Goal: Contribute content: Contribute content

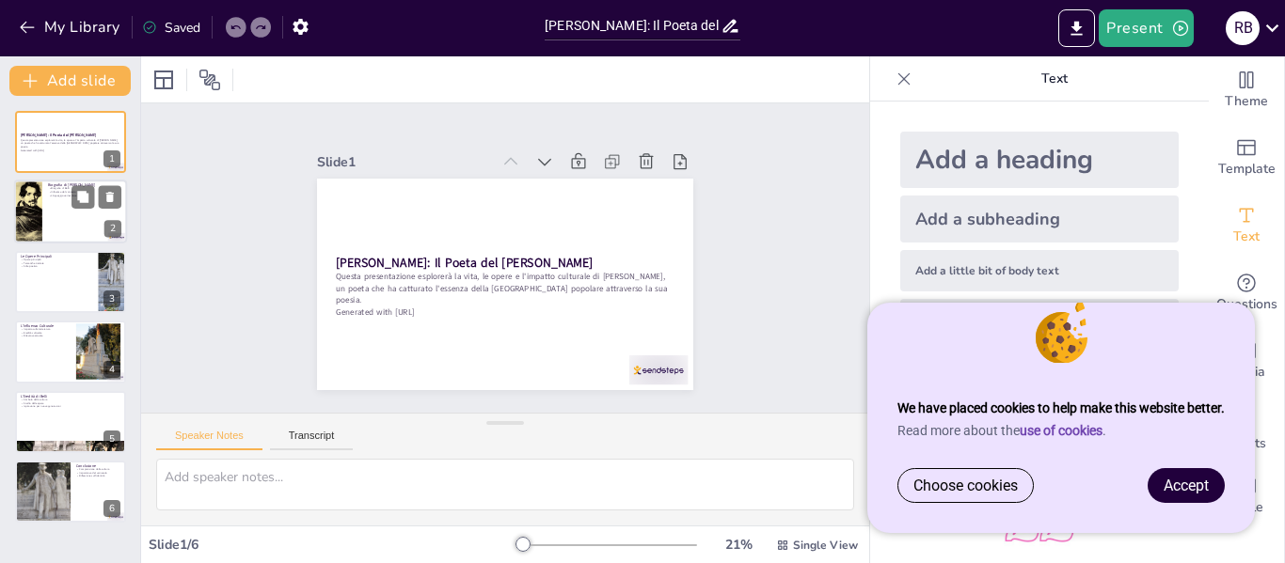
click at [86, 230] on div at bounding box center [70, 213] width 113 height 64
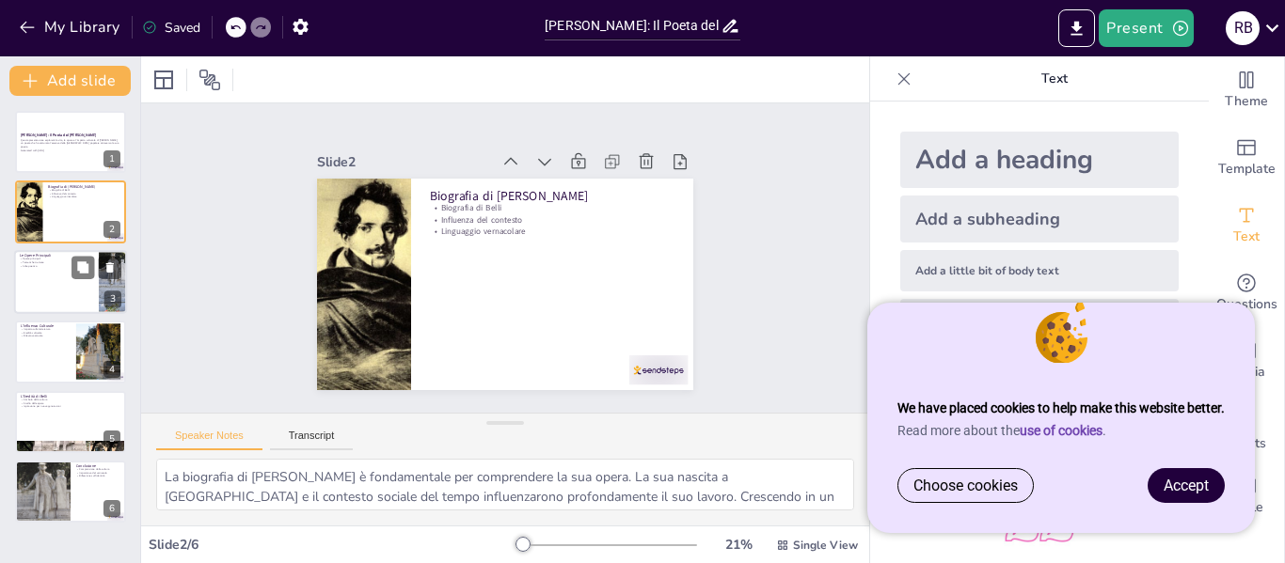
click at [46, 272] on div at bounding box center [70, 282] width 113 height 64
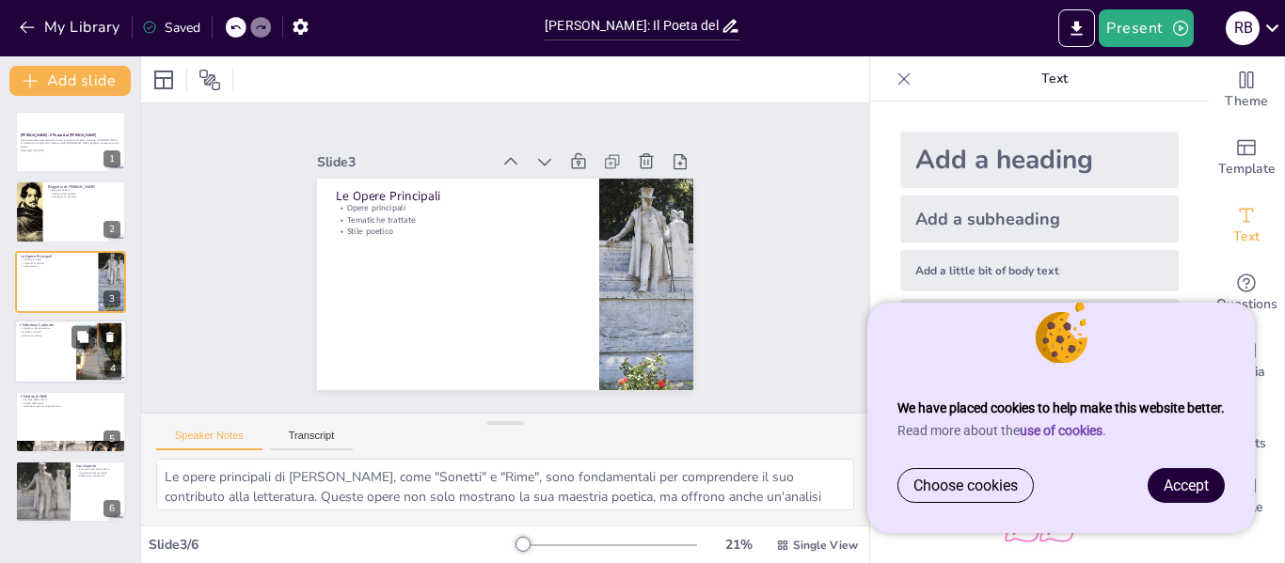
click at [44, 331] on p "Eredità culturale" at bounding box center [45, 333] width 51 height 4
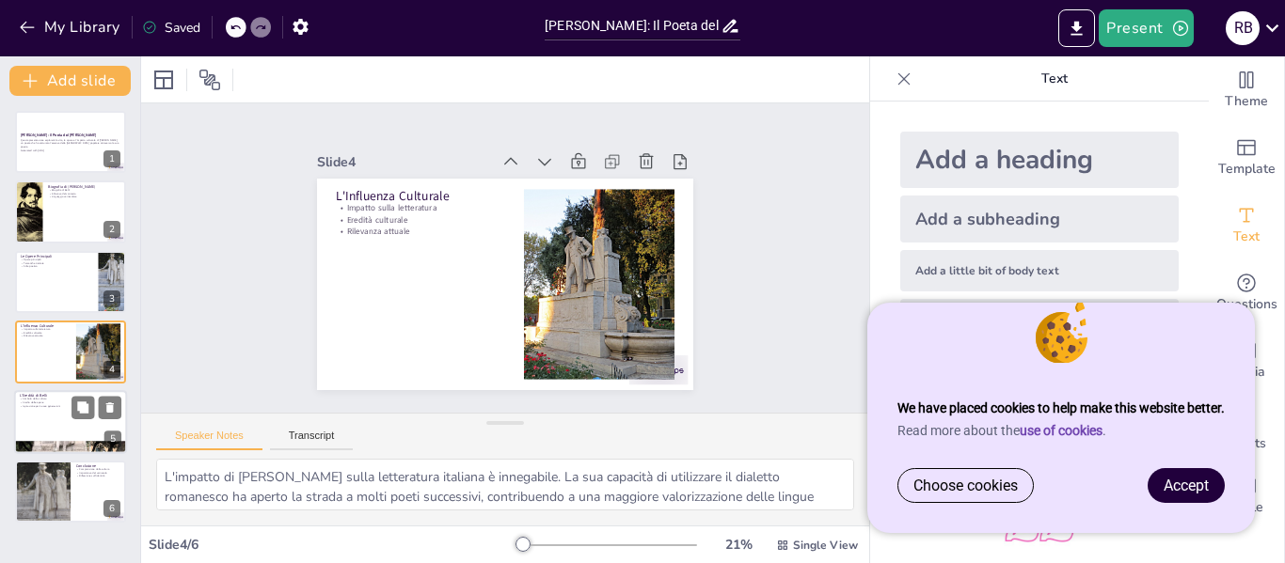
click at [54, 396] on p "L'Eredità di Belli" at bounding box center [71, 396] width 102 height 6
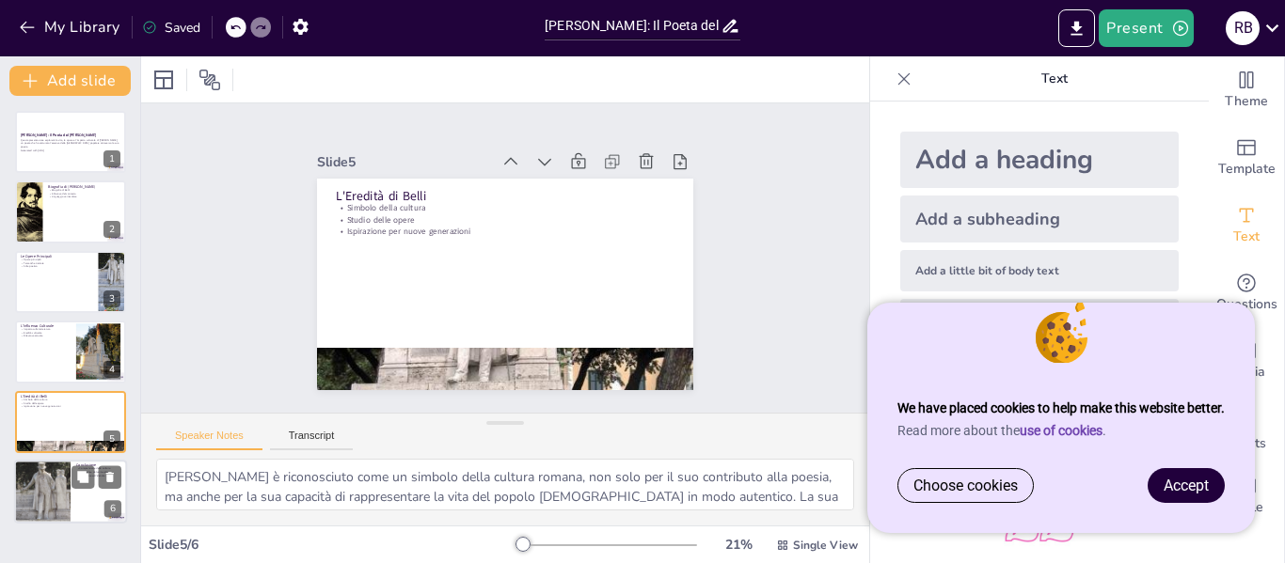
click at [40, 500] on div at bounding box center [42, 491] width 56 height 75
type textarea "La comprensione della cultura romana attraverso le opere di [PERSON_NAME] è fon…"
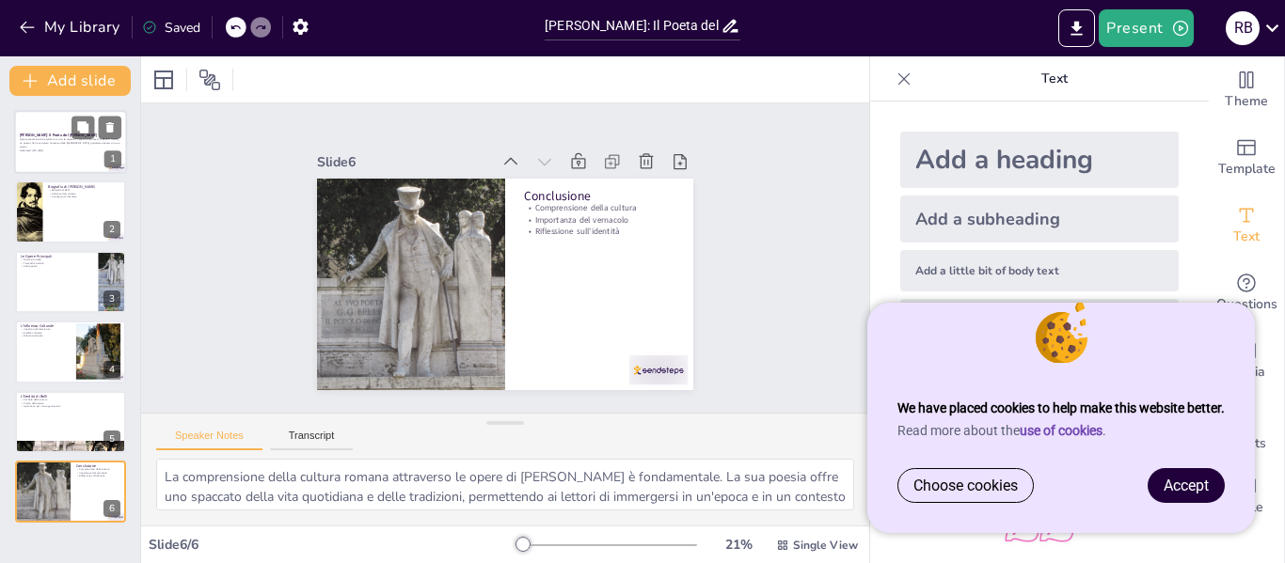
click at [30, 130] on div at bounding box center [70, 142] width 113 height 64
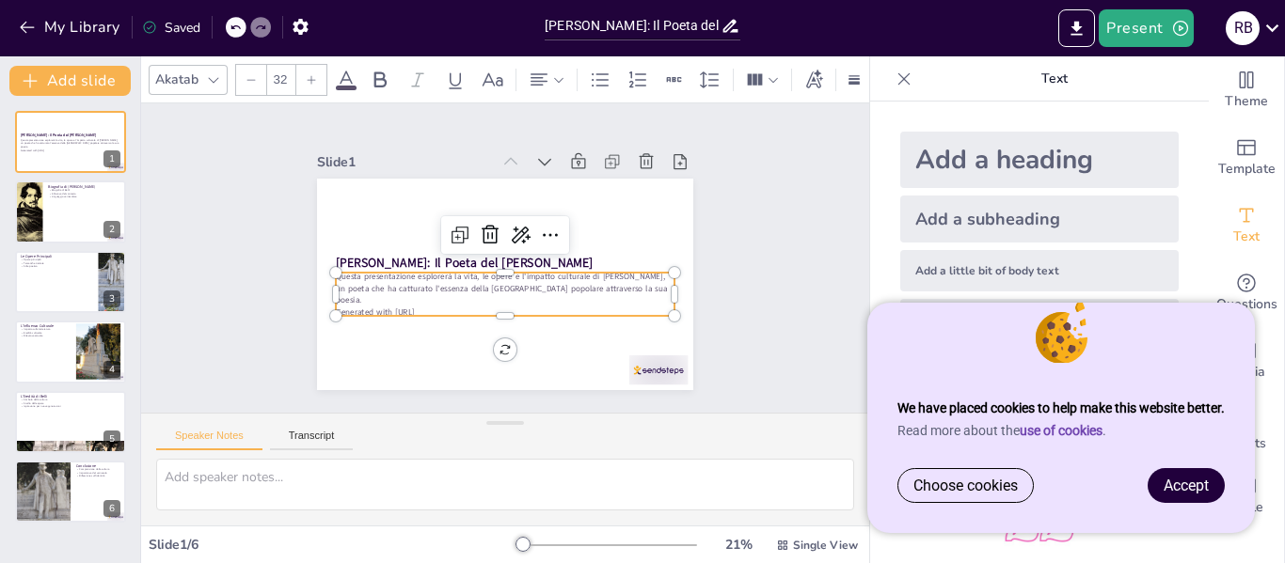
click at [483, 300] on p "Generated with [URL]" at bounding box center [499, 312] width 338 height 47
drag, startPoint x: 452, startPoint y: 290, endPoint x: 439, endPoint y: 296, distance: 13.9
click at [446, 294] on div "Questa presentazione esplorerà la vita, le opere e l'impatto culturale di [PERS…" at bounding box center [505, 294] width 339 height 47
drag, startPoint x: 439, startPoint y: 296, endPoint x: 422, endPoint y: 308, distance: 20.4
click at [422, 308] on p "Generated with [URL]" at bounding box center [505, 308] width 339 height 11
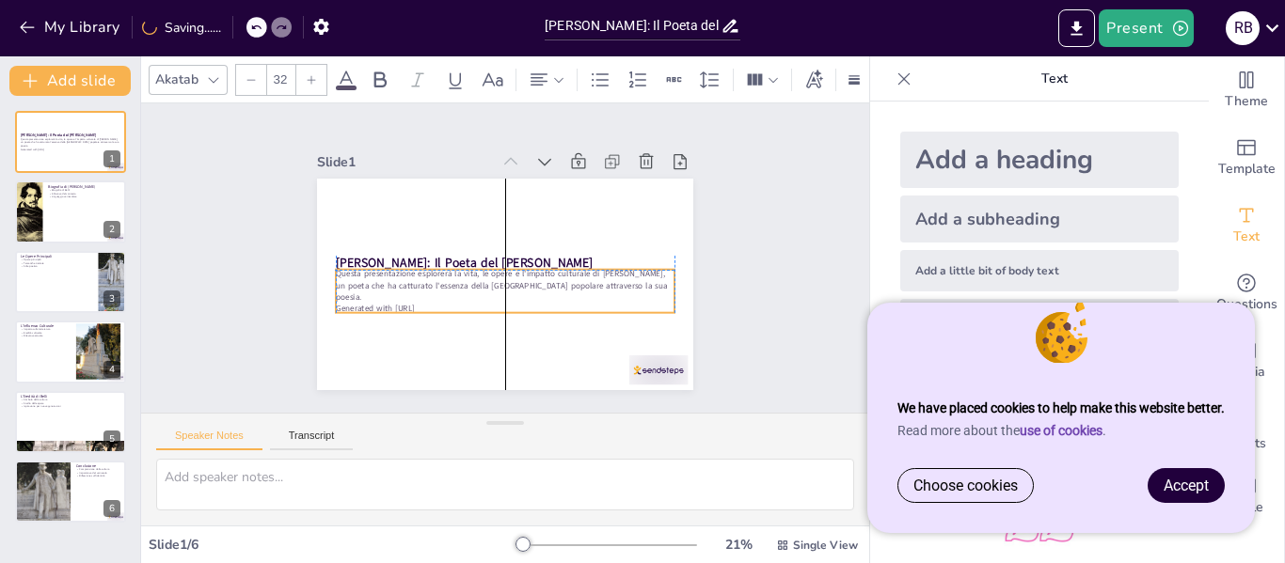
drag, startPoint x: 421, startPoint y: 296, endPoint x: 436, endPoint y: 282, distance: 20.0
click at [436, 282] on p "Questa presentazione esplorerà la vita, le opere e l'impatto culturale di [PERS…" at bounding box center [505, 285] width 339 height 35
click at [432, 280] on p "Questa presentazione esplorerà la vita, le opere e l'impatto culturale di [PERS…" at bounding box center [505, 285] width 339 height 35
click at [432, 280] on p "Questa presentazione esplorerà la vita, le opere e l'impatto culturale di [PERS…" at bounding box center [502, 285] width 341 height 71
click at [432, 280] on p "Questa presentazione esplorerà la vita, le opere e l'impatto culturale di [PERS…" at bounding box center [505, 285] width 339 height 35
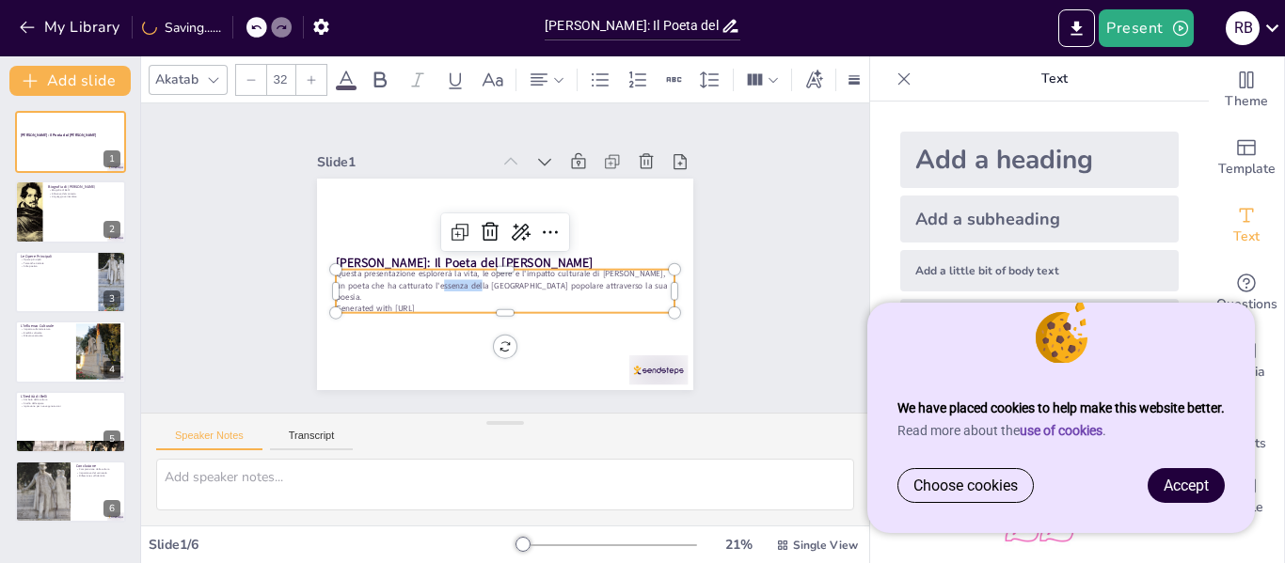
click at [432, 280] on p "Questa presentazione esplorerà la vita, le opere e l'impatto culturale di [PERS…" at bounding box center [505, 285] width 339 height 35
click at [424, 288] on p "Questa presentazione esplorerà la vita, le opere e l'impatto culturale di [PERS…" at bounding box center [505, 285] width 339 height 35
click at [421, 287] on p "Questa presentazione esplorerà la vita, le opere e l'impatto culturale di [PERS…" at bounding box center [505, 285] width 339 height 35
click at [481, 220] on icon at bounding box center [493, 230] width 24 height 24
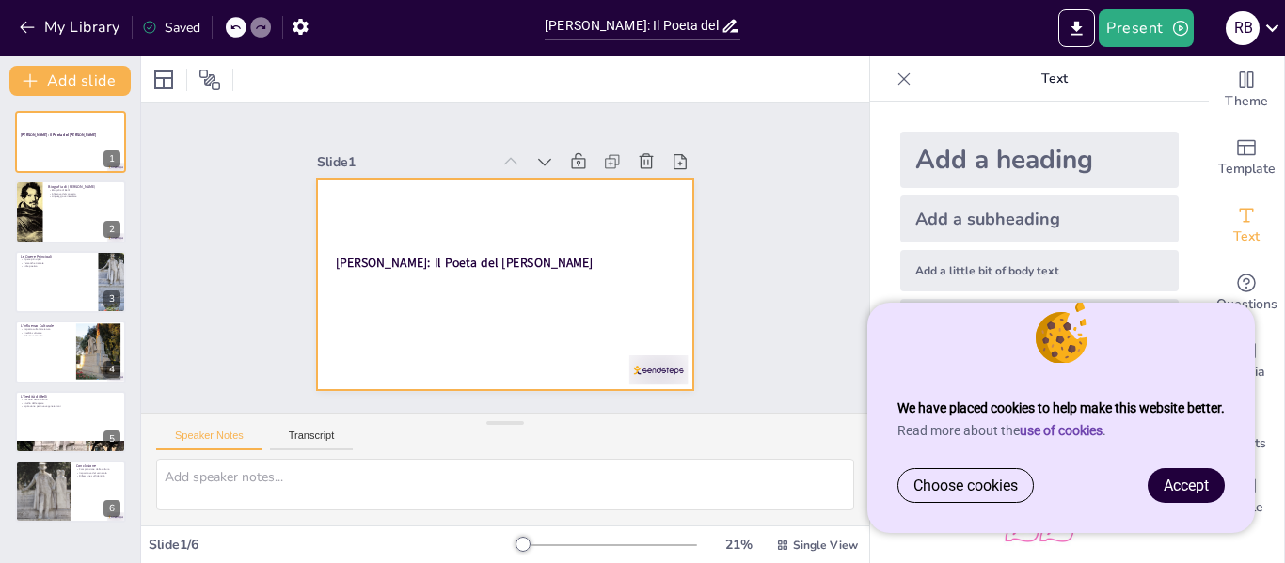
click at [423, 272] on div at bounding box center [502, 285] width 396 height 250
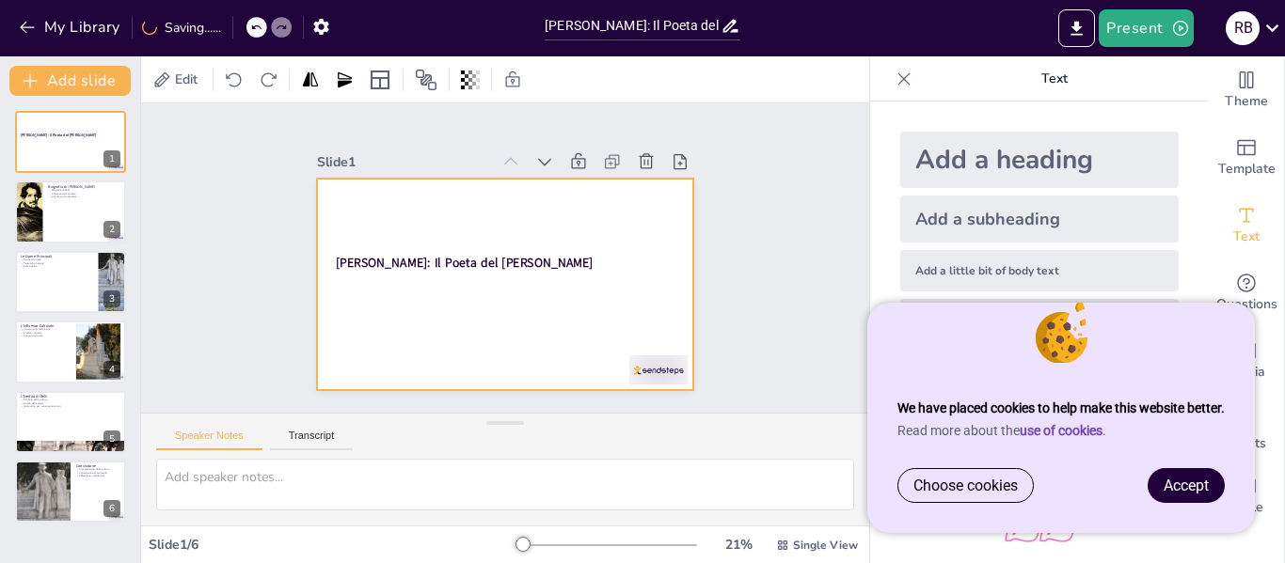
click at [423, 272] on div at bounding box center [505, 285] width 376 height 212
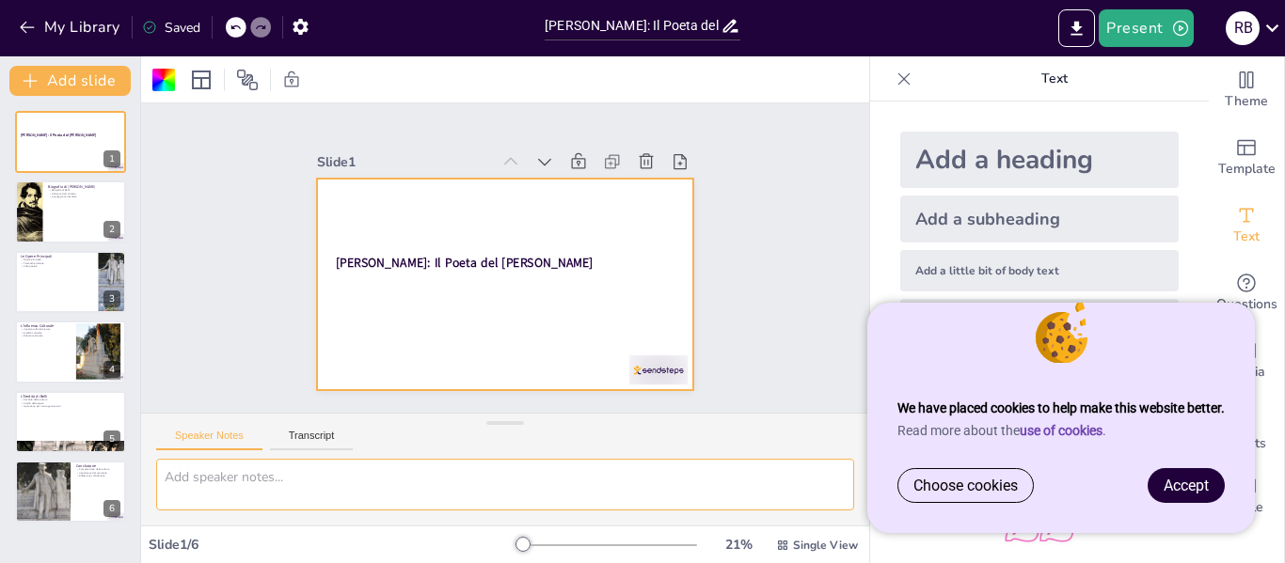
click at [316, 479] on textarea at bounding box center [505, 485] width 698 height 52
click at [316, 425] on div "Speaker Notes Transcript" at bounding box center [505, 436] width 728 height 45
click at [318, 430] on button "Transcript" at bounding box center [312, 440] width 84 height 21
click at [303, 465] on textarea at bounding box center [505, 485] width 698 height 52
type textarea "t"
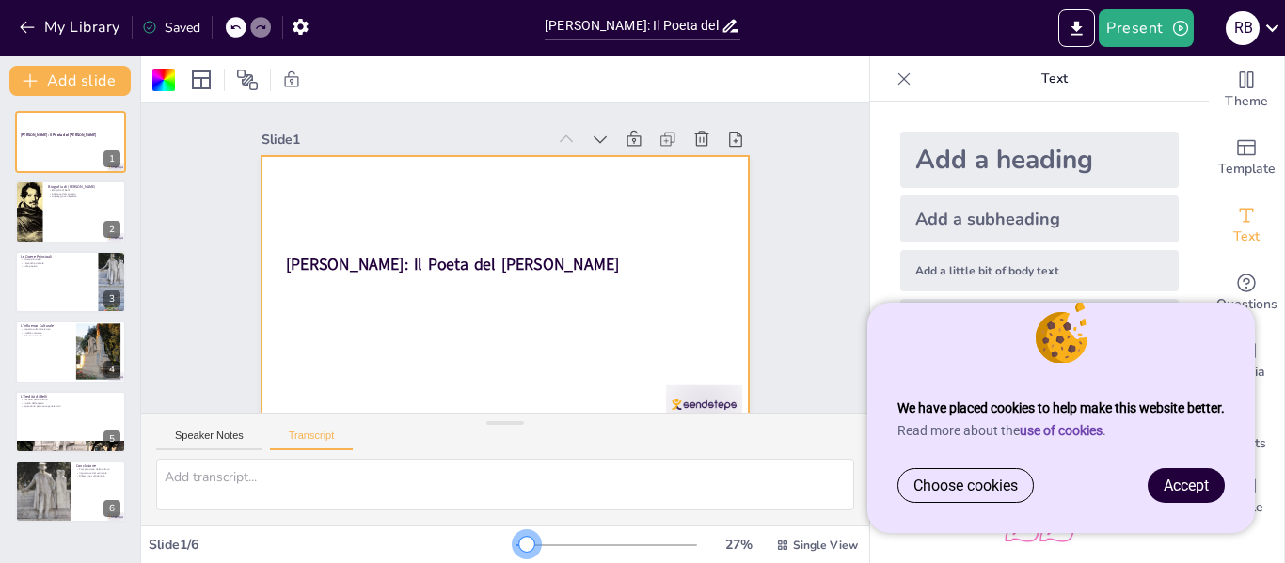
click at [519, 546] on div at bounding box center [526, 544] width 15 height 15
drag, startPoint x: 776, startPoint y: 259, endPoint x: 773, endPoint y: 218, distance: 40.5
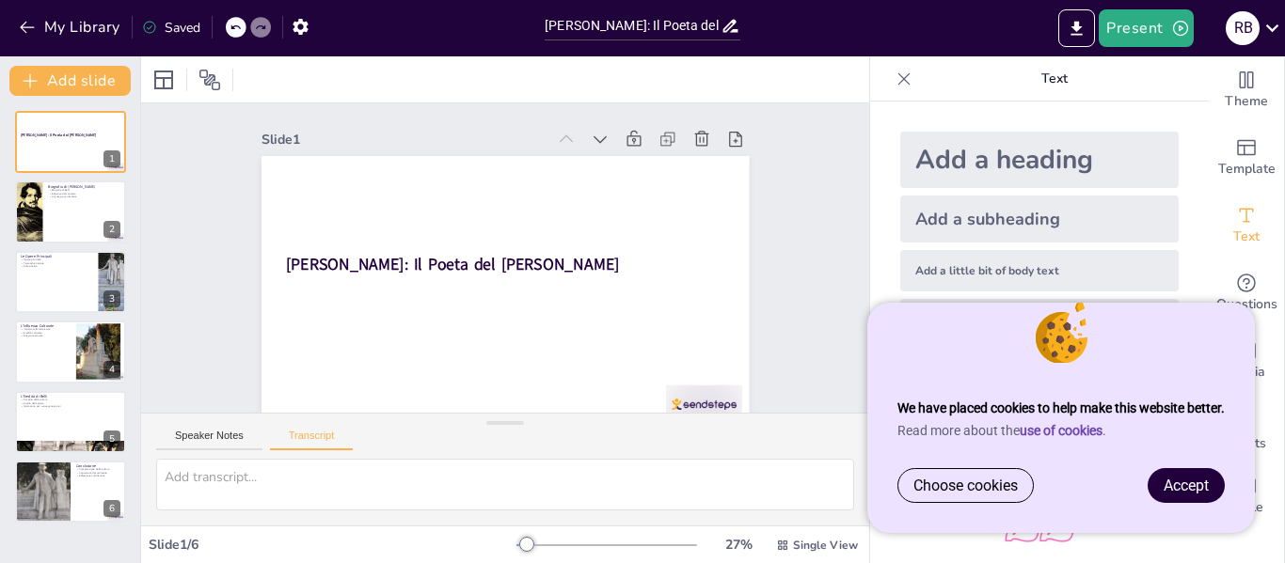
drag, startPoint x: 855, startPoint y: 179, endPoint x: 849, endPoint y: 193, distance: 15.2
click at [849, 193] on div "Document fonts Akatab Recently used Mulish Popular fonts Lato Montserrat Open S…" at bounding box center [642, 309] width 1285 height 507
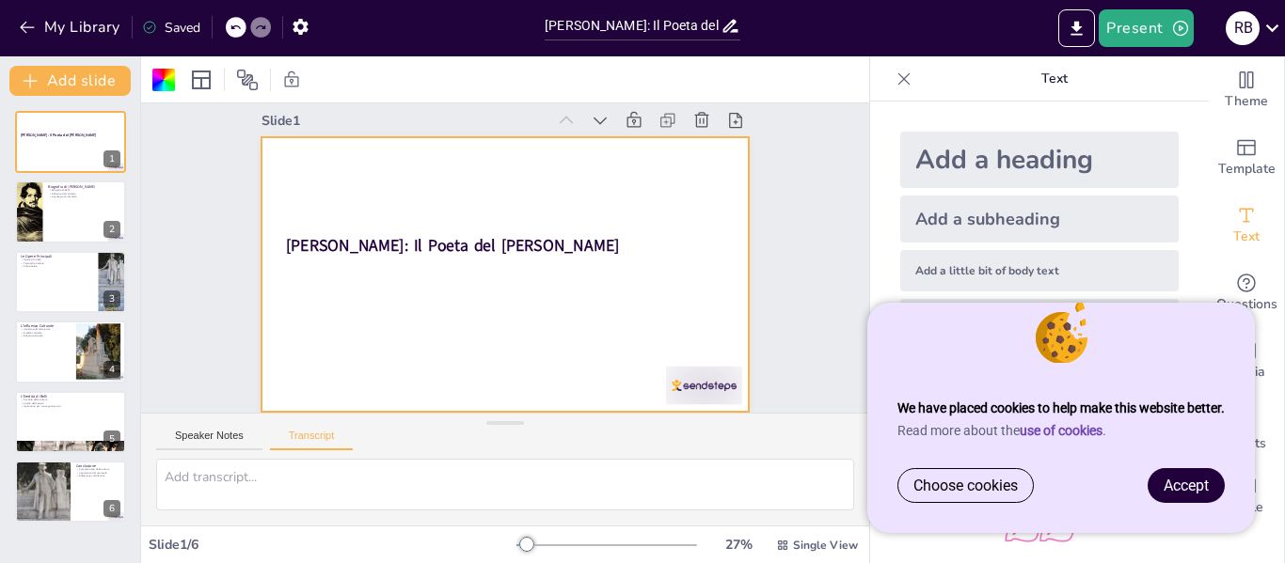
click at [612, 265] on div at bounding box center [505, 274] width 487 height 275
click at [362, 274] on div at bounding box center [505, 274] width 487 height 275
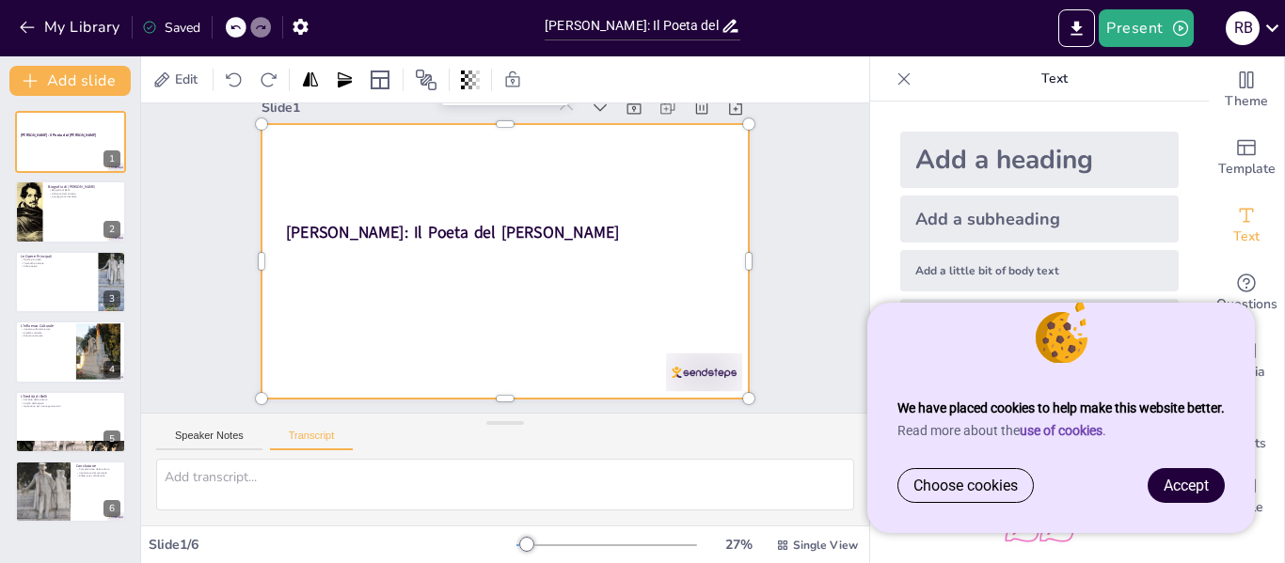
click at [362, 274] on div at bounding box center [505, 262] width 514 height 324
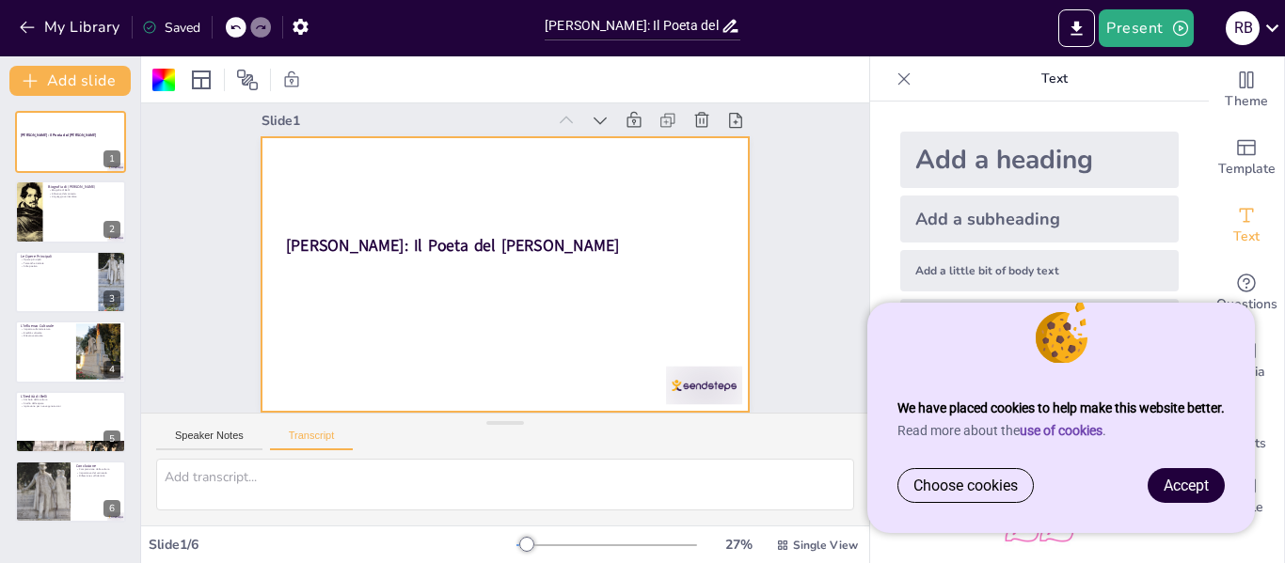
click at [362, 274] on div at bounding box center [505, 274] width 487 height 275
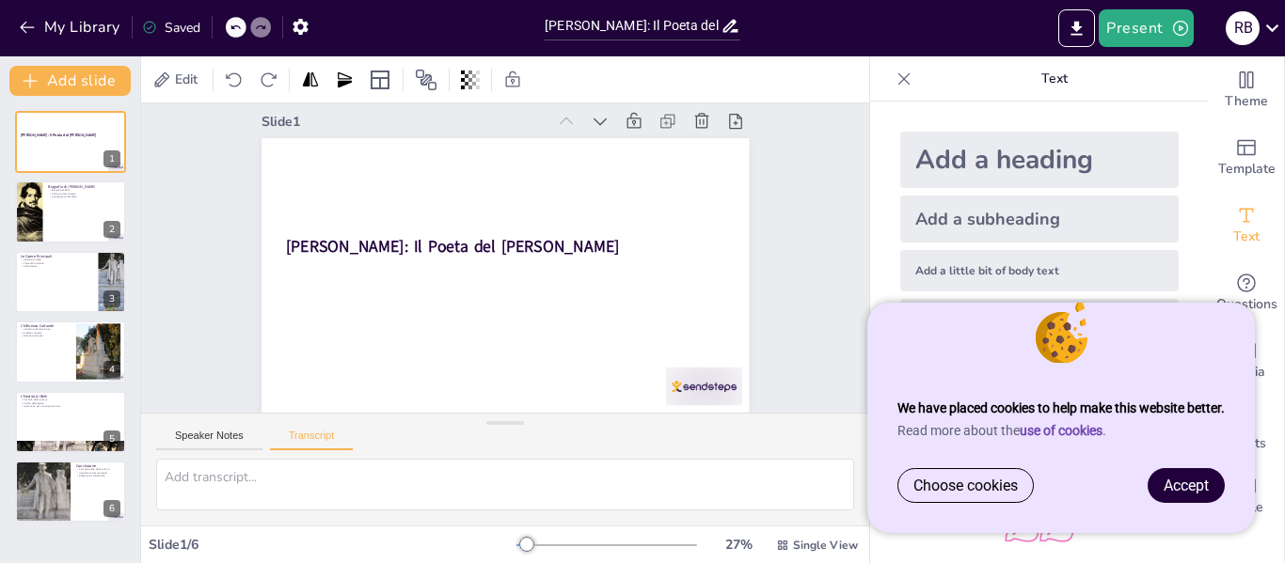
click at [362, 274] on div at bounding box center [505, 275] width 487 height 275
click at [198, 87] on div "Edit" at bounding box center [177, 80] width 56 height 30
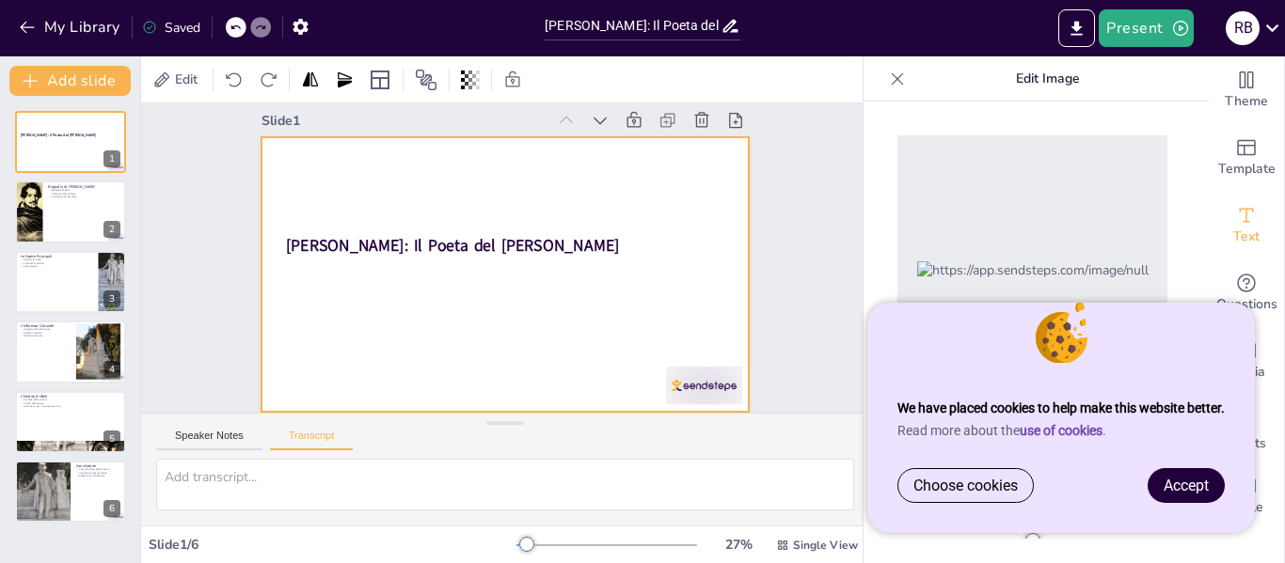
click at [431, 273] on div at bounding box center [503, 275] width 514 height 324
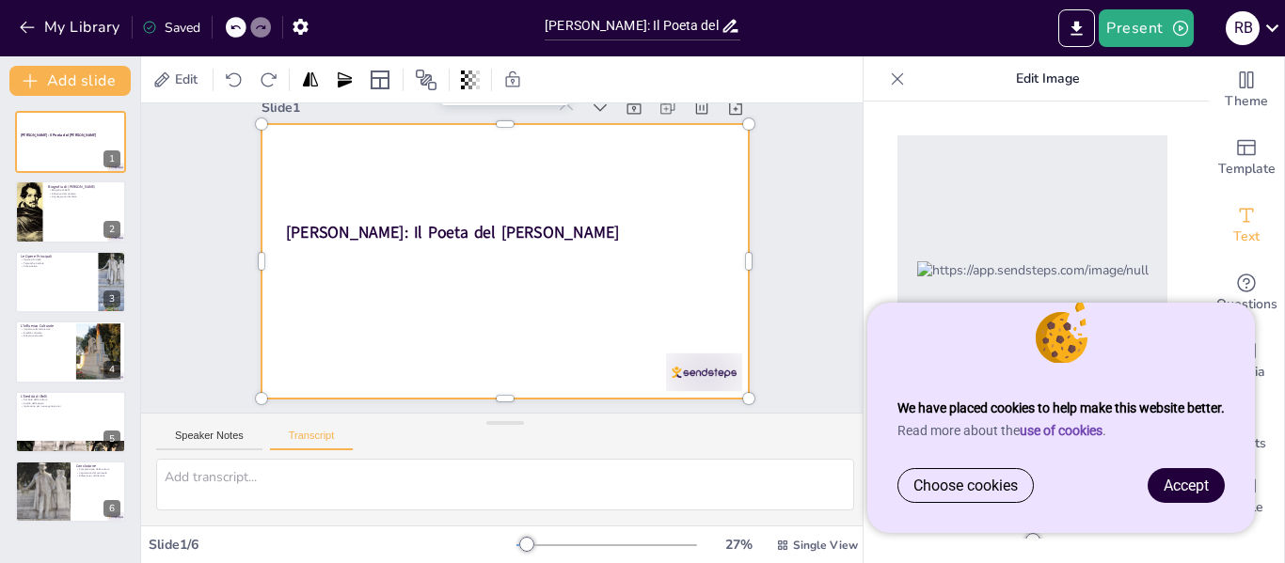
click at [431, 273] on div at bounding box center [505, 262] width 514 height 324
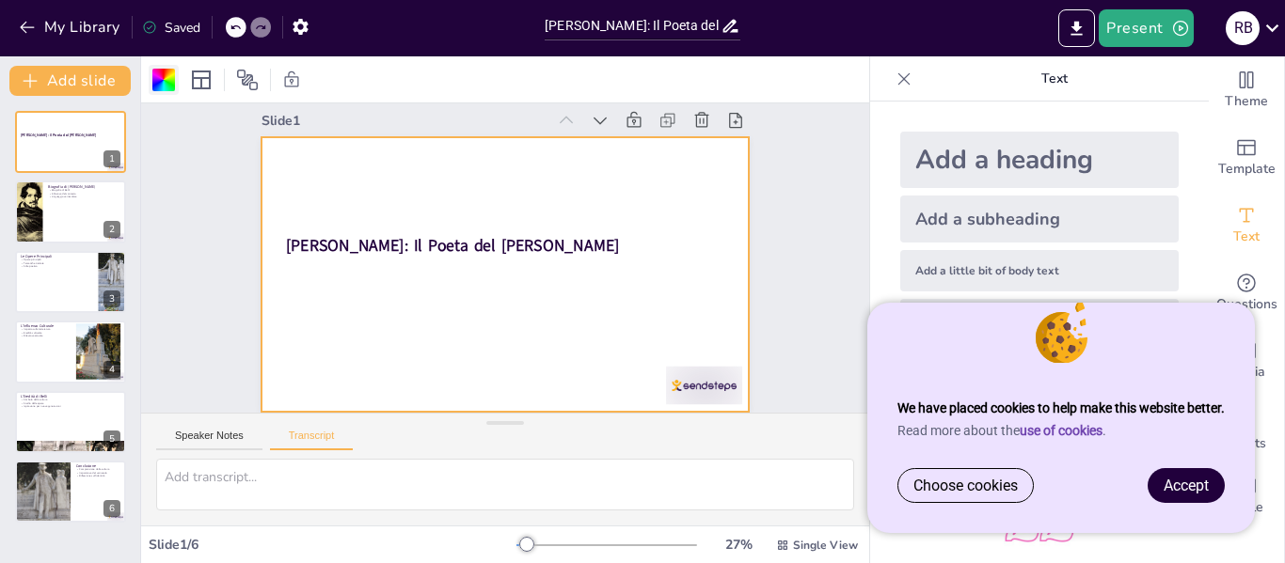
click at [167, 77] on div at bounding box center [163, 80] width 23 height 23
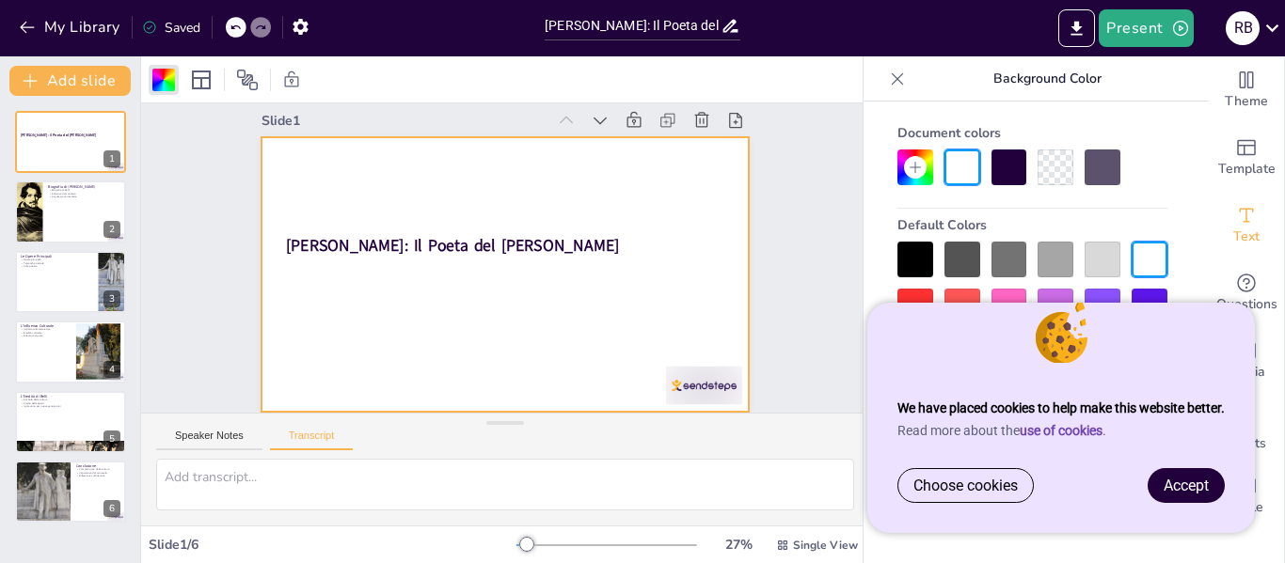
click at [915, 167] on icon at bounding box center [915, 167] width 11 height 11
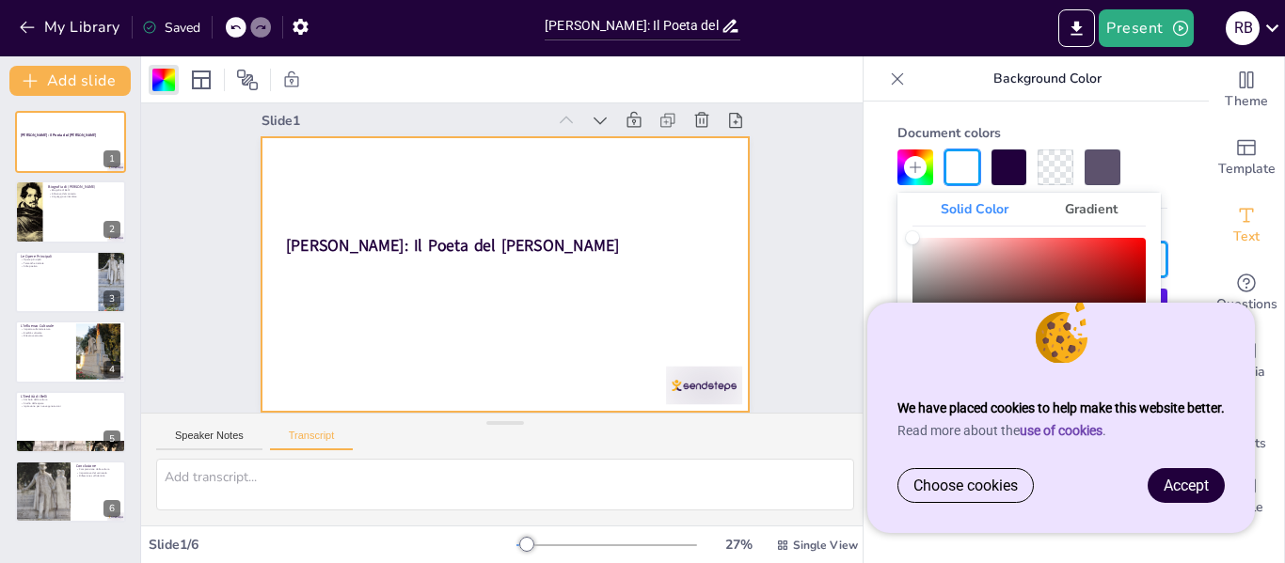
click at [1140, 242] on div "Color" at bounding box center [1029, 290] width 233 height 105
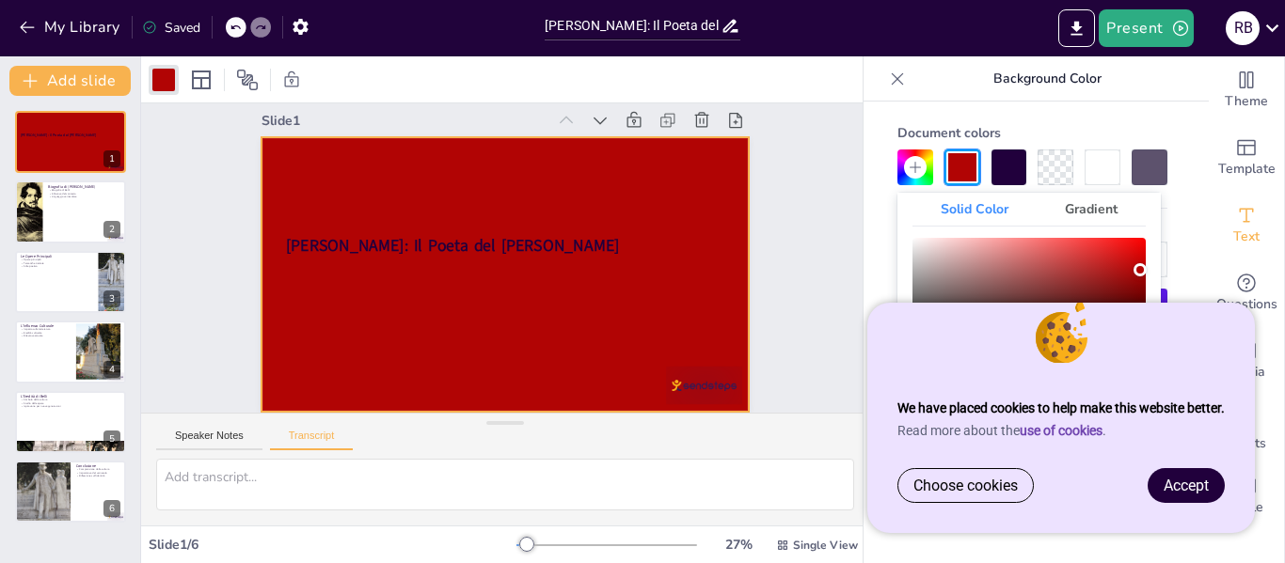
type input "#ad0404"
drag, startPoint x: 1140, startPoint y: 242, endPoint x: 1140, endPoint y: 272, distance: 30.1
click at [1140, 272] on div "Color" at bounding box center [1140, 271] width 13 height 13
click at [795, 243] on div "Slide 1 [PERSON_NAME]: Il Poeta del Popolo Romano Slide 2 Biografia di [PERSON_…" at bounding box center [505, 248] width 728 height 327
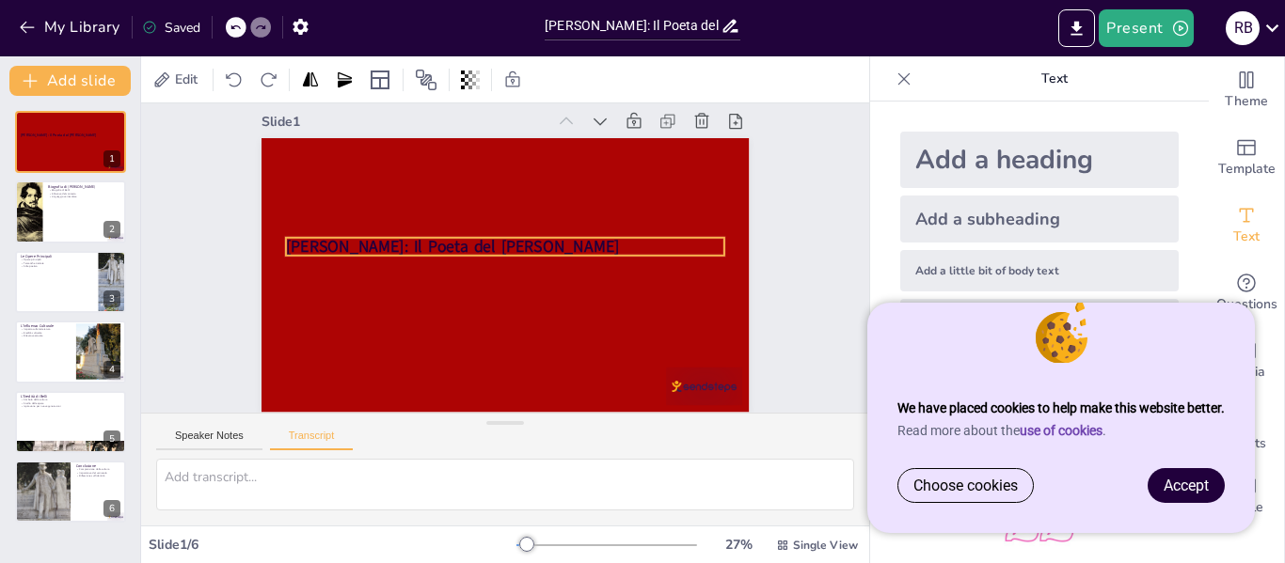
click at [323, 236] on strong "[PERSON_NAME]: Il Poeta del [PERSON_NAME]" at bounding box center [453, 247] width 334 height 22
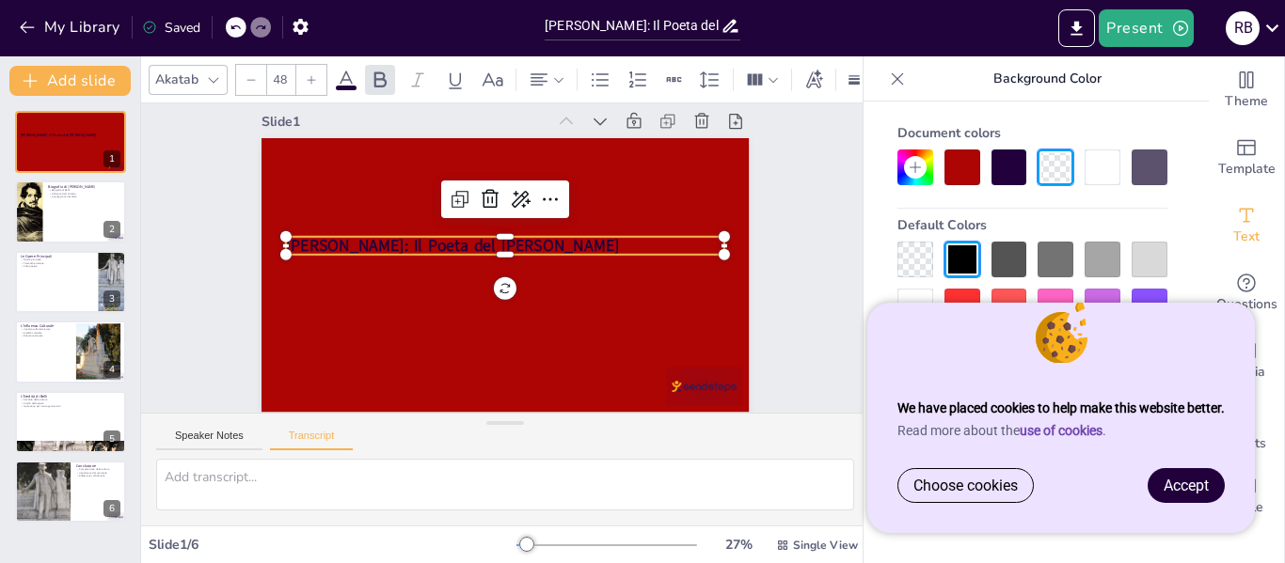
click at [927, 309] on div at bounding box center [915, 307] width 36 height 36
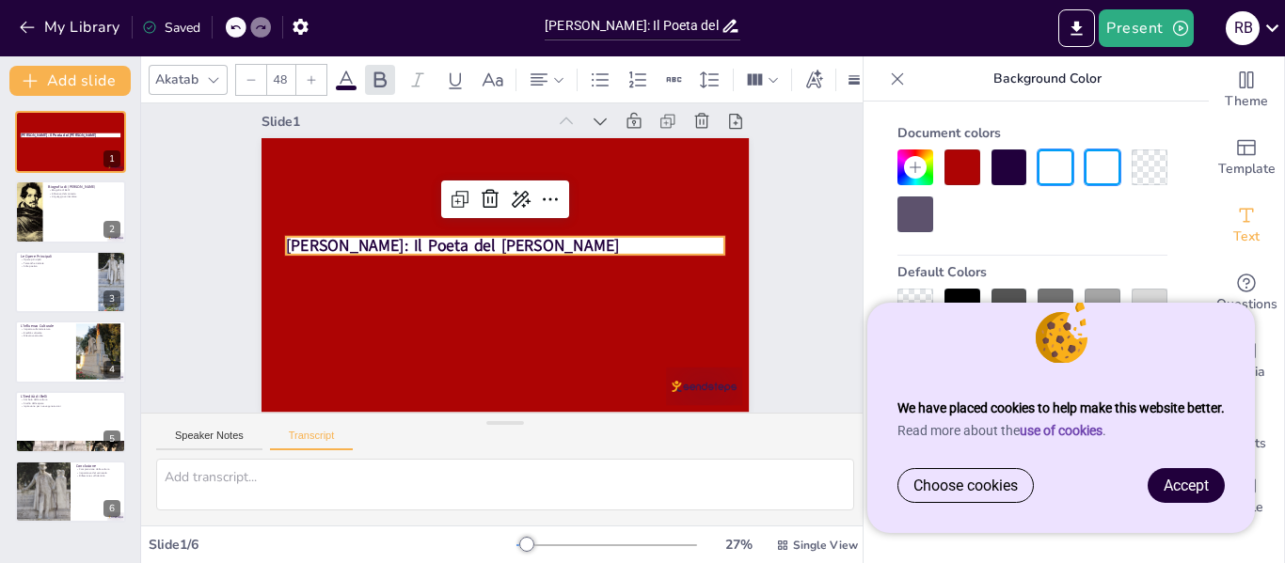
click at [811, 294] on div "Slide 1 [PERSON_NAME]: Il Poeta del Popolo Romano Slide 2 Biografia di [PERSON_…" at bounding box center [507, 249] width 780 height 471
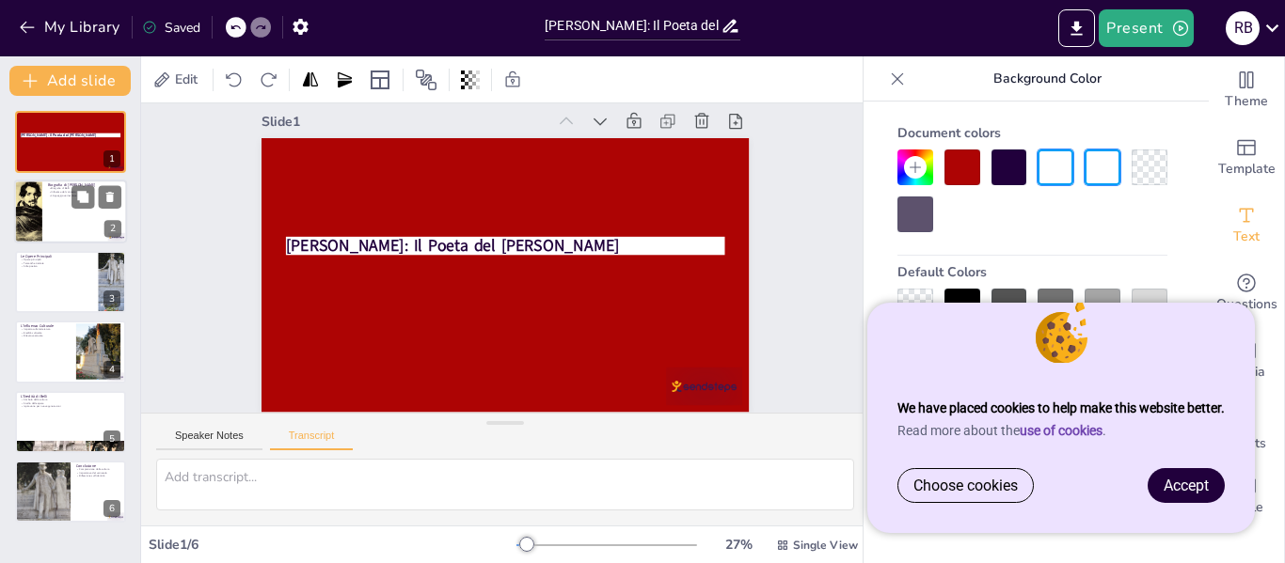
click at [71, 212] on div at bounding box center [70, 213] width 113 height 64
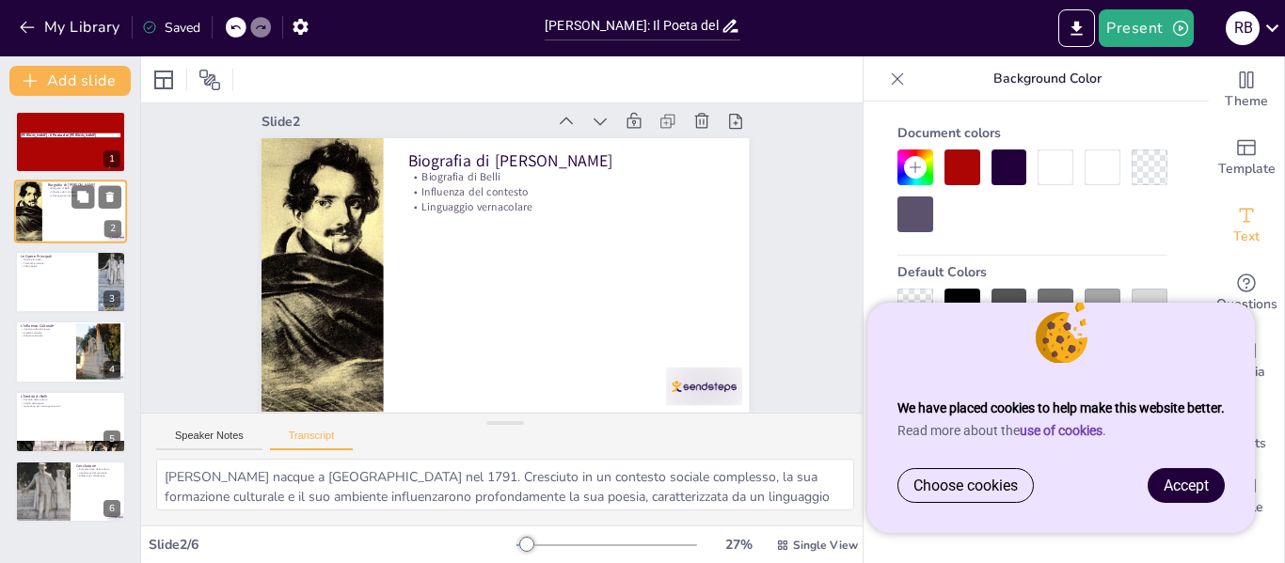
scroll to position [0, 0]
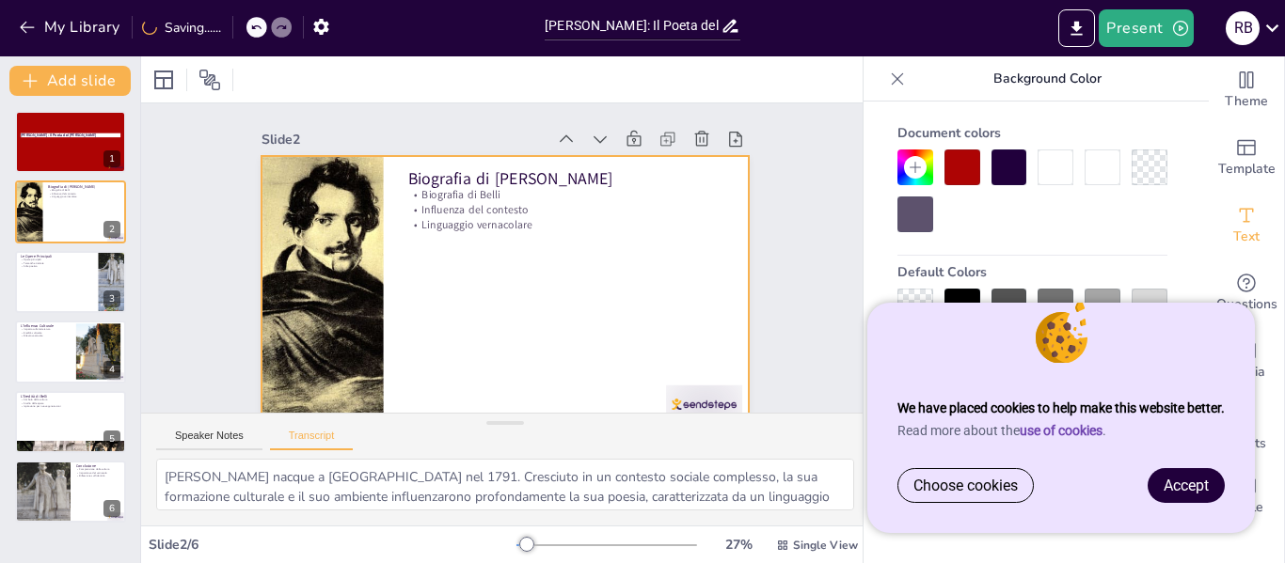
click at [409, 253] on div at bounding box center [505, 293] width 487 height 275
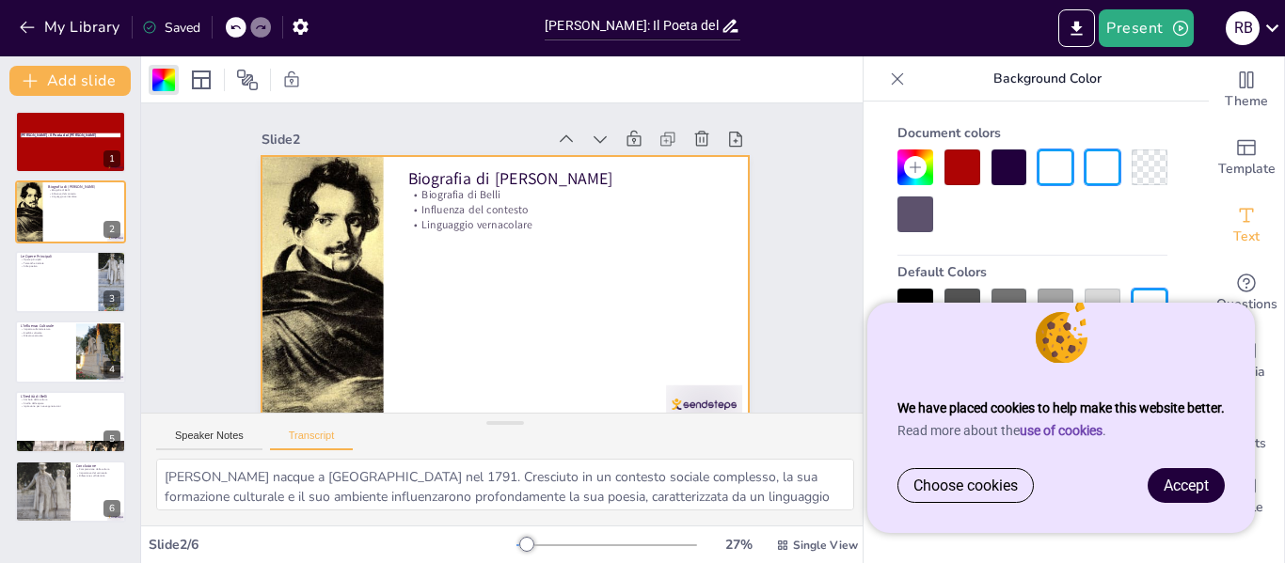
click at [965, 173] on div at bounding box center [962, 168] width 36 height 36
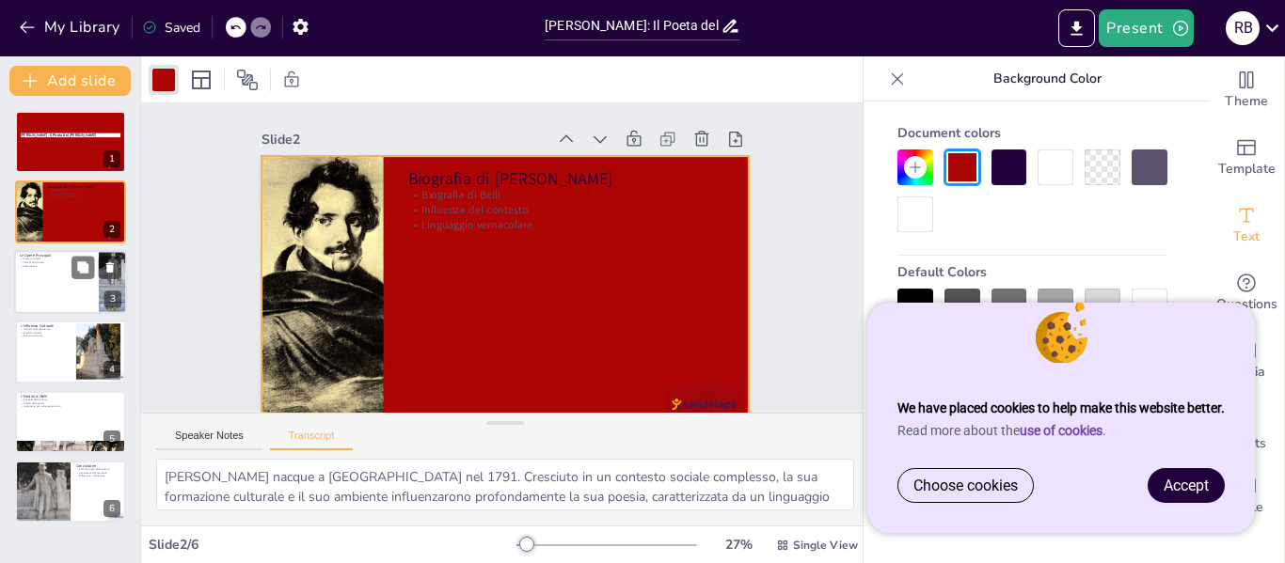
click at [68, 288] on div at bounding box center [70, 282] width 113 height 64
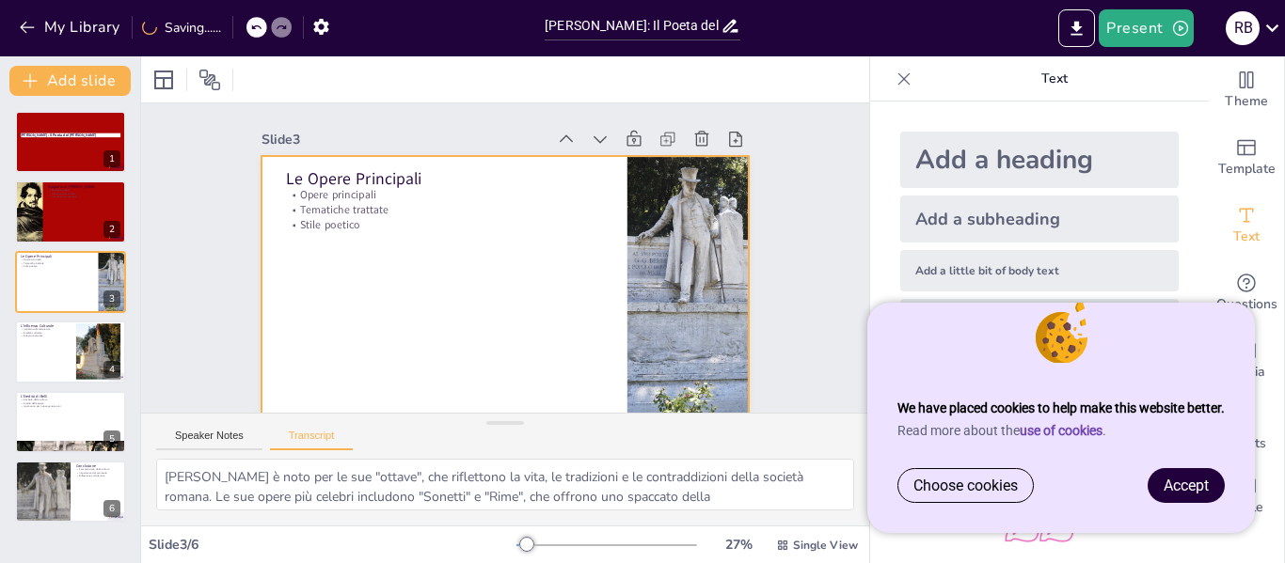
click at [424, 249] on div at bounding box center [482, 284] width 546 height 531
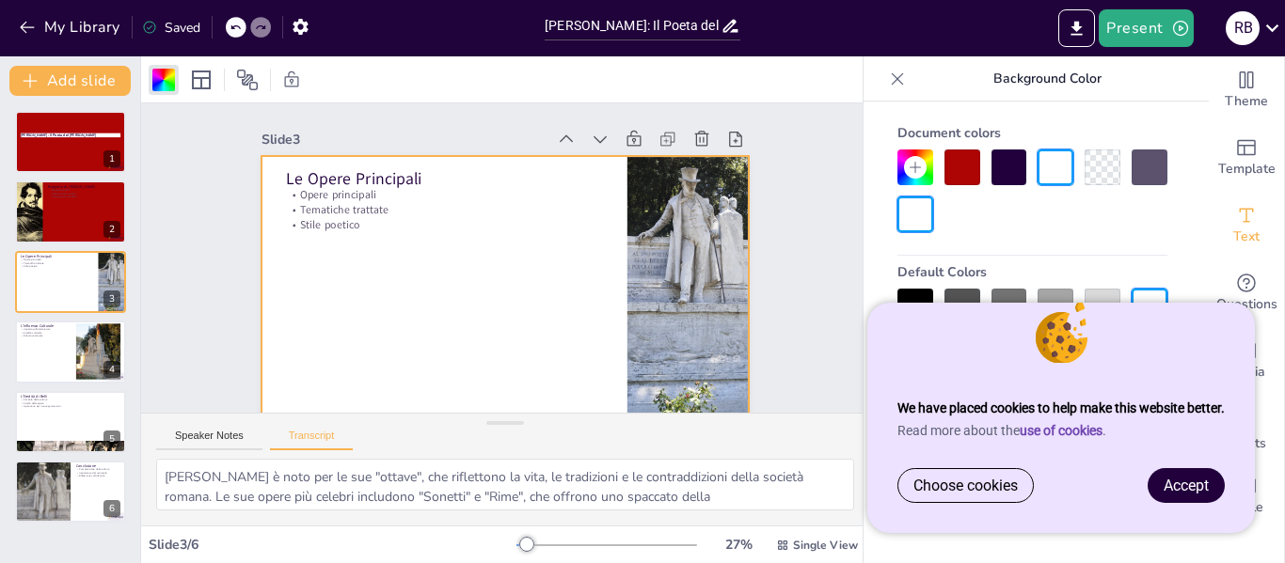
click at [955, 176] on div at bounding box center [962, 168] width 36 height 36
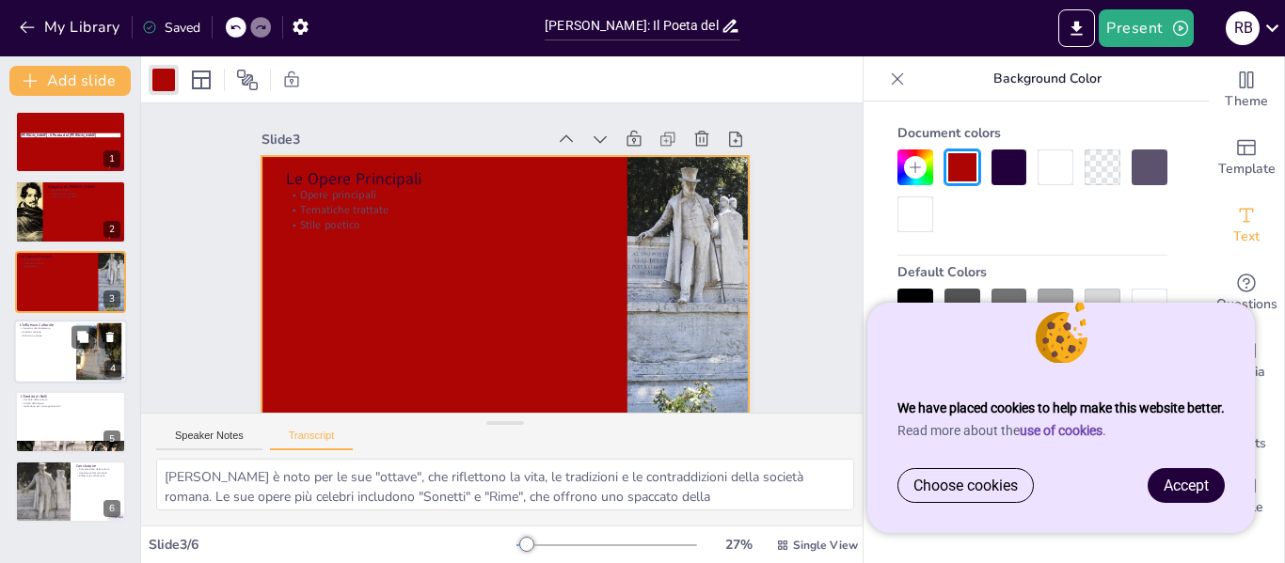
click at [47, 347] on div at bounding box center [70, 352] width 113 height 64
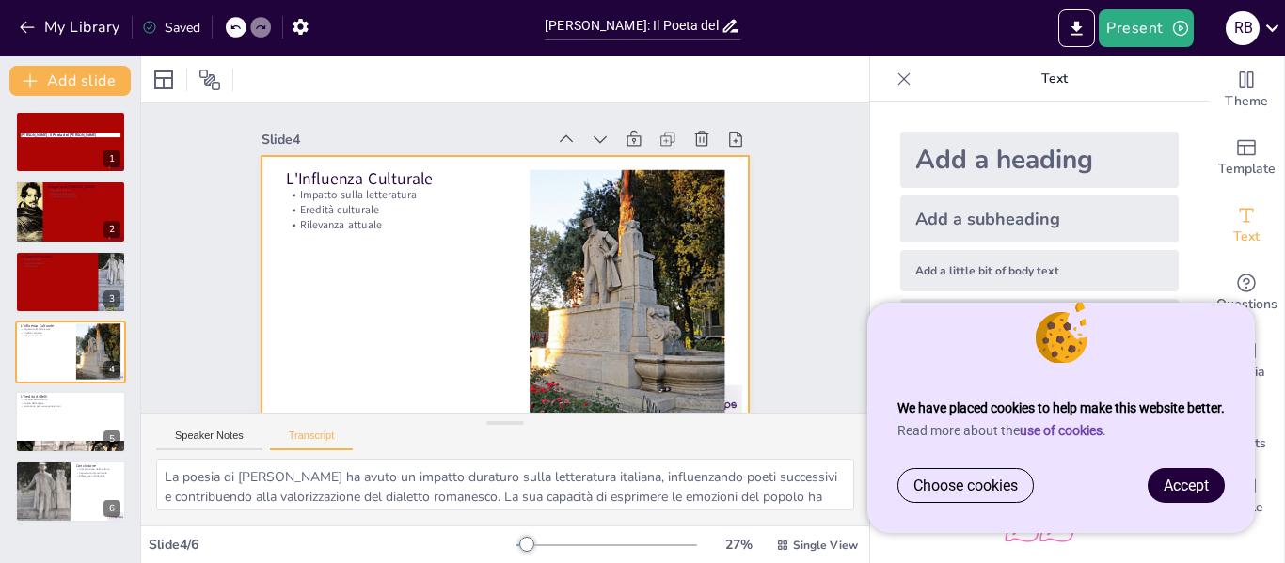
click at [353, 333] on div at bounding box center [505, 293] width 487 height 275
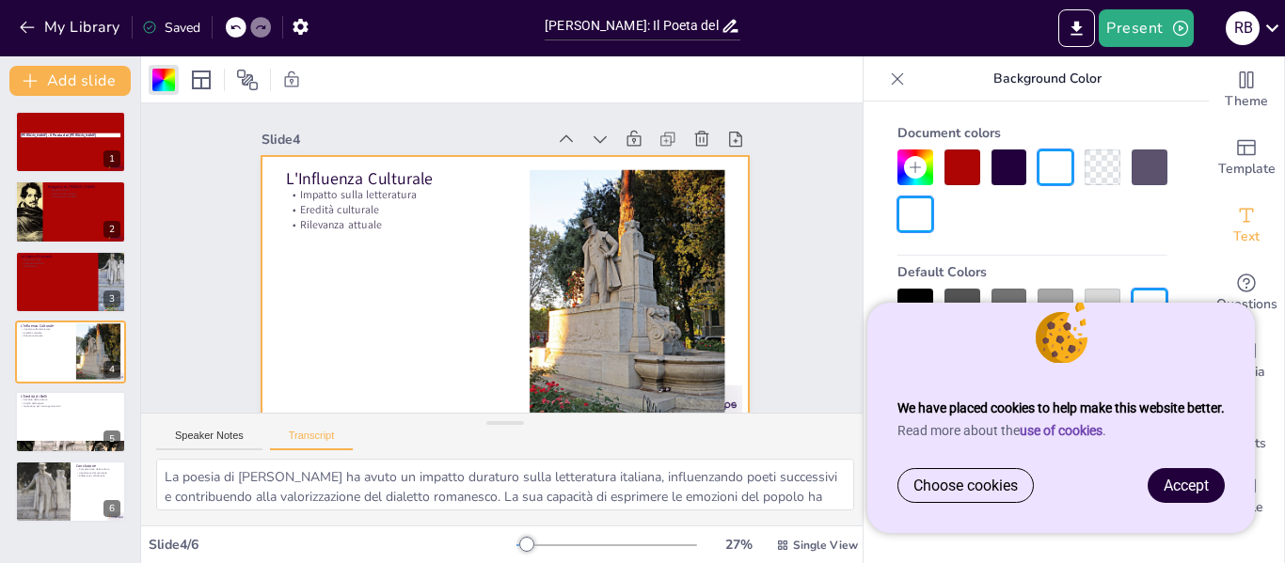
click at [992, 160] on div at bounding box center [1010, 168] width 36 height 36
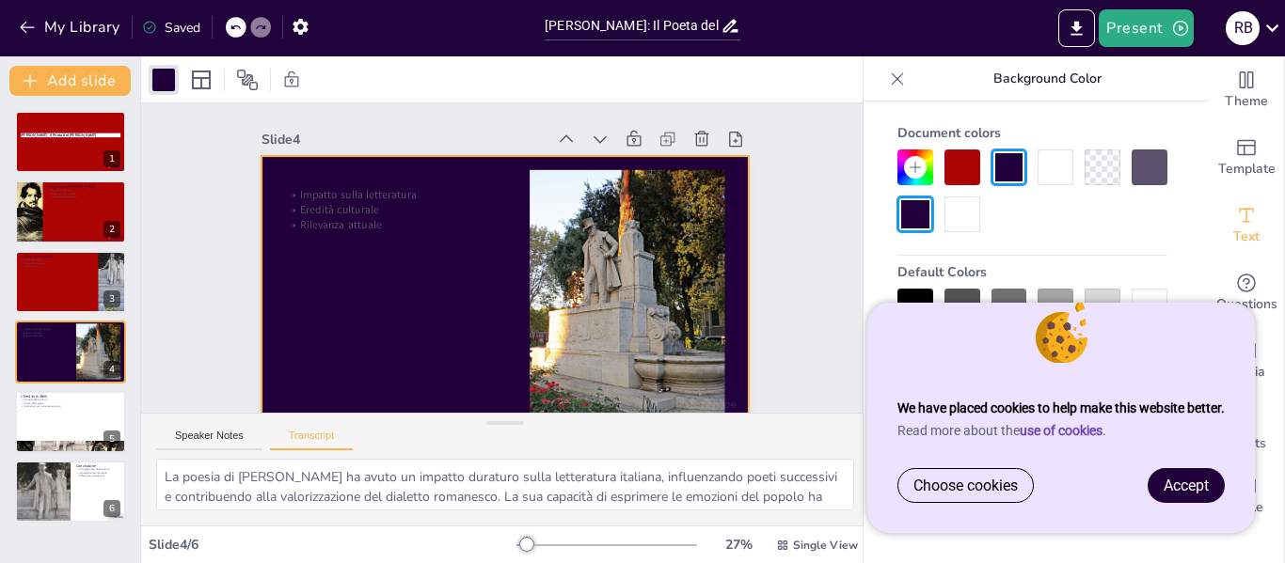
click at [970, 169] on div at bounding box center [962, 168] width 36 height 36
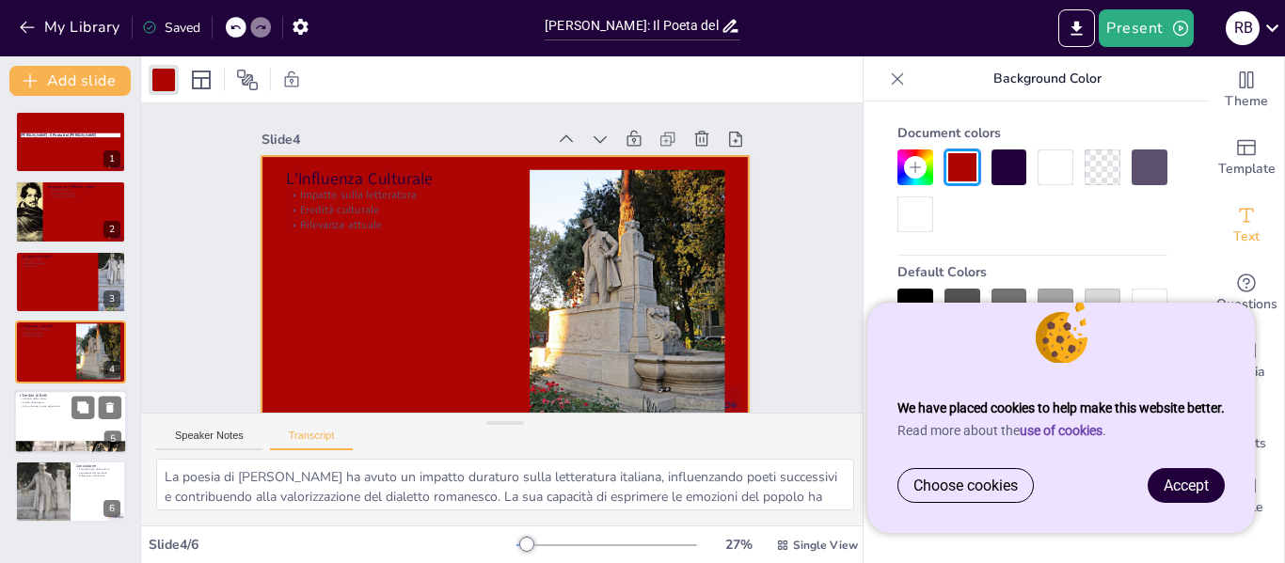
click at [69, 415] on div at bounding box center [70, 422] width 113 height 64
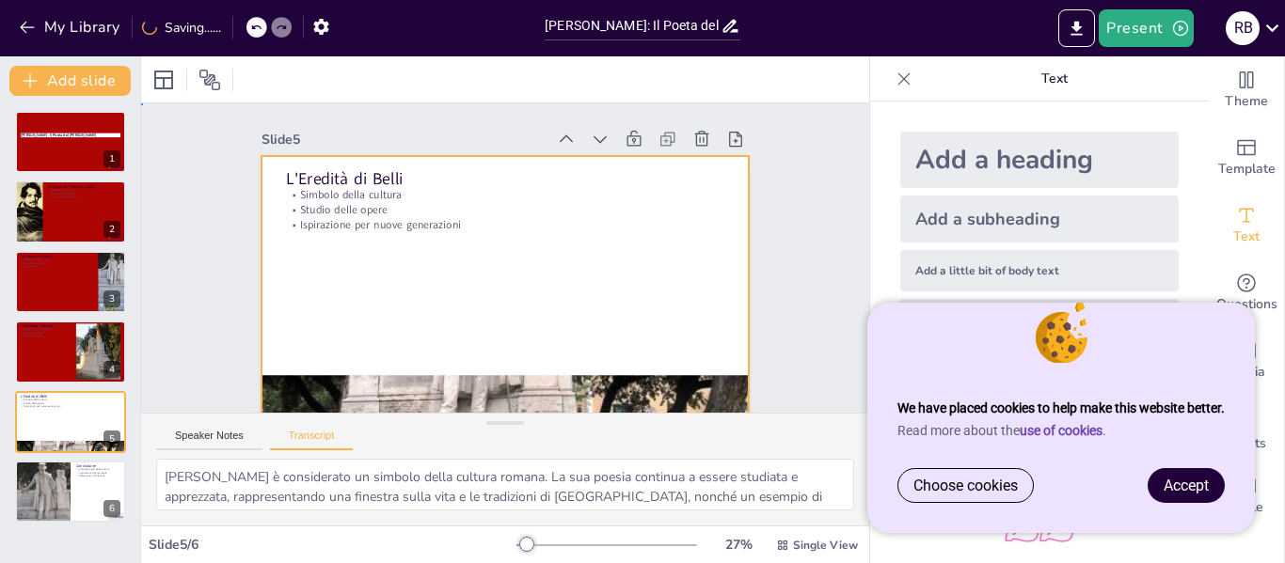
click at [564, 267] on div at bounding box center [502, 293] width 514 height 324
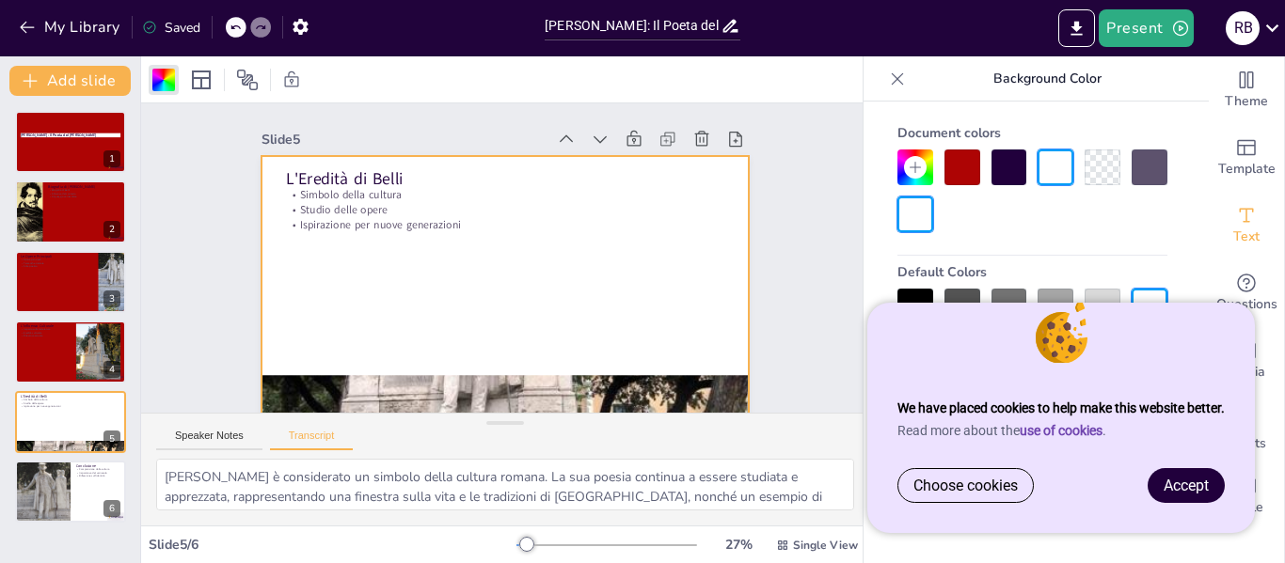
click at [955, 169] on div at bounding box center [962, 168] width 36 height 36
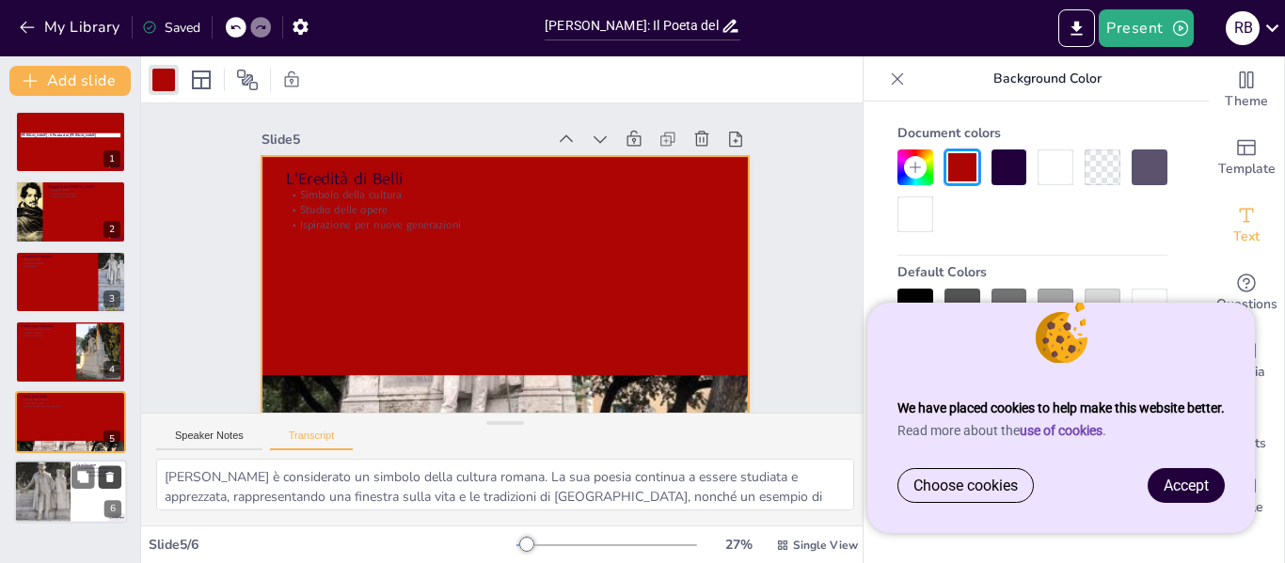
click at [102, 483] on button at bounding box center [110, 477] width 23 height 23
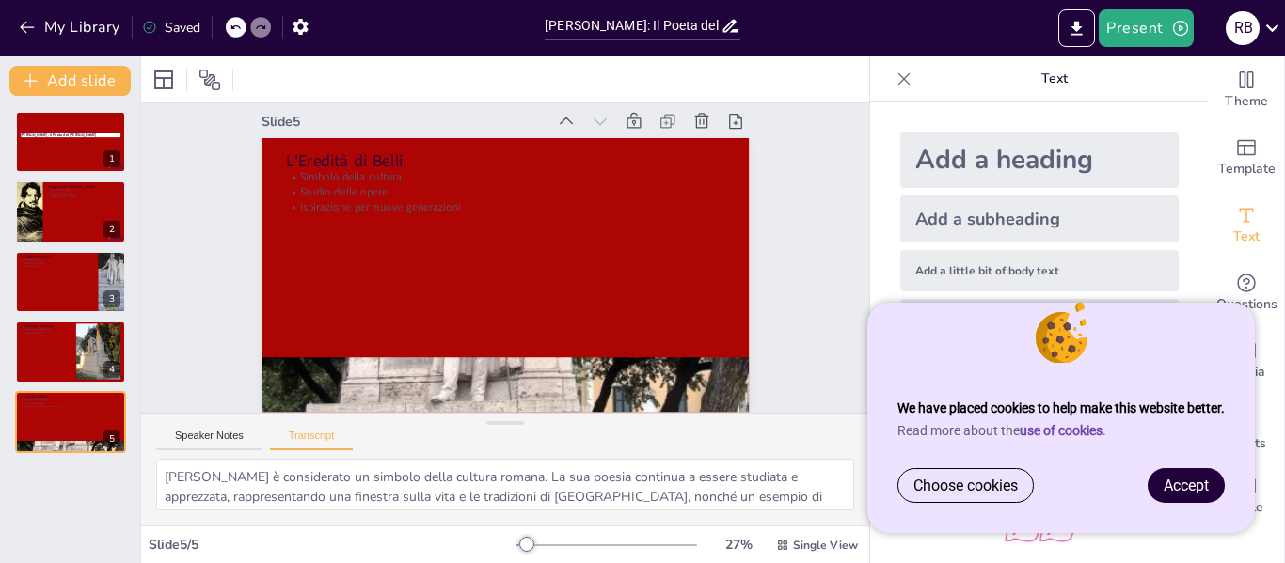
click at [226, 28] on div at bounding box center [236, 27] width 21 height 21
click at [73, 500] on div at bounding box center [70, 492] width 113 height 64
type textarea "La vita e le opere di [PERSON_NAME] ci offrono una comprensione profonda della …"
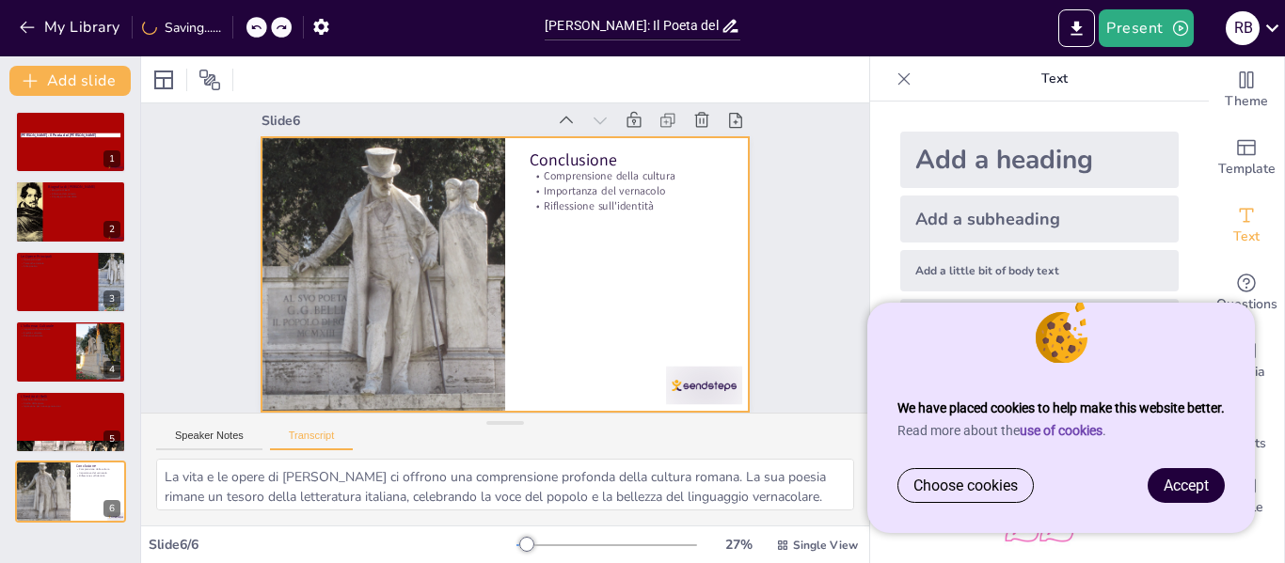
click at [562, 280] on div at bounding box center [503, 275] width 514 height 324
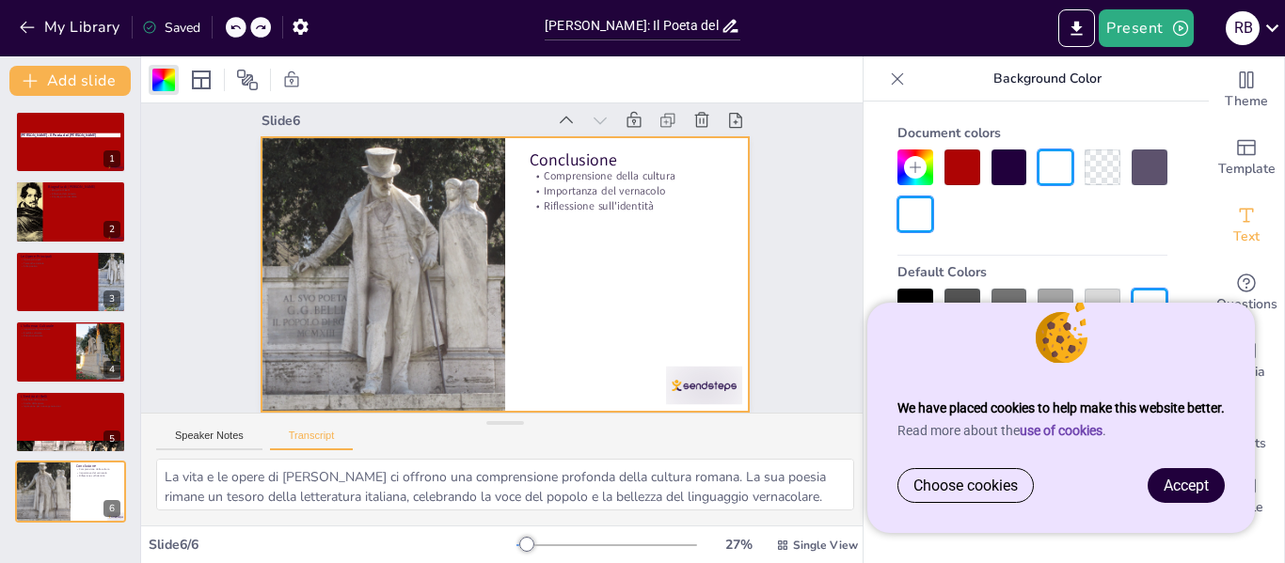
click at [977, 178] on div at bounding box center [962, 168] width 36 height 36
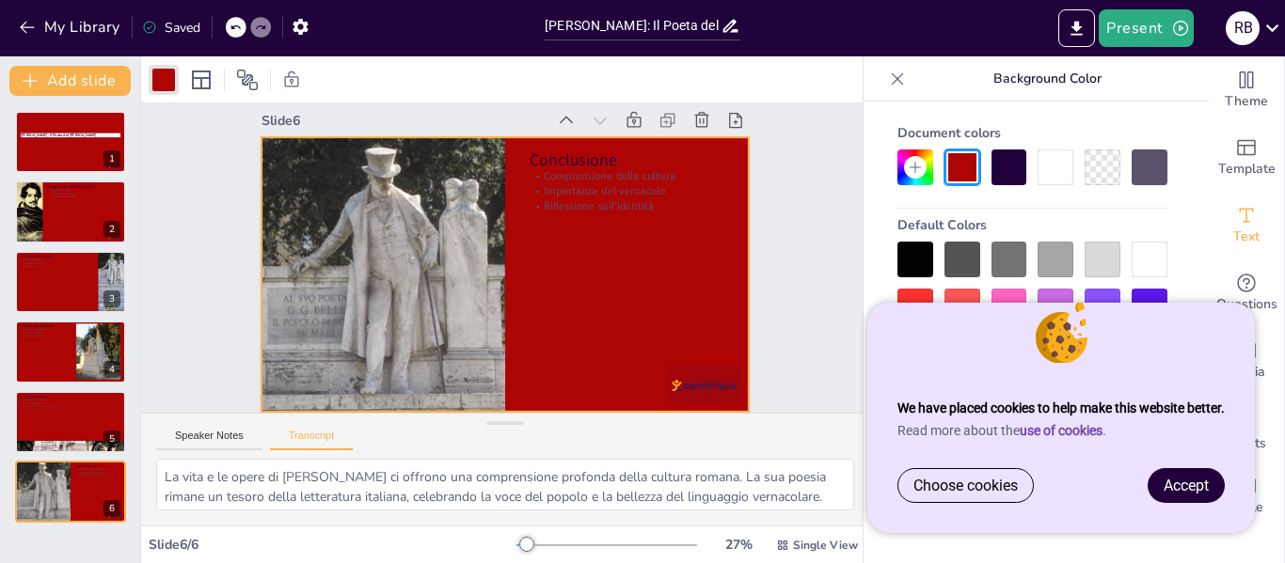
scroll to position [0, 0]
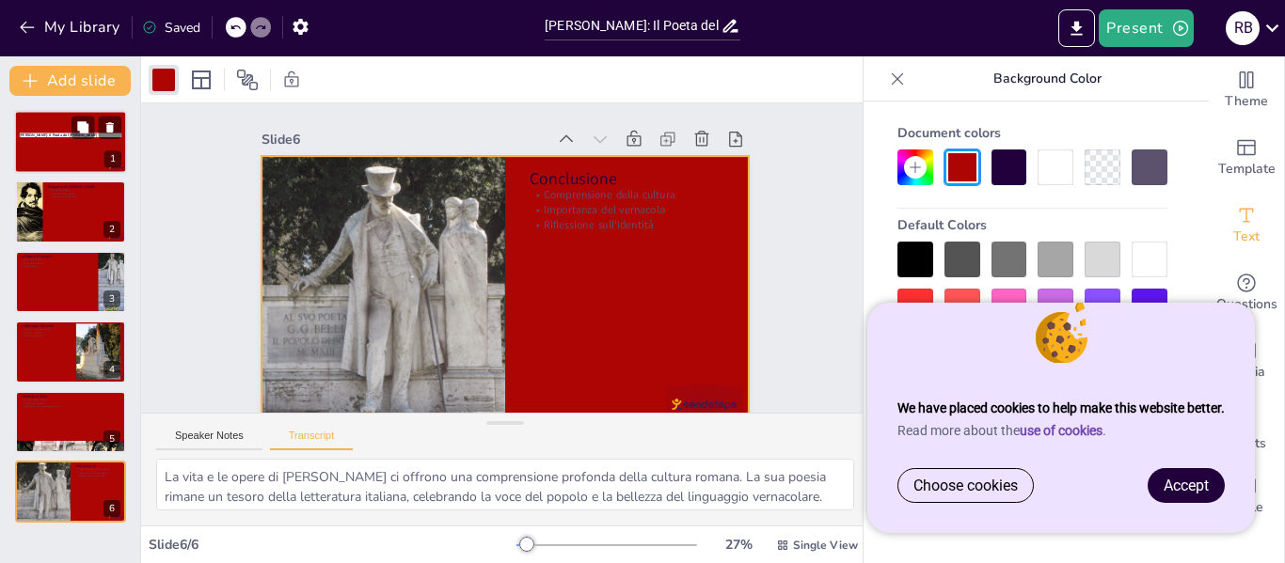
click at [58, 119] on div at bounding box center [70, 142] width 113 height 64
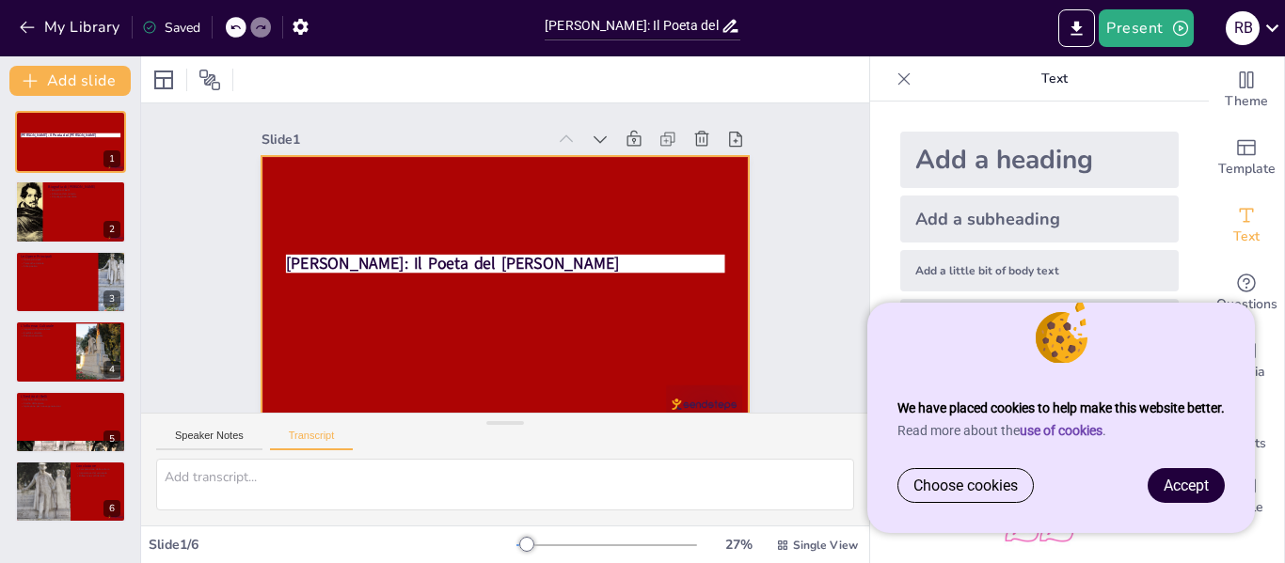
click at [331, 288] on div at bounding box center [502, 293] width 514 height 324
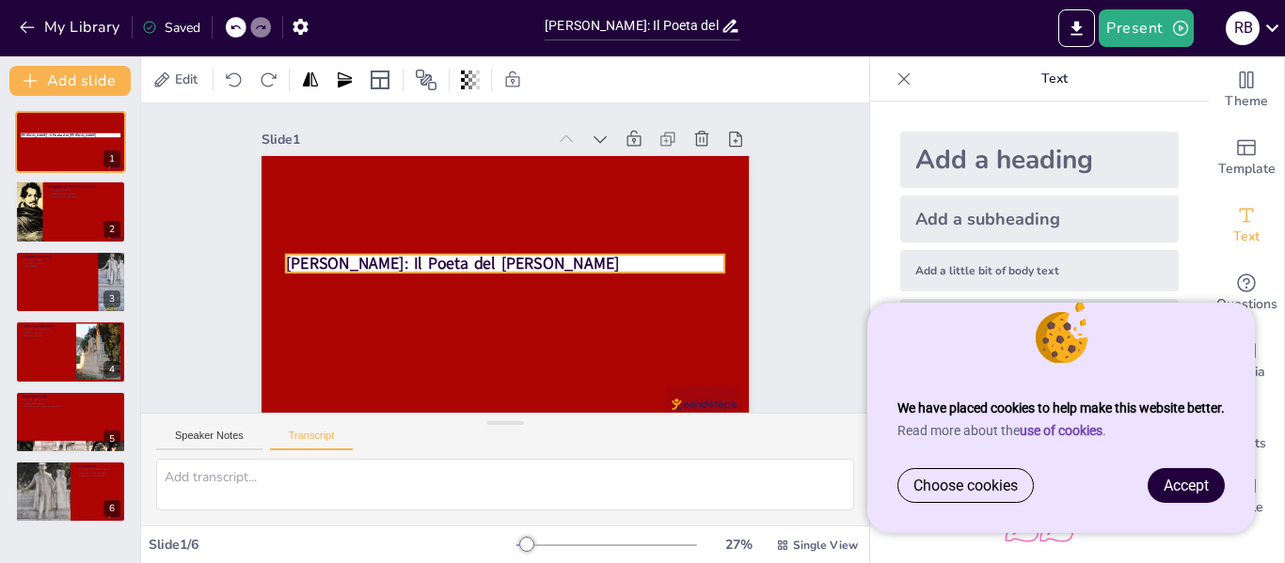
click at [358, 260] on strong "[PERSON_NAME]: Il Poeta del [PERSON_NAME]" at bounding box center [453, 264] width 334 height 22
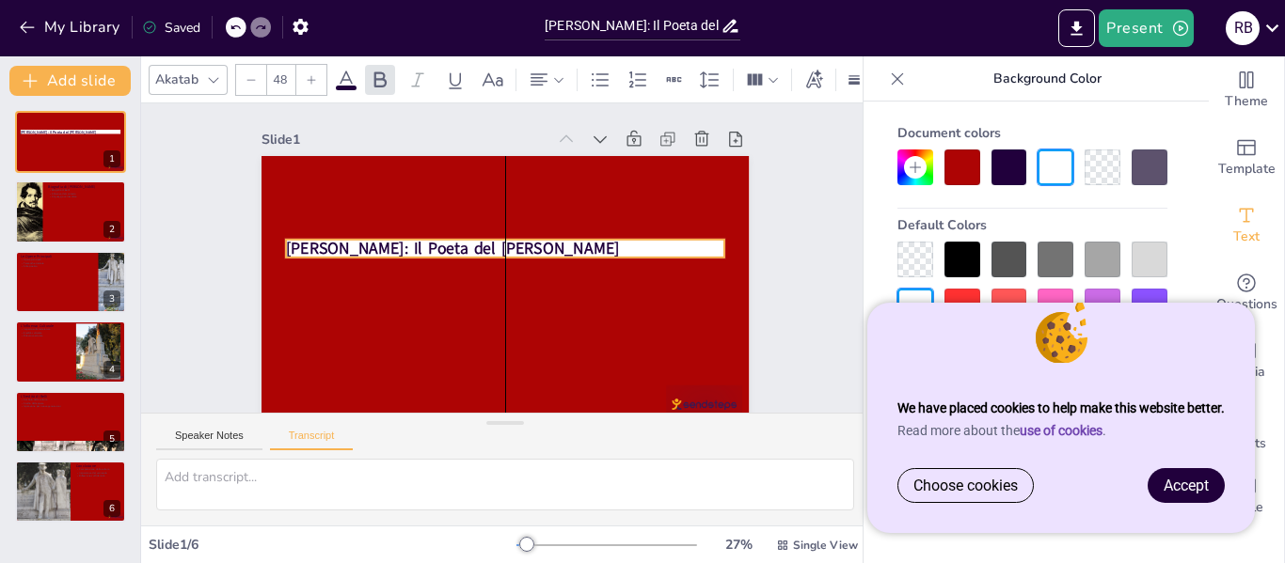
drag, startPoint x: 492, startPoint y: 266, endPoint x: 493, endPoint y: 251, distance: 15.1
click at [493, 251] on strong "[PERSON_NAME]: Il Poeta del [PERSON_NAME]" at bounding box center [453, 249] width 334 height 22
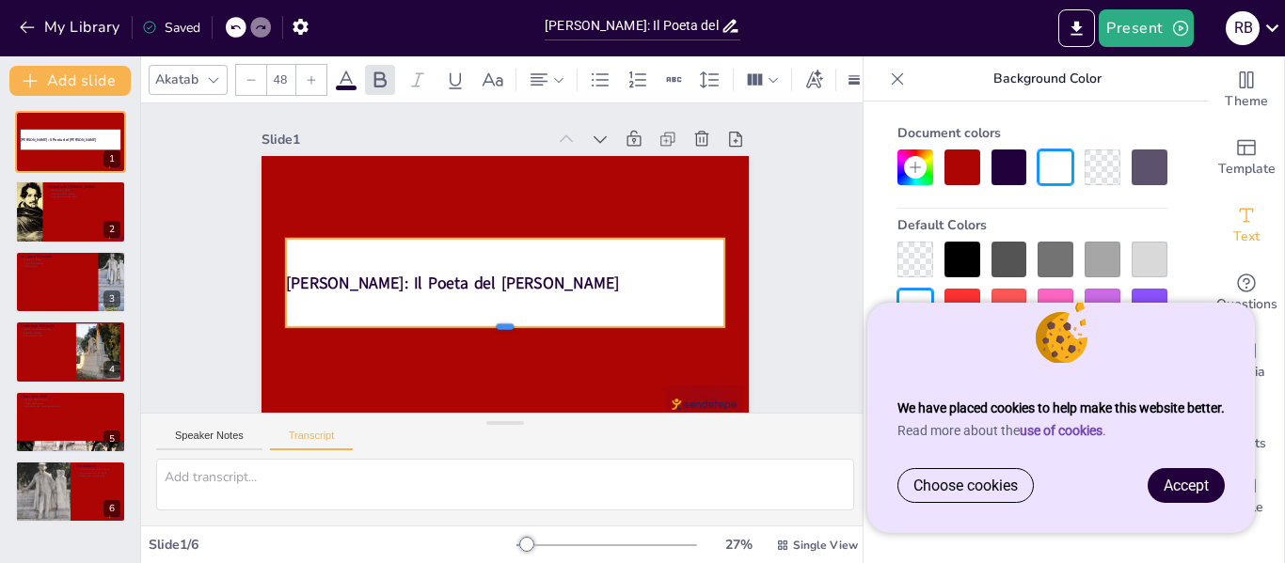
drag, startPoint x: 492, startPoint y: 261, endPoint x: 484, endPoint y: 339, distance: 78.4
click at [484, 339] on div at bounding box center [505, 334] width 439 height 15
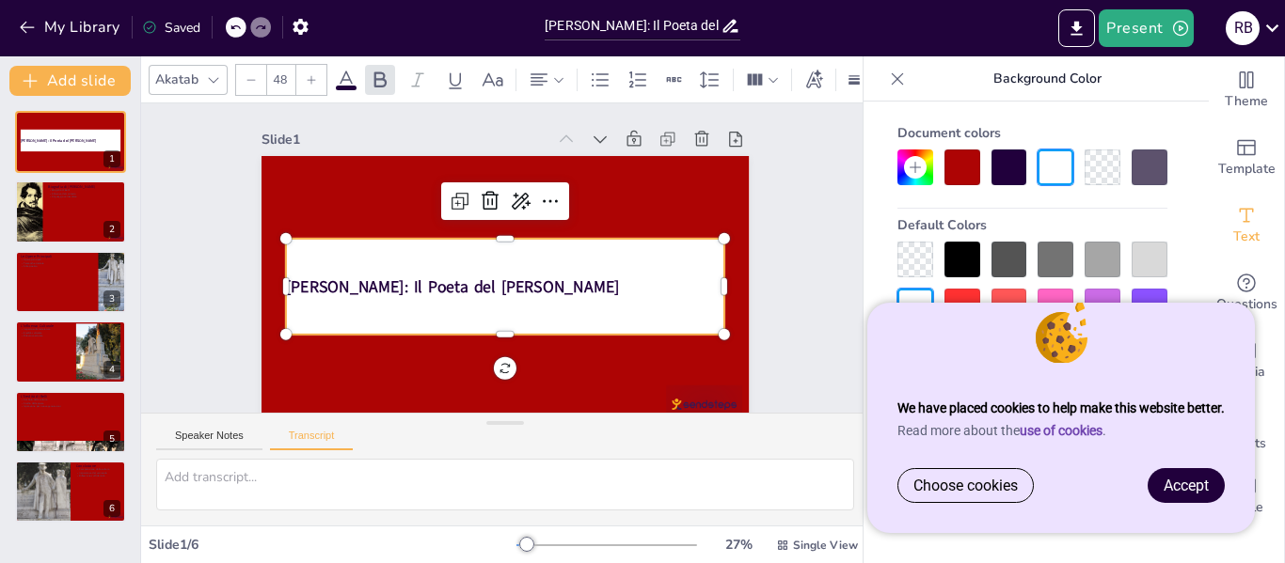
click at [289, 279] on strong "[PERSON_NAME]: Il Poeta del [PERSON_NAME]" at bounding box center [453, 287] width 334 height 22
click at [290, 286] on strong "[PERSON_NAME]: Il Poeta del [PERSON_NAME]" at bounding box center [450, 281] width 334 height 56
click at [507, 213] on div at bounding box center [520, 201] width 30 height 30
click at [539, 204] on icon at bounding box center [550, 201] width 23 height 23
click at [435, 267] on div "[PERSON_NAME]: Il Poeta del [PERSON_NAME]" at bounding box center [505, 287] width 439 height 96
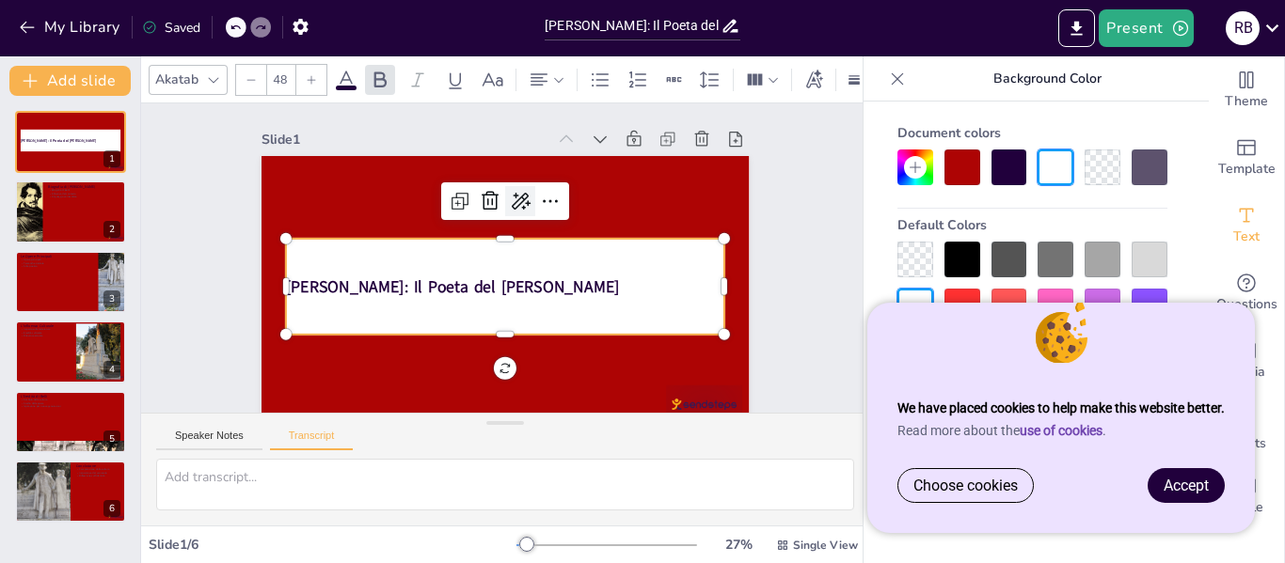
click at [512, 204] on icon at bounding box center [520, 201] width 23 height 23
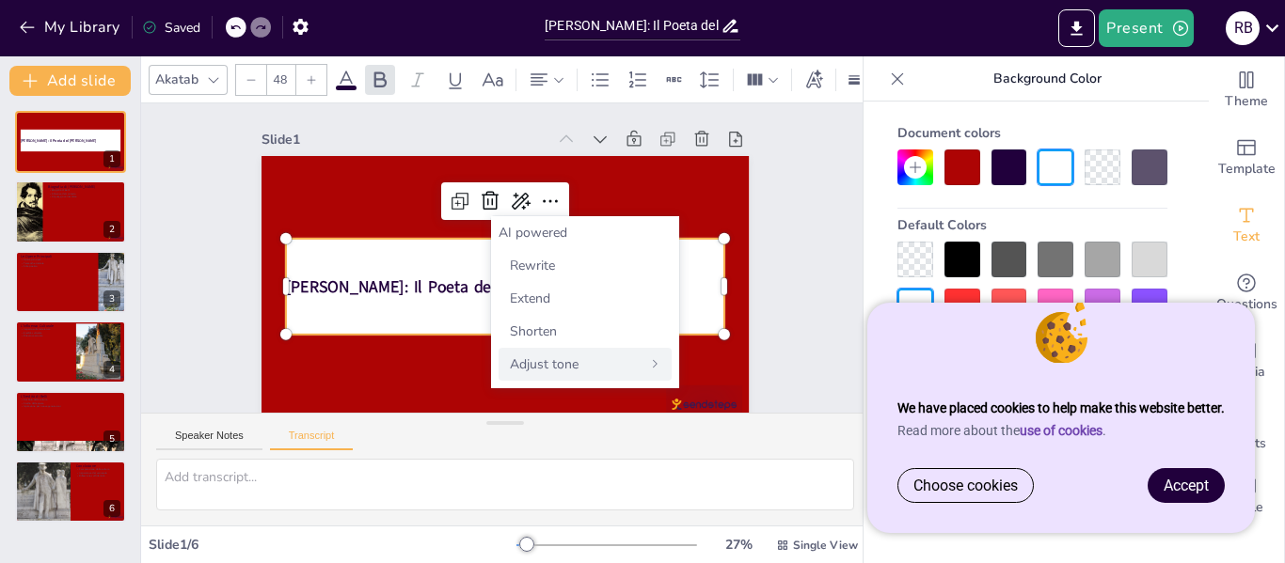
click at [538, 353] on div "Adjust tone" at bounding box center [585, 364] width 173 height 33
click at [522, 224] on span "Back" at bounding box center [527, 233] width 27 height 18
click at [516, 264] on span "Rewrite" at bounding box center [532, 266] width 45 height 18
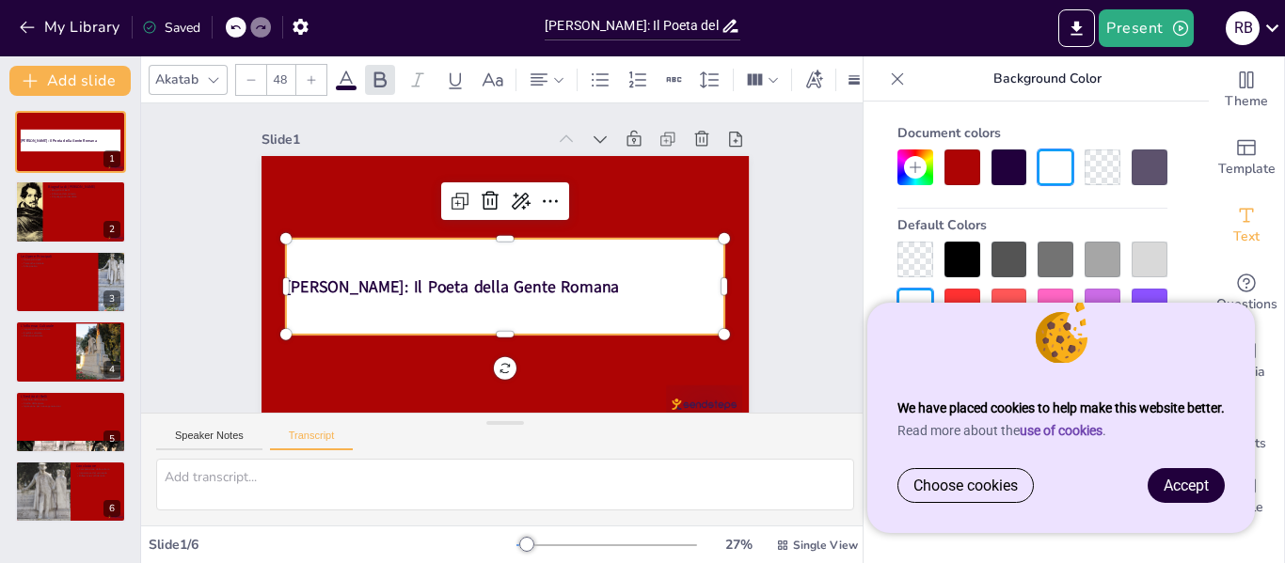
click at [517, 280] on strong "[PERSON_NAME]: Il Poeta della Gente Romana" at bounding box center [452, 287] width 333 height 22
click at [517, 281] on strong "[PERSON_NAME]: Il Poeta della Gente Romana" at bounding box center [452, 287] width 333 height 22
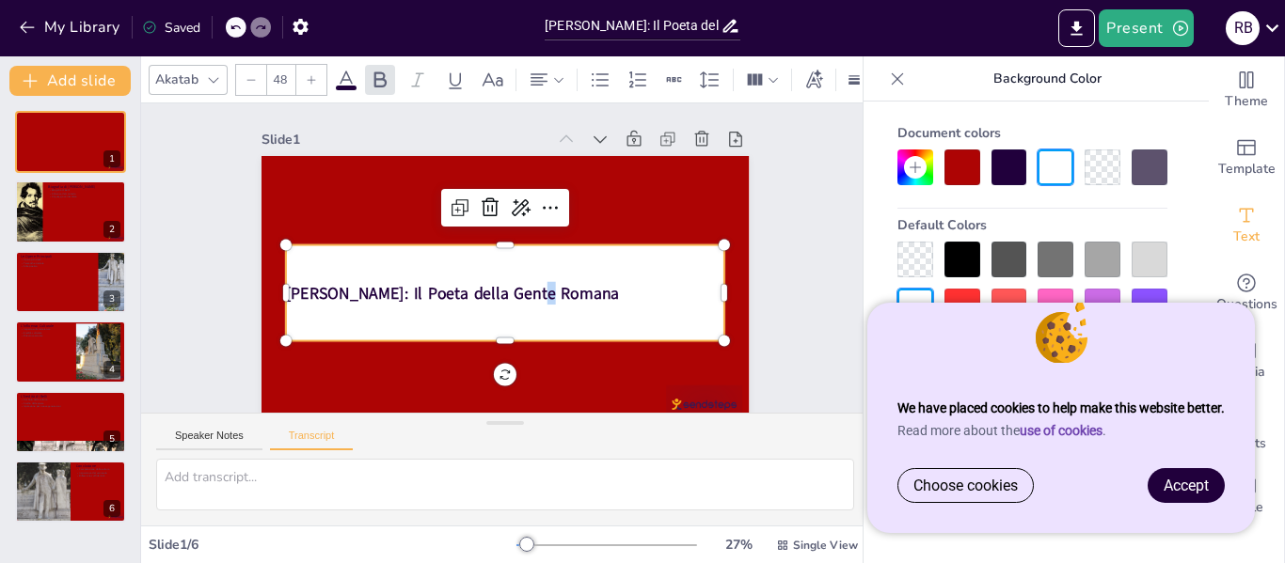
click at [511, 292] on strong "[PERSON_NAME]: Il Poeta della Gente Romana" at bounding box center [452, 293] width 333 height 22
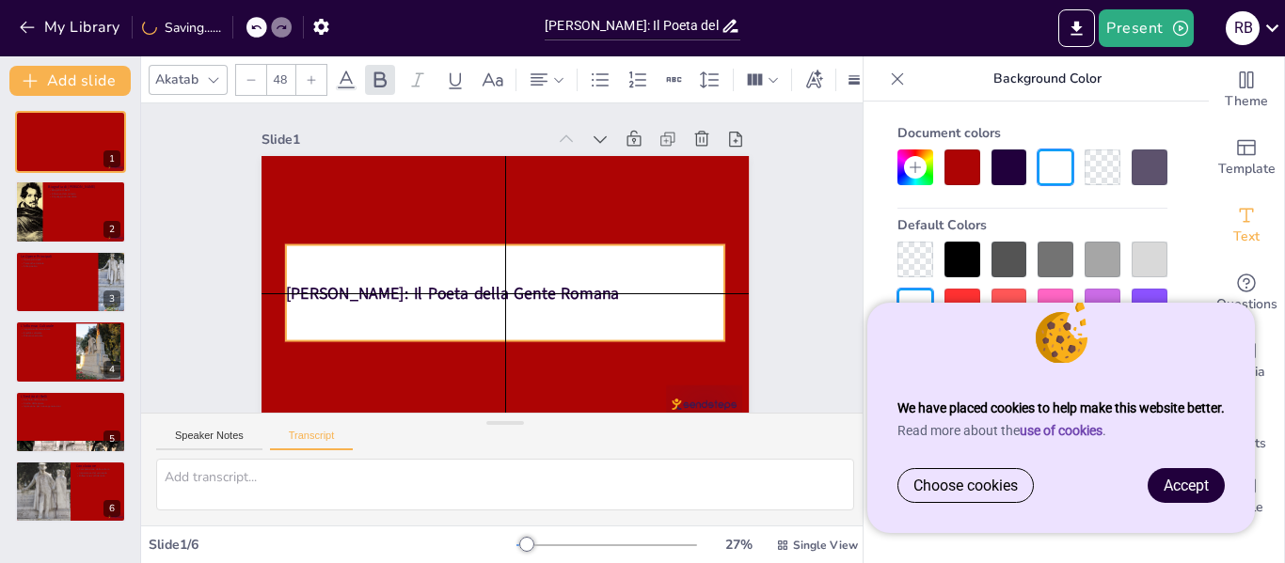
click at [508, 293] on strong "[PERSON_NAME]: Il Poeta della Gente Romana" at bounding box center [446, 281] width 330 height 91
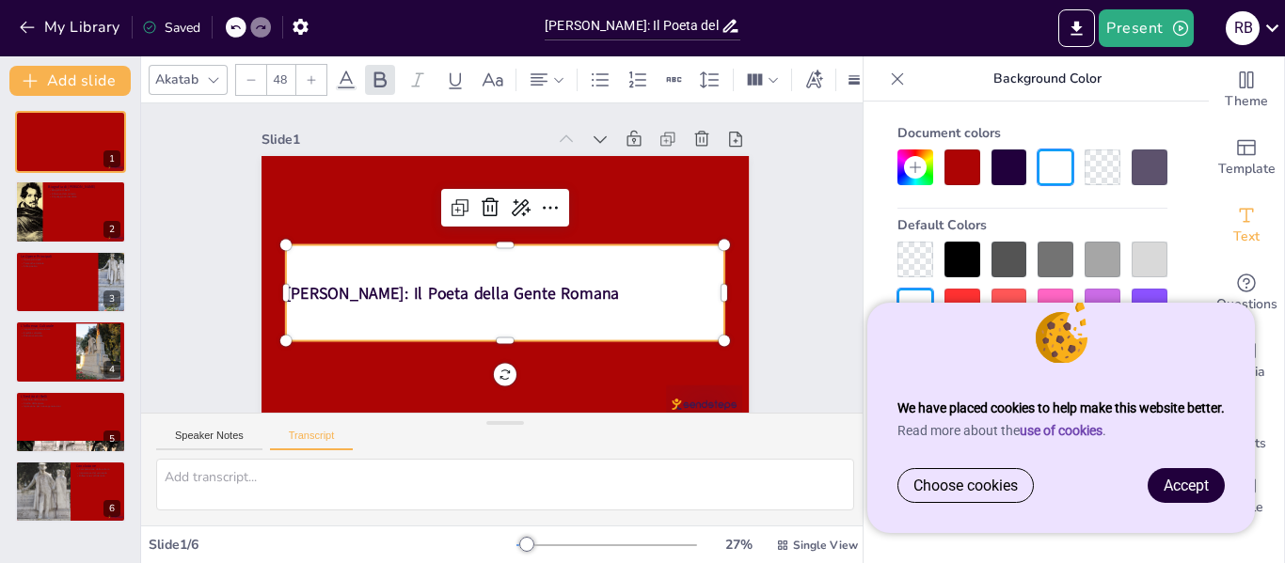
click at [520, 292] on strong "[PERSON_NAME]: Il Poeta della Gente Romana" at bounding box center [452, 293] width 333 height 22
click at [520, 292] on strong "[PERSON_NAME]: Il Poeta della Gente Romana" at bounding box center [446, 281] width 330 height 90
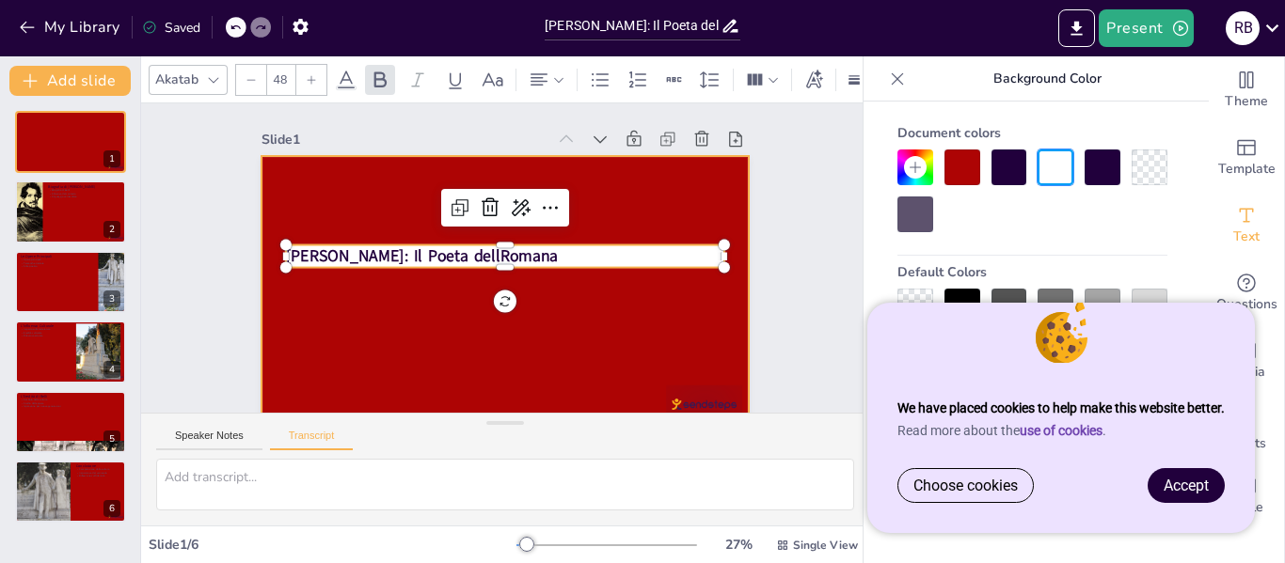
type textarea "[PERSON_NAME] nacque a [GEOGRAPHIC_DATA] nel 1791. Cresciuto in un contesto soc…"
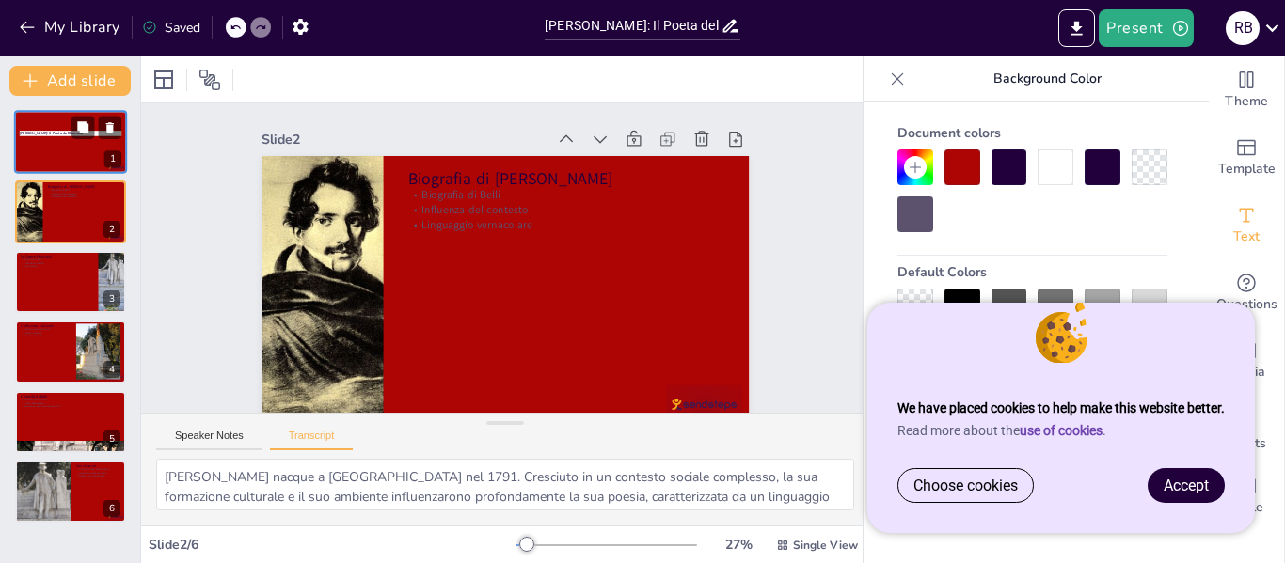
click at [56, 138] on div at bounding box center [70, 142] width 113 height 64
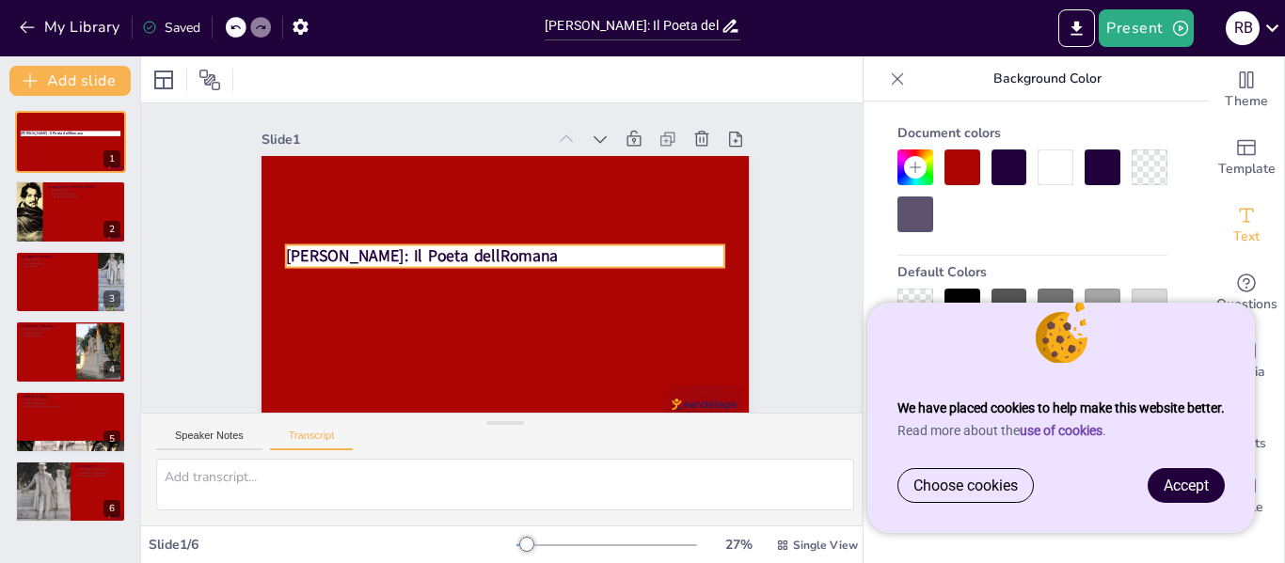
click at [482, 251] on strong "[PERSON_NAME]: Il Poeta dellRomana" at bounding box center [422, 257] width 272 height 22
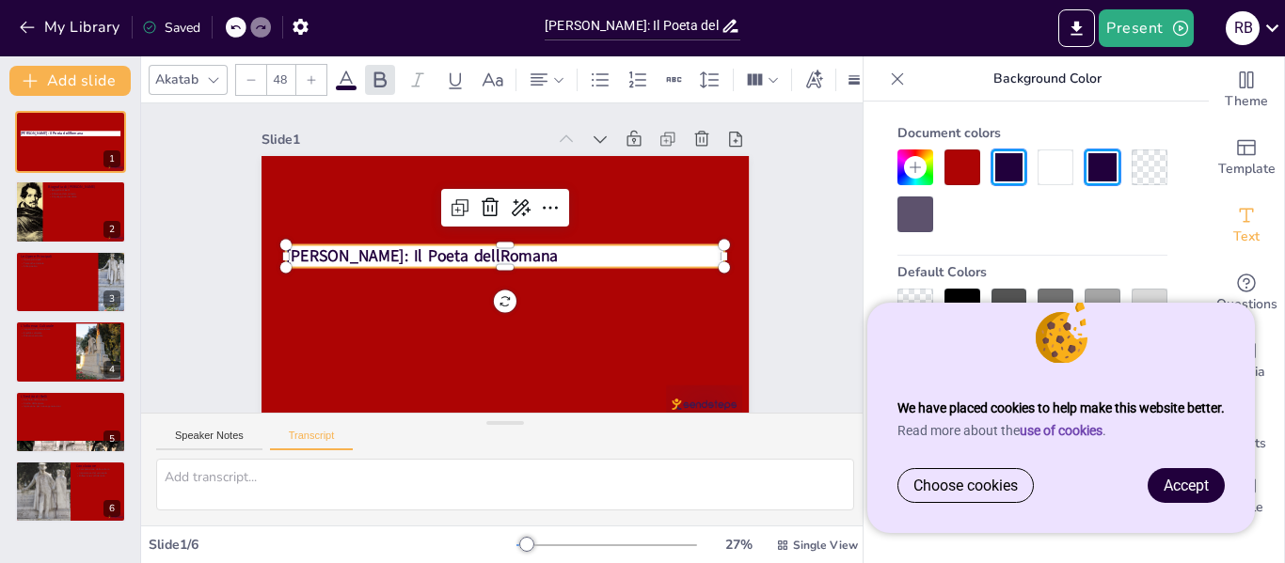
click at [477, 246] on strong "[PERSON_NAME]: Il Poeta dellRomana" at bounding box center [422, 257] width 272 height 22
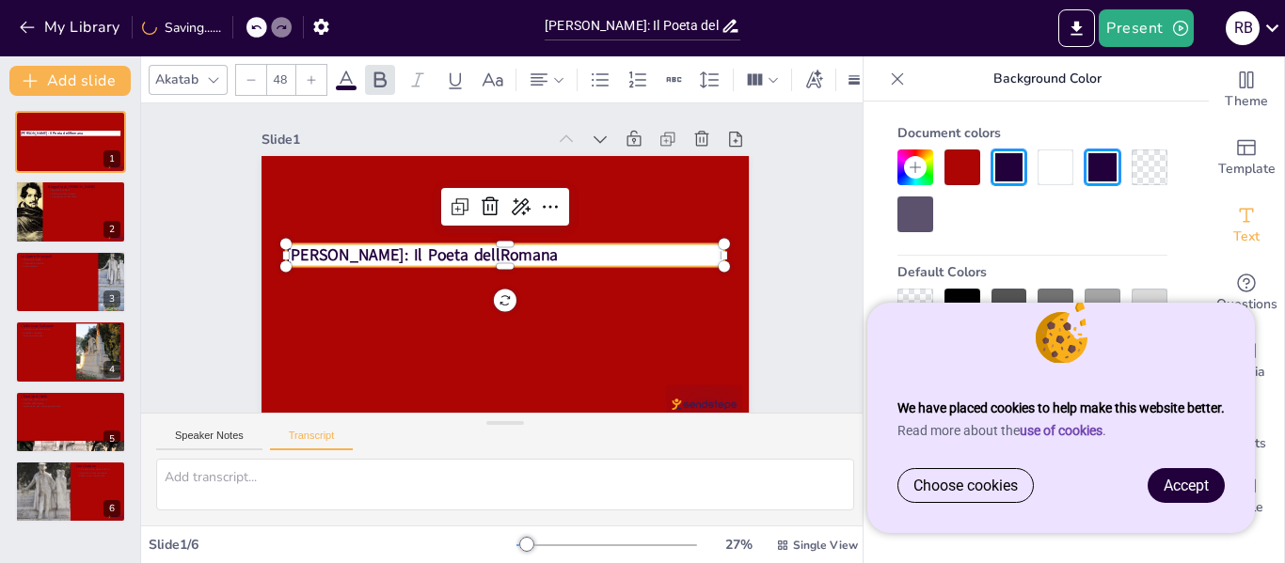
click at [484, 253] on strong "[PERSON_NAME]: Il Poeta dellRomana" at bounding box center [422, 247] width 273 height 51
click at [482, 250] on strong "[PERSON_NAME]: Il Poeta dellRomana" at bounding box center [422, 256] width 272 height 22
click at [1071, 31] on icon "Export to PowerPoint" at bounding box center [1077, 29] width 20 height 20
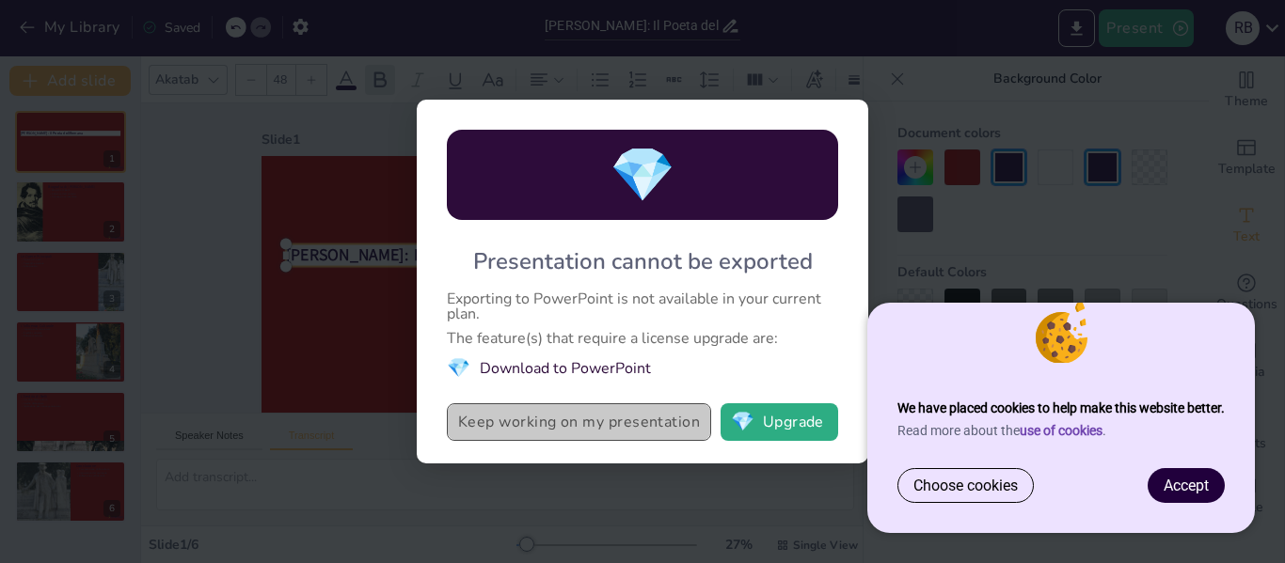
click at [616, 437] on button "Keep working on my presentation" at bounding box center [579, 423] width 264 height 38
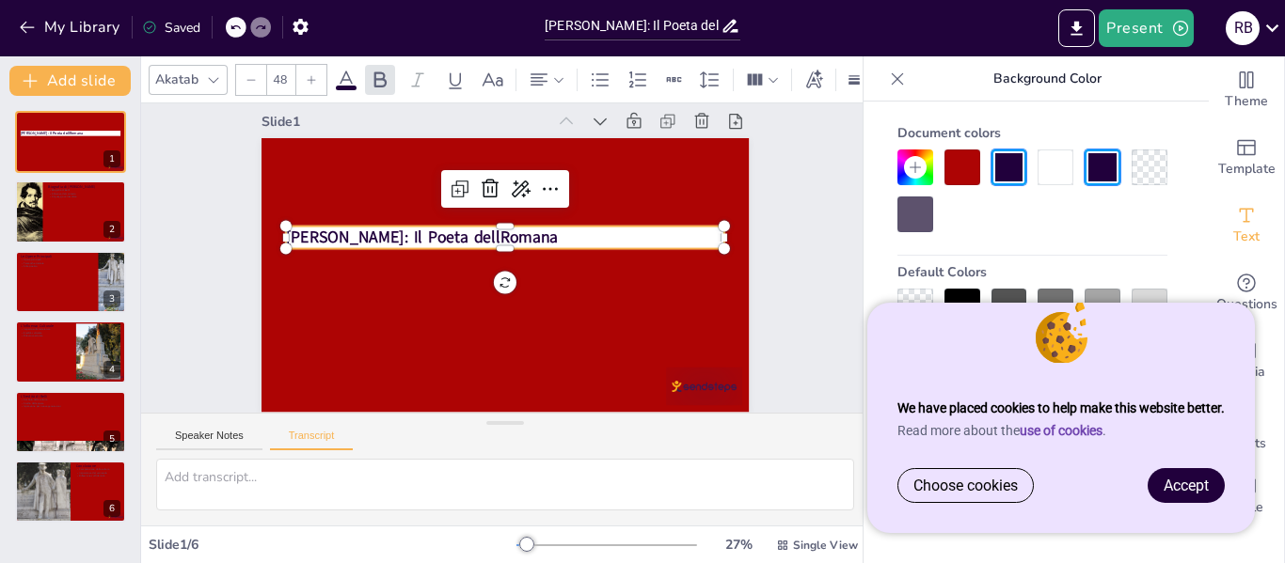
scroll to position [1, 0]
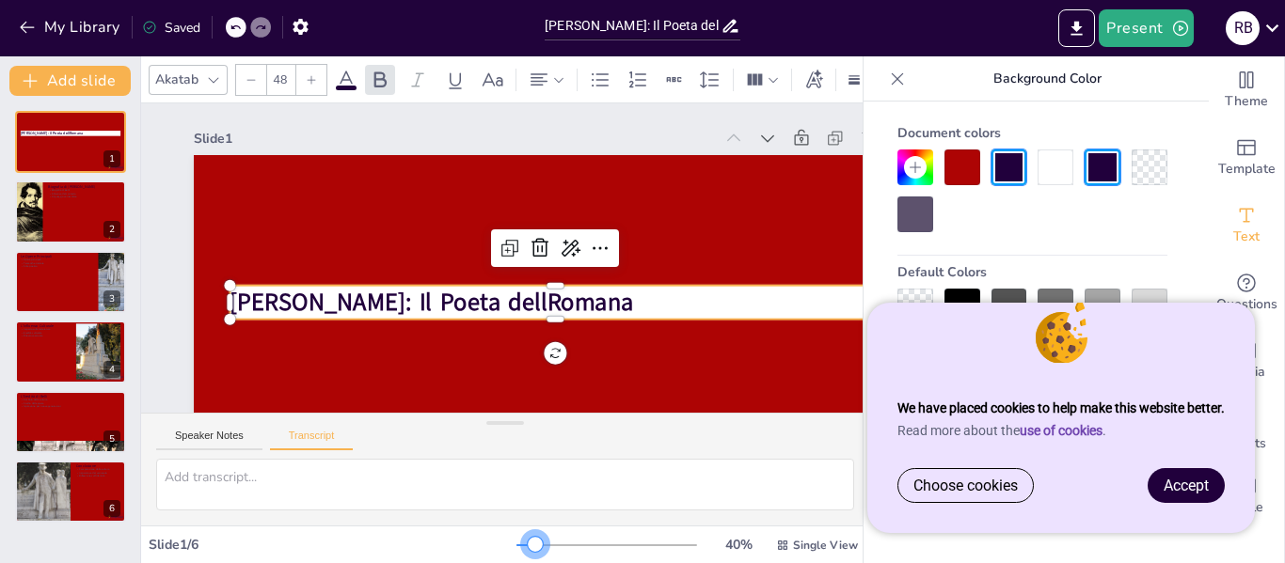
drag, startPoint x: 511, startPoint y: 543, endPoint x: 521, endPoint y: 572, distance: 30.9
click at [521, 563] on html "We have placed cookies to help make this website better. Read more about the us…" at bounding box center [642, 281] width 1285 height 563
click at [546, 299] on strong "[PERSON_NAME]: Il Poeta dellRomana" at bounding box center [432, 302] width 404 height 33
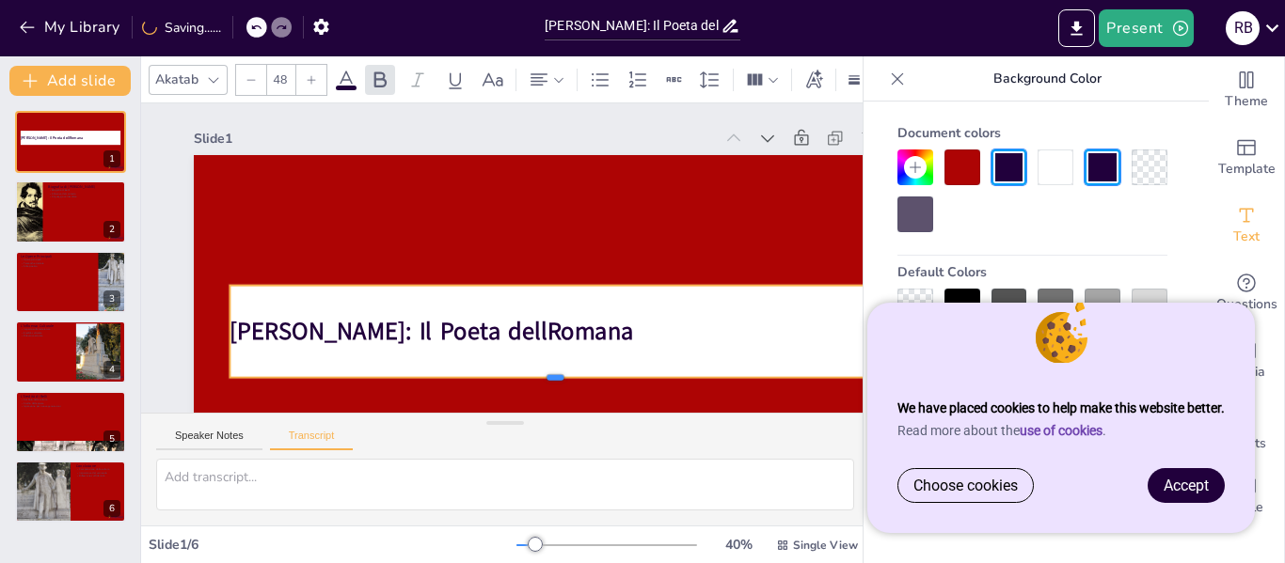
drag, startPoint x: 548, startPoint y: 320, endPoint x: 548, endPoint y: 380, distance: 60.2
click at [548, 380] on div at bounding box center [555, 385] width 650 height 15
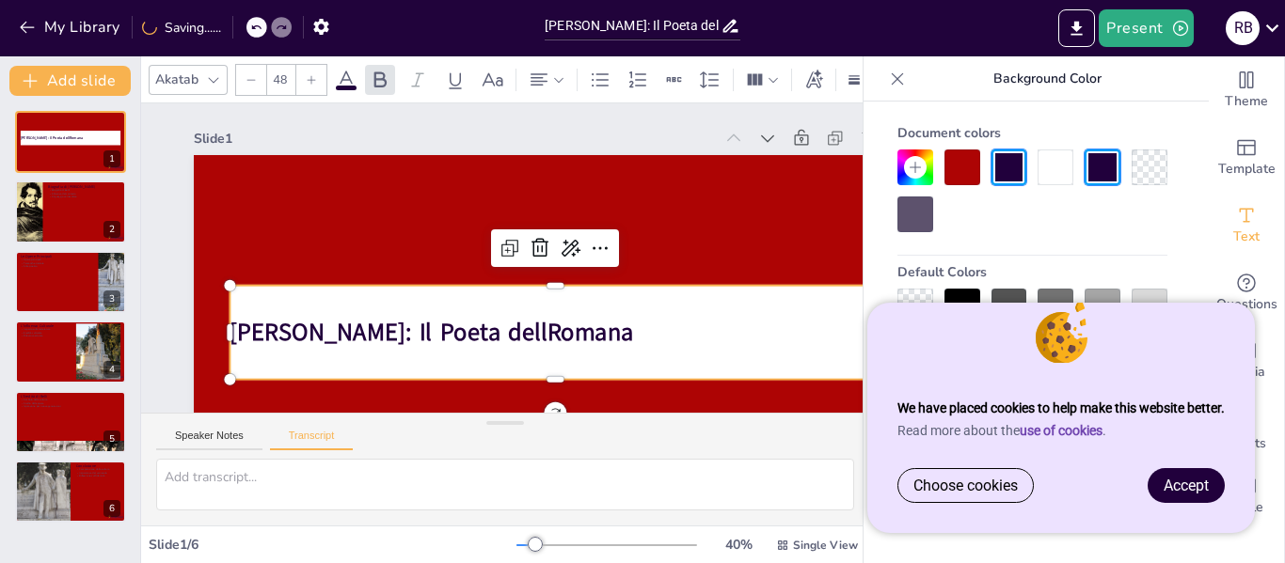
click at [544, 329] on strong "[PERSON_NAME]: Il Poeta dellRomana" at bounding box center [432, 332] width 404 height 33
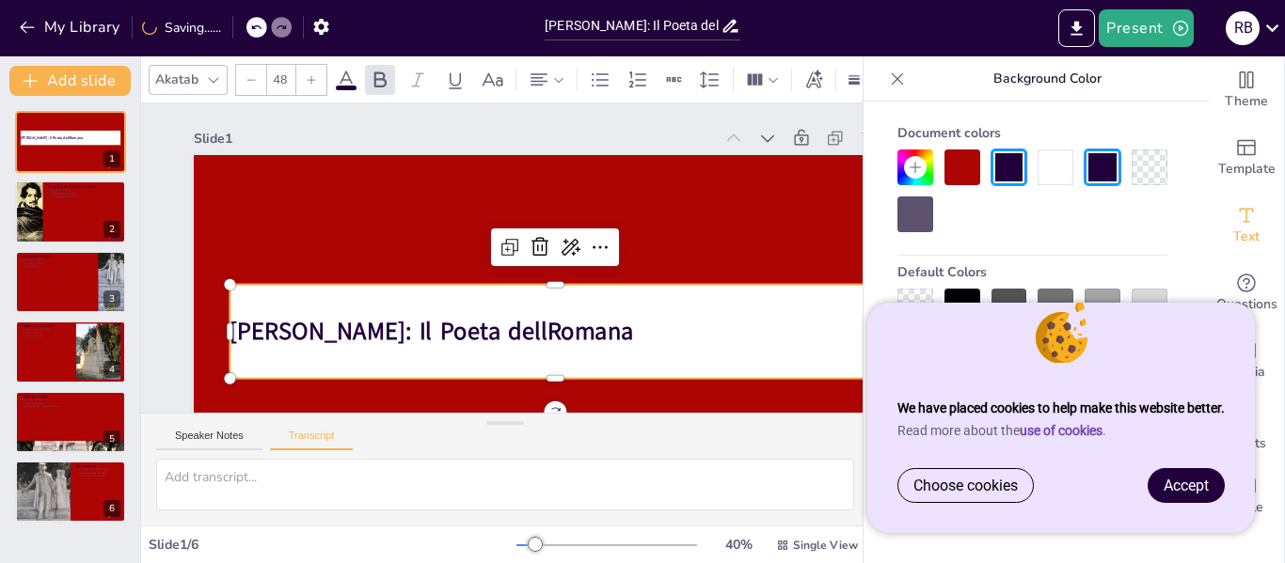
click at [544, 329] on strong "[PERSON_NAME]: Il Poeta dellRomana" at bounding box center [432, 331] width 404 height 33
click at [542, 329] on strong "[PERSON_NAME]: Il Poeta dellRomana" at bounding box center [432, 331] width 404 height 33
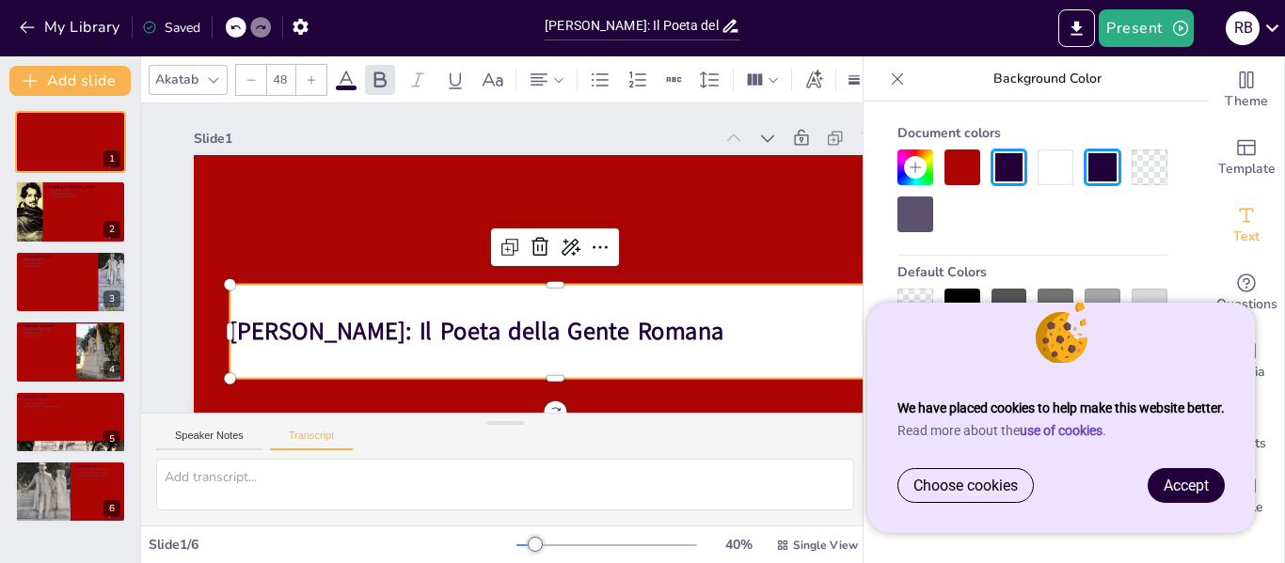
click at [542, 329] on strong "[PERSON_NAME]: Il Poeta della Gente Romana" at bounding box center [469, 328] width 495 height 84
click at [542, 328] on strong "[PERSON_NAME]: Il Poeta della Gente Romana" at bounding box center [477, 331] width 494 height 33
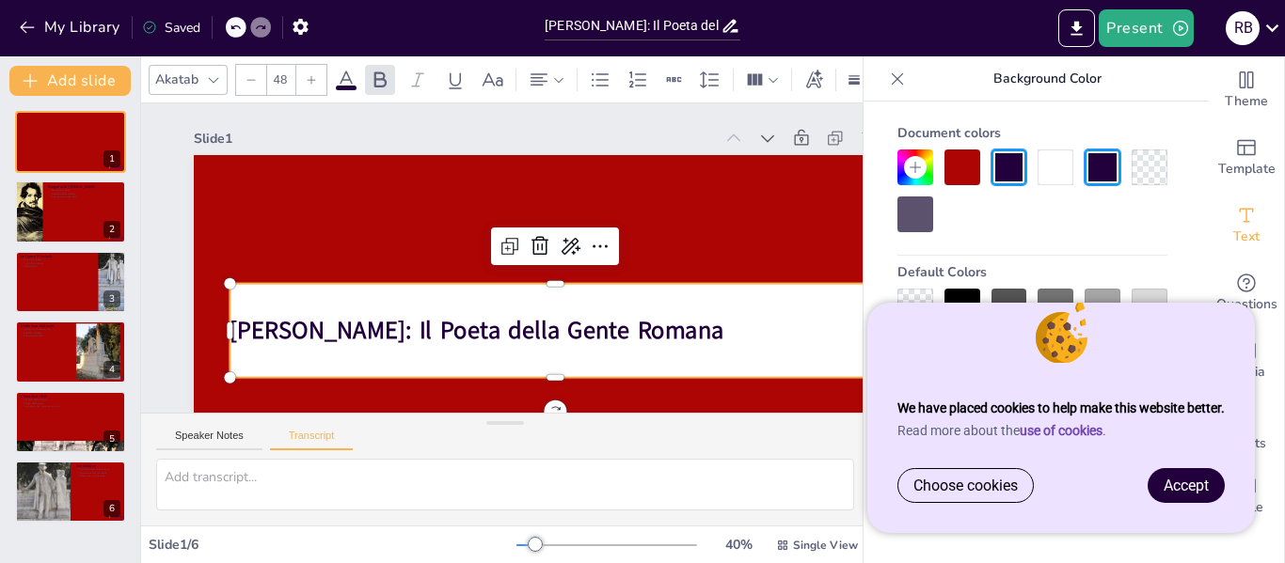
click at [542, 327] on strong "[PERSON_NAME]: Il Poeta della Gente Romana" at bounding box center [469, 327] width 495 height 84
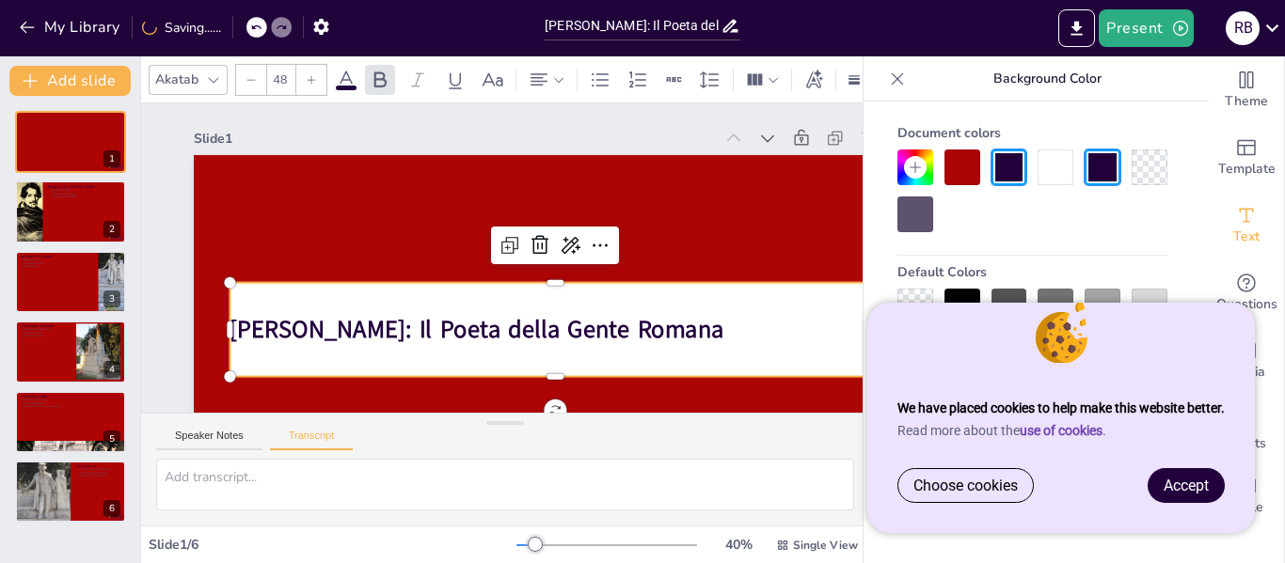
click at [542, 327] on strong "[PERSON_NAME]: Il Poeta della Gente Romana" at bounding box center [477, 329] width 494 height 33
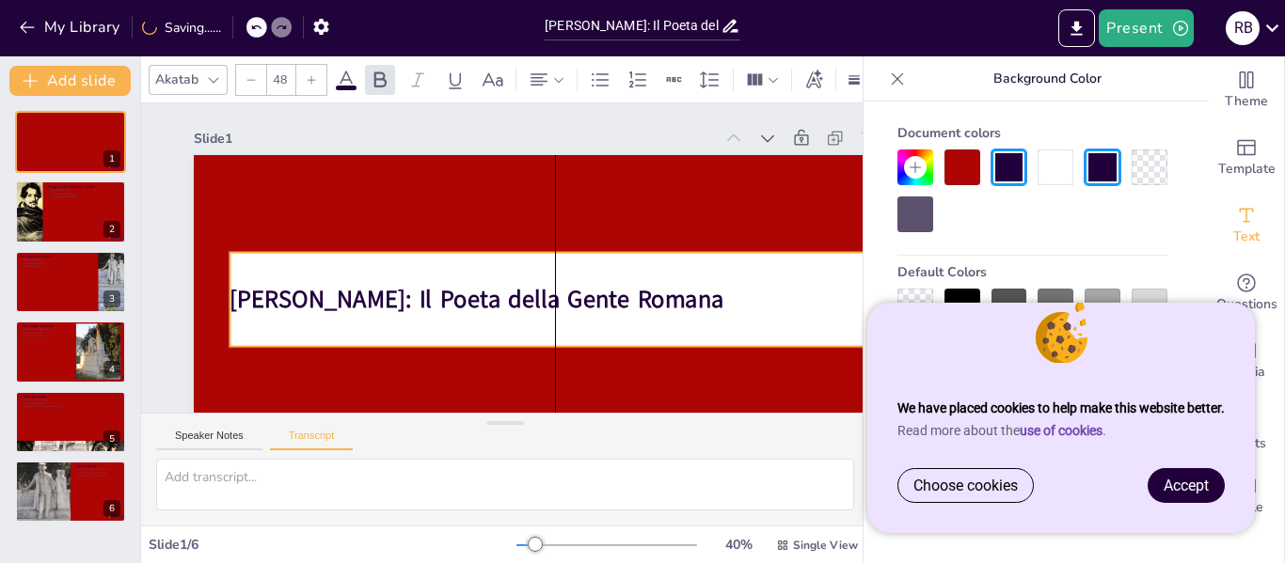
drag, startPoint x: 542, startPoint y: 327, endPoint x: 541, endPoint y: 297, distance: 30.1
click at [541, 297] on strong "[PERSON_NAME]: Il Poeta della Gente Romana" at bounding box center [473, 296] width 495 height 84
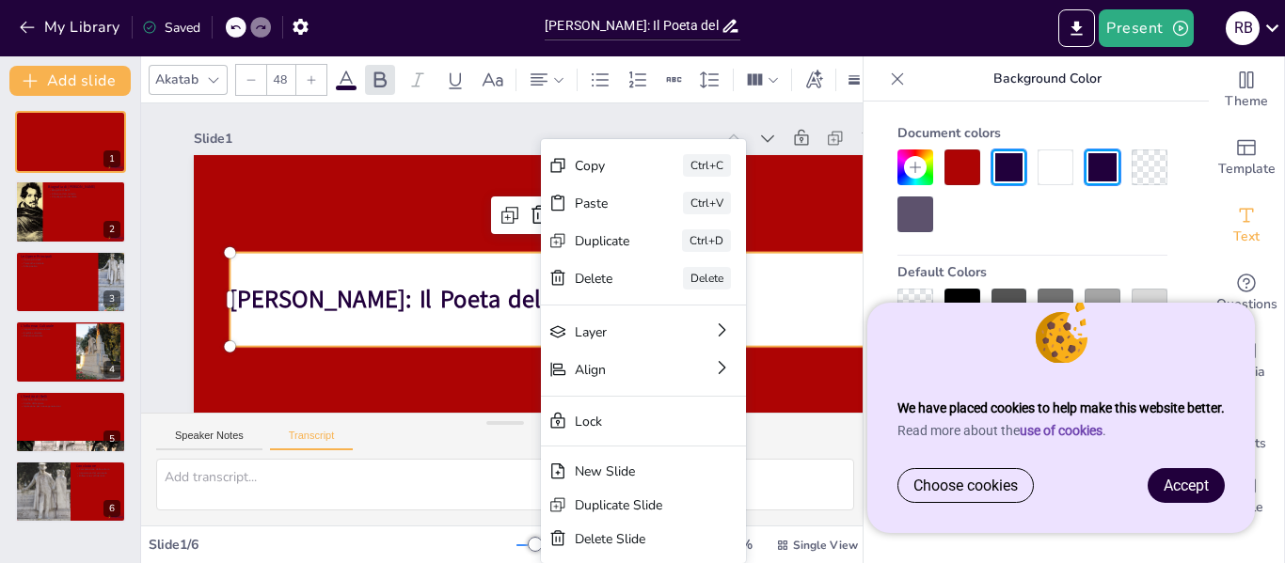
click at [522, 334] on div "[PERSON_NAME]: Il Poeta della Gente Romana" at bounding box center [555, 300] width 650 height 94
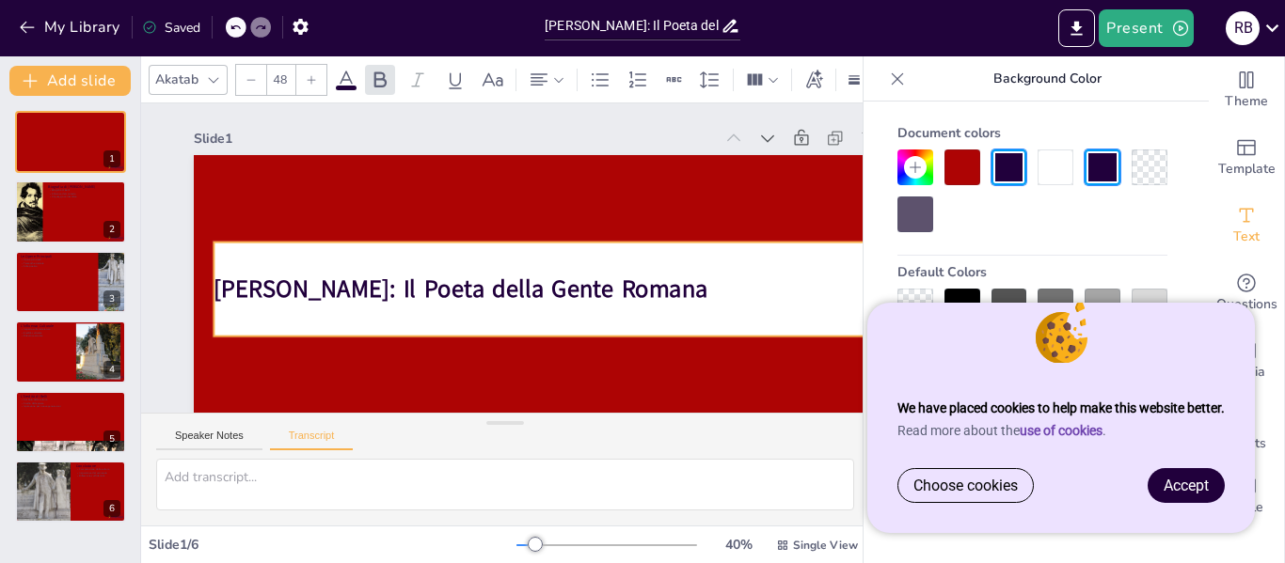
click at [700, 298] on strong "[PERSON_NAME]: Il Poeta della Gente Romana" at bounding box center [461, 289] width 494 height 33
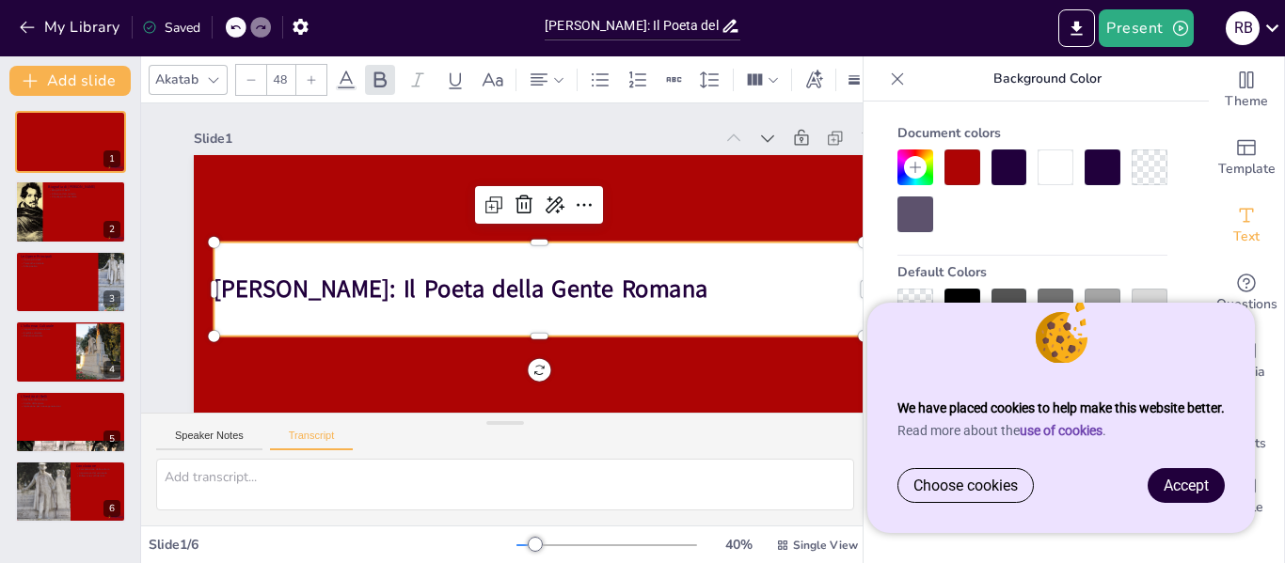
click at [539, 298] on strong "[PERSON_NAME]: Il Poeta della Gente Romana" at bounding box center [461, 289] width 494 height 33
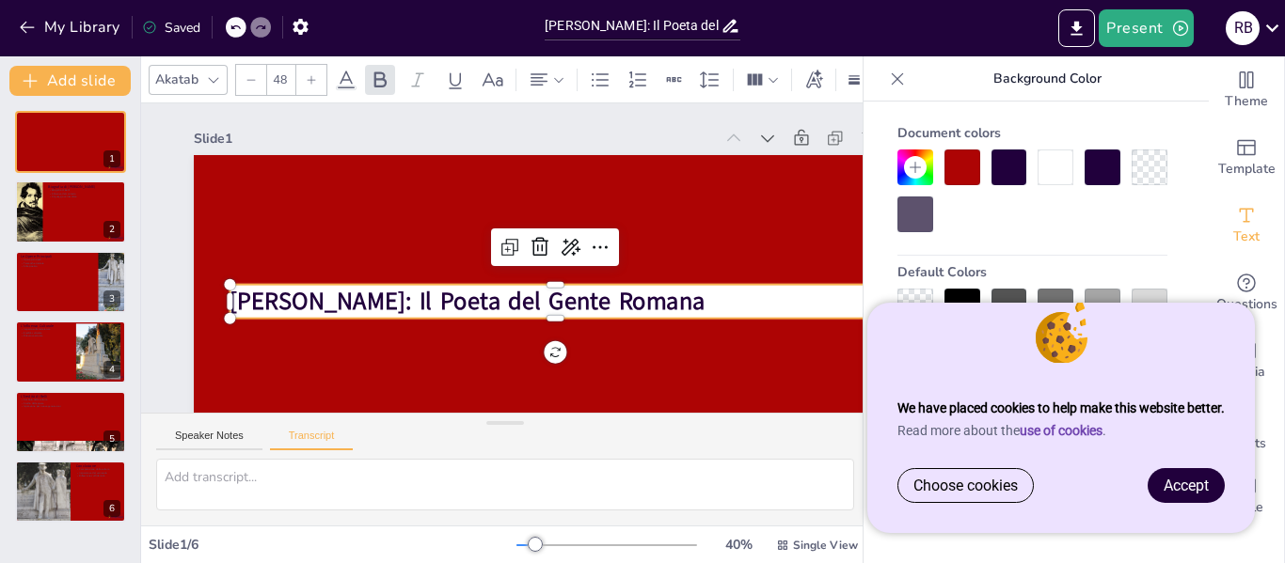
type textarea "[PERSON_NAME] è noto per le sue "ottave", che riflettono la vita, le tradizioni…"
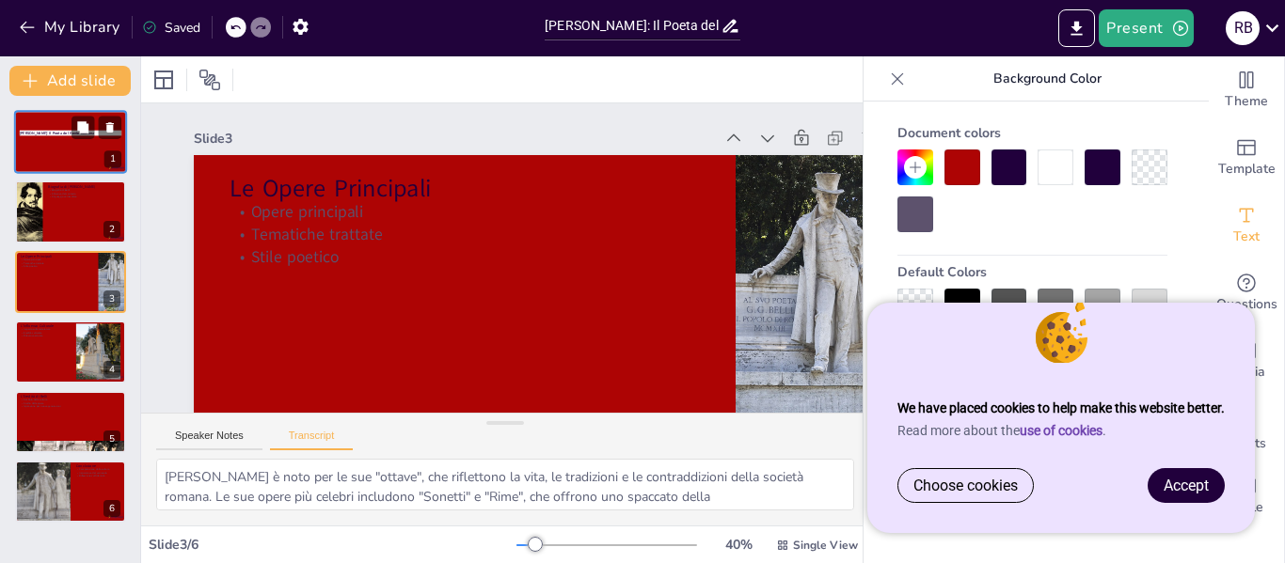
click at [32, 145] on div at bounding box center [70, 142] width 113 height 64
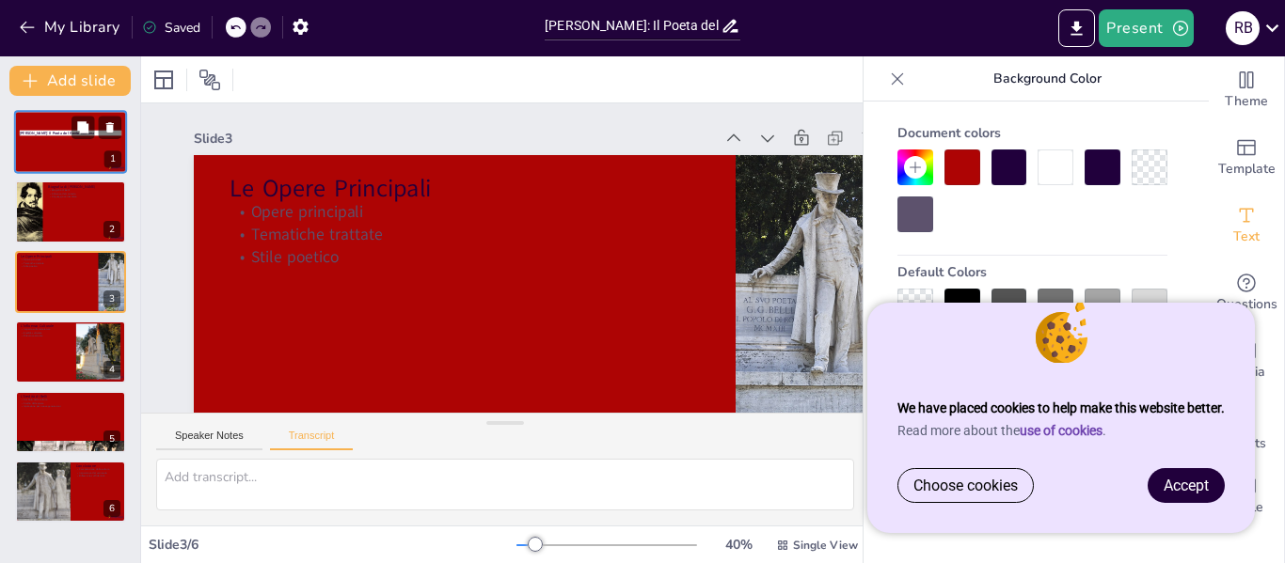
scroll to position [0, 0]
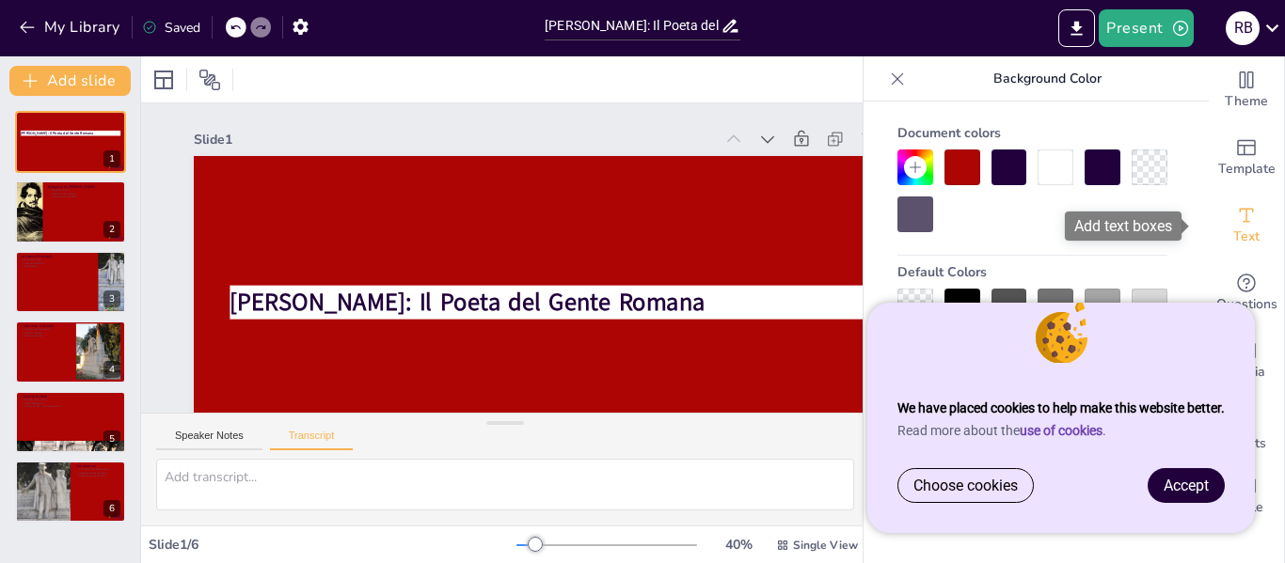
click at [1235, 221] on icon "Add text boxes" at bounding box center [1246, 215] width 23 height 23
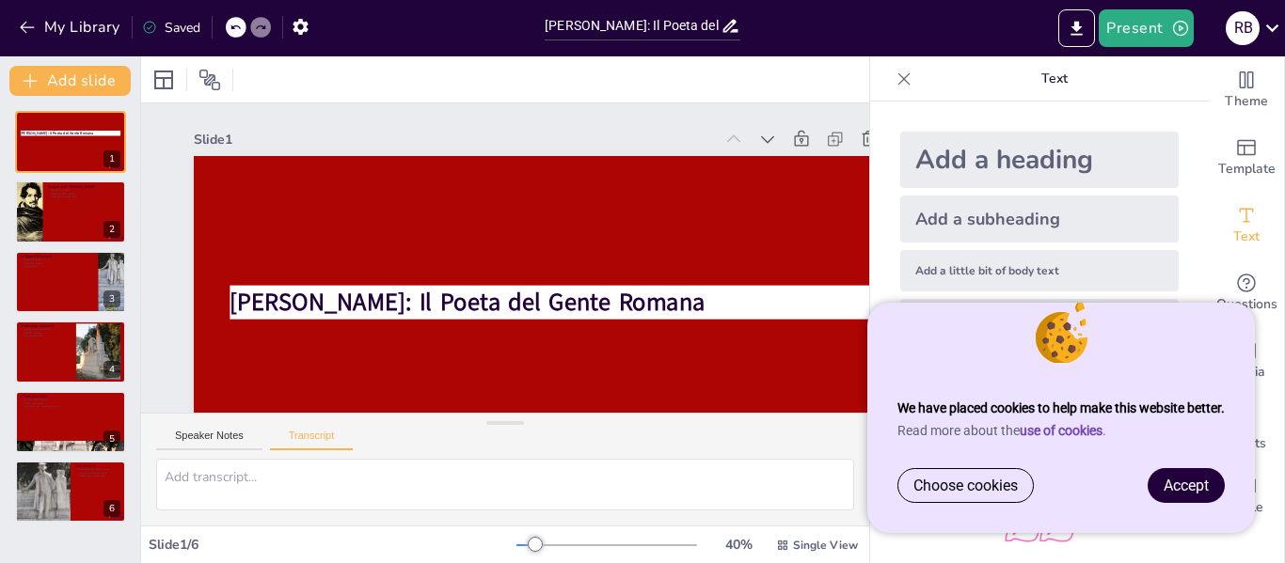
click at [997, 276] on div "Add a little bit of body text" at bounding box center [1039, 270] width 278 height 41
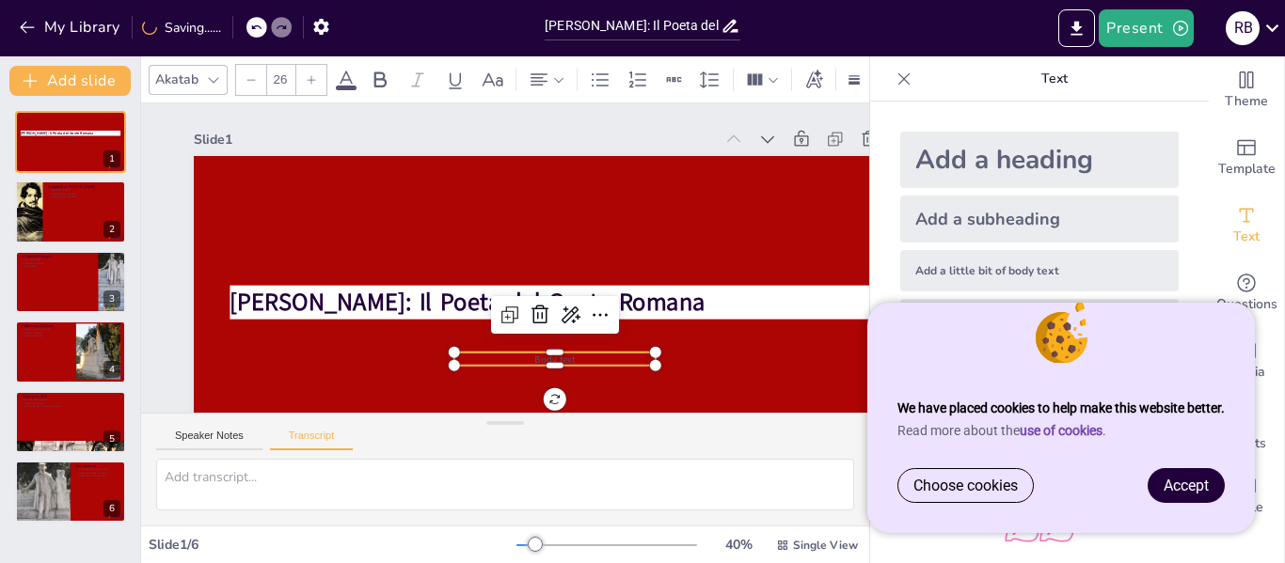
click at [576, 357] on p "Body text" at bounding box center [554, 360] width 201 height 14
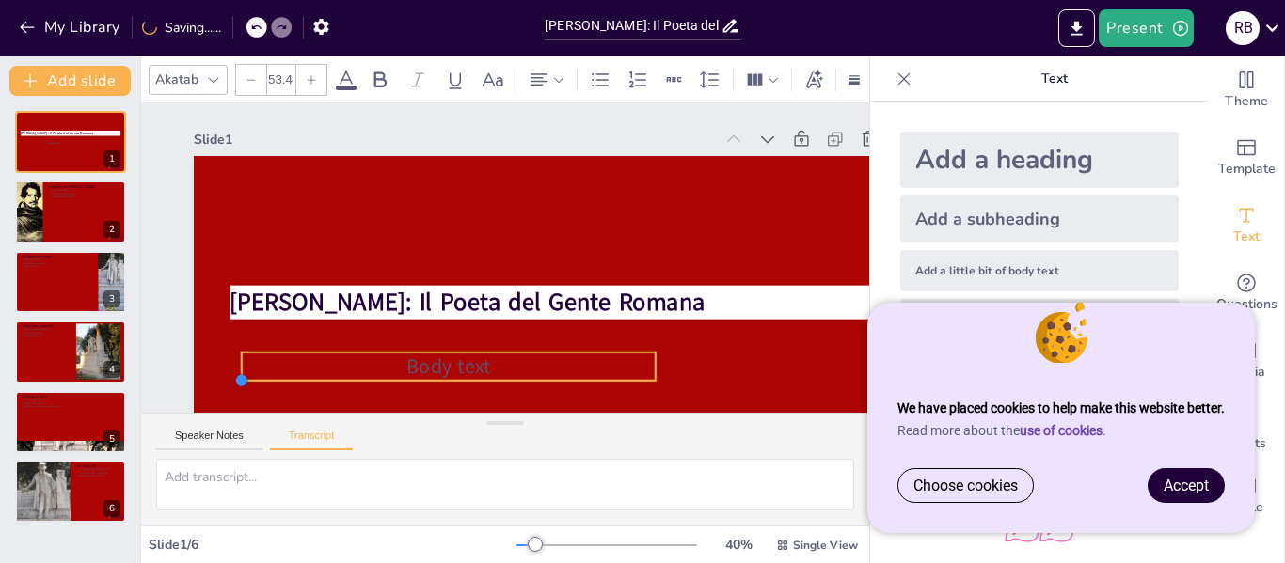
drag, startPoint x: 452, startPoint y: 358, endPoint x: 240, endPoint y: 311, distance: 217.7
click at [240, 311] on div "[PERSON_NAME]: Il Poeta del Gente Romana Body text" at bounding box center [392, 261] width 665 height 825
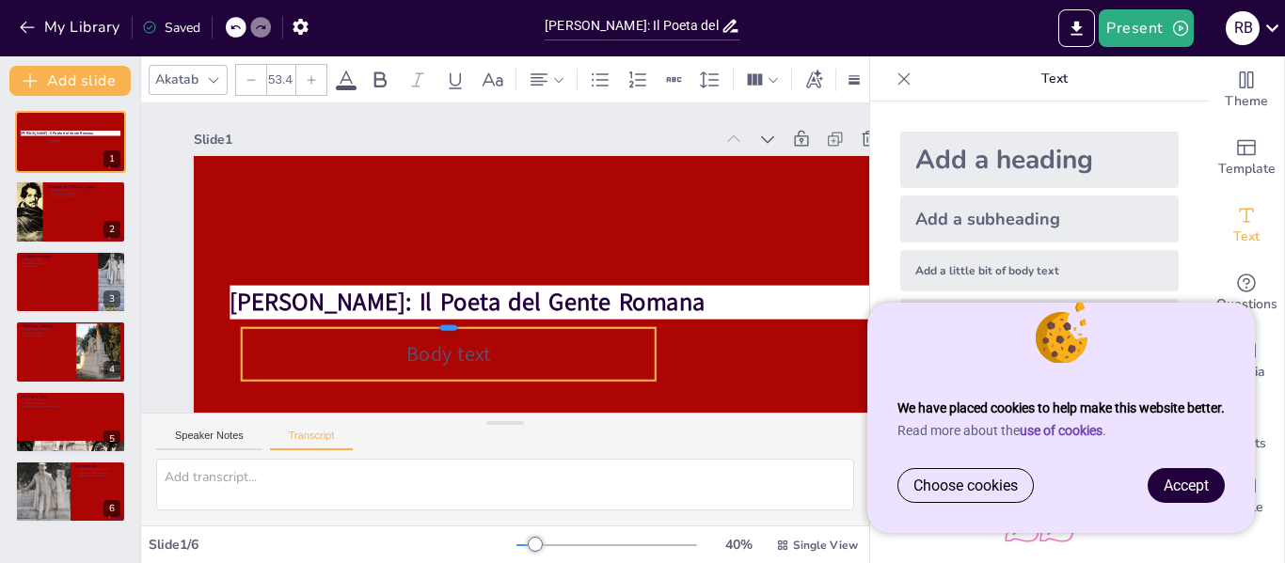
drag, startPoint x: 445, startPoint y: 348, endPoint x: 443, endPoint y: 324, distance: 24.5
click at [443, 324] on div at bounding box center [443, 314] width 414 height 58
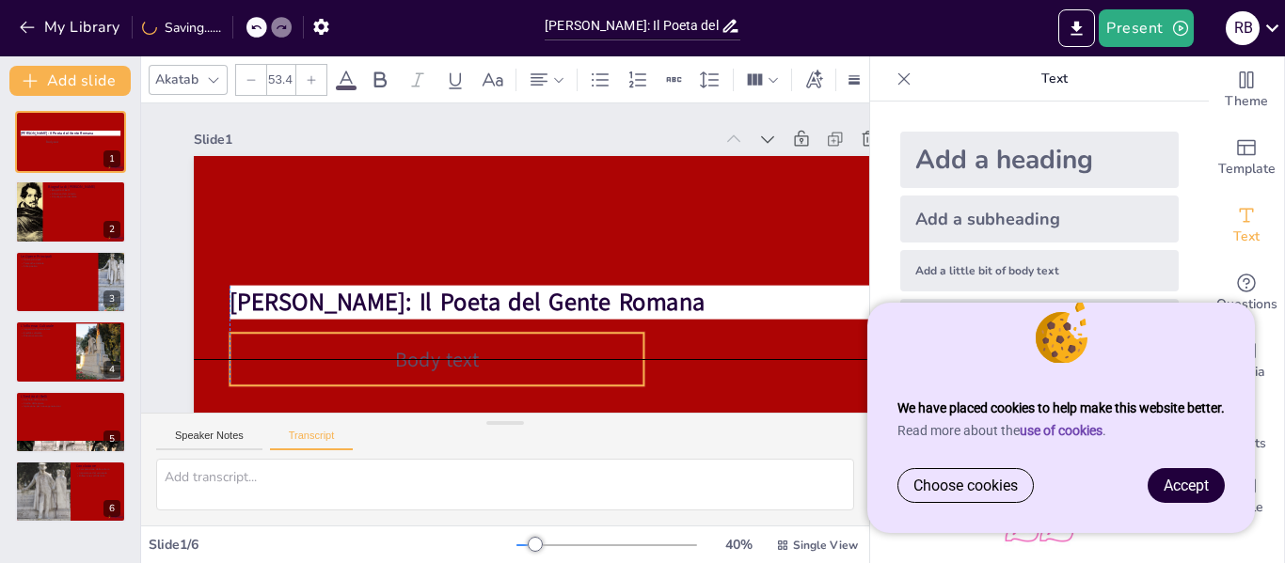
drag, startPoint x: 443, startPoint y: 376, endPoint x: 431, endPoint y: 379, distance: 12.6
click at [431, 379] on div "Body text" at bounding box center [437, 359] width 414 height 53
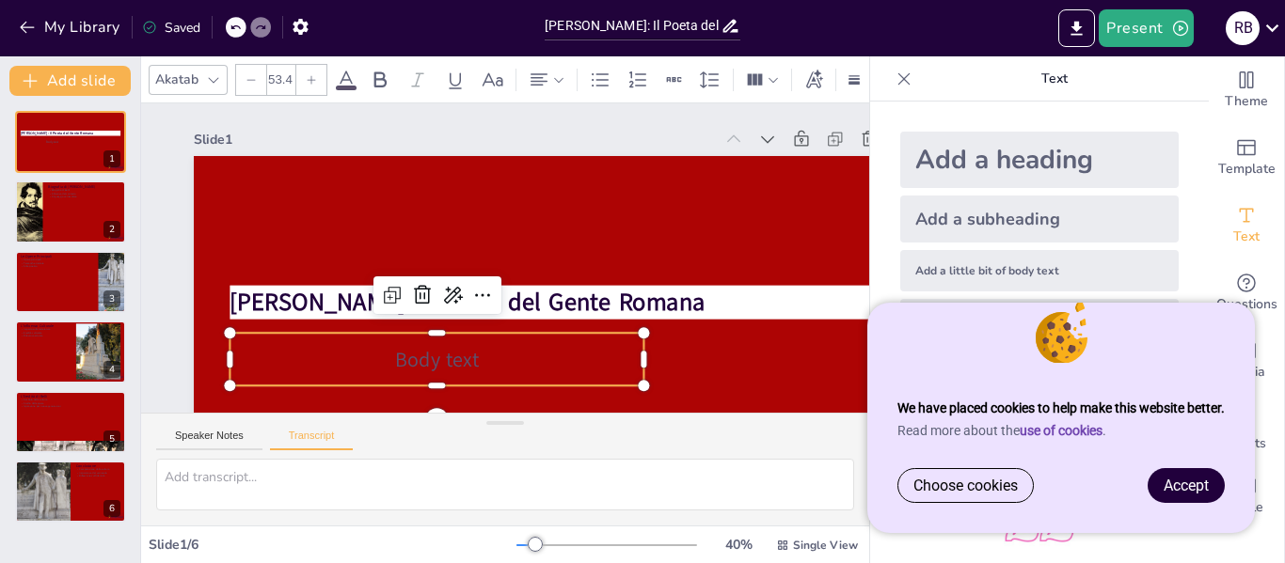
click at [333, 360] on p "Body text" at bounding box center [437, 359] width 414 height 28
click at [400, 351] on span "Body text" at bounding box center [437, 359] width 85 height 28
click at [456, 301] on icon at bounding box center [453, 295] width 19 height 17
click at [381, 373] on p "Body text" at bounding box center [437, 359] width 414 height 28
click at [270, 358] on p "Body text" at bounding box center [437, 359] width 414 height 28
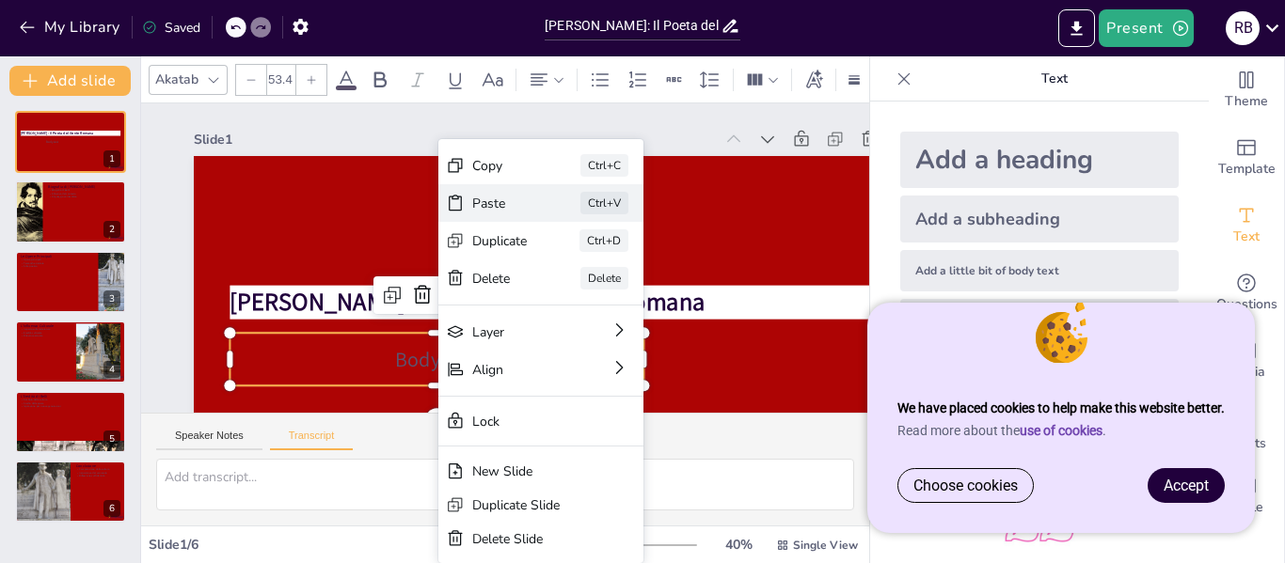
click at [607, 309] on div "Paste" at bounding box center [635, 321] width 57 height 24
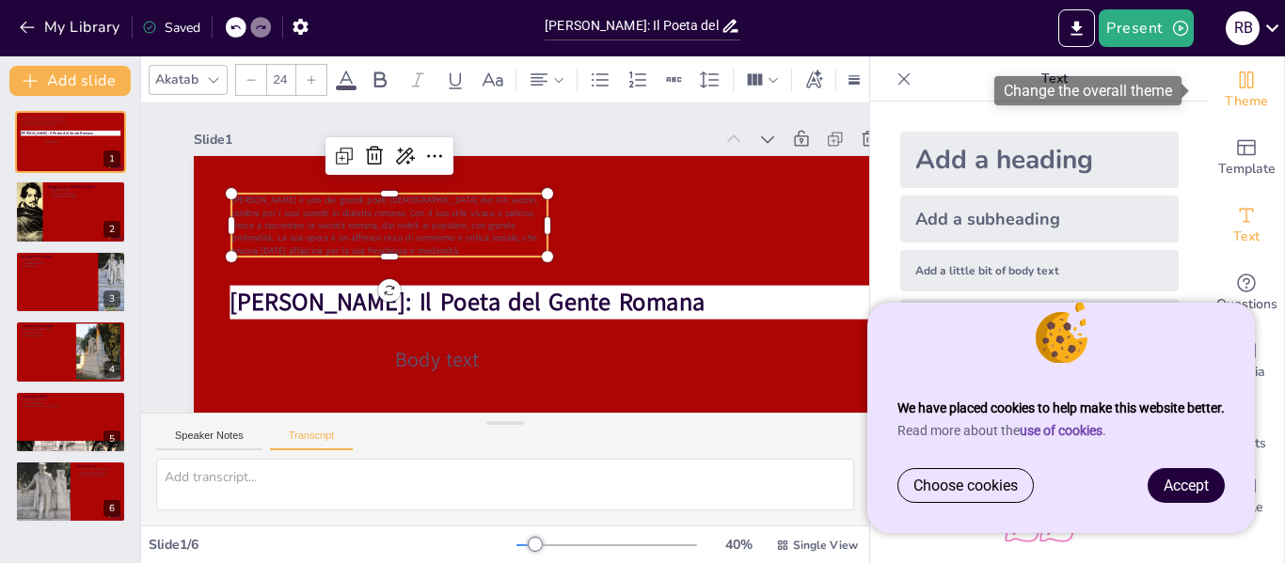
click at [1248, 87] on div "Theme" at bounding box center [1246, 90] width 75 height 68
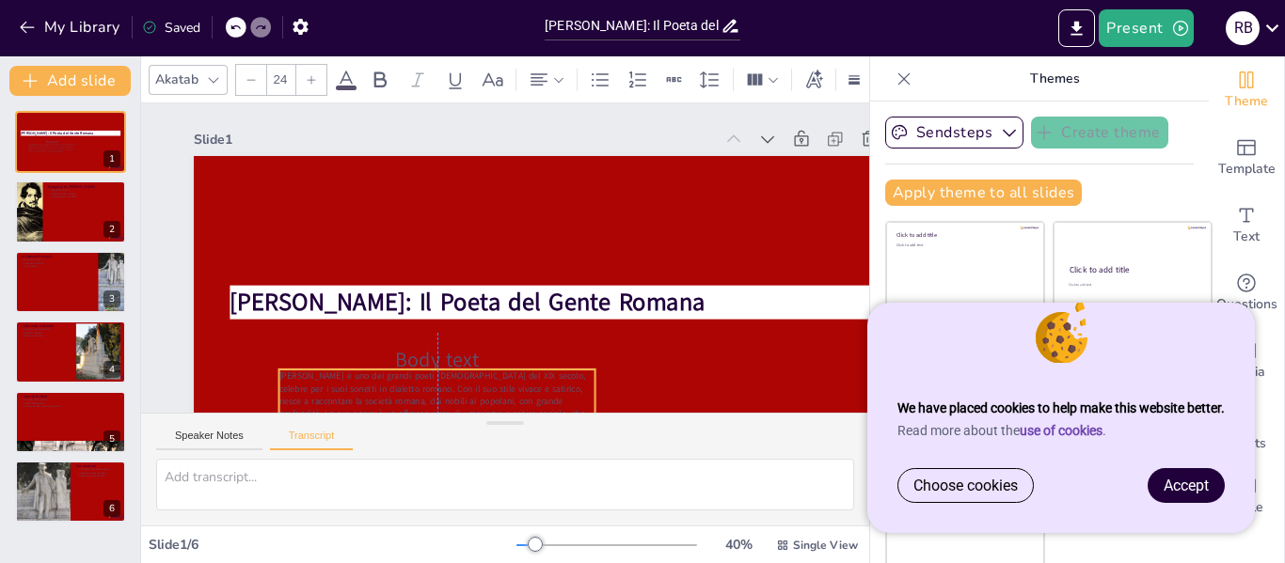
drag, startPoint x: 415, startPoint y: 201, endPoint x: 463, endPoint y: 377, distance: 182.3
click at [463, 377] on span "[PERSON_NAME] è uno dei grandi poeti [DEMOGRAPHIC_DATA] del XIX secolo, celebre…" at bounding box center [417, 388] width 311 height 87
click at [497, 366] on div at bounding box center [426, 354] width 316 height 48
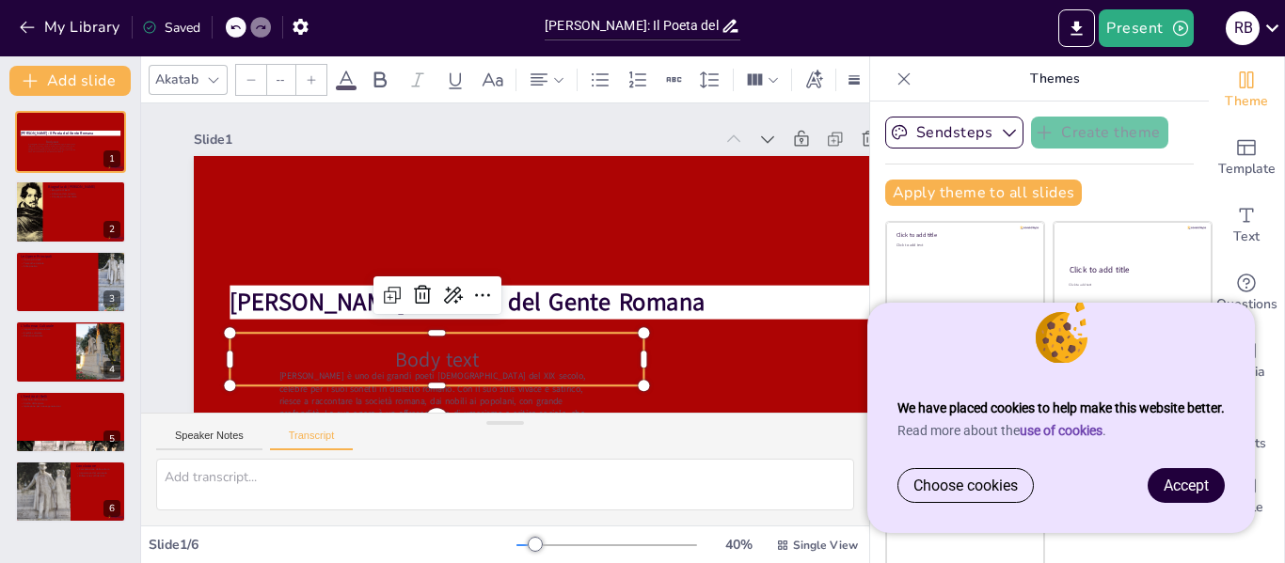
type input "53.4"
click at [462, 356] on span "Body text" at bounding box center [417, 343] width 88 height 45
click at [421, 292] on icon at bounding box center [422, 295] width 23 height 23
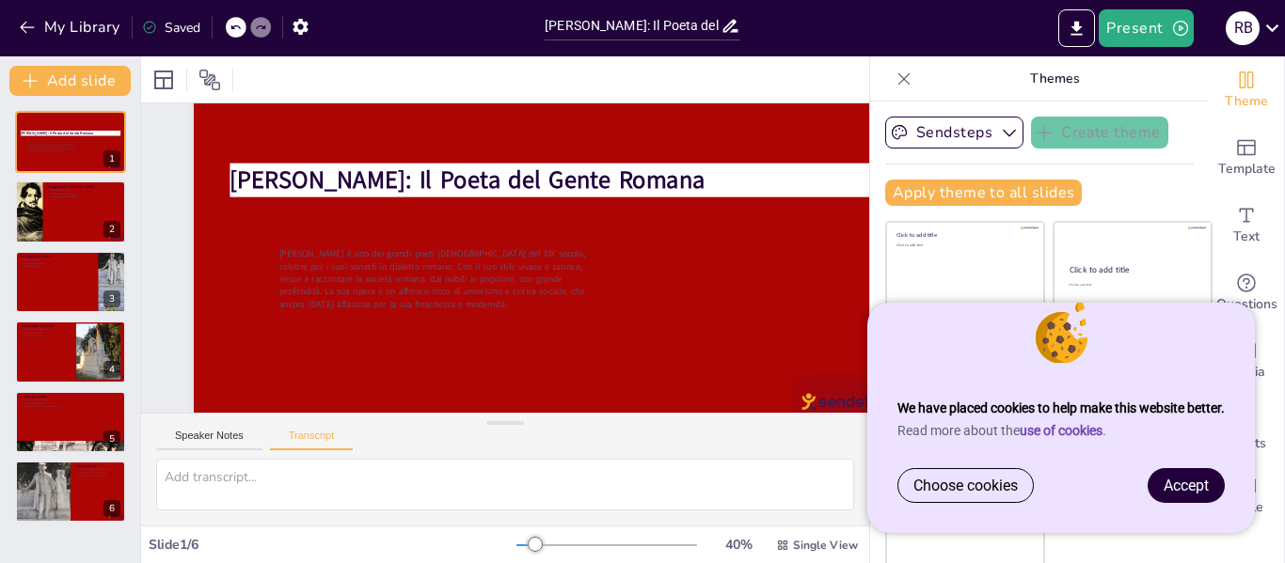
scroll to position [130, 0]
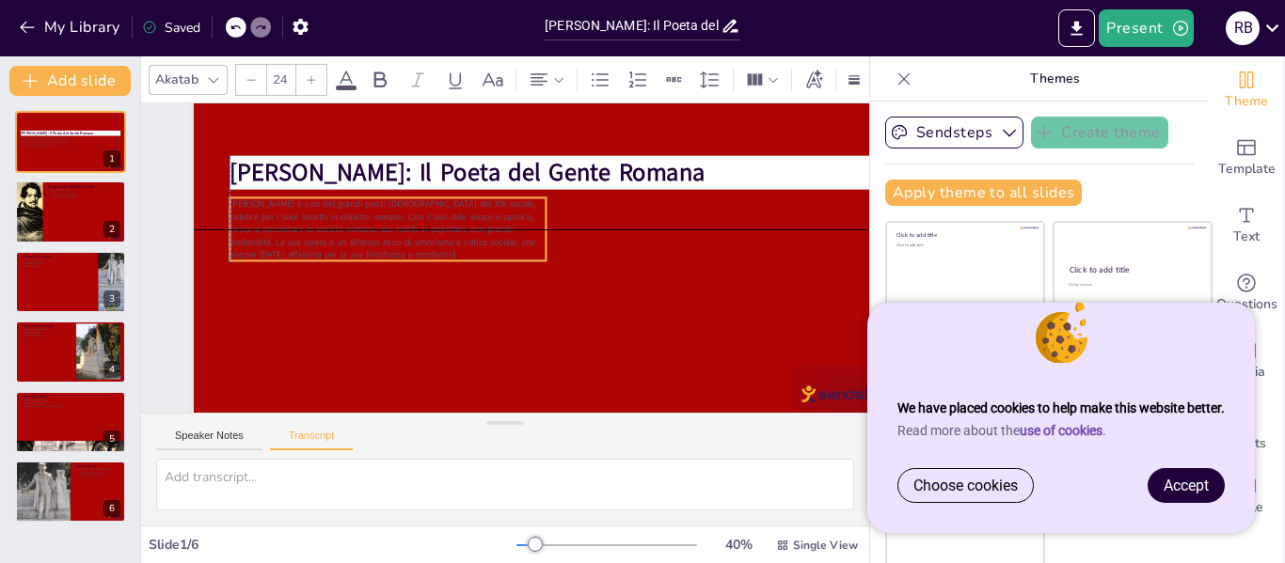
drag, startPoint x: 463, startPoint y: 270, endPoint x: 413, endPoint y: 230, distance: 64.2
click at [413, 230] on span "[PERSON_NAME] è uno dei grandi poeti [DEMOGRAPHIC_DATA] del XIX secolo, celebre…" at bounding box center [383, 229] width 307 height 63
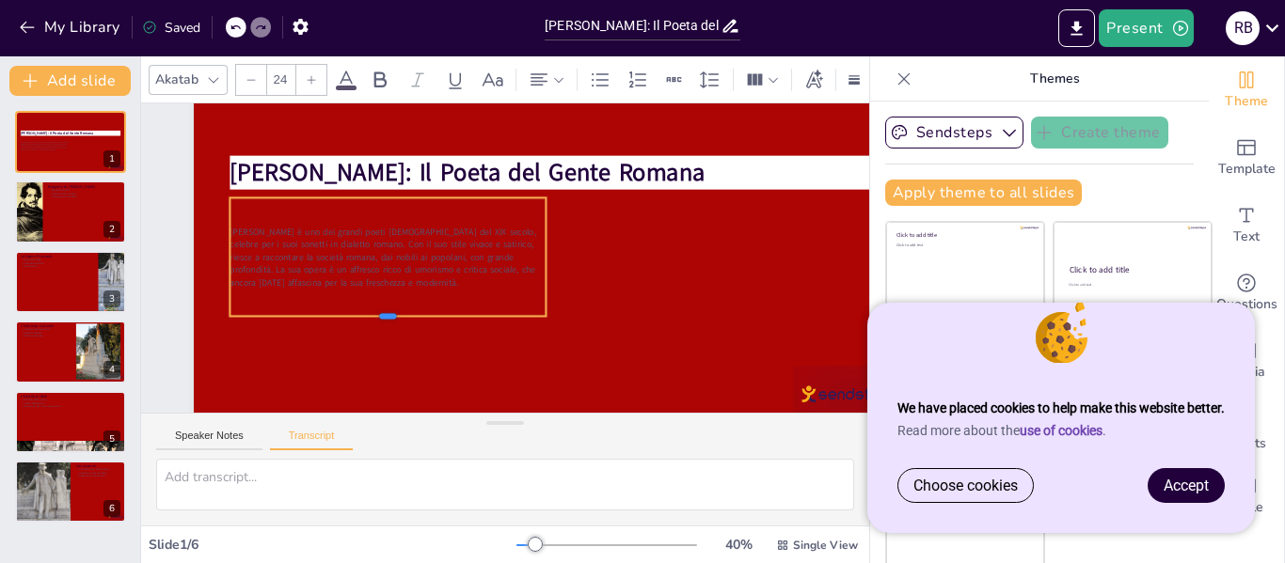
drag, startPoint x: 387, startPoint y: 263, endPoint x: 397, endPoint y: 319, distance: 56.5
click at [397, 319] on div at bounding box center [388, 324] width 316 height 15
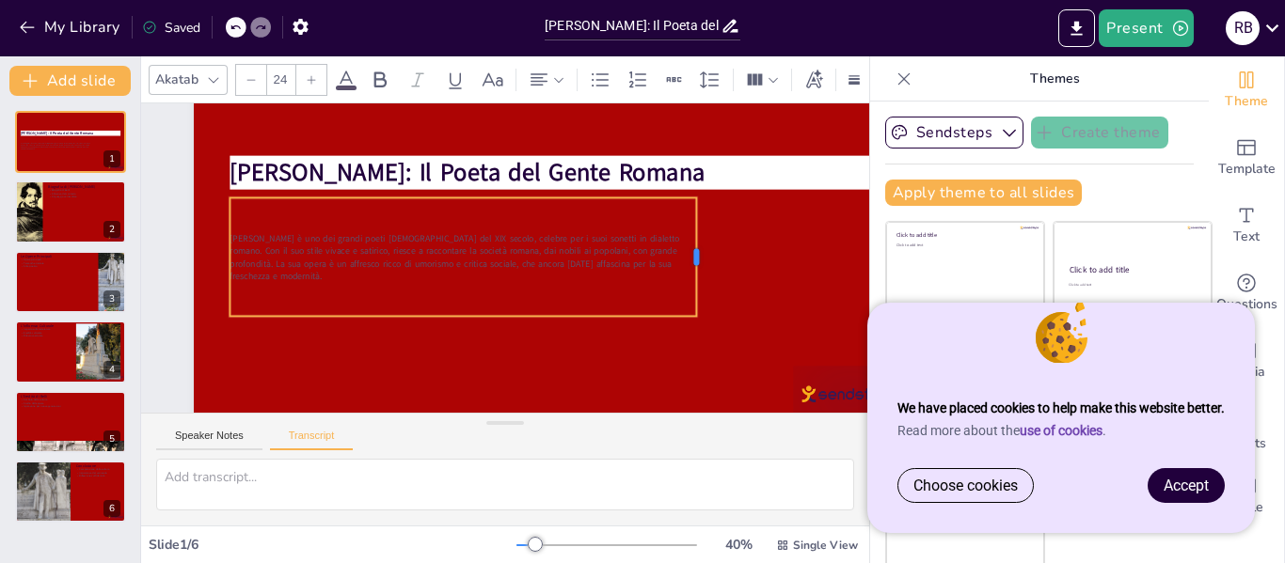
drag, startPoint x: 549, startPoint y: 257, endPoint x: 700, endPoint y: 272, distance: 151.3
click at [700, 272] on div at bounding box center [703, 257] width 15 height 119
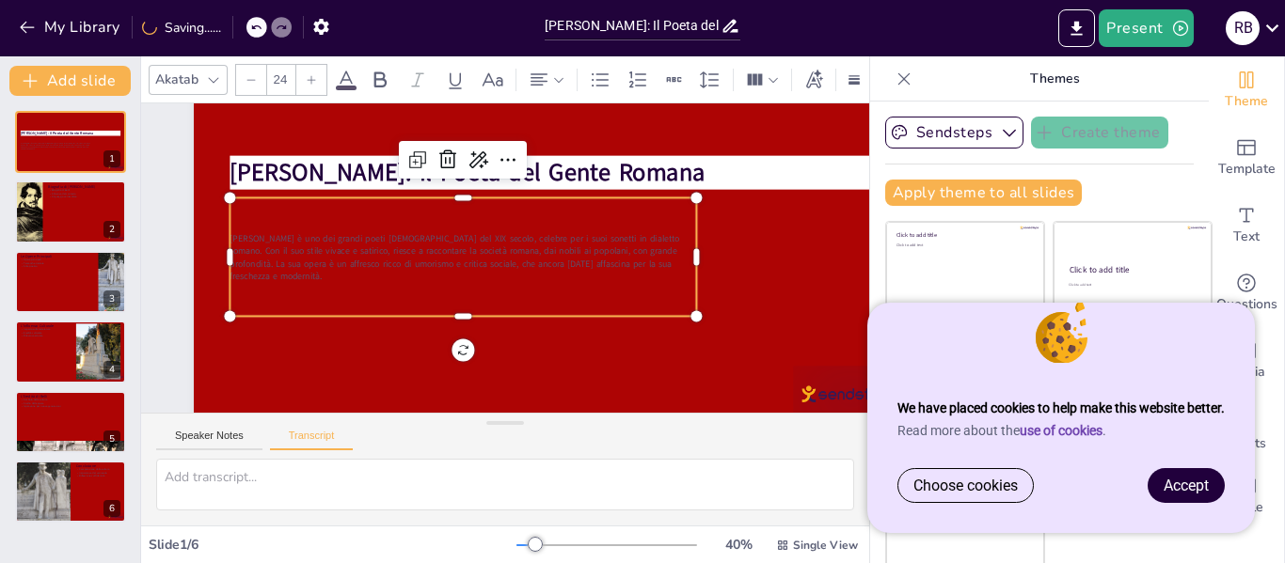
click at [308, 65] on div at bounding box center [311, 80] width 30 height 30
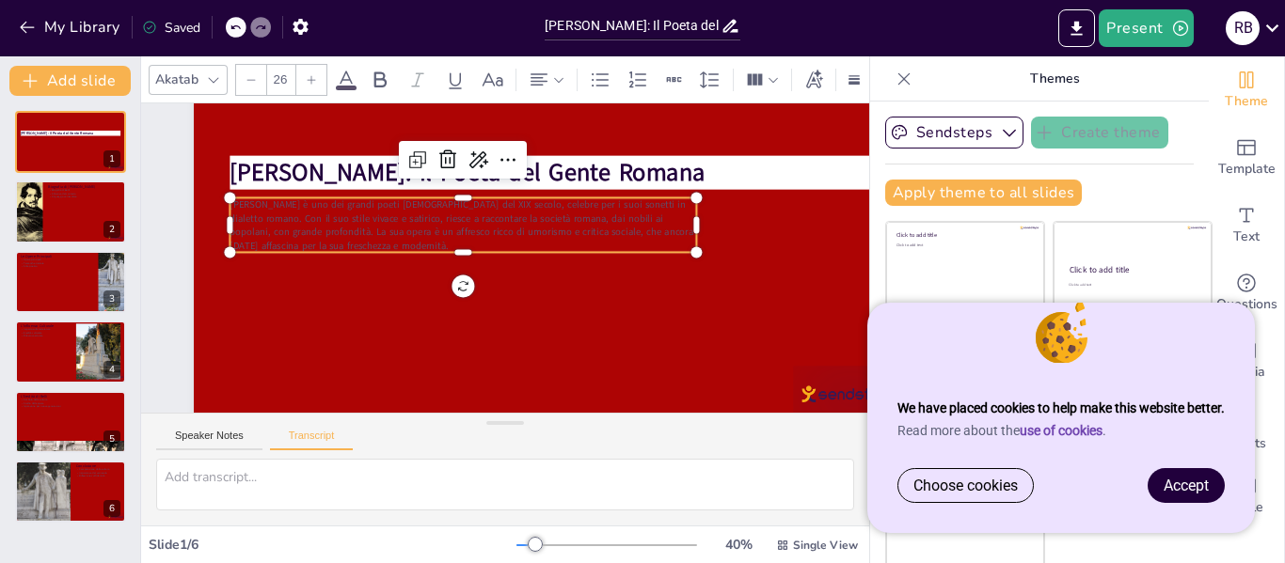
click at [308, 65] on div at bounding box center [311, 80] width 30 height 30
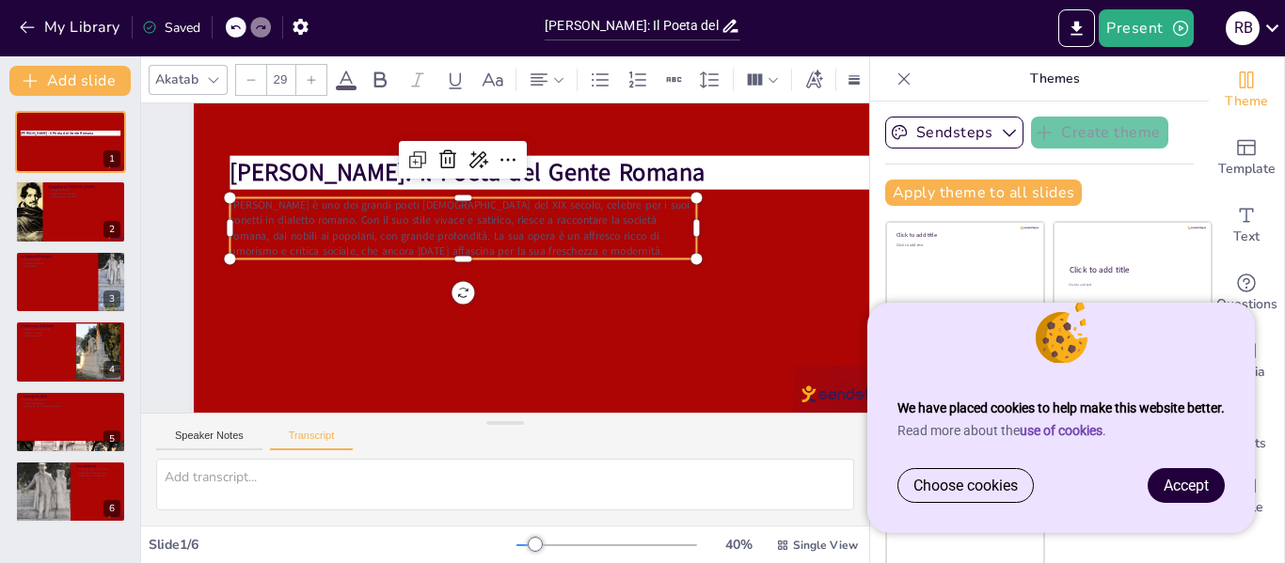
click at [308, 65] on div at bounding box center [311, 80] width 30 height 30
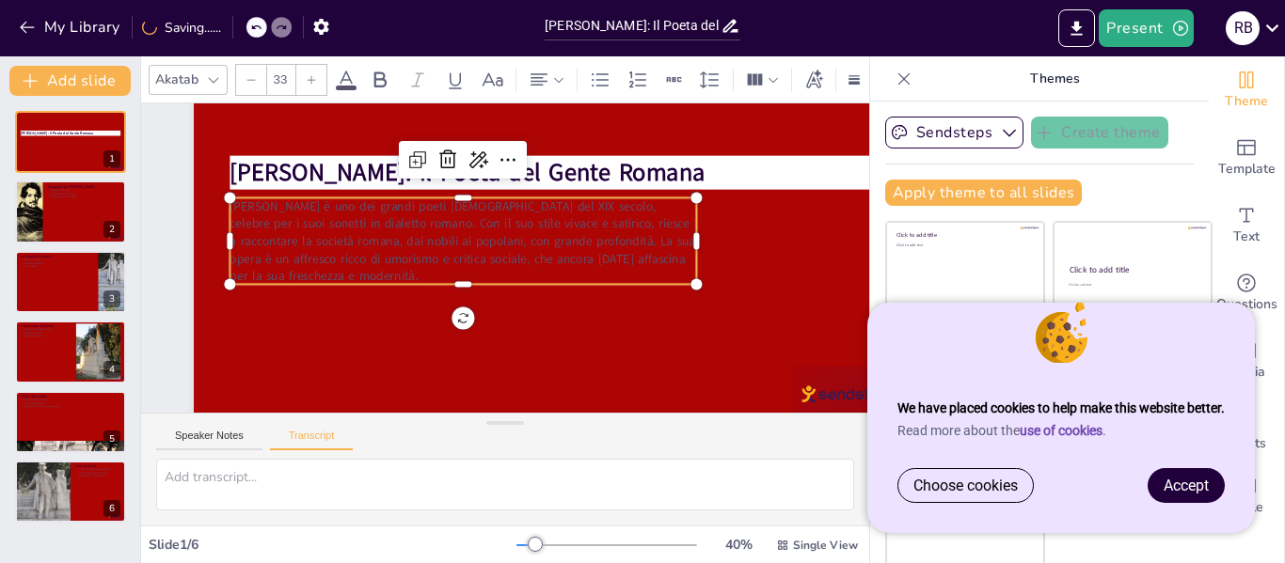
click at [308, 65] on div at bounding box center [311, 80] width 30 height 30
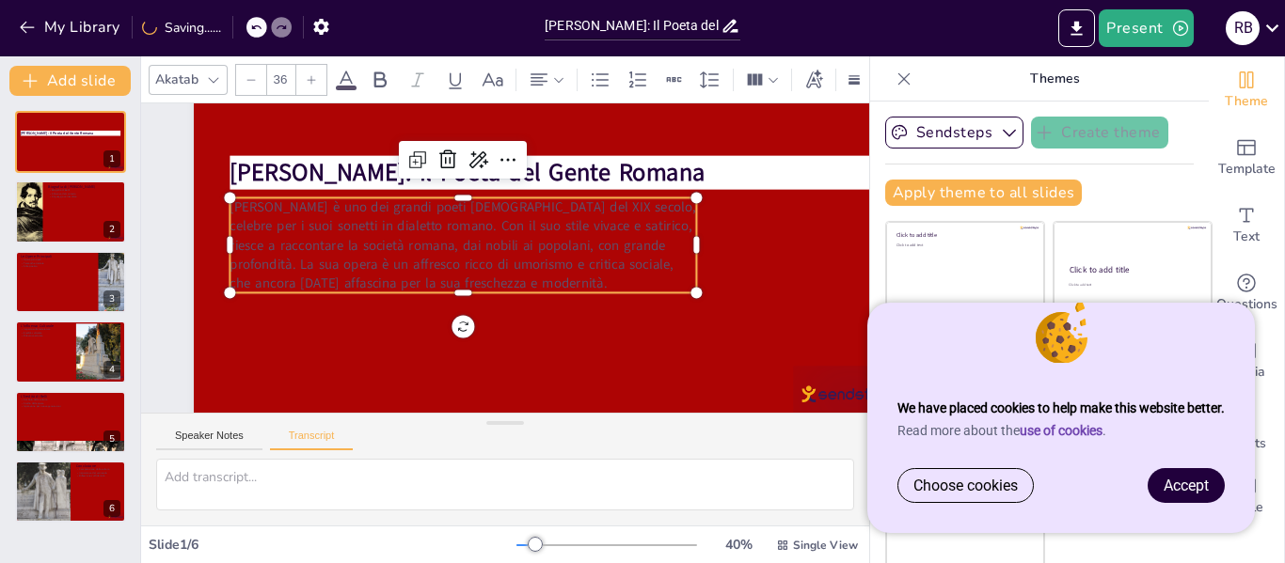
click at [308, 65] on div at bounding box center [311, 80] width 30 height 30
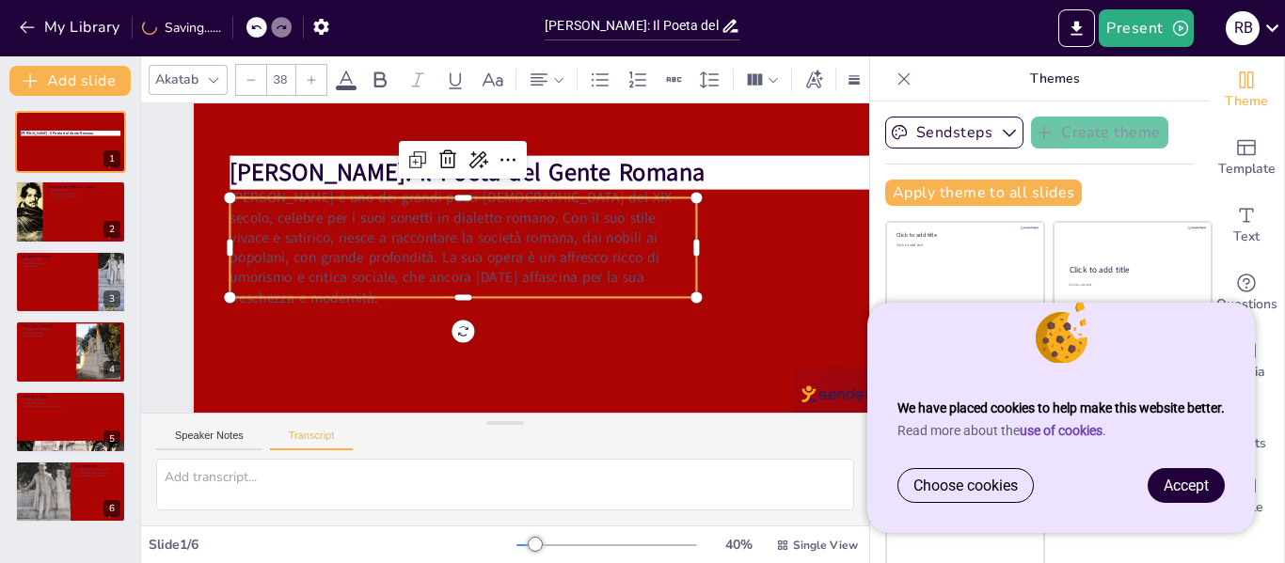
click at [308, 65] on div at bounding box center [311, 80] width 30 height 30
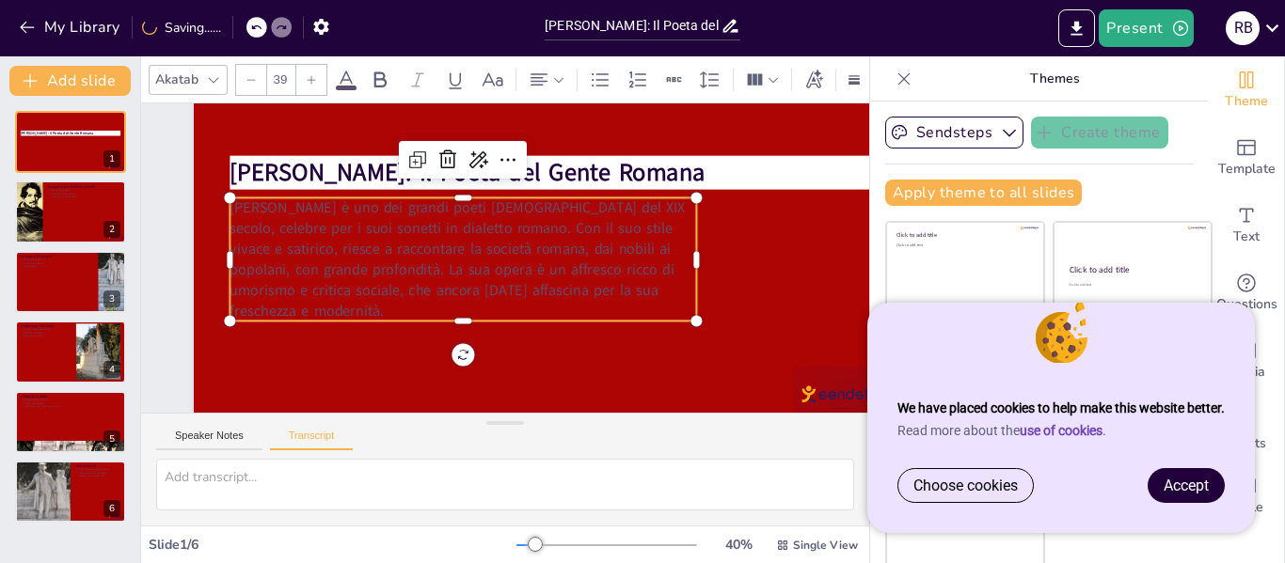
click at [308, 65] on div at bounding box center [311, 80] width 30 height 30
type input "41"
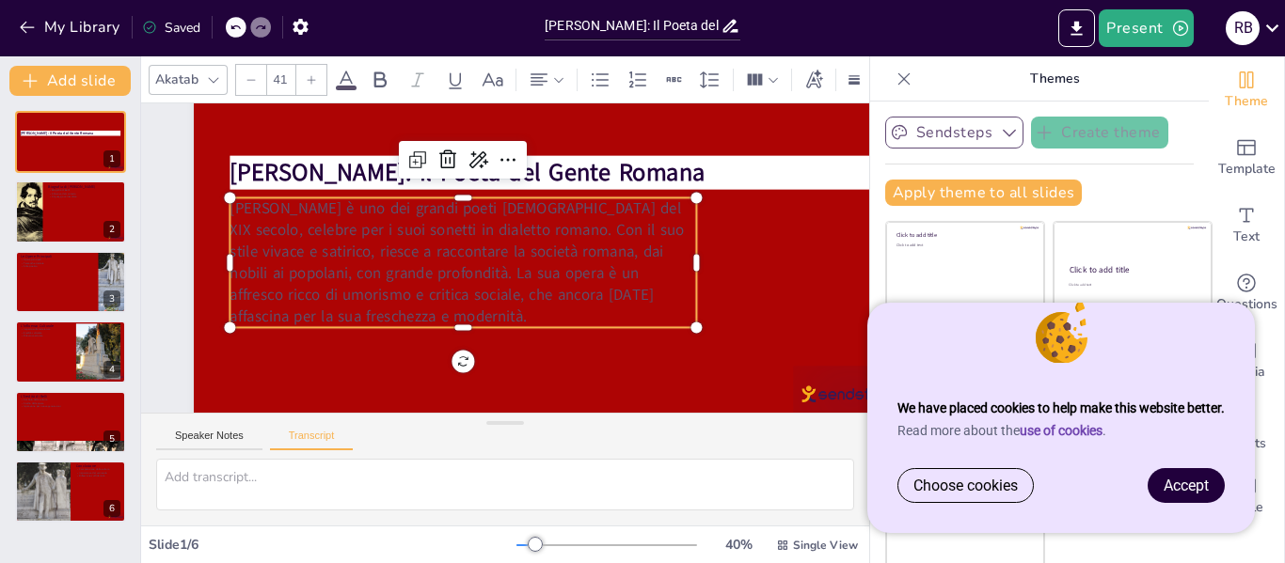
click at [935, 135] on button "Sendsteps" at bounding box center [954, 133] width 138 height 32
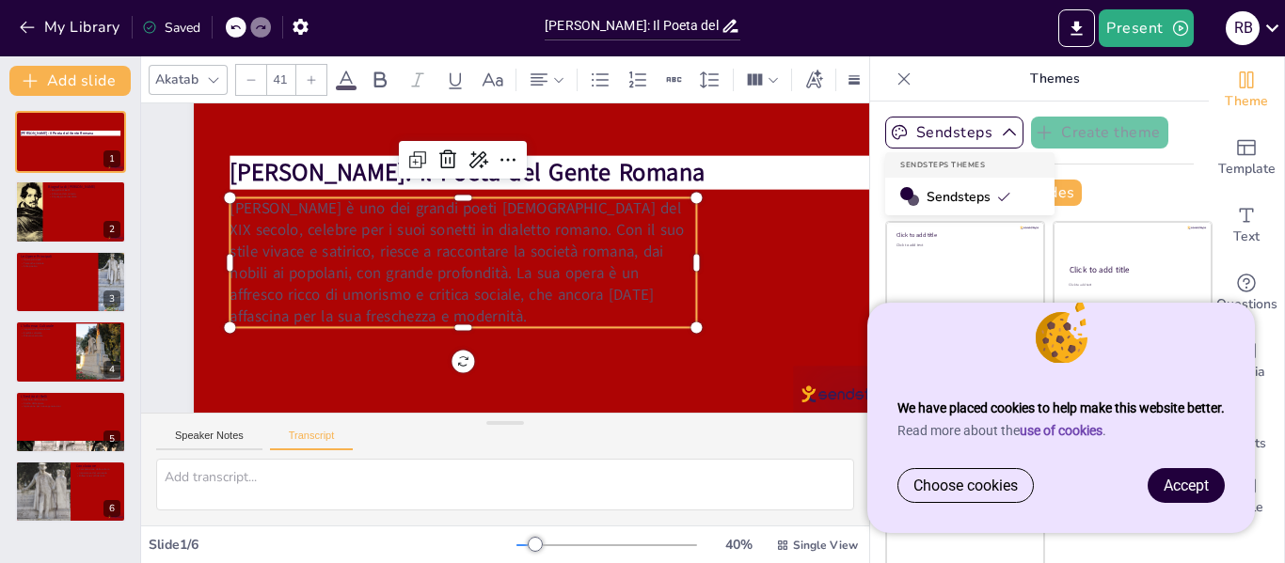
click at [539, 240] on span "[PERSON_NAME] è uno dei grandi poeti [DEMOGRAPHIC_DATA] del XIX secolo, celebre…" at bounding box center [457, 262] width 454 height 129
click at [498, 159] on icon at bounding box center [508, 160] width 23 height 23
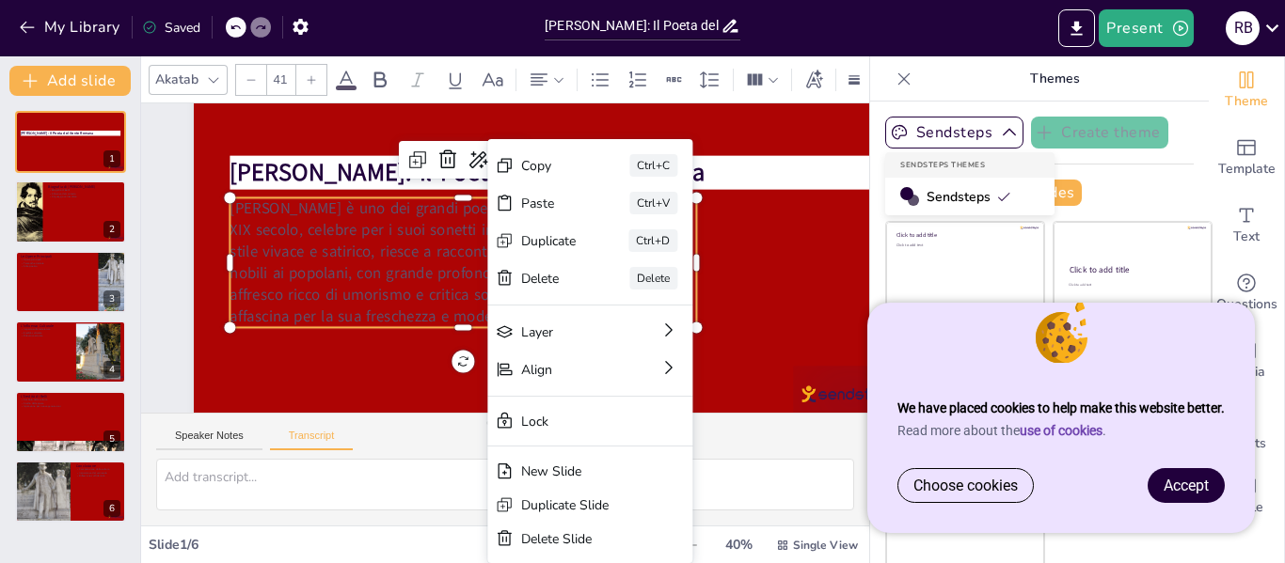
click at [399, 433] on div "Speaker Notes Transcript" at bounding box center [505, 436] width 728 height 45
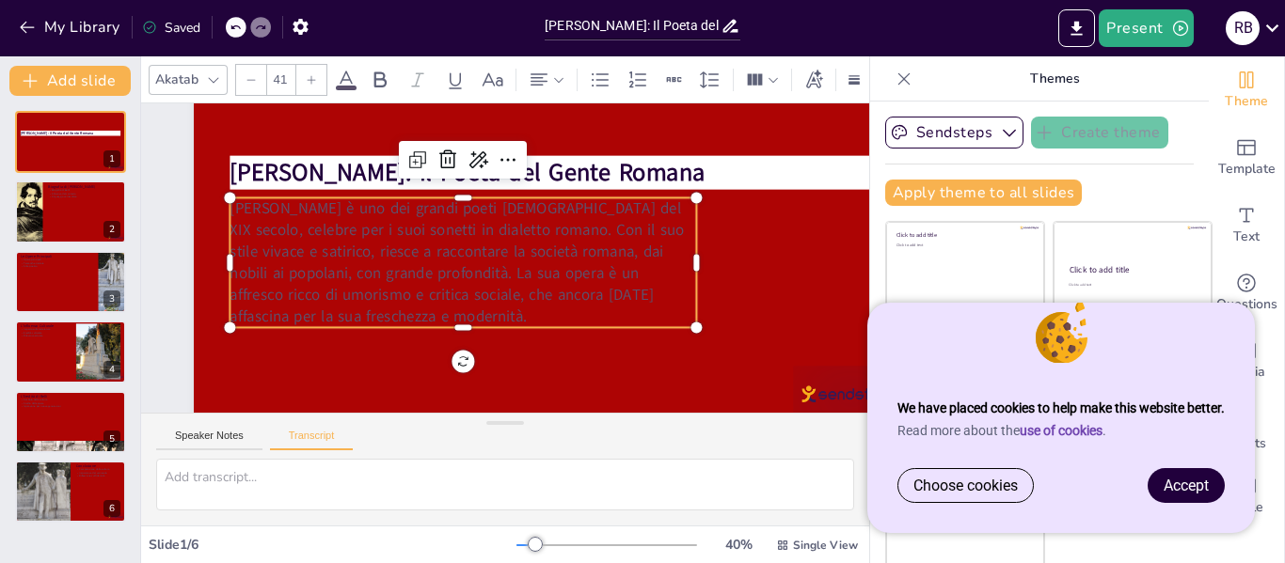
click at [895, 82] on icon at bounding box center [904, 79] width 19 height 19
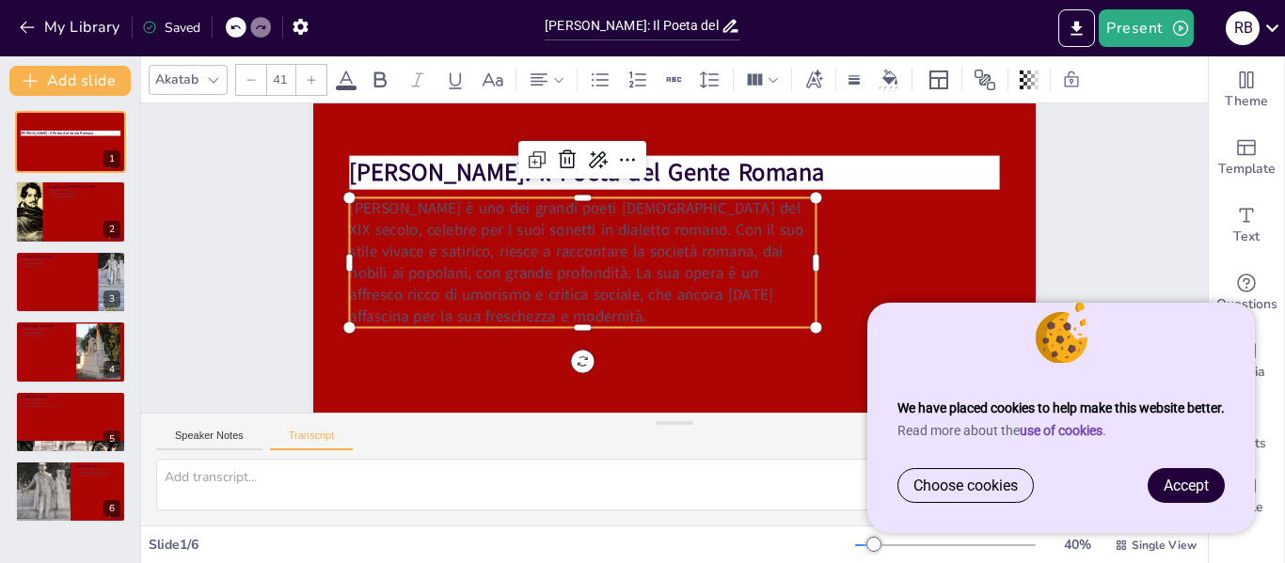
click at [729, 291] on span "[PERSON_NAME] è uno dei grandi poeti [DEMOGRAPHIC_DATA] del XIX secolo, celebre…" at bounding box center [576, 262] width 454 height 129
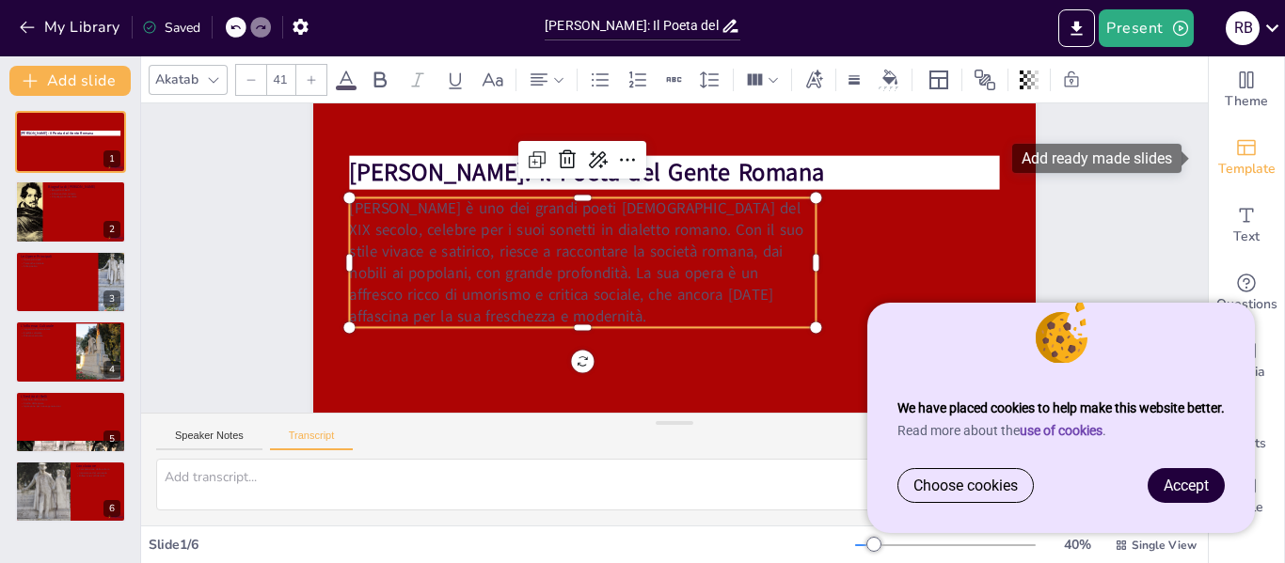
click at [1235, 143] on icon "Add ready made slides" at bounding box center [1246, 147] width 23 height 23
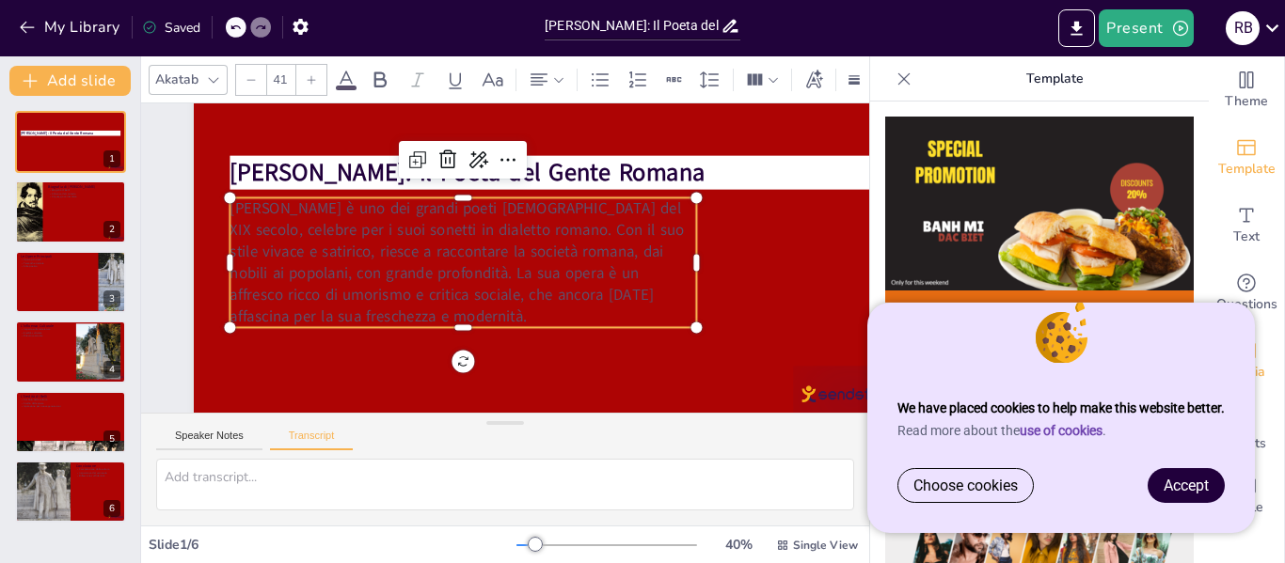
click at [1238, 378] on span "Media" at bounding box center [1247, 372] width 37 height 21
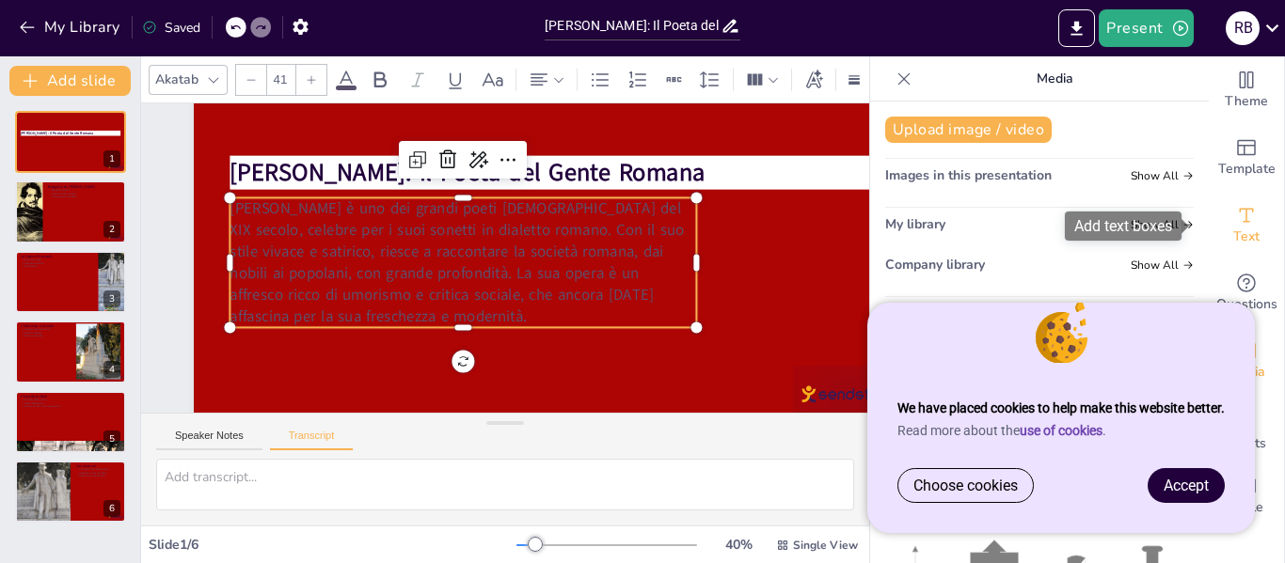
click at [1233, 241] on span "Text" at bounding box center [1246, 237] width 26 height 21
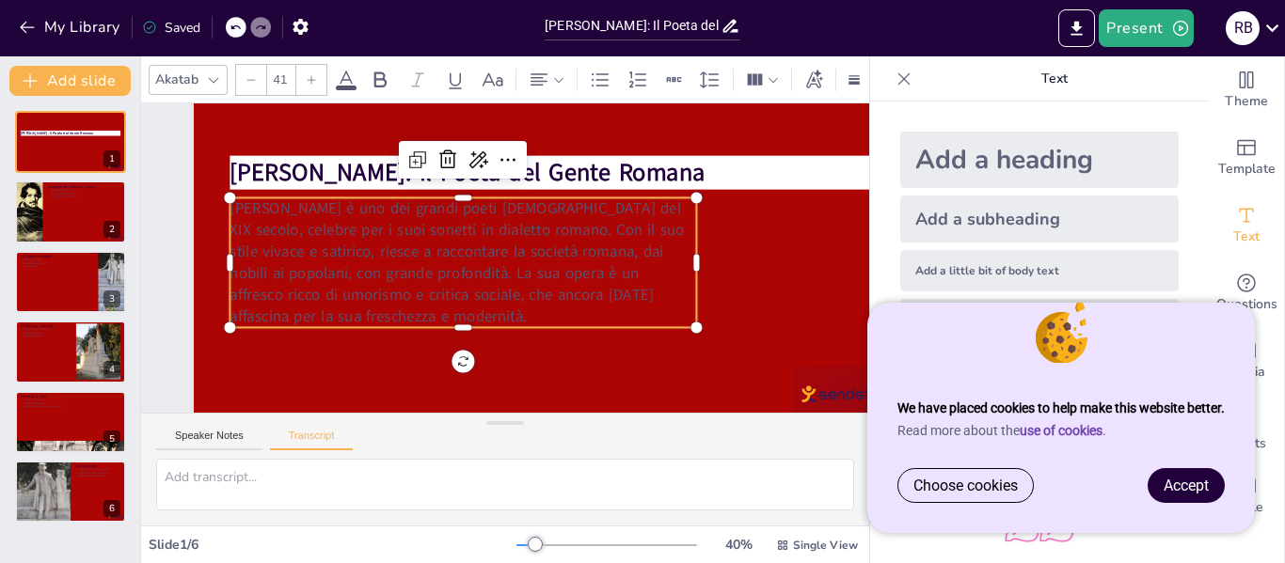
scroll to position [110, 0]
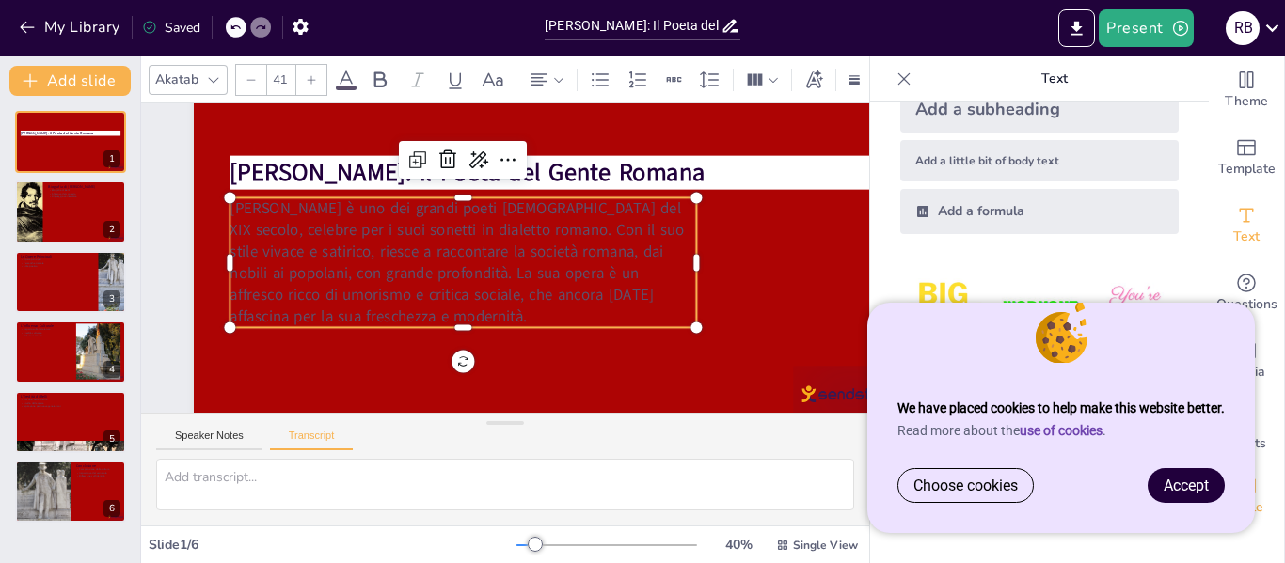
click at [1243, 483] on icon "Add a table" at bounding box center [1246, 486] width 23 height 23
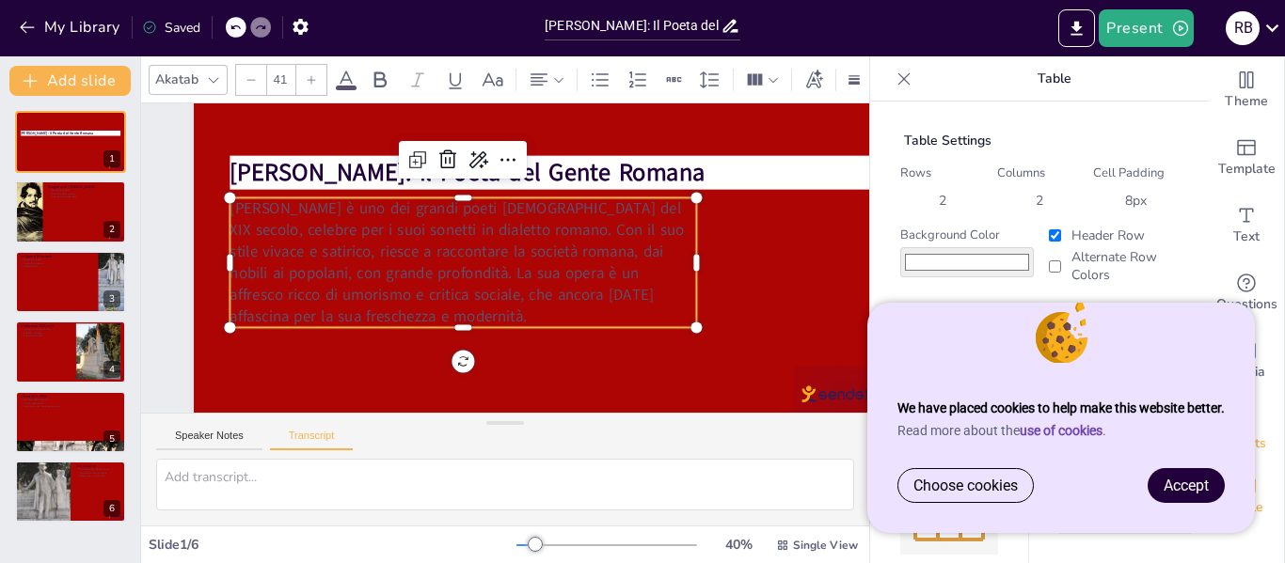
click at [1243, 455] on div "Charts" at bounding box center [1246, 429] width 75 height 68
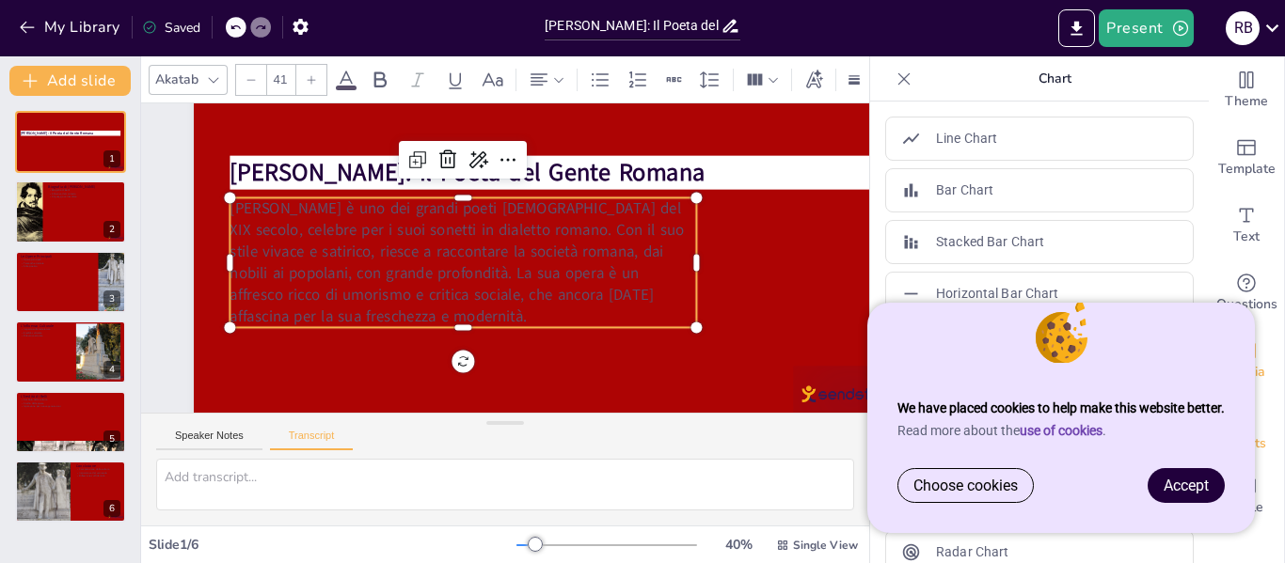
click at [1244, 364] on span "Media" at bounding box center [1247, 372] width 37 height 21
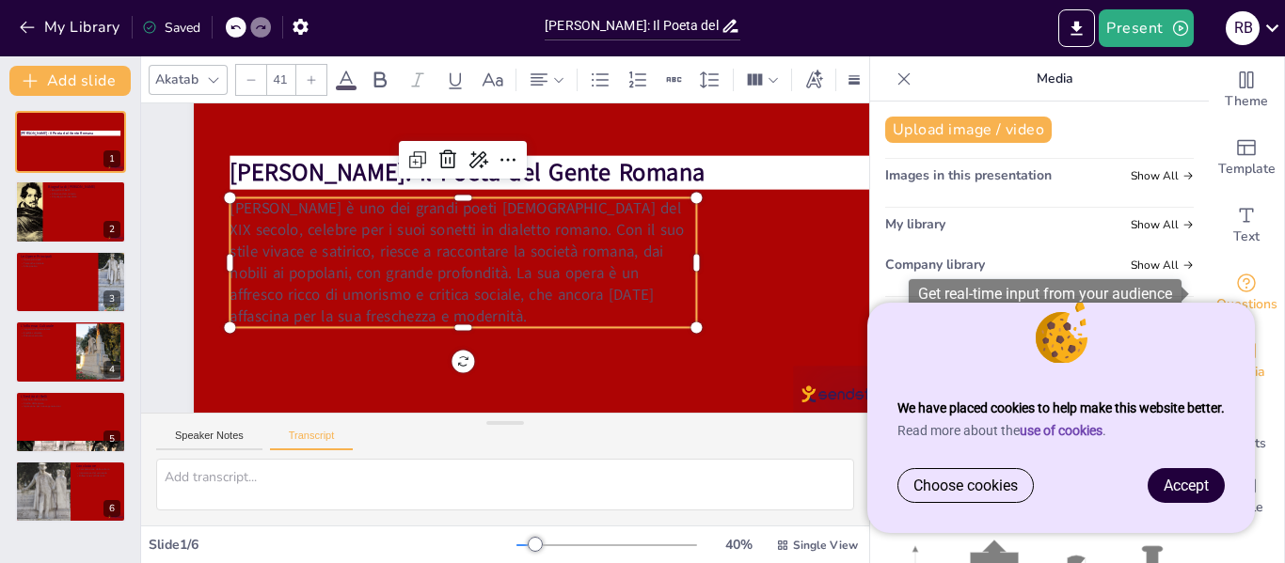
click at [1240, 288] on icon "Get real-time input from your audience" at bounding box center [1246, 283] width 23 height 23
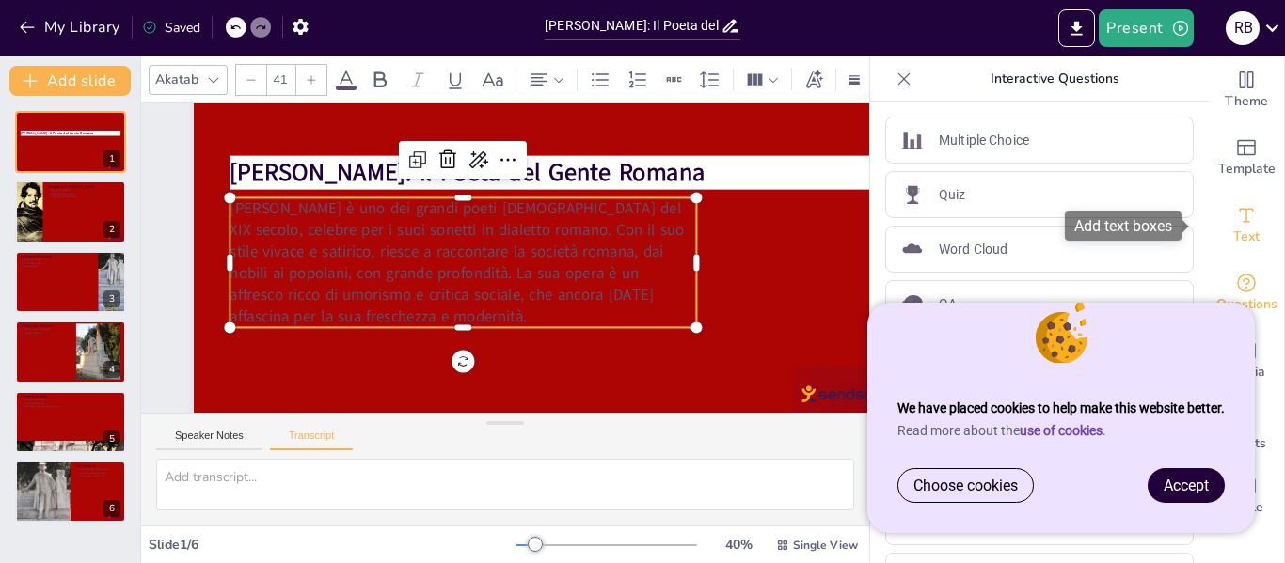
click at [1233, 242] on span "Text" at bounding box center [1246, 237] width 26 height 21
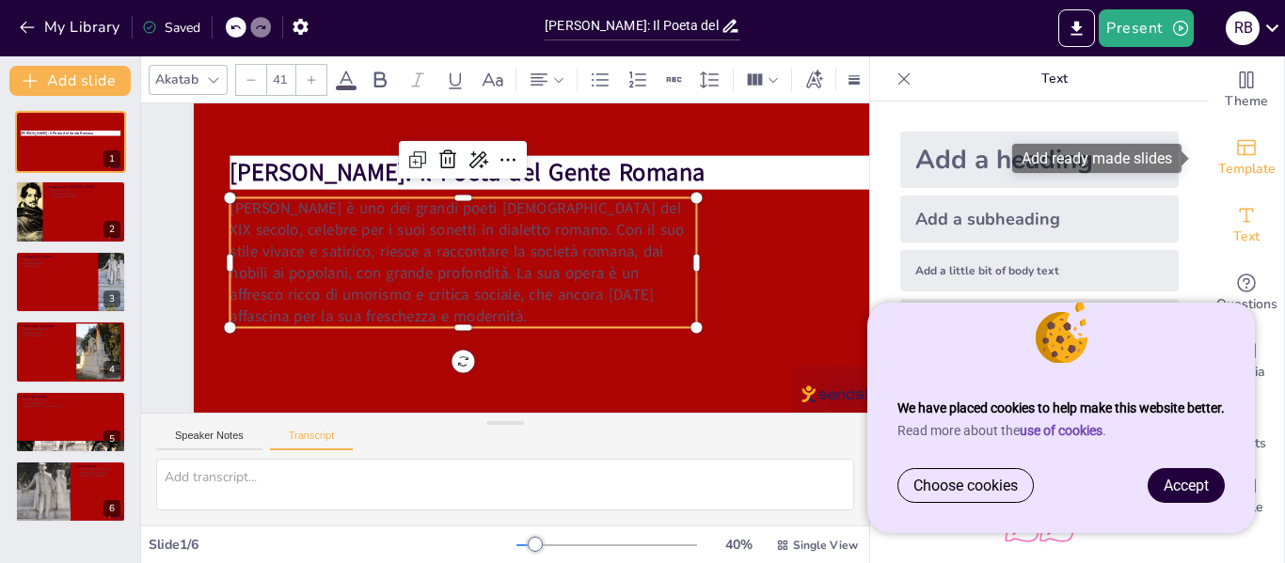
click at [1225, 124] on div "Template" at bounding box center [1246, 158] width 75 height 68
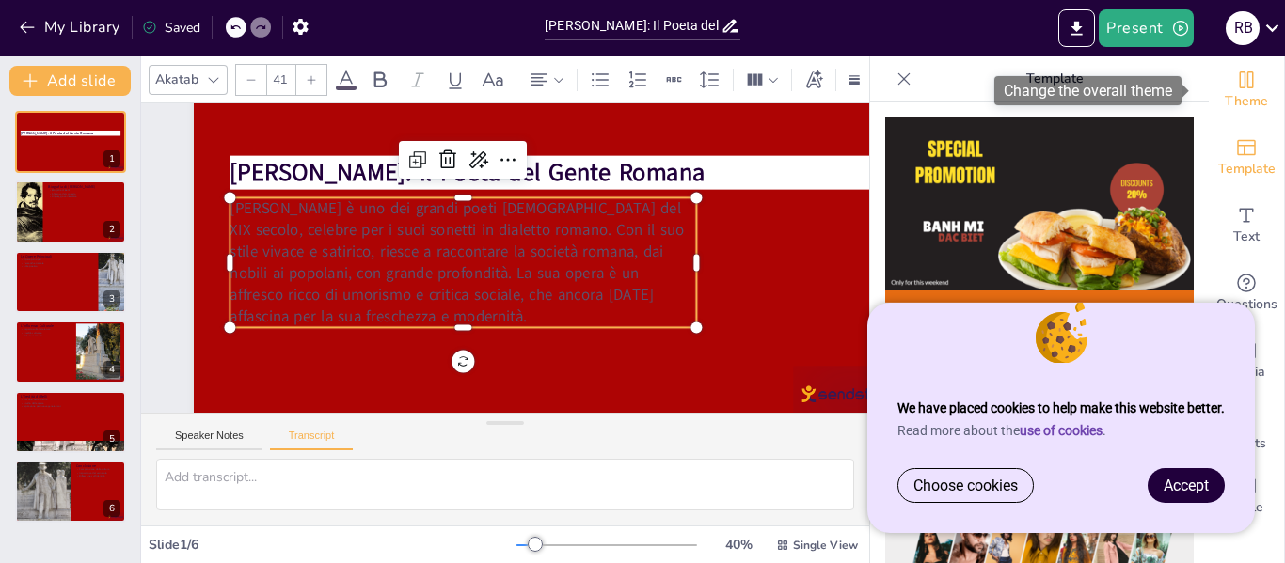
click at [1225, 103] on span "Theme" at bounding box center [1246, 101] width 43 height 21
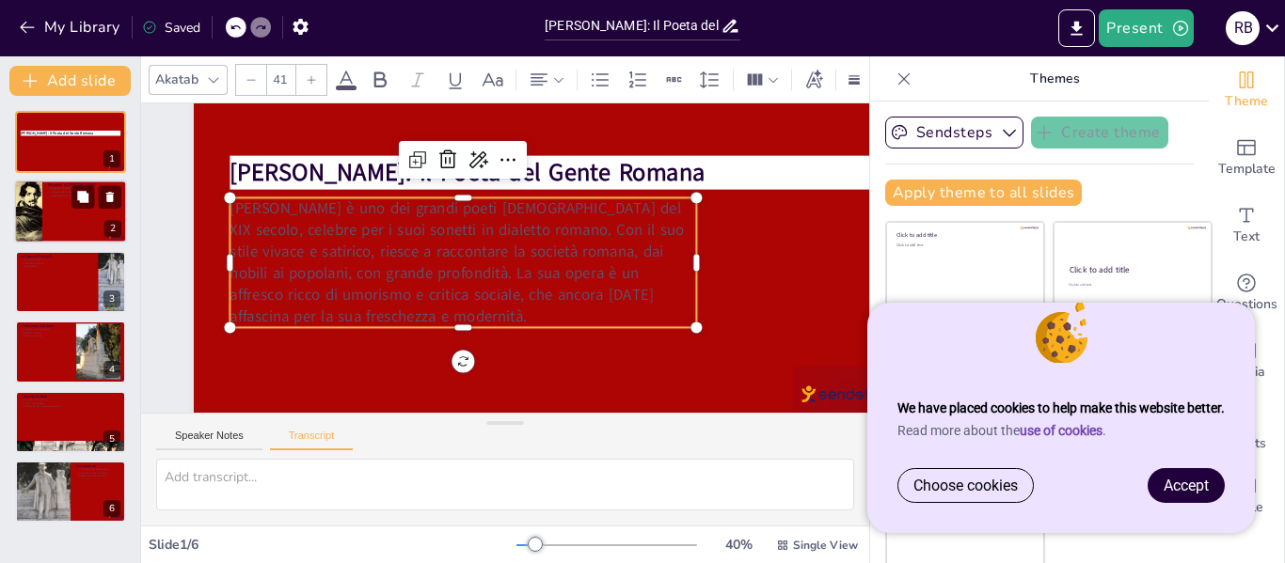
click at [53, 206] on div at bounding box center [70, 213] width 113 height 64
type textarea "[PERSON_NAME] nacque a [GEOGRAPHIC_DATA] nel 1791. Cresciuto in un contesto soc…"
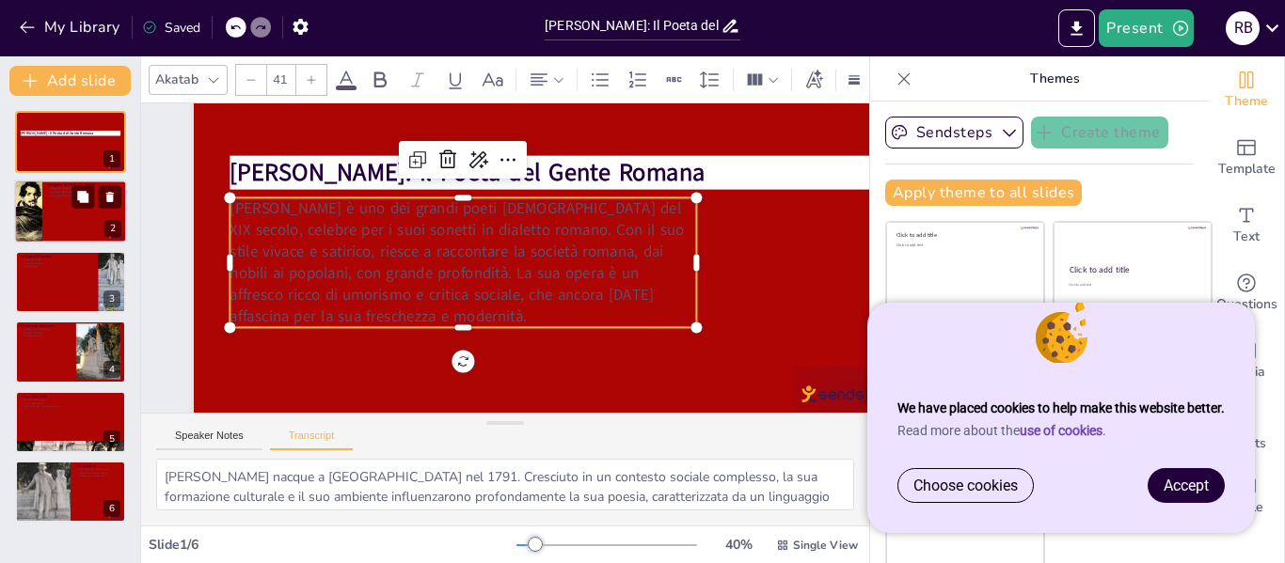
scroll to position [0, 0]
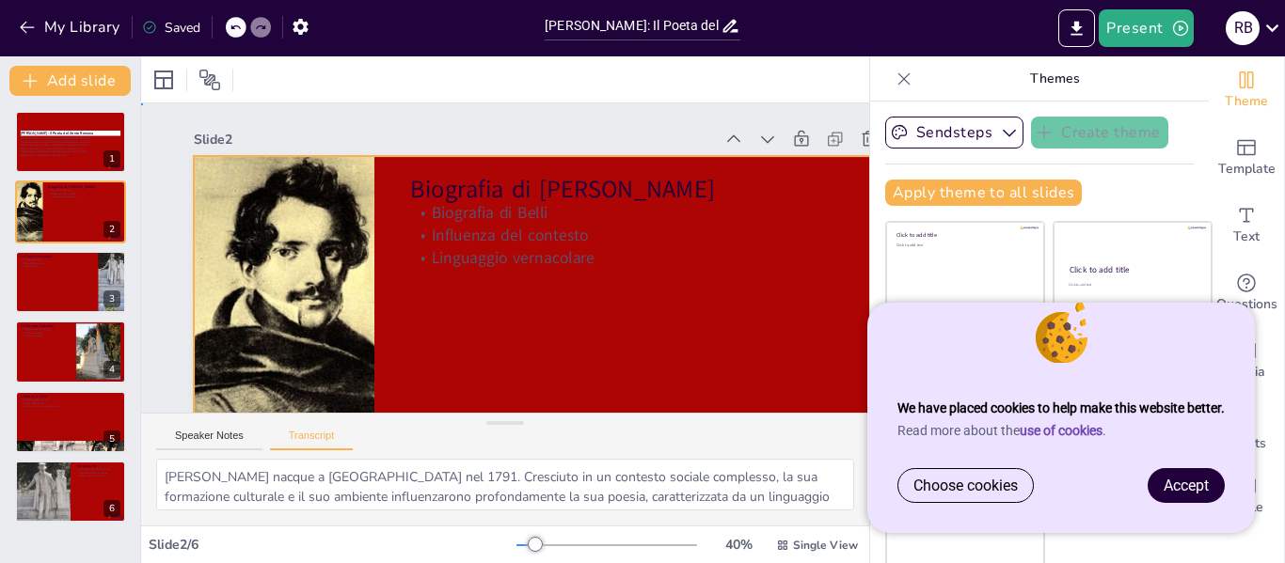
click at [459, 313] on div at bounding box center [555, 359] width 722 height 406
click at [33, 159] on div at bounding box center [70, 142] width 113 height 64
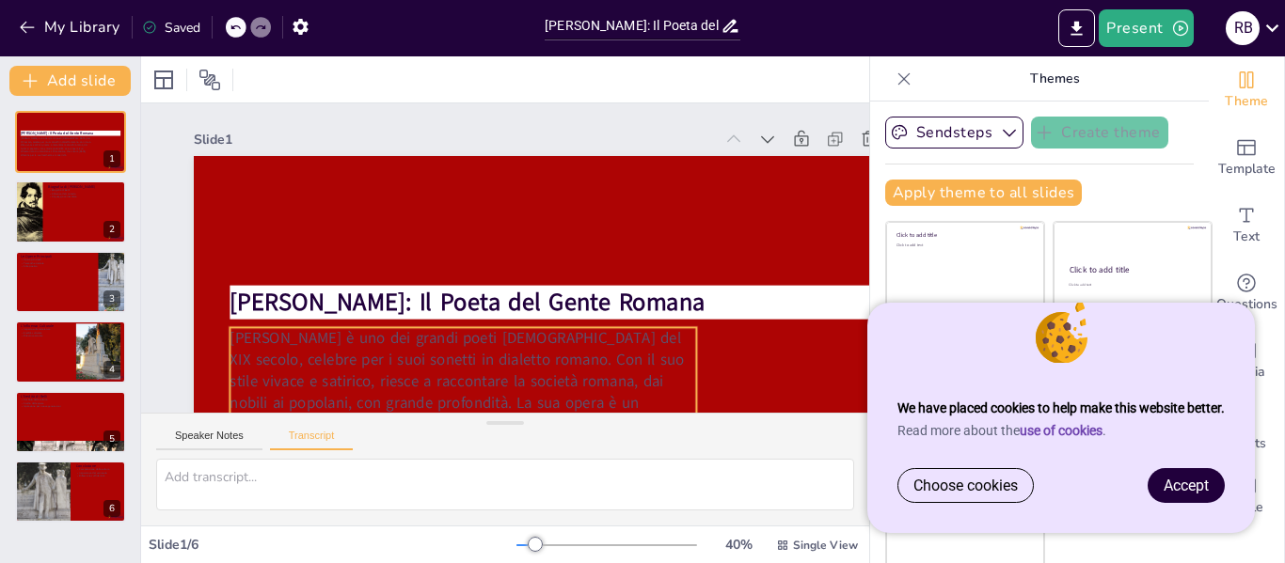
click at [363, 341] on span "[PERSON_NAME] è uno dei grandi poeti [DEMOGRAPHIC_DATA] del XIX secolo, celebre…" at bounding box center [457, 391] width 454 height 129
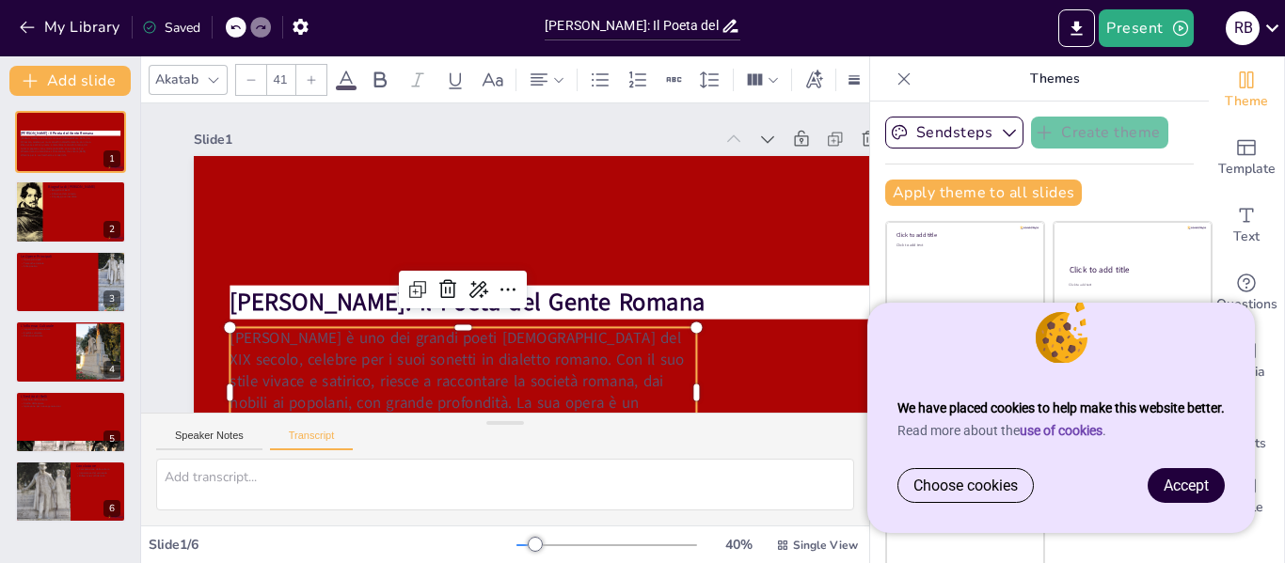
click at [207, 76] on icon at bounding box center [213, 79] width 15 height 15
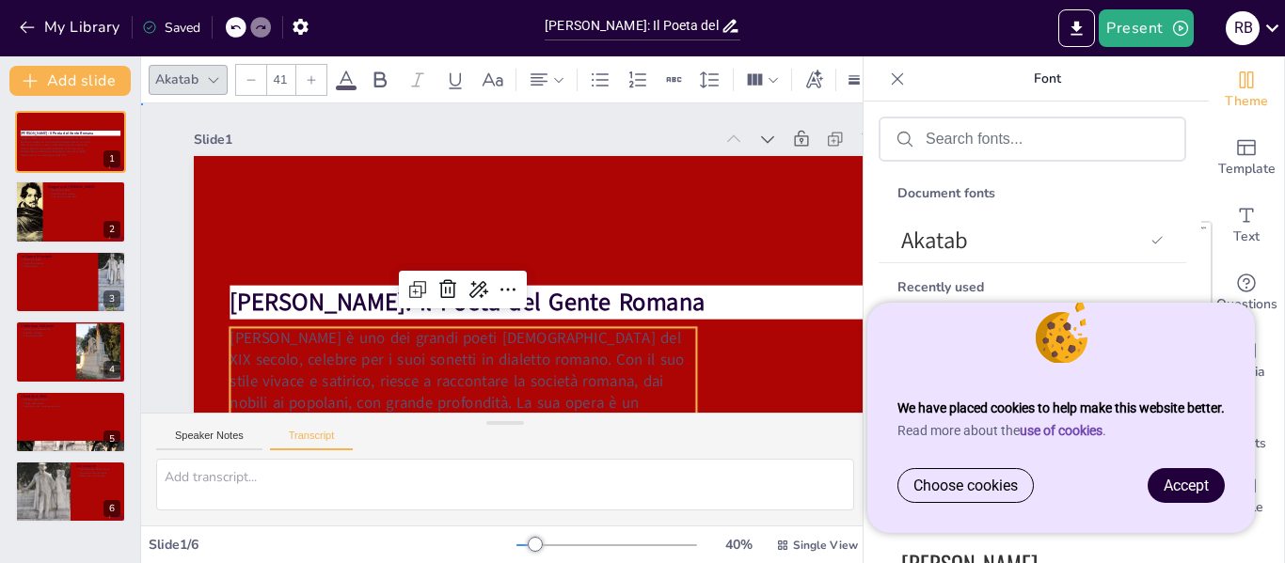
click at [288, 119] on div "Slide 1 [PERSON_NAME]: Il Poeta del Gente [PERSON_NAME] è uno dei grandi poeti …" at bounding box center [538, 341] width 802 height 599
click at [357, 356] on span "[PERSON_NAME] è uno dei grandi poeti [DEMOGRAPHIC_DATA] del XIX secolo, celebre…" at bounding box center [457, 391] width 454 height 129
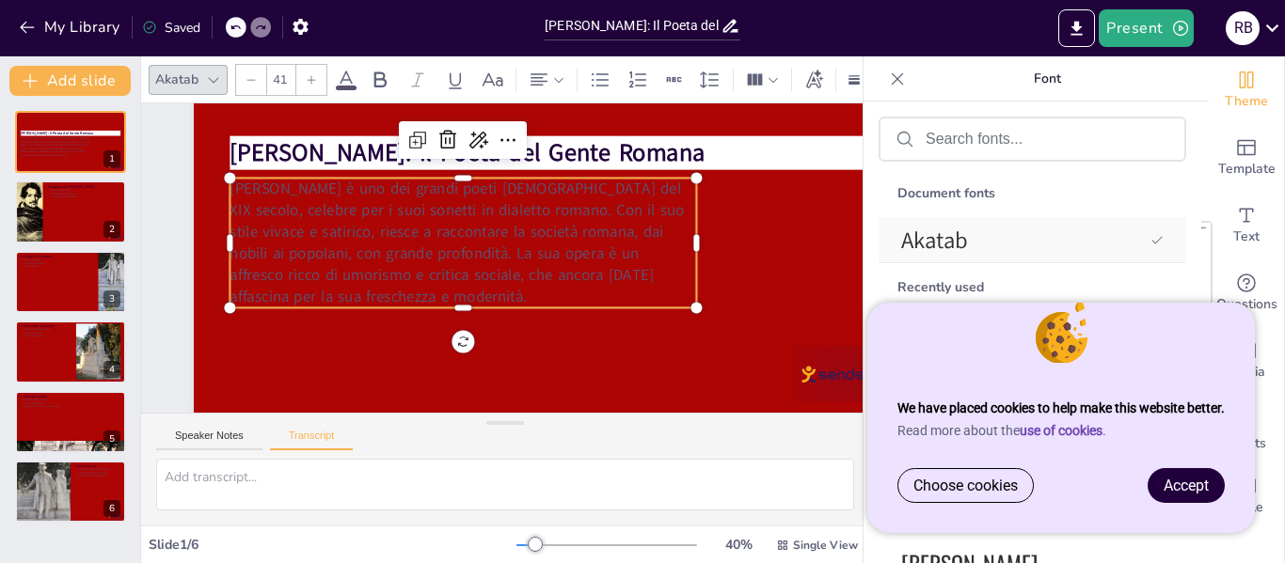
scroll to position [164, 0]
click at [1200, 237] on div "Document fonts Akatab Recently used Mulish Popular fonts Lato Montserrat Open S…" at bounding box center [1033, 361] width 338 height 518
click at [1233, 235] on span "Text" at bounding box center [1246, 237] width 26 height 21
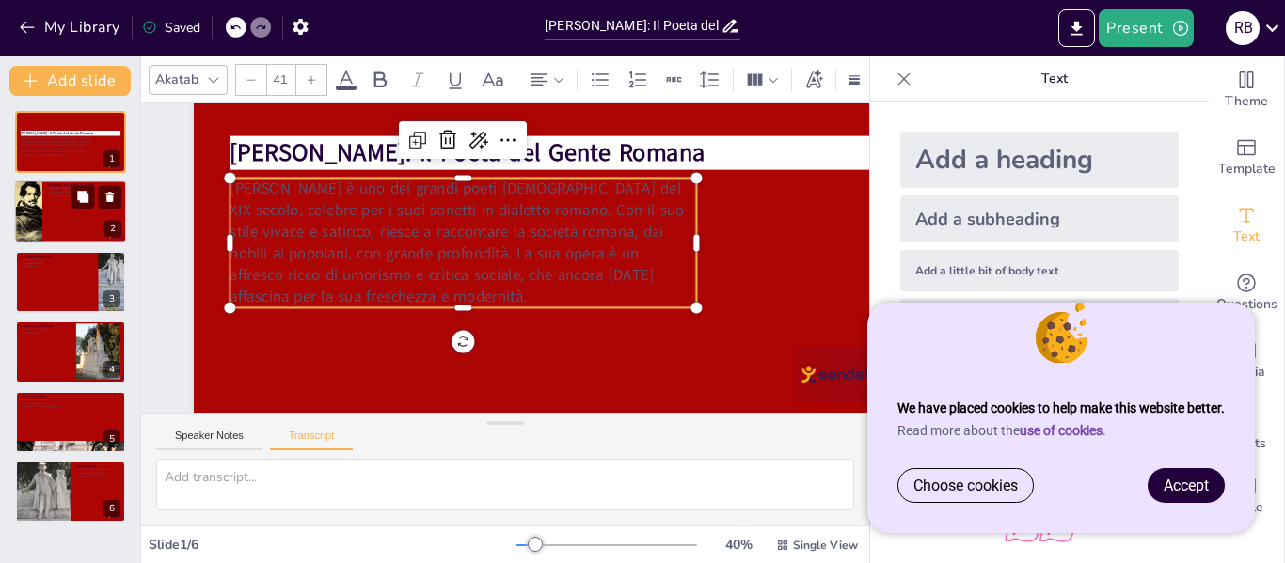
click at [61, 202] on div at bounding box center [70, 213] width 113 height 64
type textarea "[PERSON_NAME] nacque a [GEOGRAPHIC_DATA] nel 1791. Cresciuto in un contesto soc…"
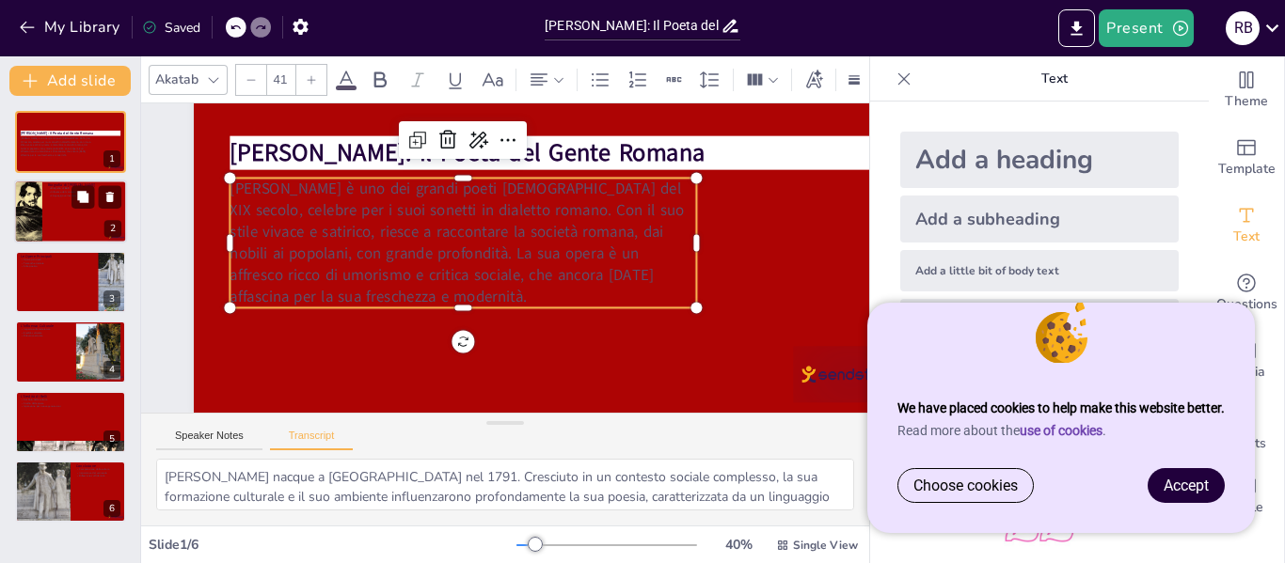
scroll to position [0, 0]
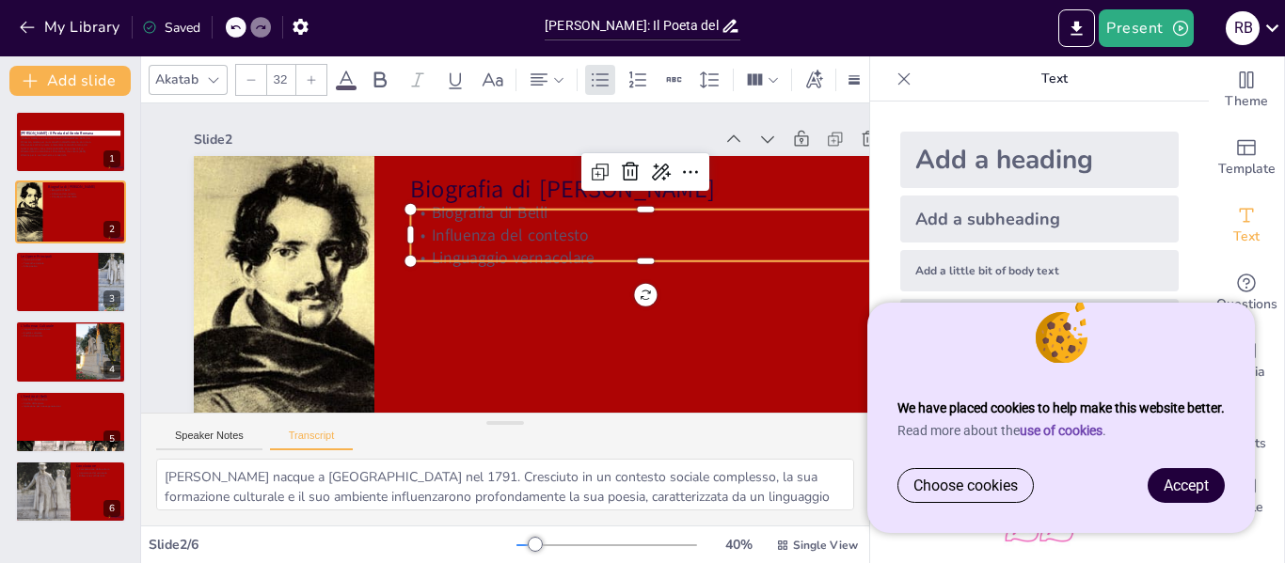
click at [435, 226] on p "Influenza del contesto" at bounding box center [646, 249] width 469 height 71
click at [632, 186] on icon at bounding box center [645, 199] width 26 height 26
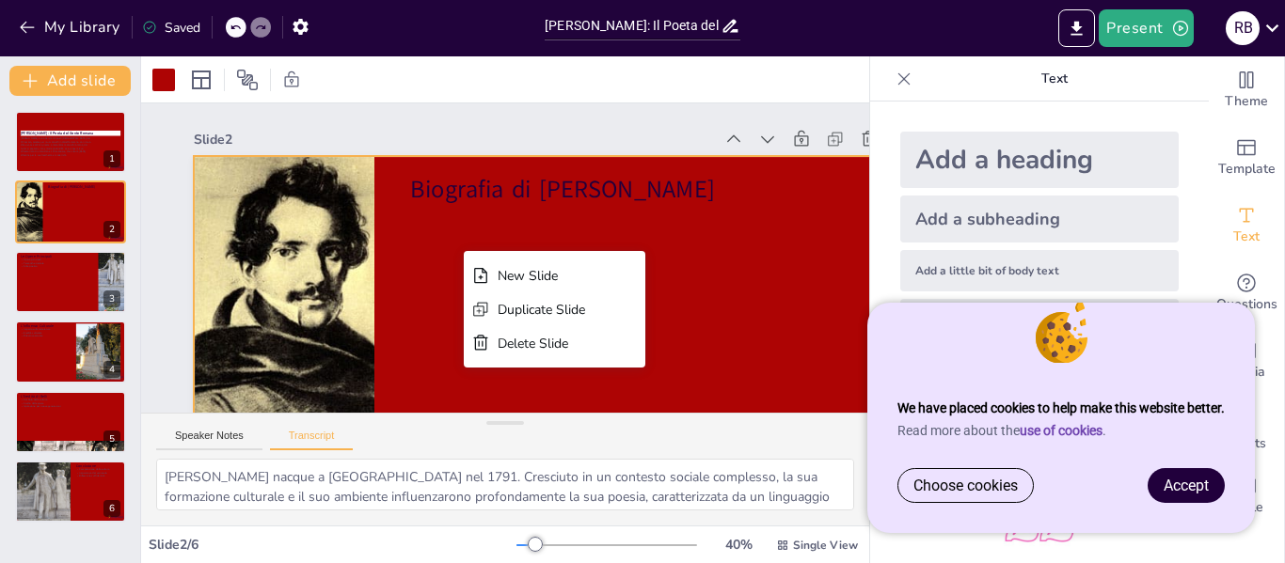
click at [364, 209] on div at bounding box center [284, 359] width 328 height 406
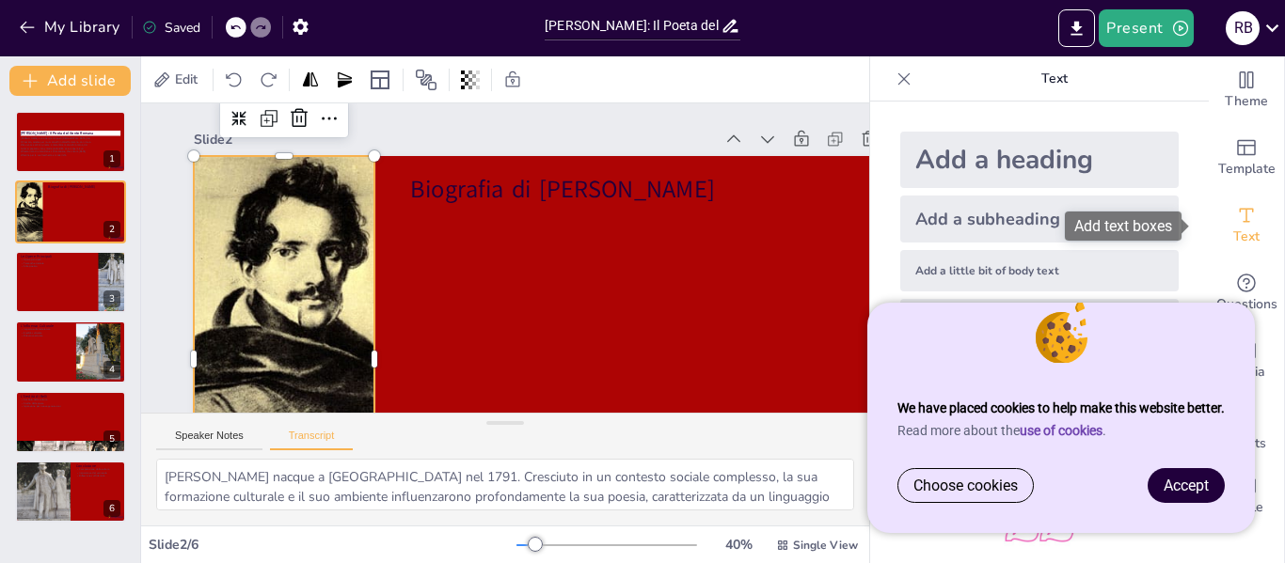
click at [1244, 218] on div "Text" at bounding box center [1246, 226] width 75 height 68
click at [989, 273] on div "Add a little bit of body text" at bounding box center [1039, 270] width 278 height 41
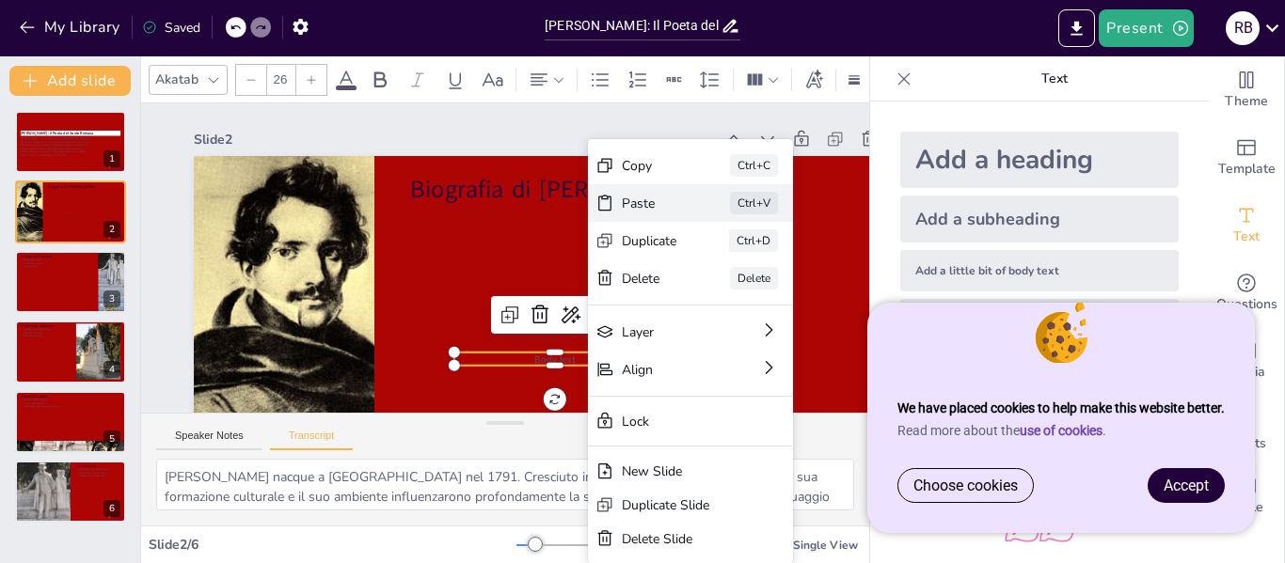
click at [763, 298] on div "Paste" at bounding box center [791, 307] width 56 height 18
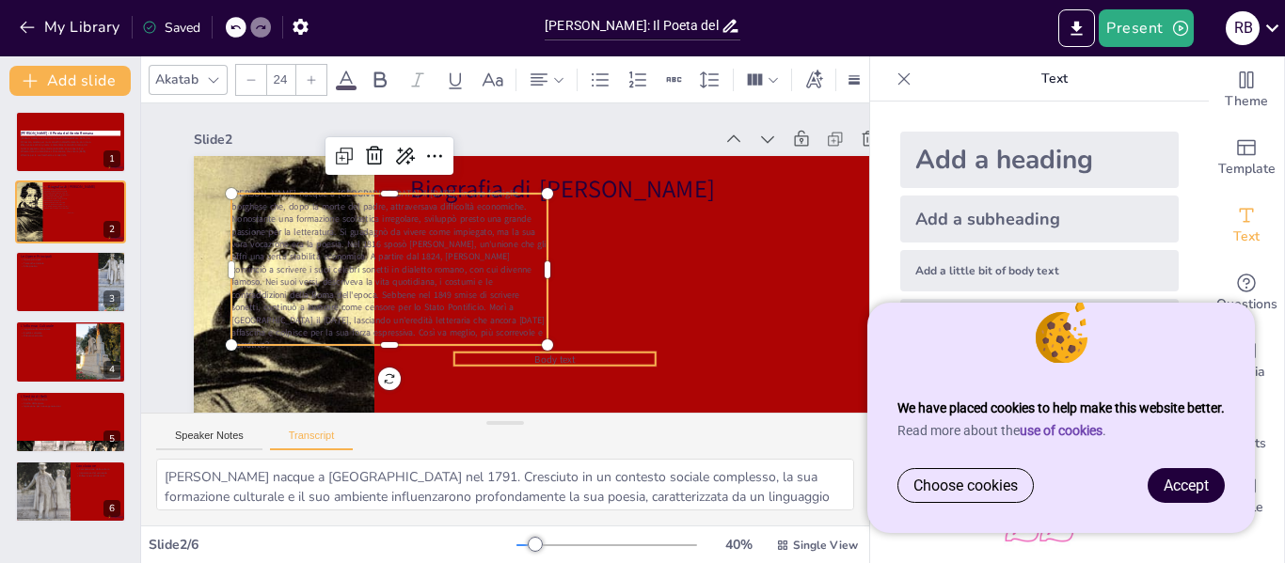
type input "26"
click at [574, 364] on span "Body text" at bounding box center [554, 359] width 41 height 13
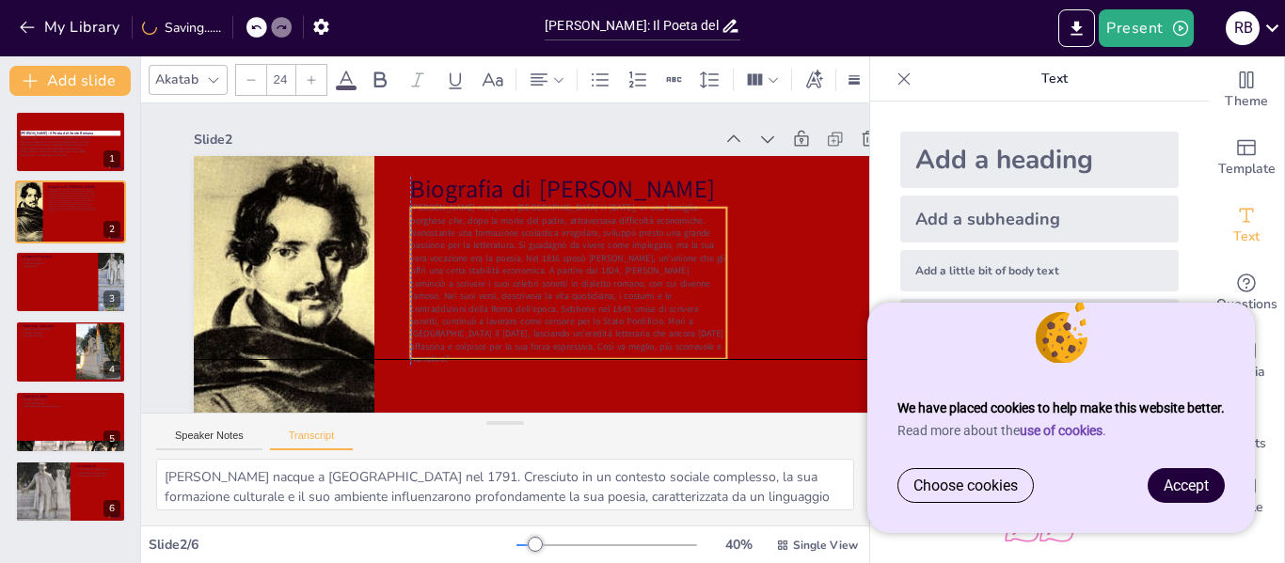
drag, startPoint x: 392, startPoint y: 255, endPoint x: 565, endPoint y: 275, distance: 174.2
click at [565, 275] on span "[PERSON_NAME] nacque a [GEOGRAPHIC_DATA] il [DATE], in una famiglia borghese ch…" at bounding box center [562, 283] width 325 height 183
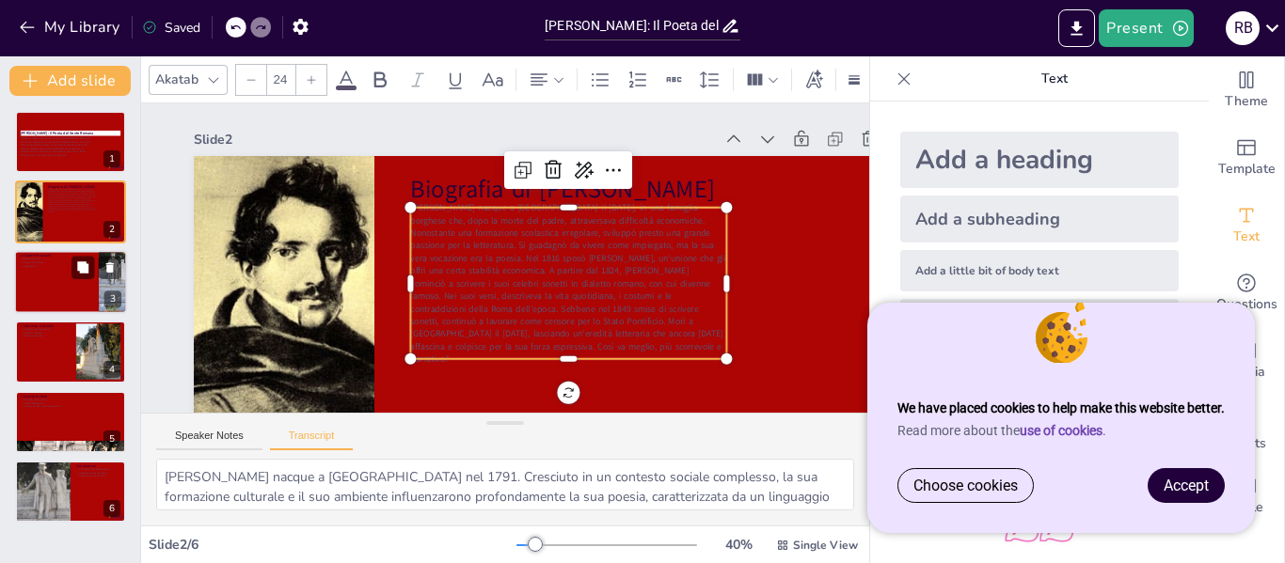
click at [71, 281] on div at bounding box center [70, 282] width 113 height 64
type textarea "[PERSON_NAME] è noto per le sue "ottave", che riflettono la vita, le tradizioni…"
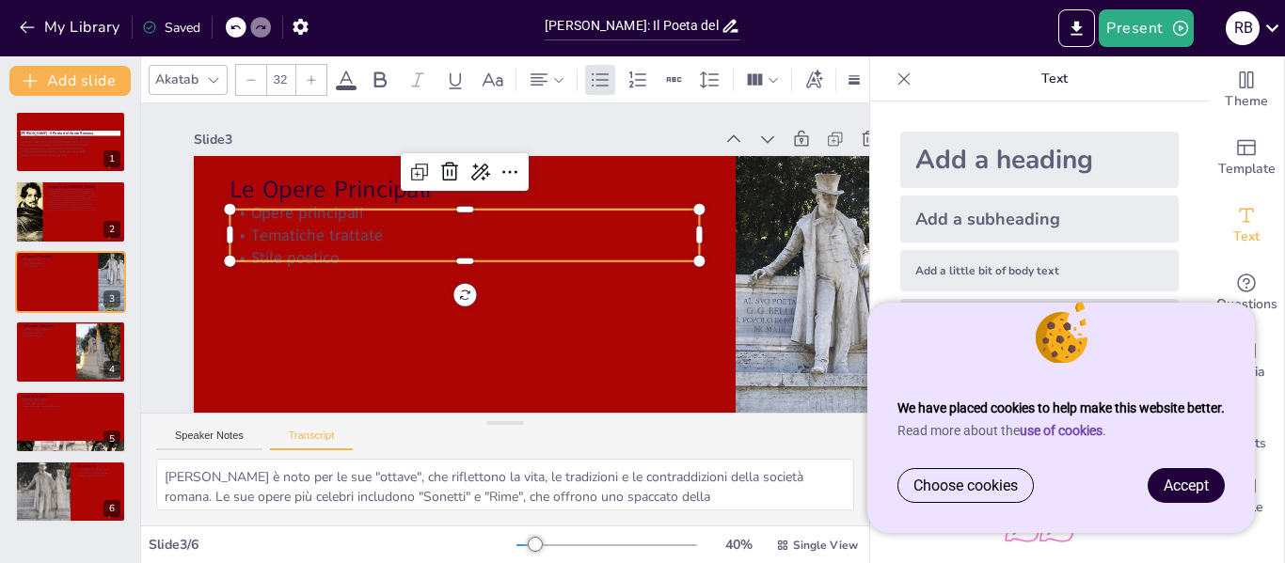
click at [306, 243] on p "Tematiche trattate" at bounding box center [464, 235] width 469 height 23
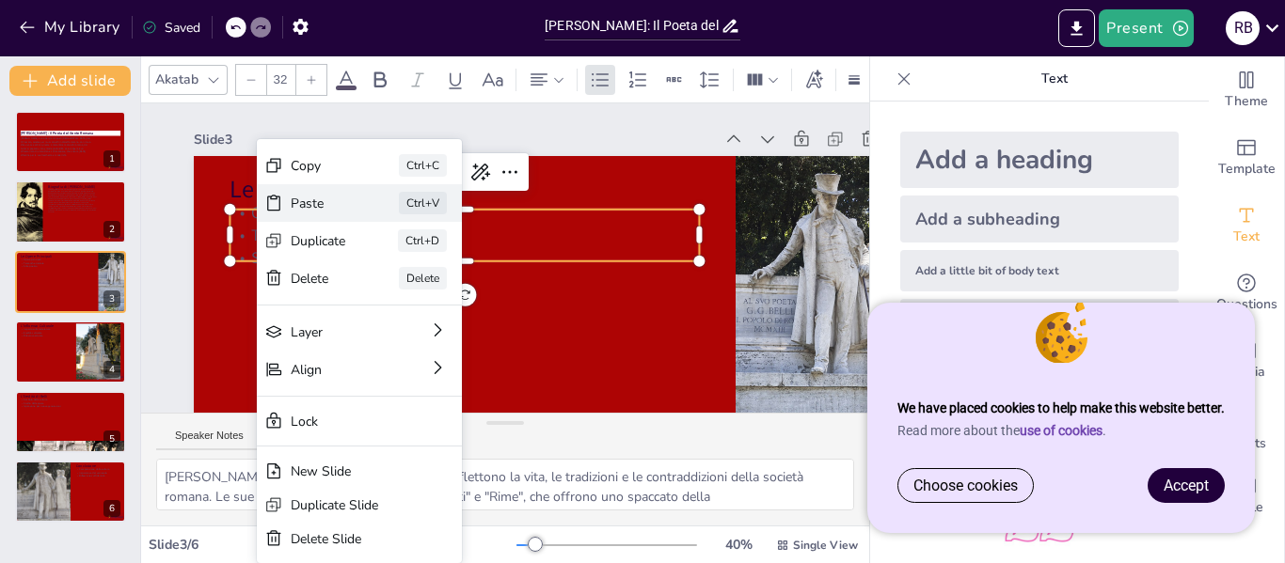
click at [426, 290] on div "Paste" at bounding box center [454, 302] width 57 height 24
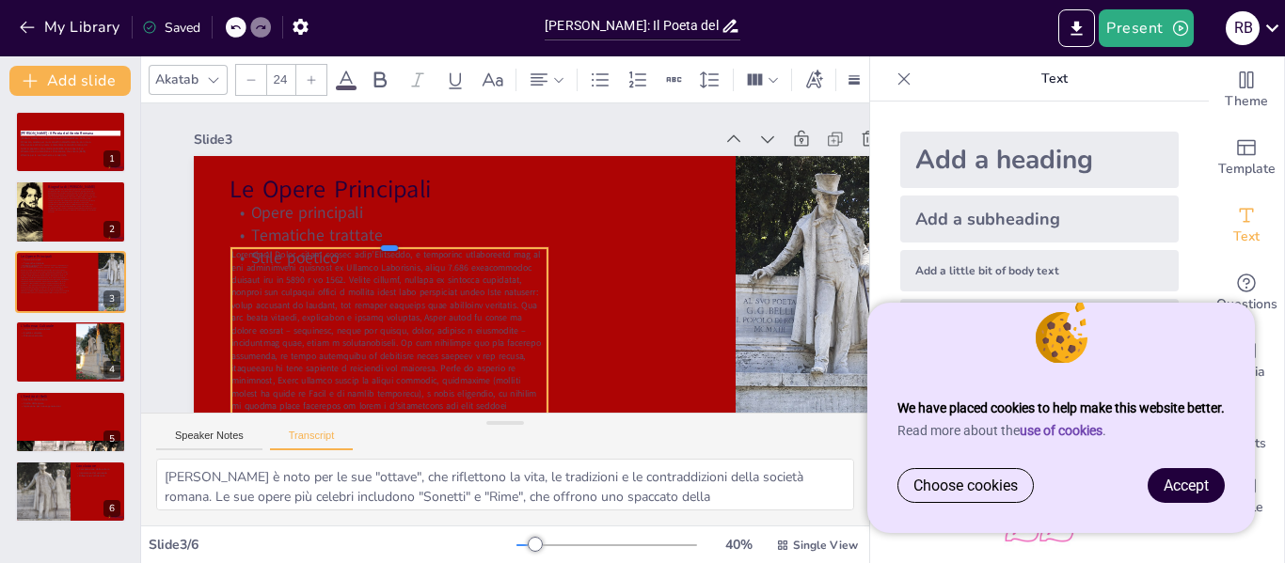
drag, startPoint x: 385, startPoint y: 193, endPoint x: 388, endPoint y: 261, distance: 67.8
click at [388, 248] on div at bounding box center [389, 240] width 316 height 15
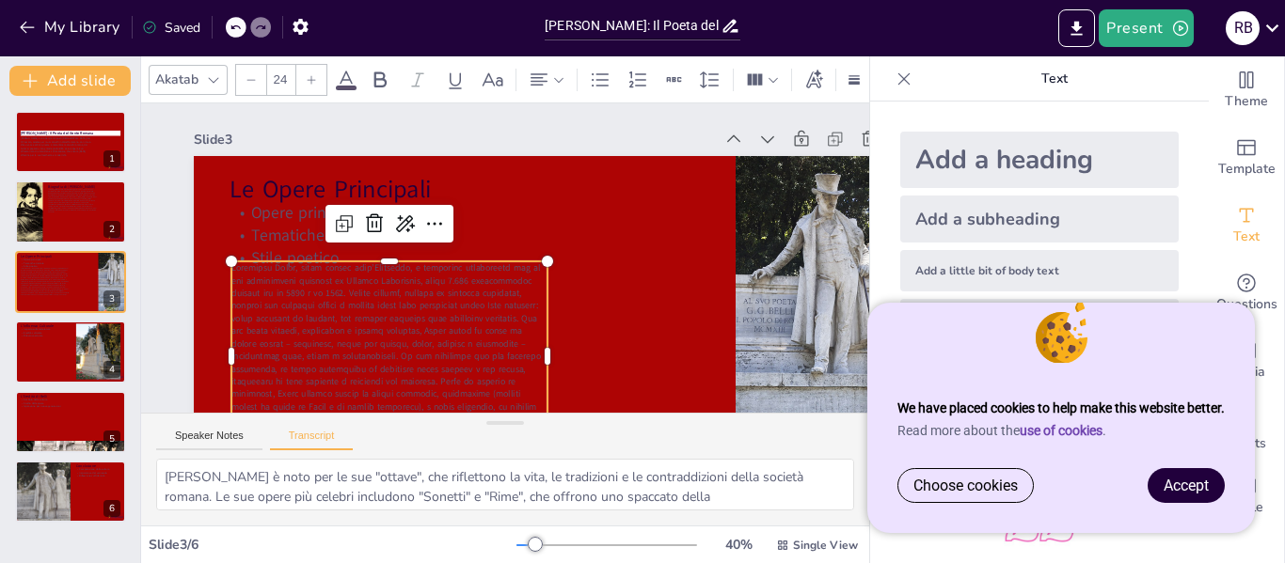
click at [328, 233] on div at bounding box center [393, 211] width 131 height 51
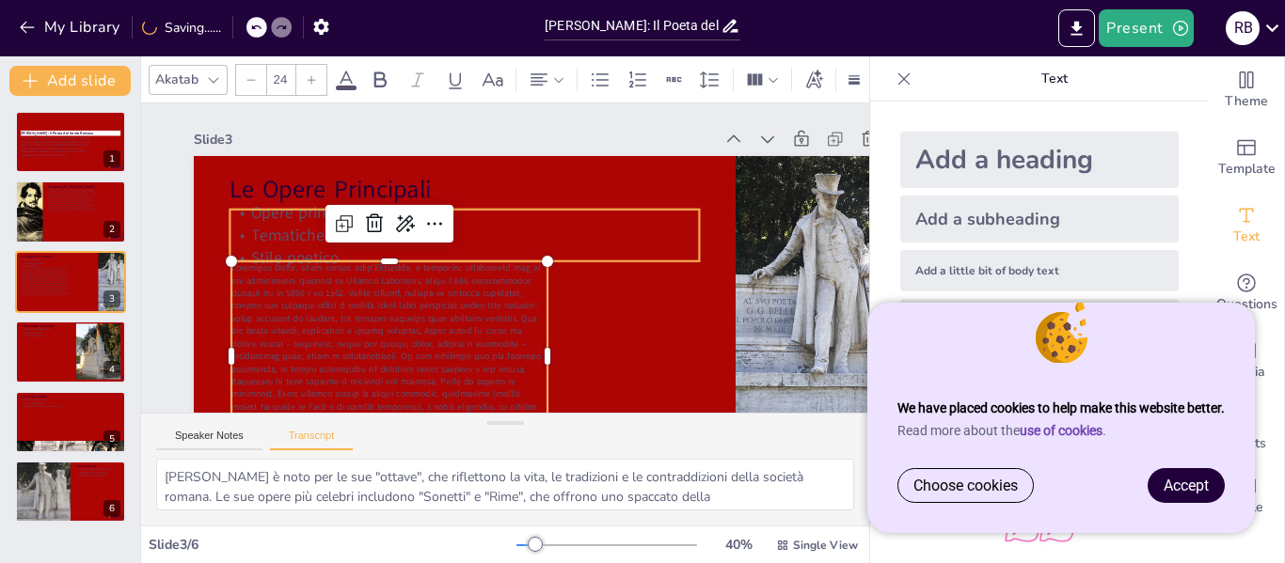
type input "32"
click at [312, 231] on p "Tematiche trattate" at bounding box center [466, 231] width 469 height 71
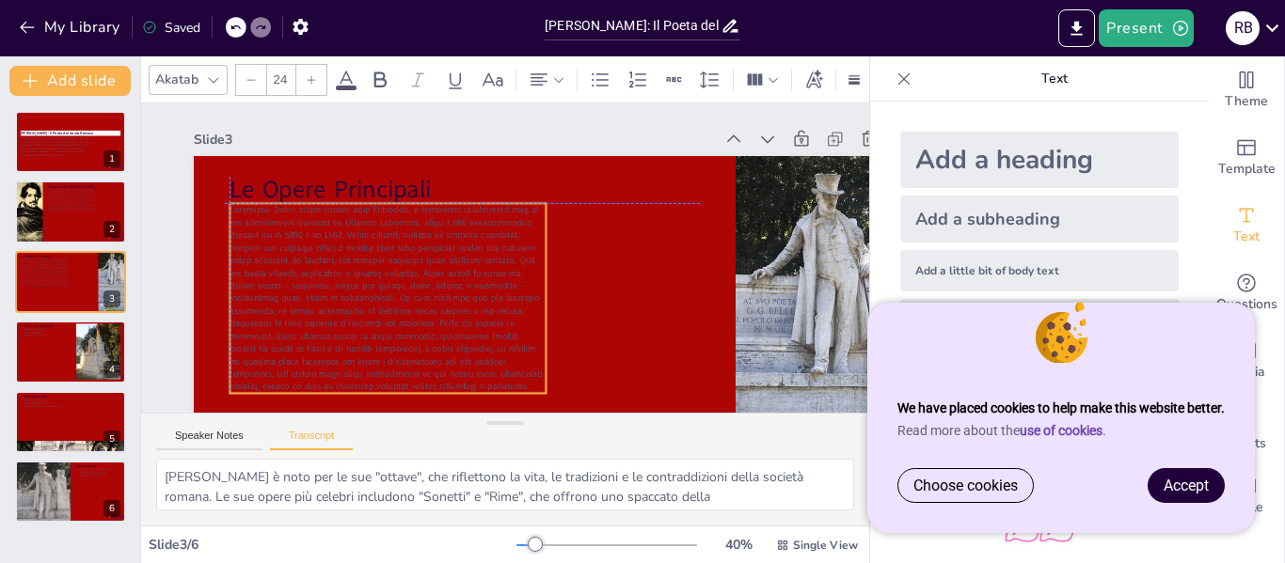
drag, startPoint x: 310, startPoint y: 299, endPoint x: 304, endPoint y: 238, distance: 61.5
click at [304, 238] on span at bounding box center [386, 297] width 312 height 189
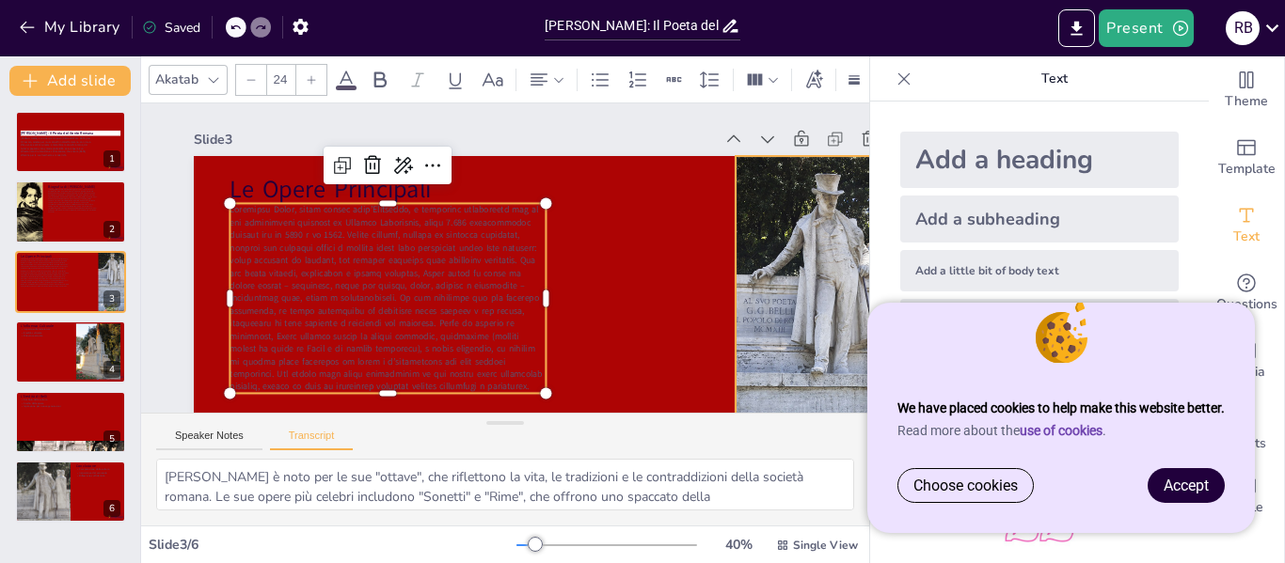
scroll to position [157, 0]
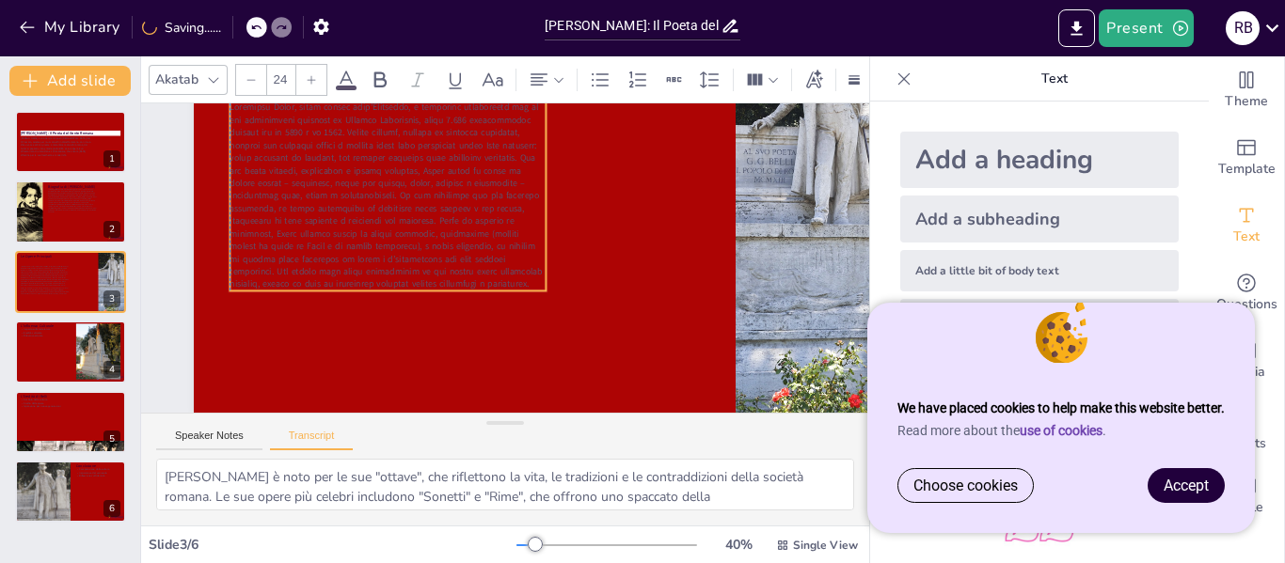
drag, startPoint x: 386, startPoint y: 254, endPoint x: 382, endPoint y: 280, distance: 26.6
click at [382, 280] on p at bounding box center [395, 184] width 334 height 222
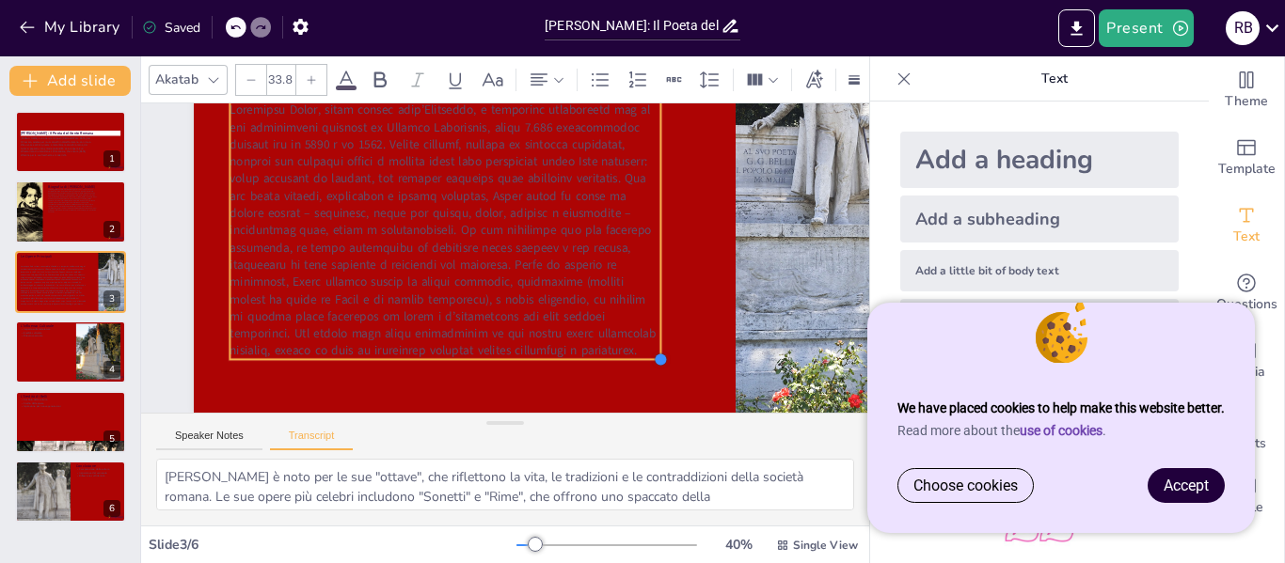
type input "33.9"
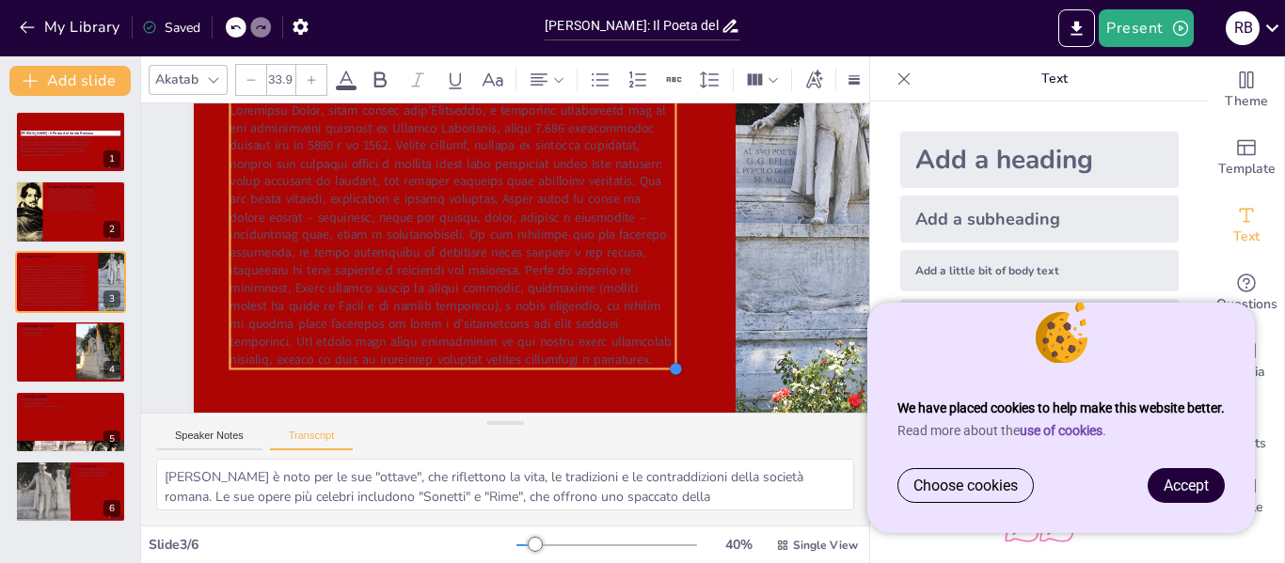
drag, startPoint x: 544, startPoint y: 284, endPoint x: 589, endPoint y: 362, distance: 90.2
click at [589, 362] on div "Le Opere Principali" at bounding box center [560, 216] width 761 height 480
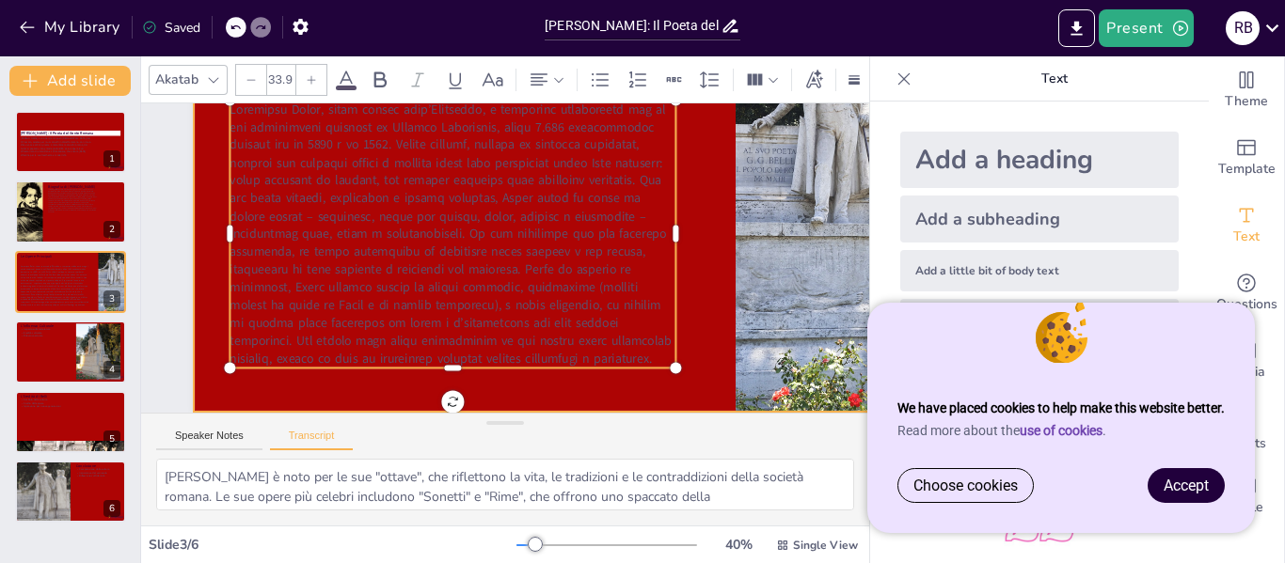
scroll to position [0, 0]
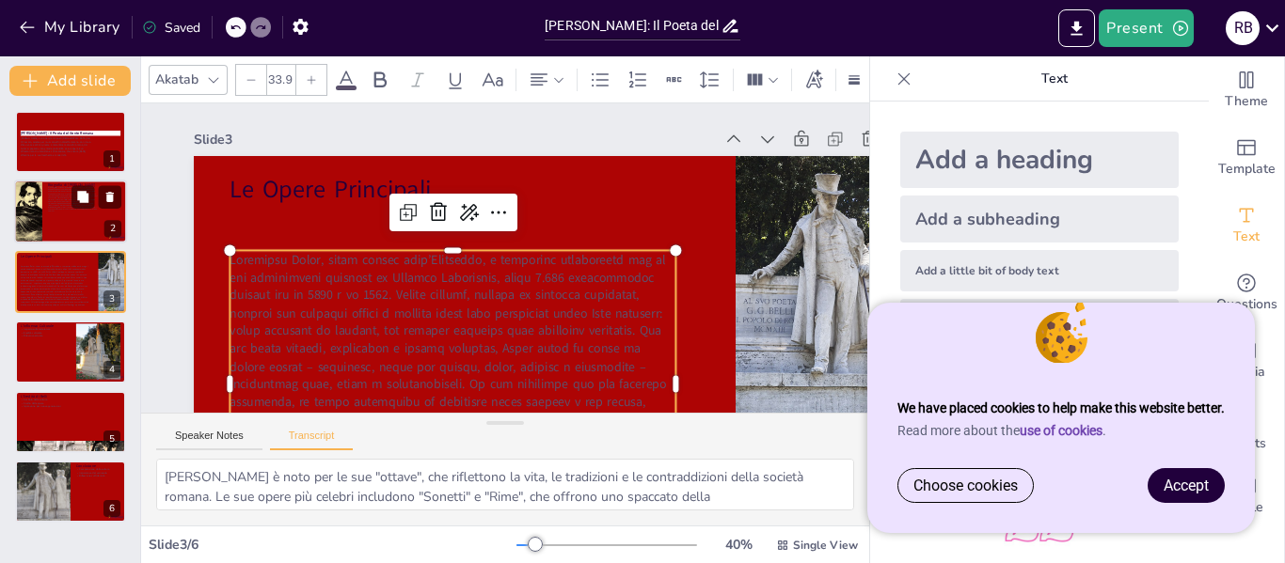
click at [92, 214] on div at bounding box center [70, 213] width 113 height 64
type textarea "[PERSON_NAME] nacque a [GEOGRAPHIC_DATA] nel 1791. Cresciuto in un contesto soc…"
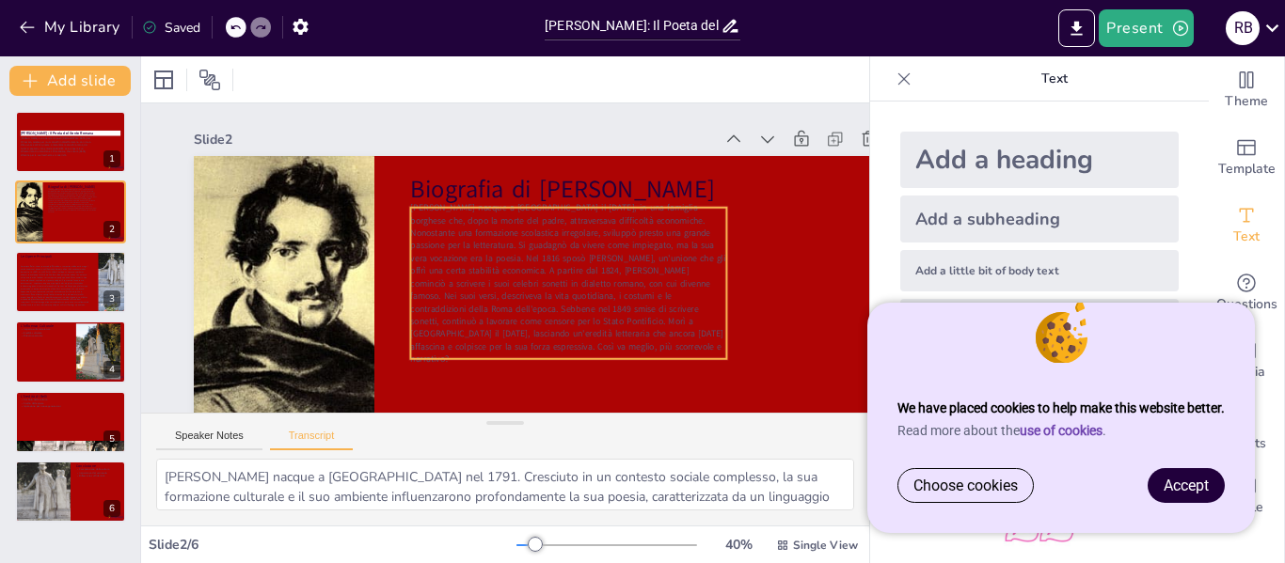
click at [566, 263] on span "[PERSON_NAME] nacque a [GEOGRAPHIC_DATA] il [DATE], in una famiglia borghese ch…" at bounding box center [567, 283] width 315 height 164
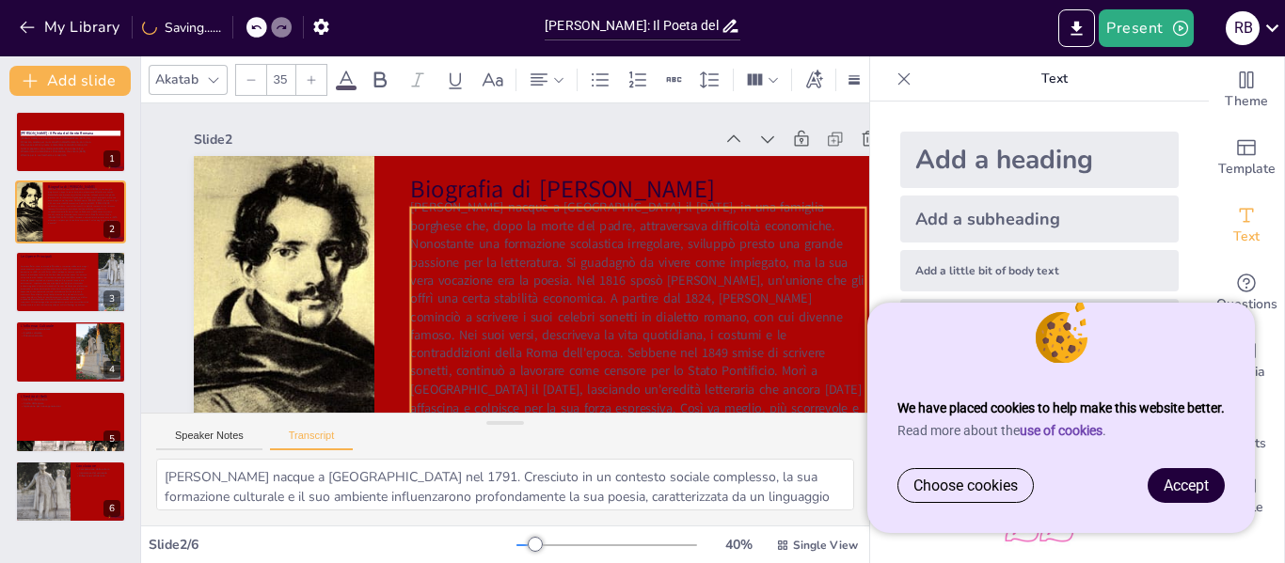
type input "35.2"
drag, startPoint x: 731, startPoint y: 361, endPoint x: 805, endPoint y: 432, distance: 102.5
click at [805, 432] on div "Slide 1 [PERSON_NAME]: Il Poeta del Gente [PERSON_NAME] è uno dei grandi poeti …" at bounding box center [505, 314] width 728 height 422
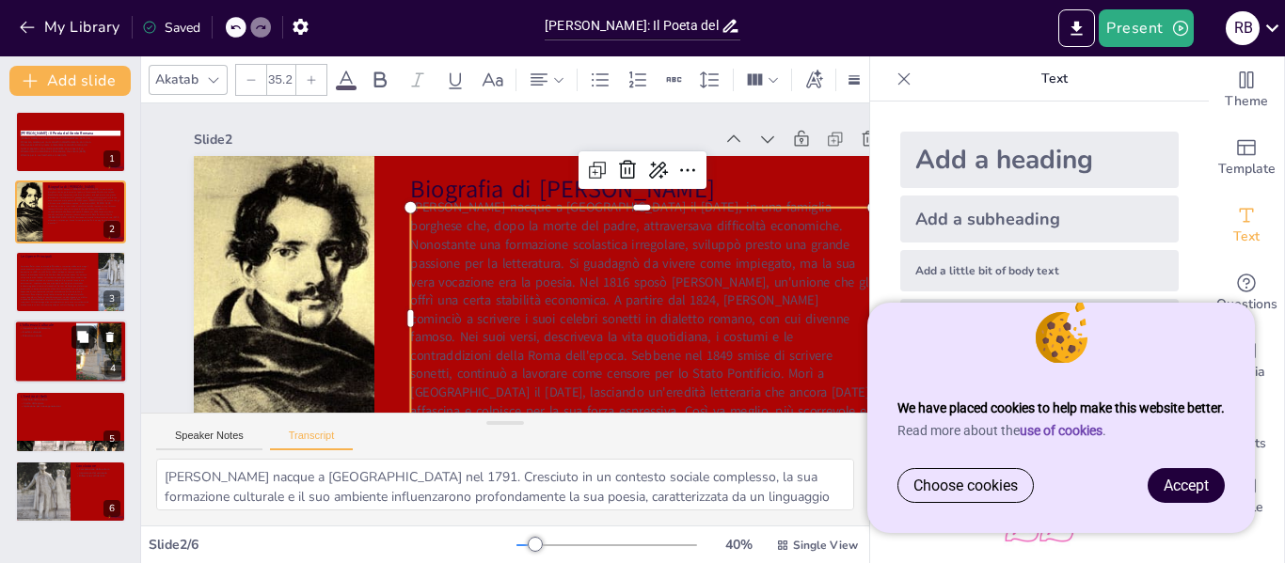
click at [71, 342] on button at bounding box center [82, 337] width 23 height 23
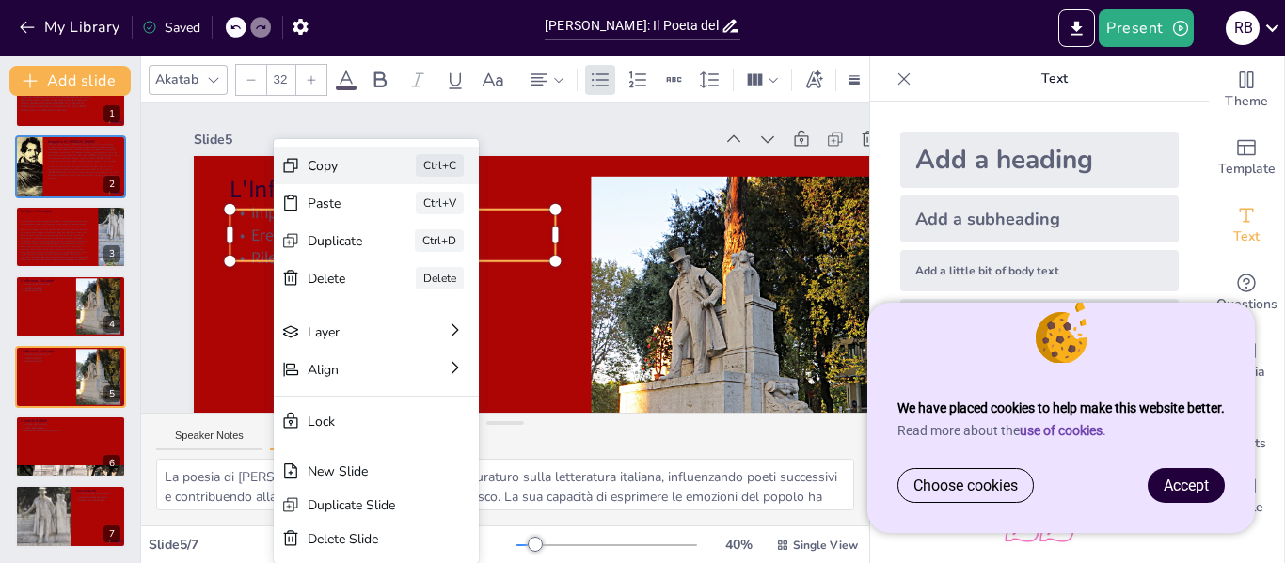
click at [447, 254] on div "Copy" at bounding box center [475, 266] width 57 height 24
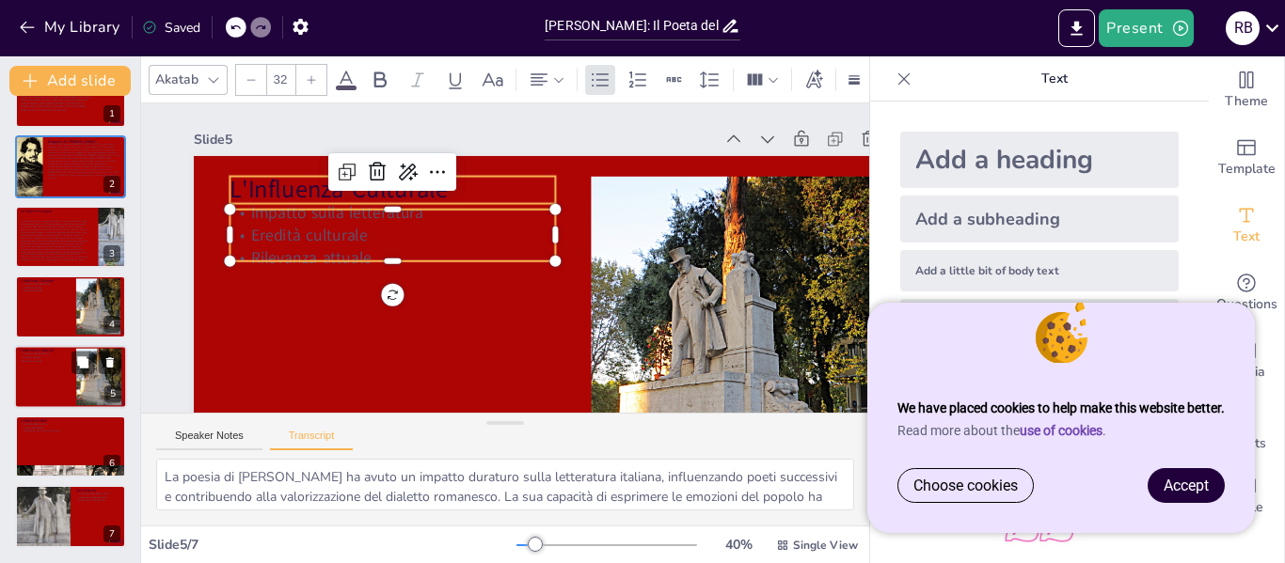
click at [43, 348] on p "L'Influenza Culturale" at bounding box center [45, 351] width 51 height 6
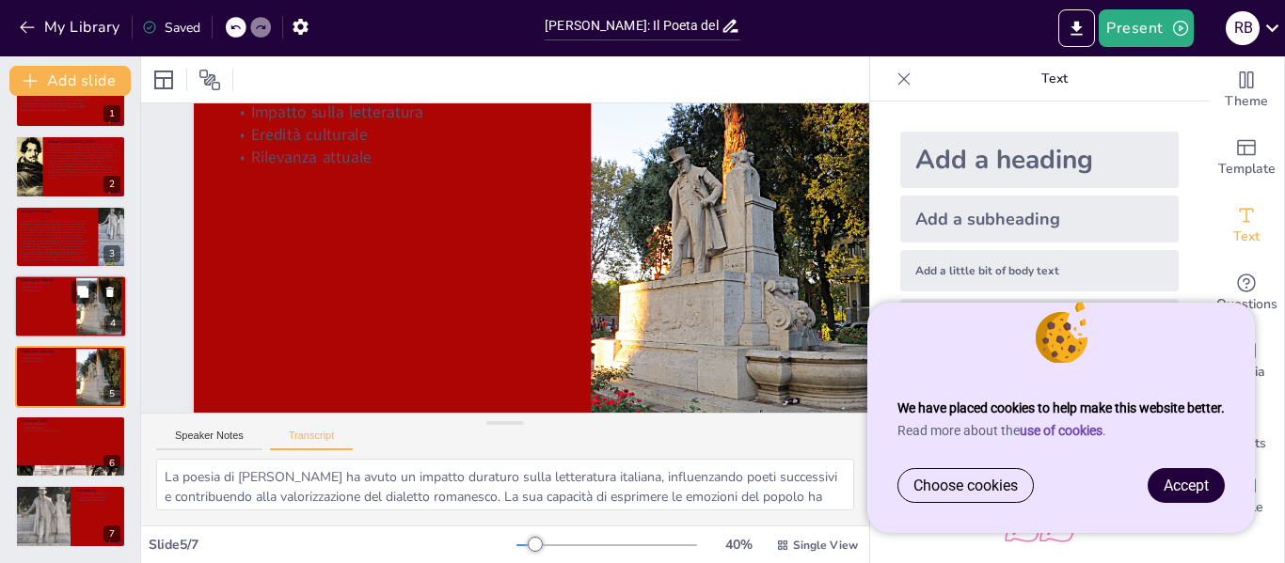
click at [53, 310] on div at bounding box center [70, 307] width 113 height 64
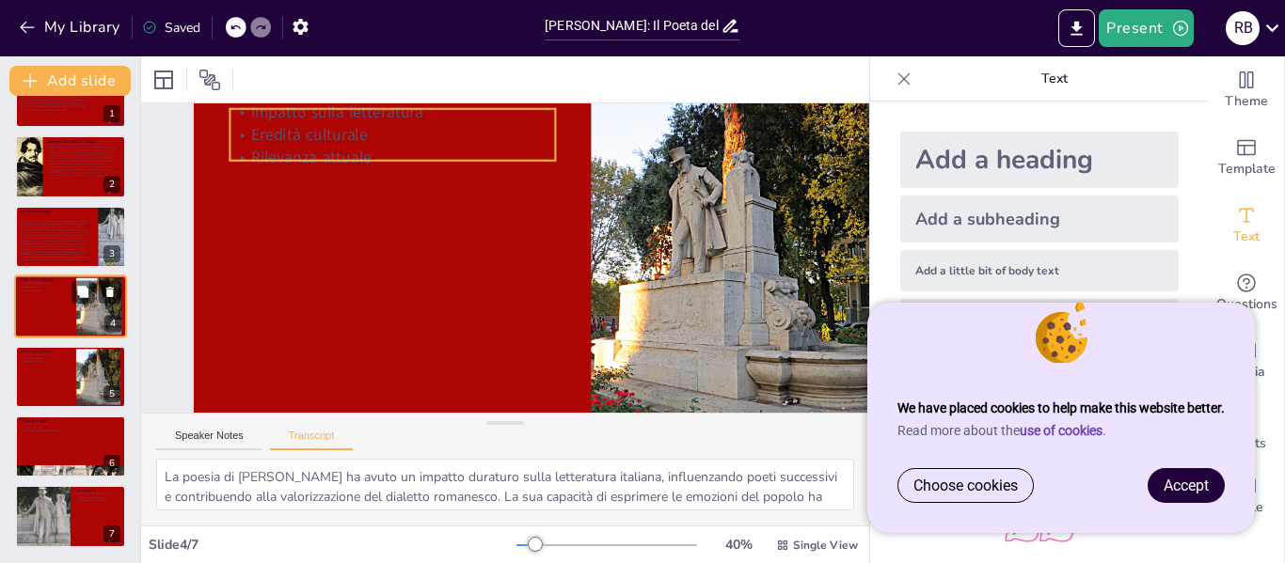
scroll to position [0, 0]
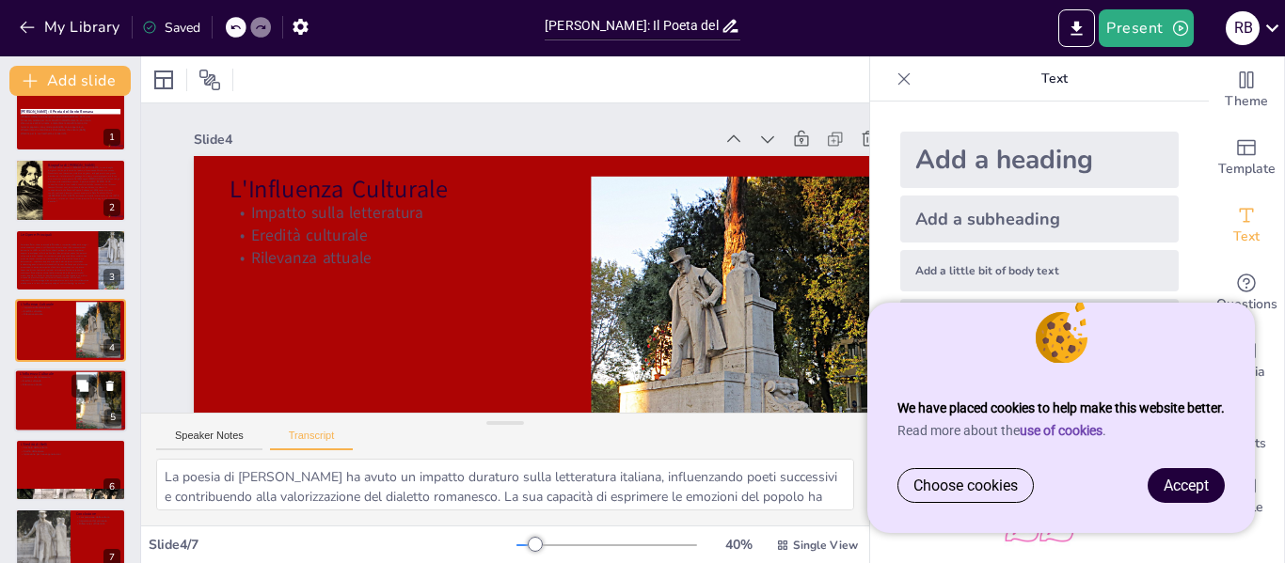
click at [43, 397] on div at bounding box center [70, 401] width 113 height 64
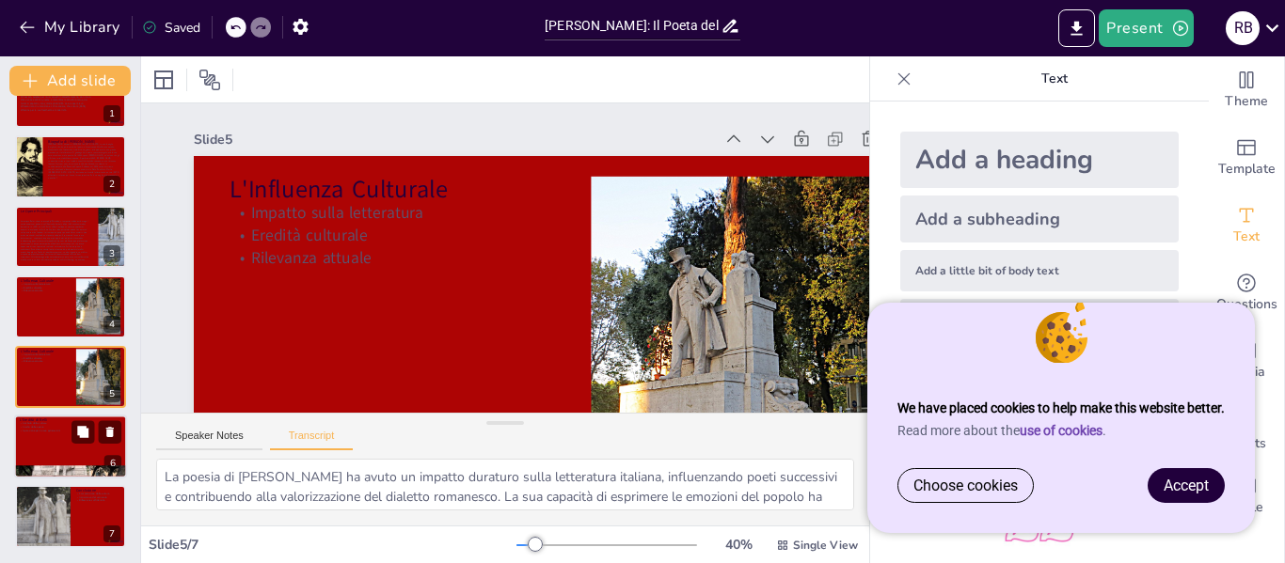
click at [50, 462] on div at bounding box center [70, 447] width 113 height 64
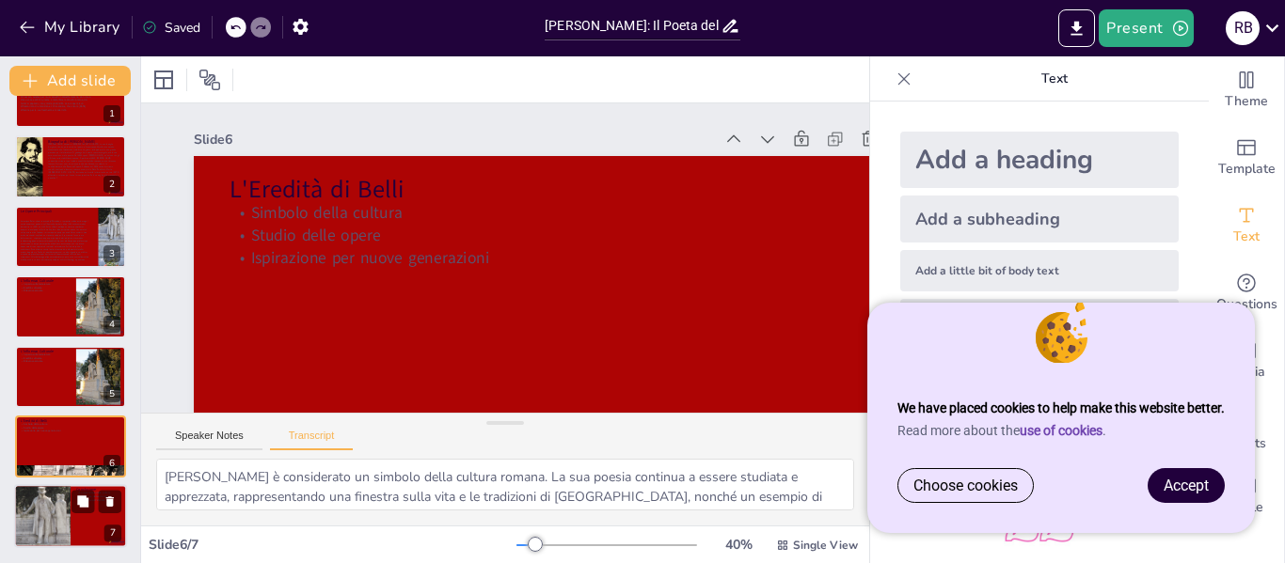
click at [50, 525] on div at bounding box center [42, 516] width 56 height 75
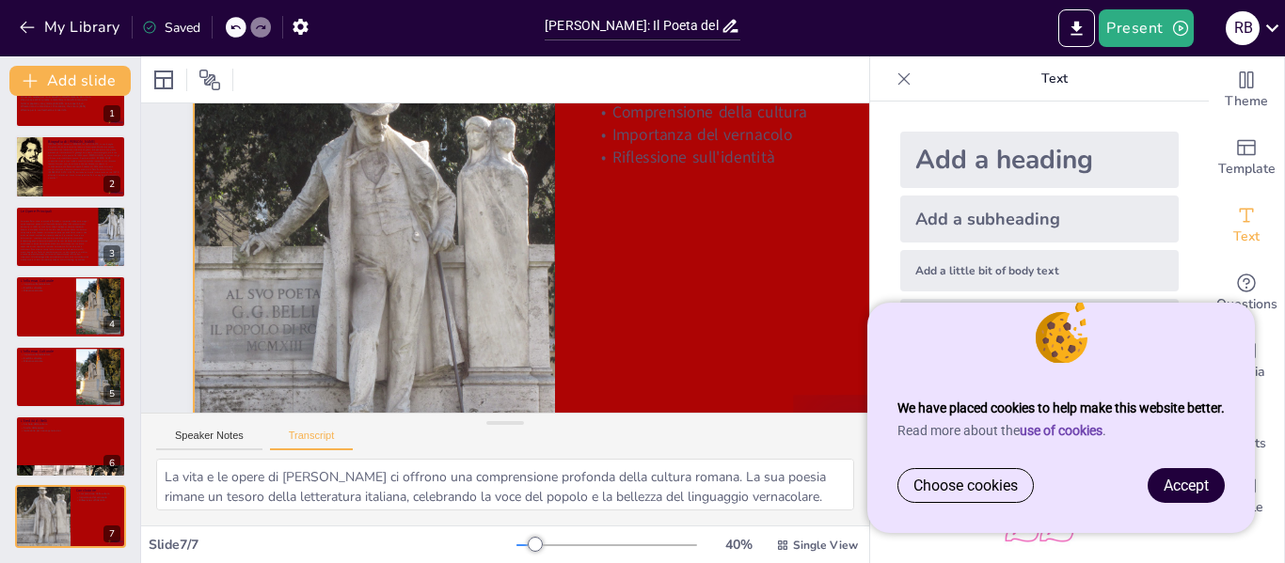
scroll to position [0, 0]
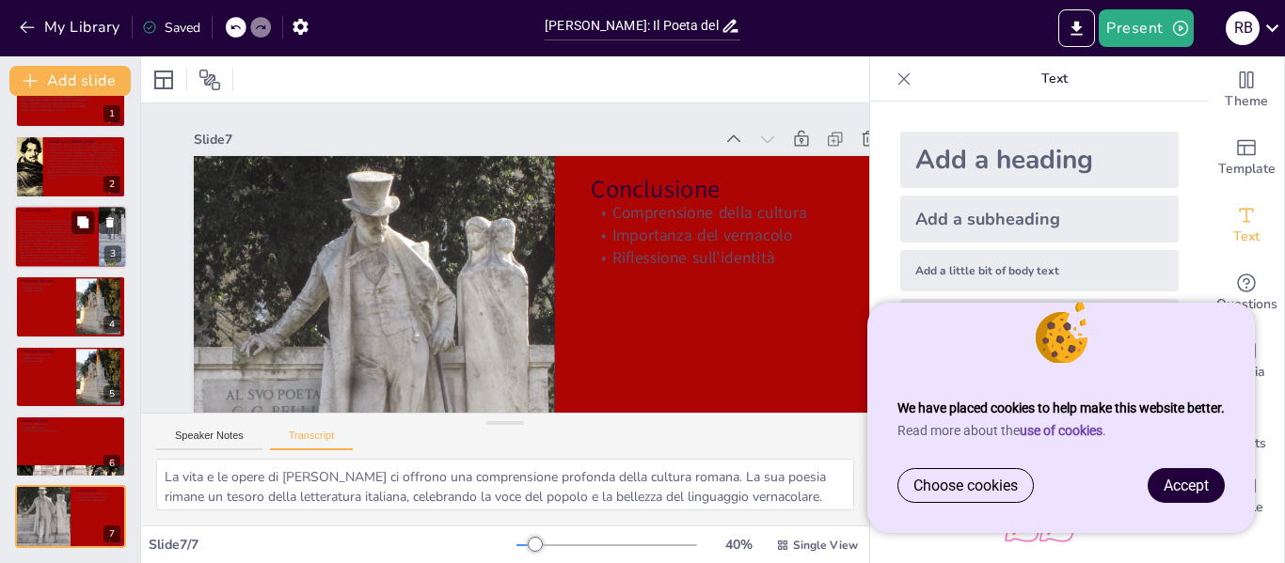
click at [71, 238] on span at bounding box center [55, 241] width 70 height 42
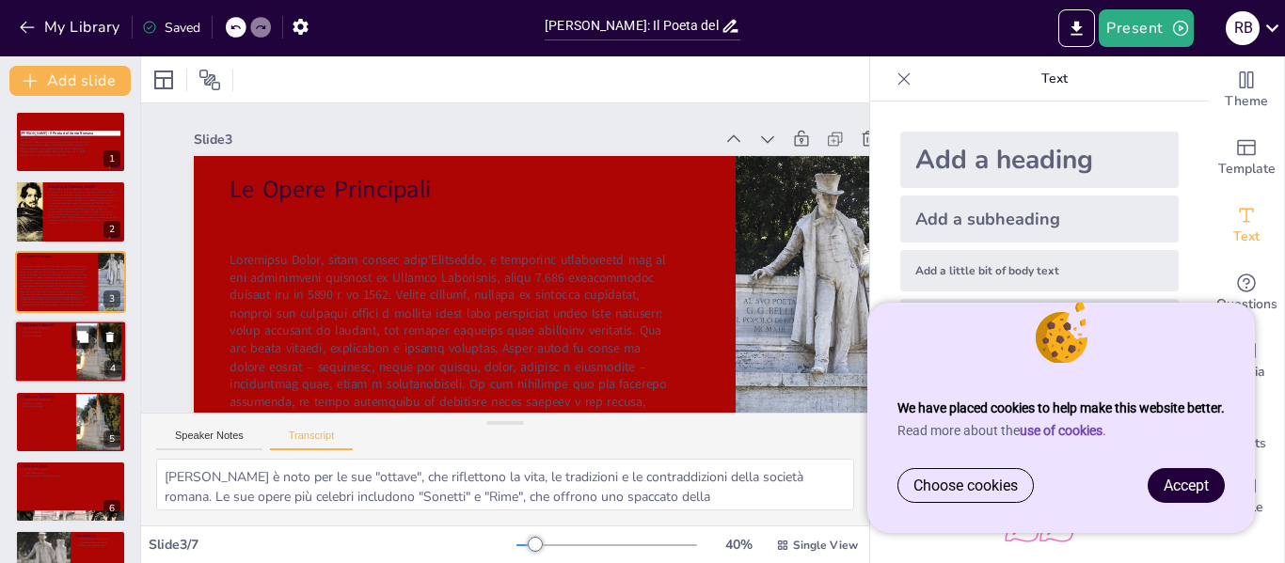
click at [66, 339] on div at bounding box center [70, 352] width 113 height 64
type textarea "La poesia di [PERSON_NAME] ha avuto un impatto duraturo sulla letteratura itali…"
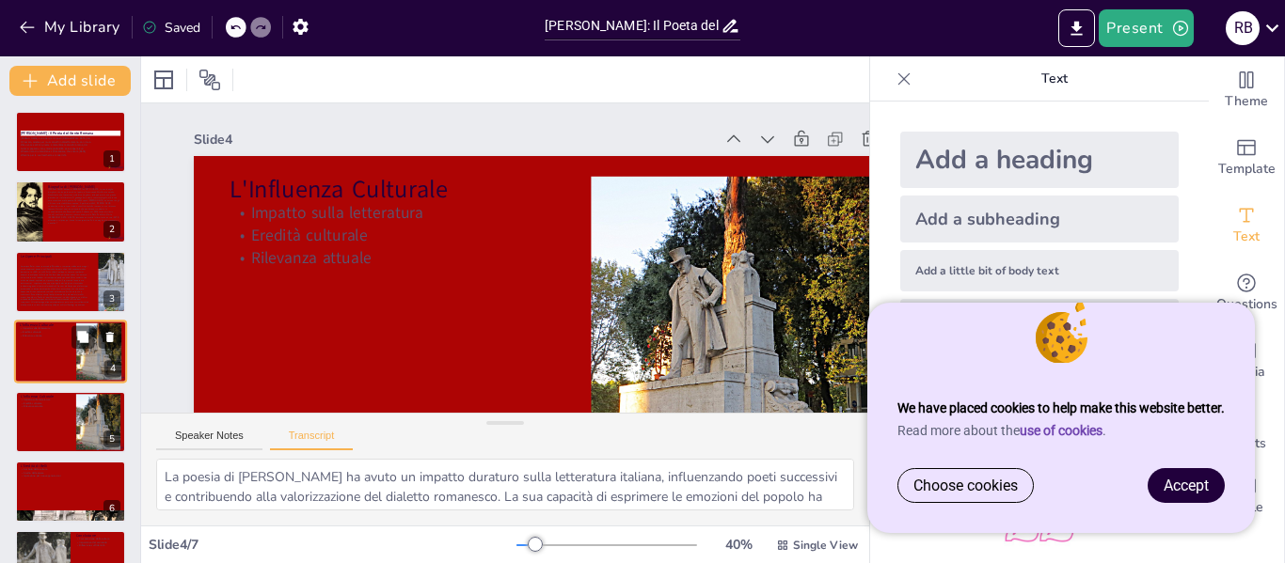
scroll to position [22, 0]
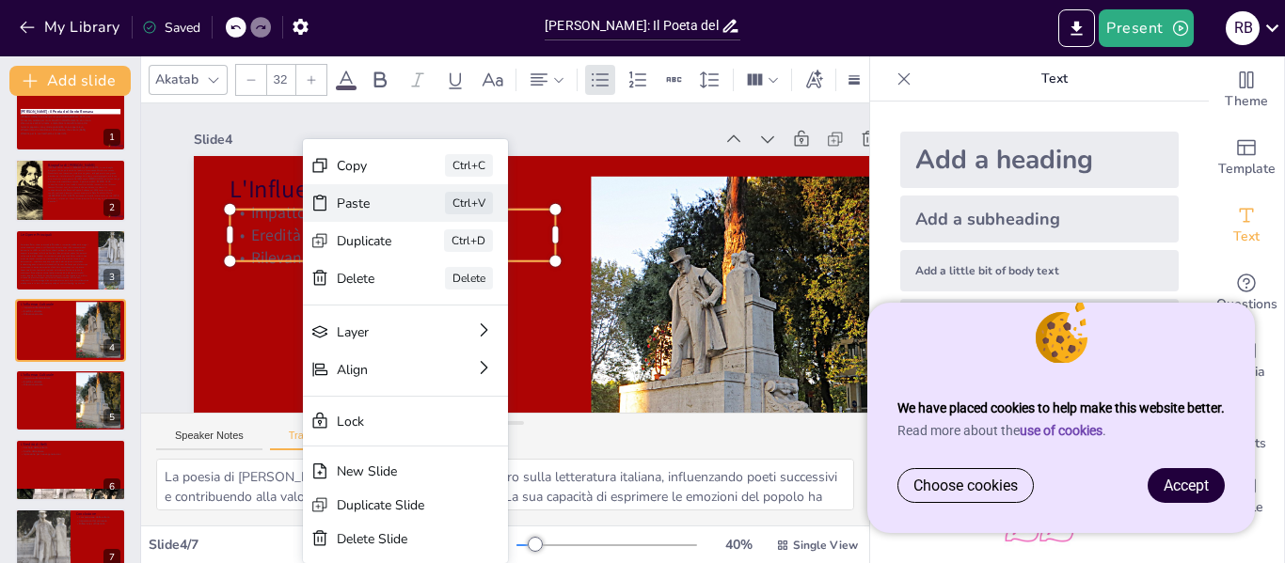
click at [478, 298] on div "Paste" at bounding box center [506, 307] width 56 height 18
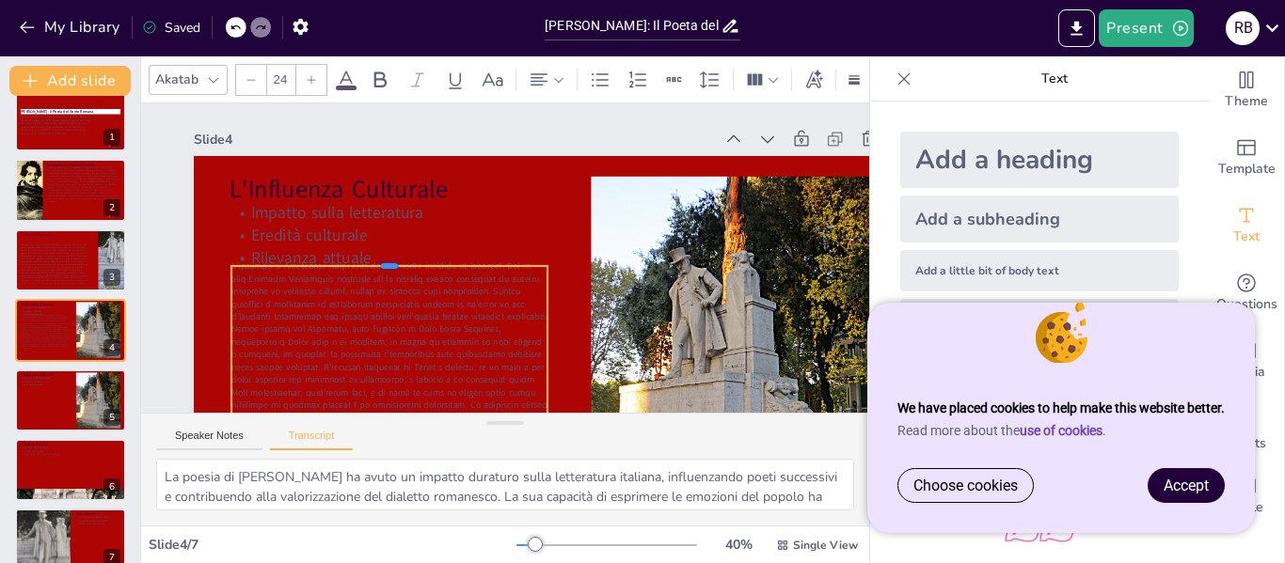
drag, startPoint x: 389, startPoint y: 192, endPoint x: 403, endPoint y: 293, distance: 101.6
click at [403, 271] on div at bounding box center [390, 247] width 316 height 48
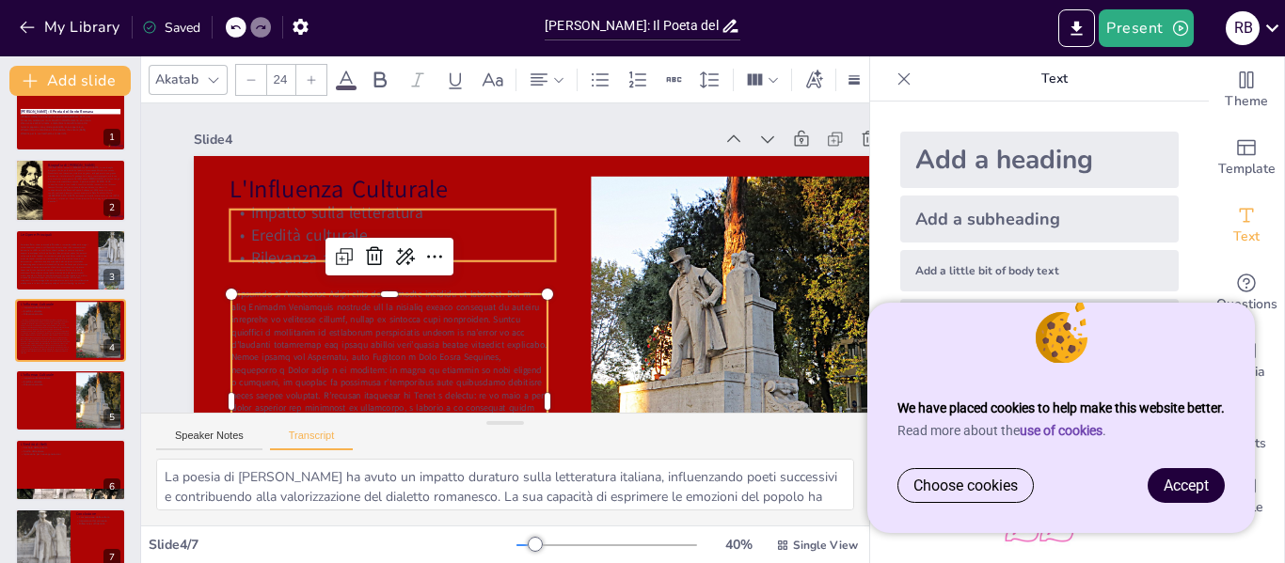
click at [321, 222] on div "Impatto sulla letteratura Eredità culturale Rilevanza attuale" at bounding box center [392, 235] width 325 height 68
type input "32"
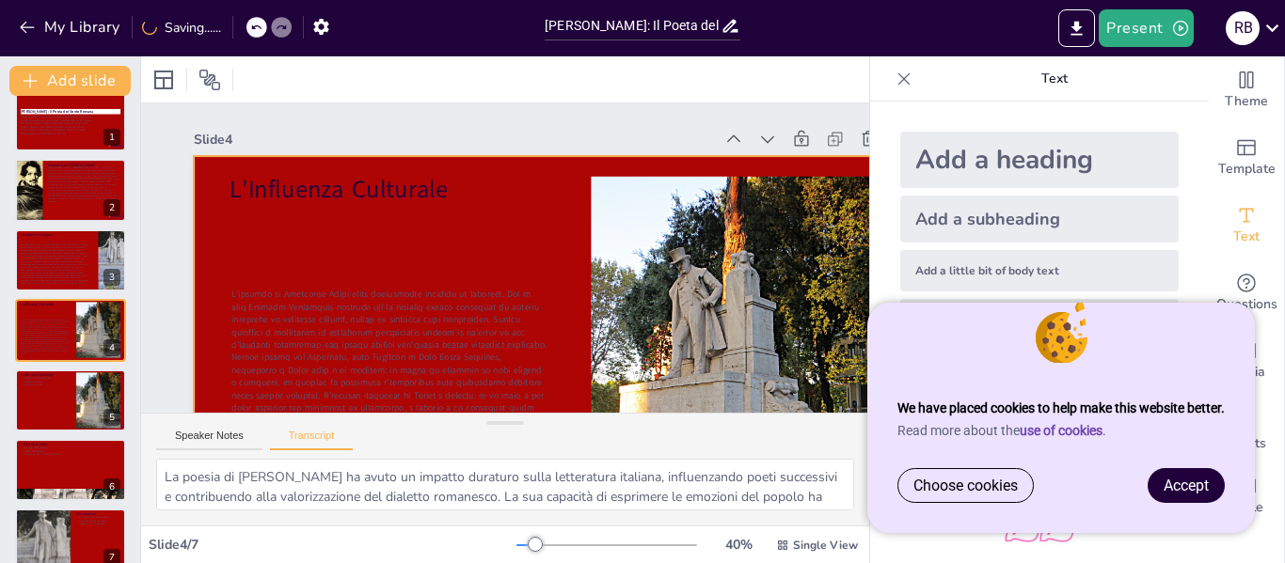
click at [335, 290] on div at bounding box center [544, 364] width 761 height 480
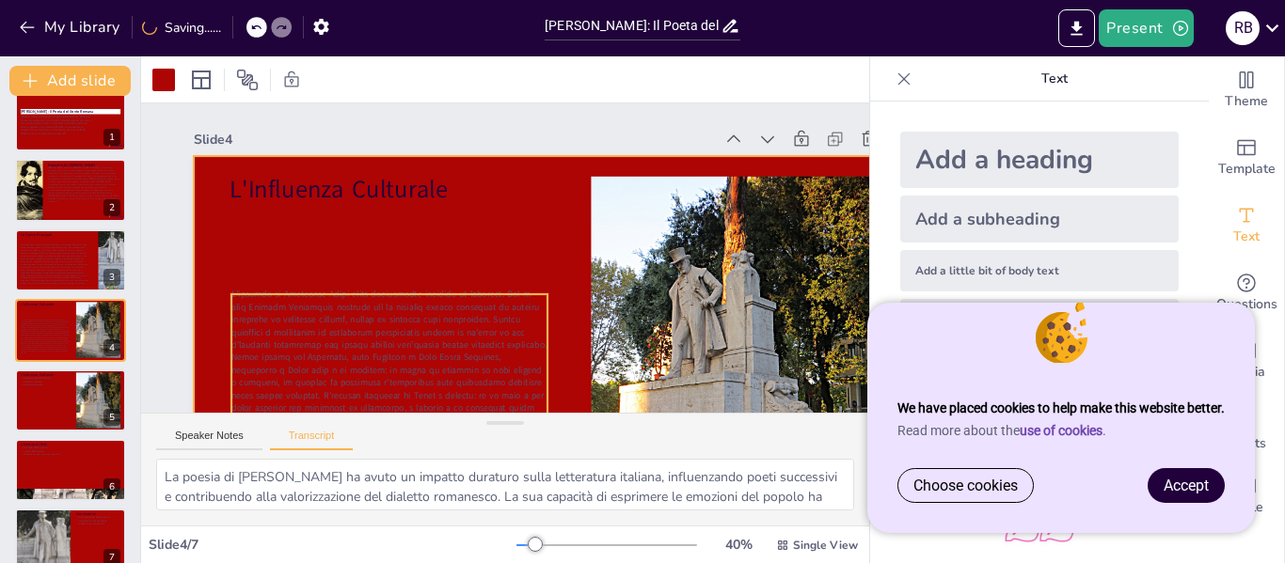
click at [335, 310] on span at bounding box center [388, 402] width 315 height 228
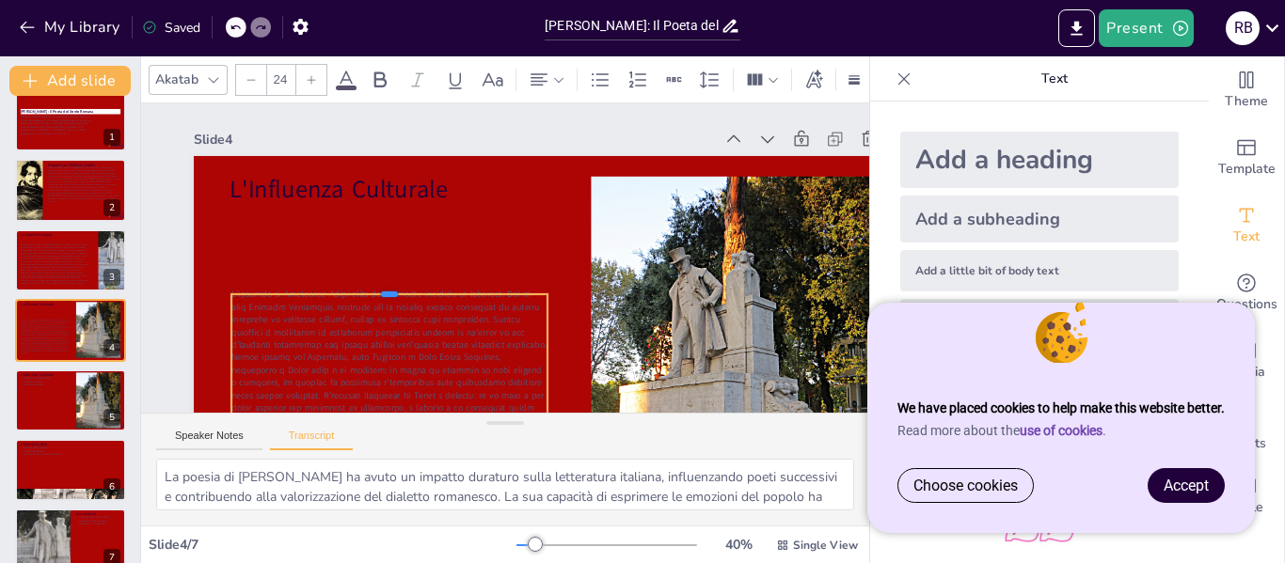
click at [346, 292] on div at bounding box center [389, 286] width 316 height 15
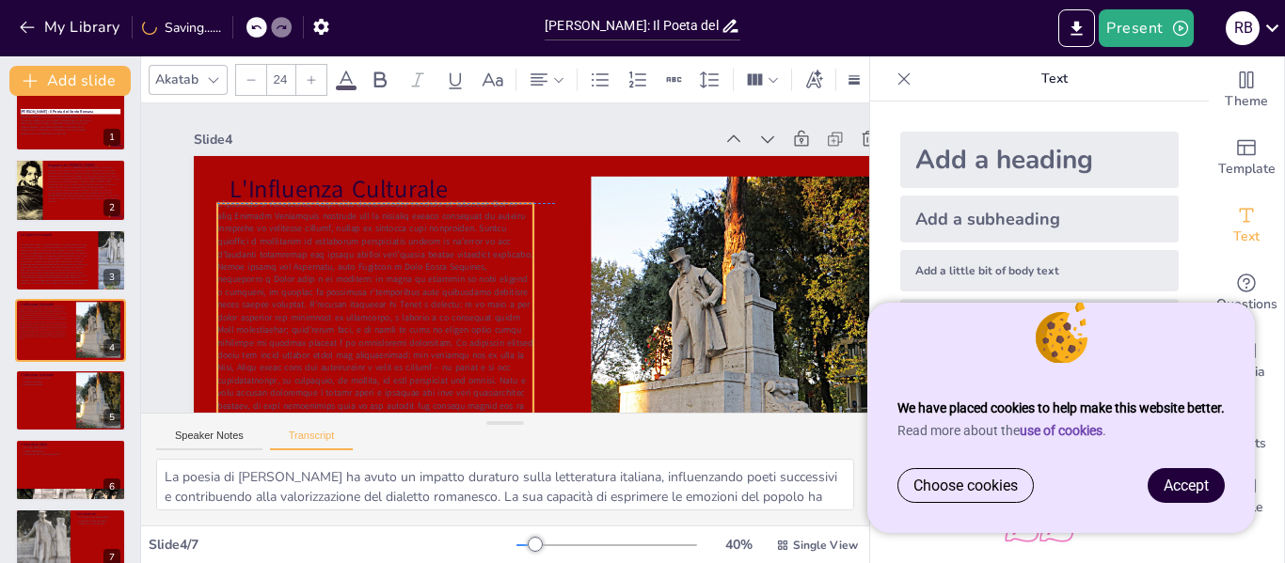
drag, startPoint x: 341, startPoint y: 305, endPoint x: 326, endPoint y: 220, distance: 85.8
click at [326, 220] on span at bounding box center [367, 290] width 332 height 246
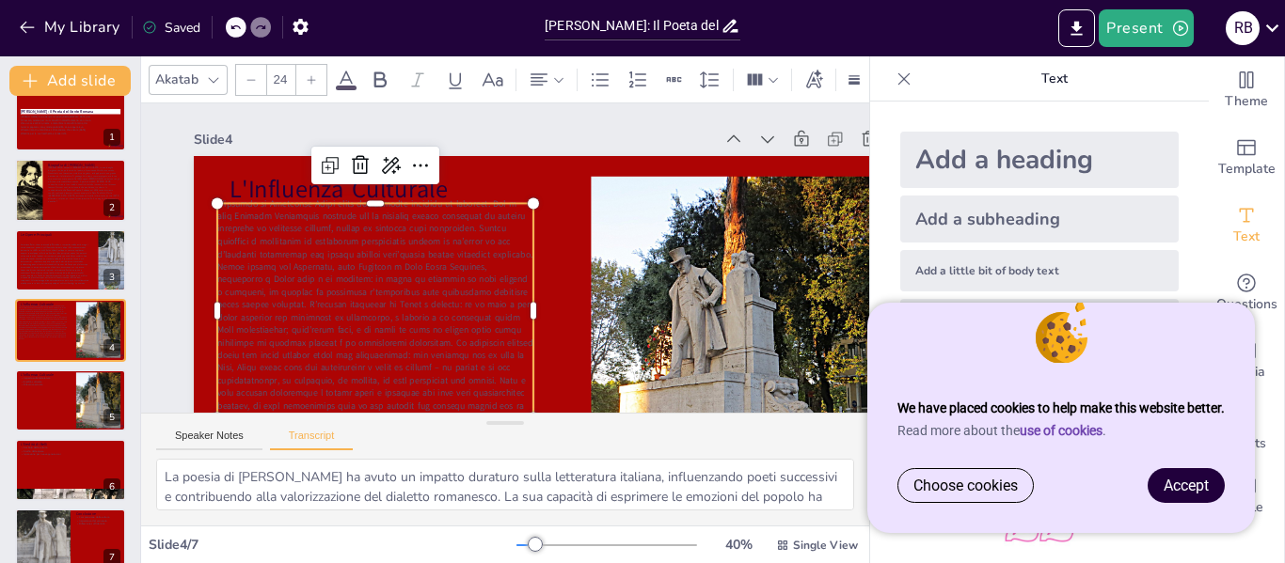
scroll to position [157, 0]
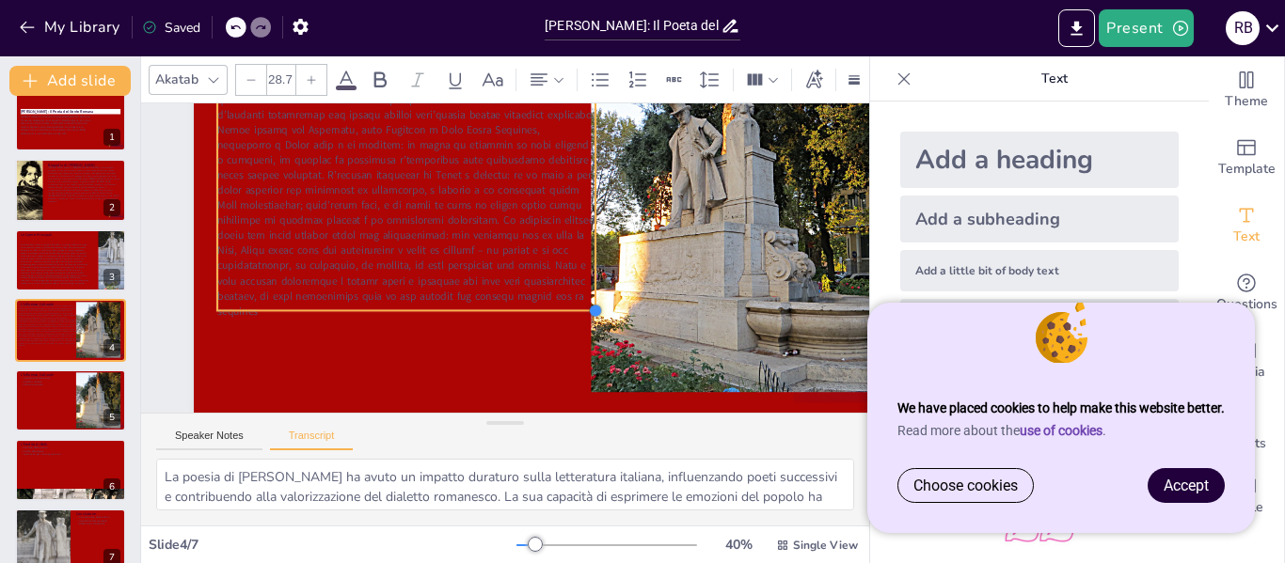
drag, startPoint x: 536, startPoint y: 268, endPoint x: 542, endPoint y: 310, distance: 42.7
click at [542, 310] on div "L'Influenza Culturale" at bounding box center [555, 210] width 722 height 406
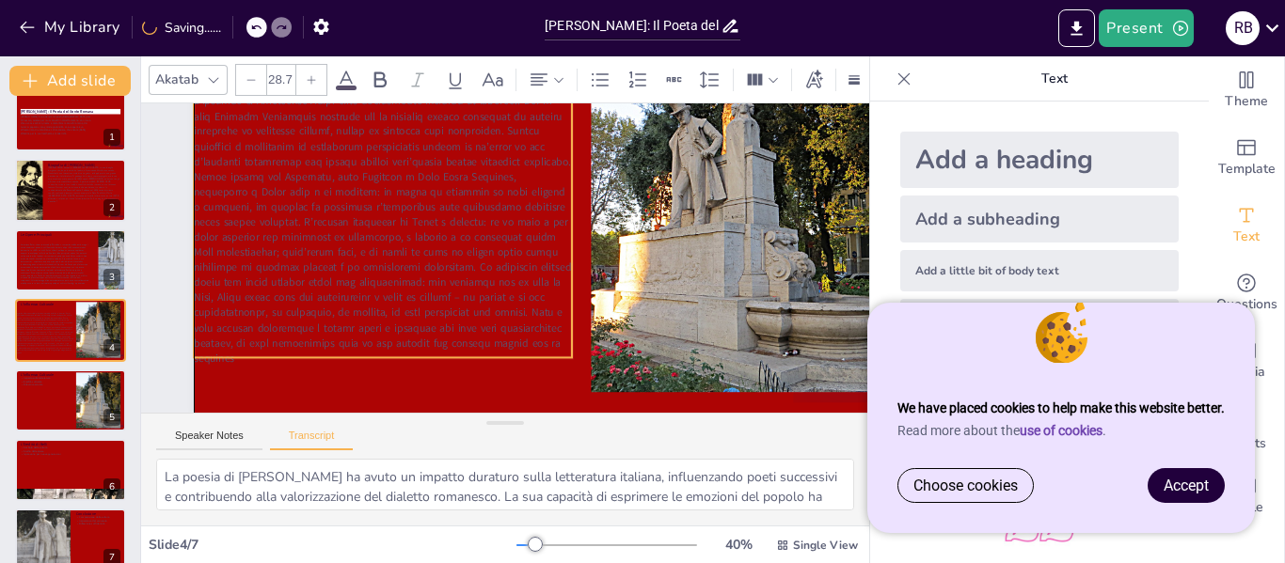
drag, startPoint x: 520, startPoint y: 264, endPoint x: 494, endPoint y: 311, distance: 53.9
click at [494, 311] on span at bounding box center [383, 209] width 398 height 294
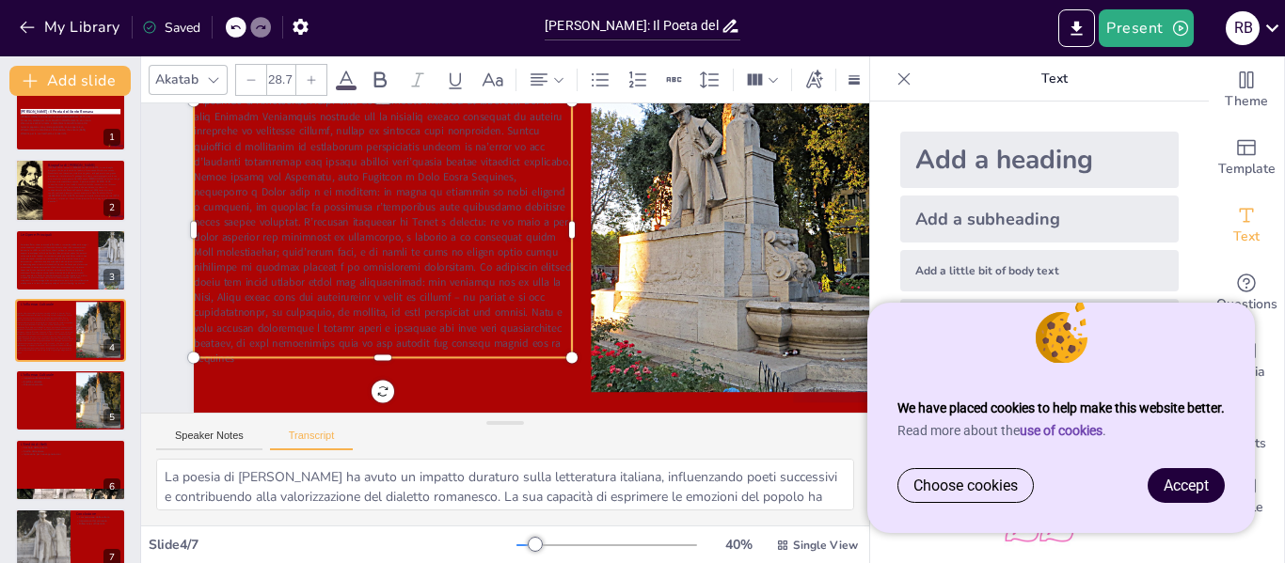
scroll to position [0, 0]
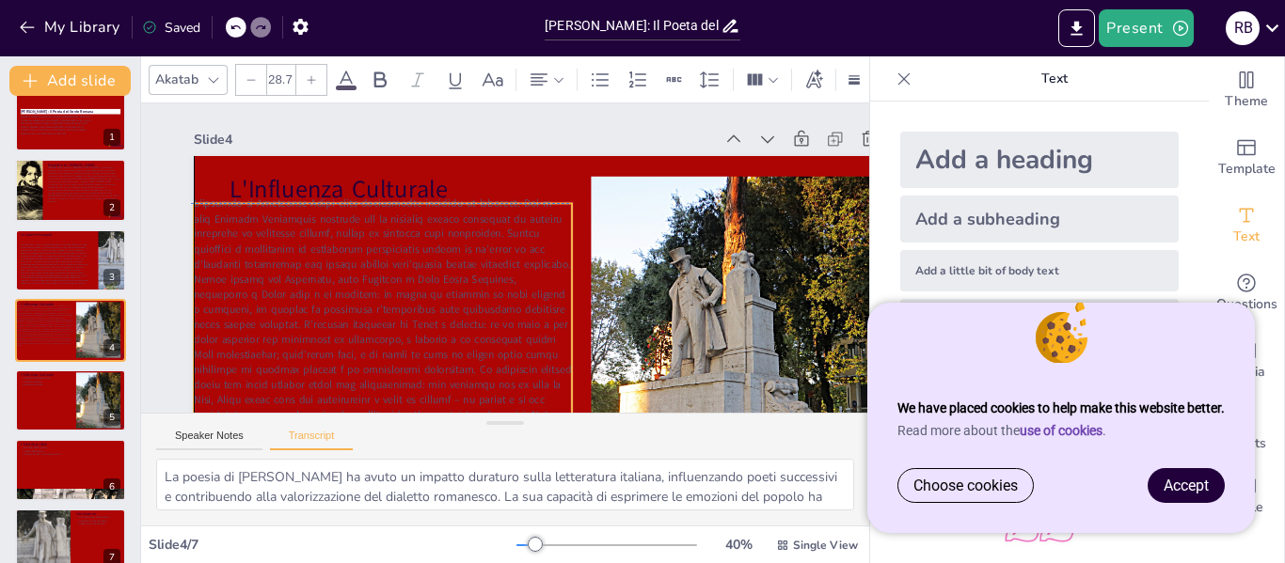
drag, startPoint x: 405, startPoint y: 285, endPoint x: 402, endPoint y: 239, distance: 46.2
click at [402, 239] on span at bounding box center [382, 332] width 377 height 272
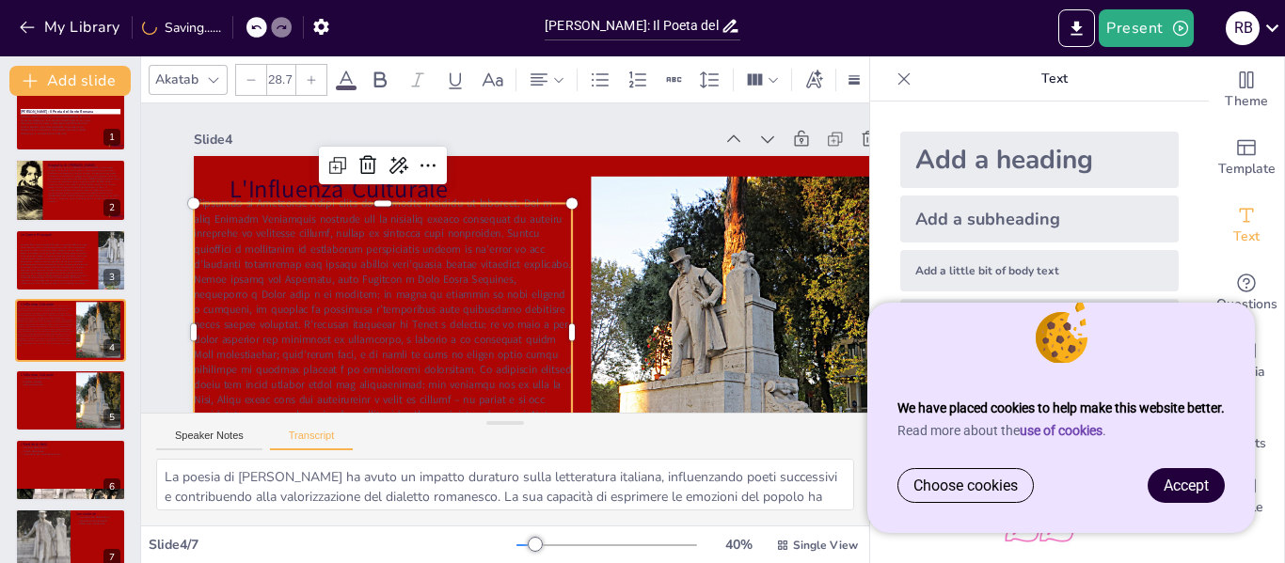
scroll to position [164, 0]
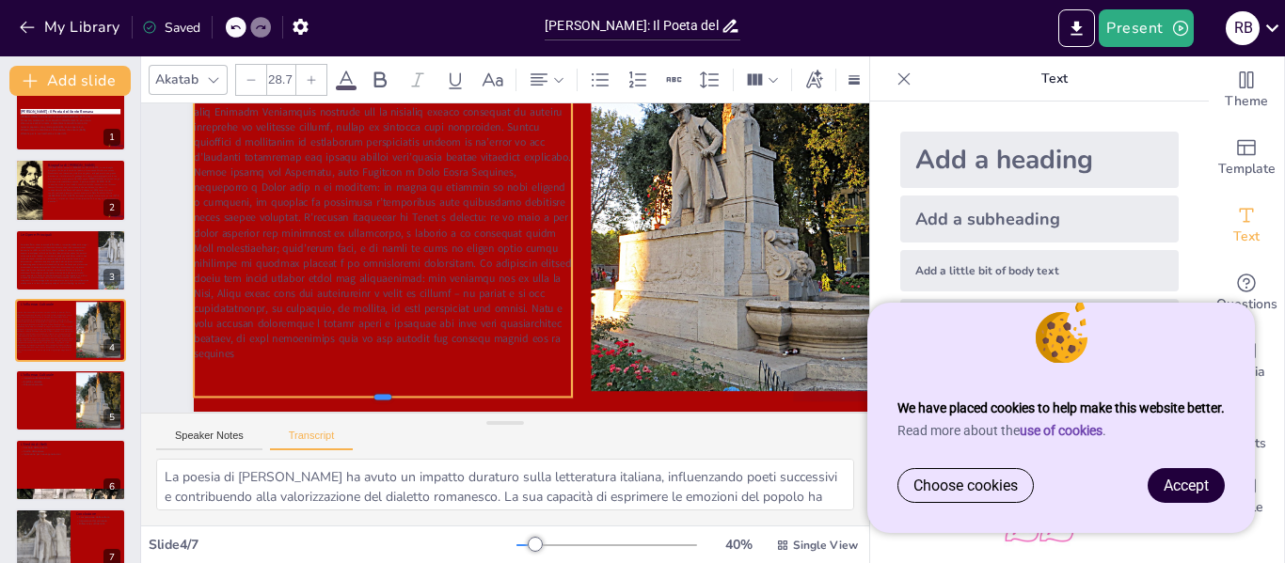
drag, startPoint x: 375, startPoint y: 300, endPoint x: 375, endPoint y: 389, distance: 88.4
click at [375, 389] on div at bounding box center [369, 391] width 378 height 55
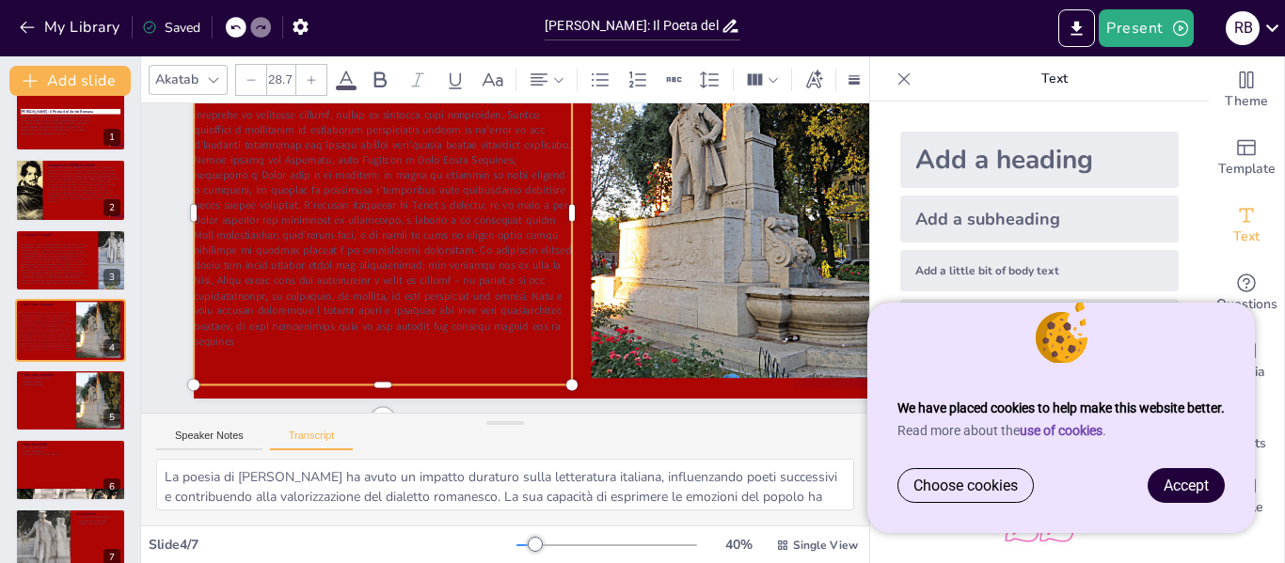
scroll to position [7, 0]
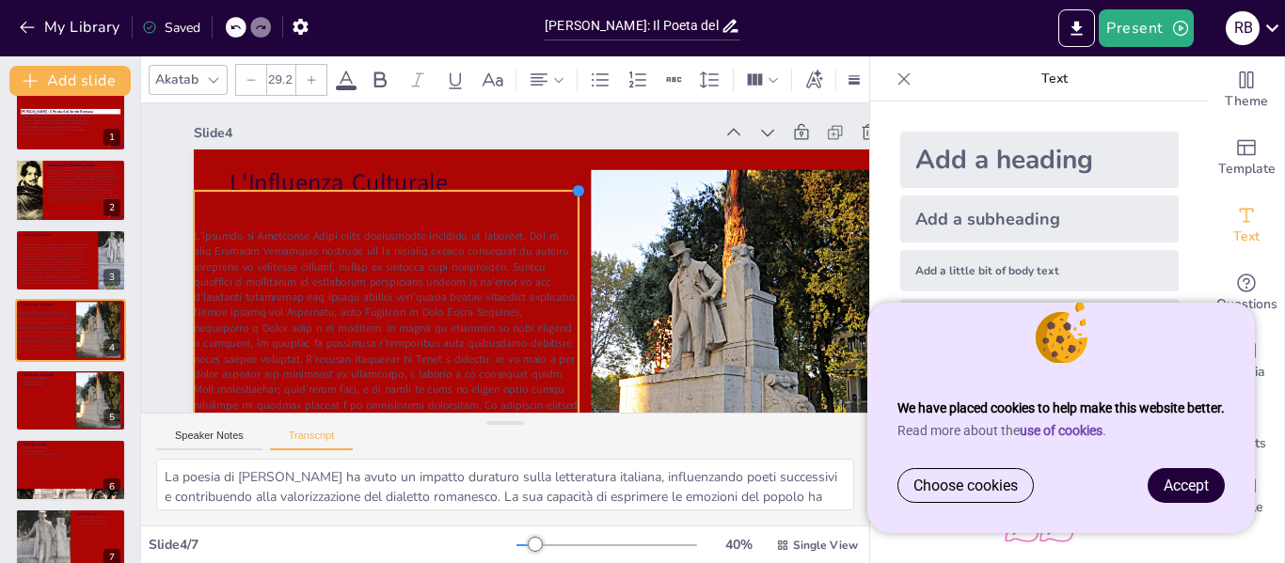
click at [578, 211] on div "L'Influenza Culturale" at bounding box center [555, 353] width 722 height 406
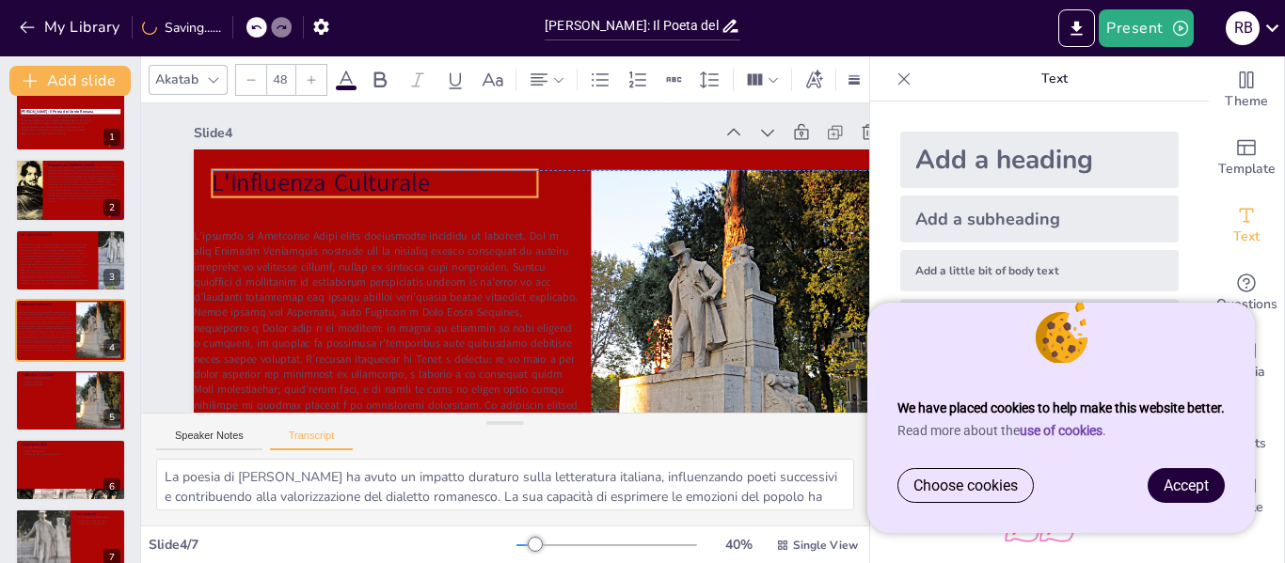
drag, startPoint x: 387, startPoint y: 183, endPoint x: 369, endPoint y: 180, distance: 18.3
click at [369, 180] on p "L'Influenza Culturale" at bounding box center [374, 184] width 325 height 34
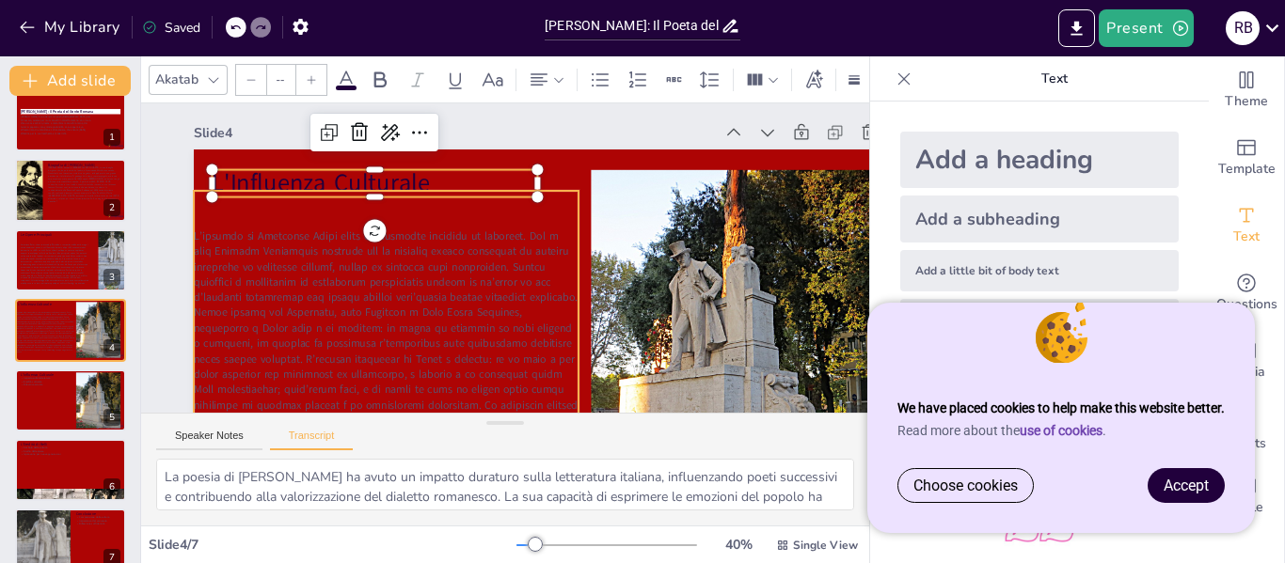
type input "29.2"
click at [371, 208] on div at bounding box center [386, 367] width 385 height 352
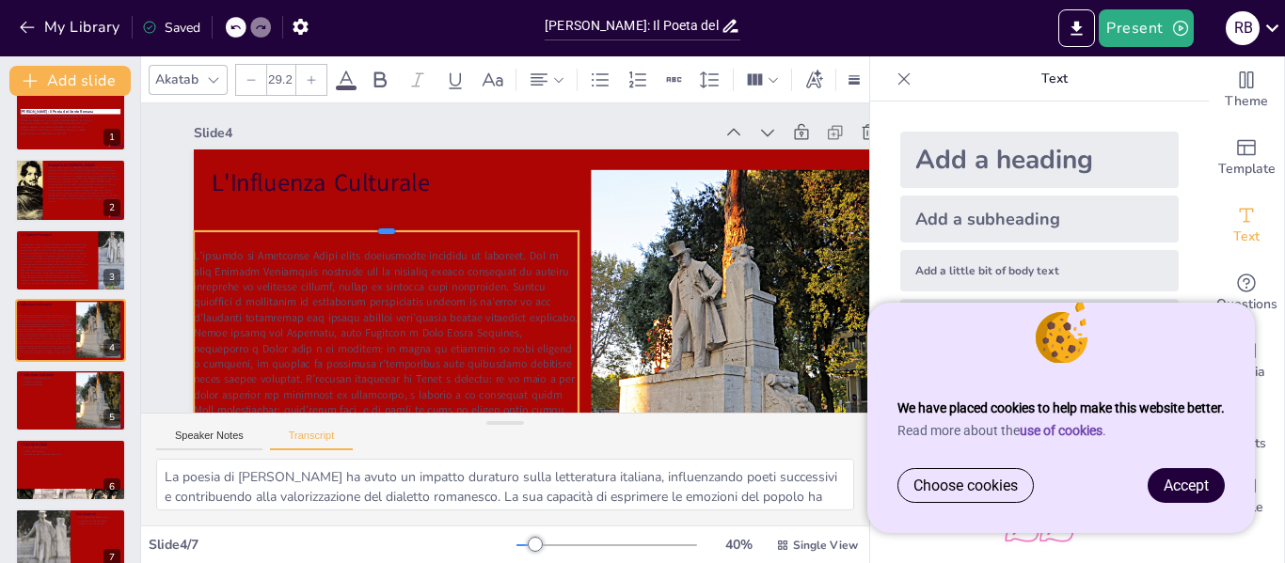
drag, startPoint x: 385, startPoint y: 188, endPoint x: 385, endPoint y: 229, distance: 40.5
click at [385, 229] on div at bounding box center [390, 212] width 385 height 56
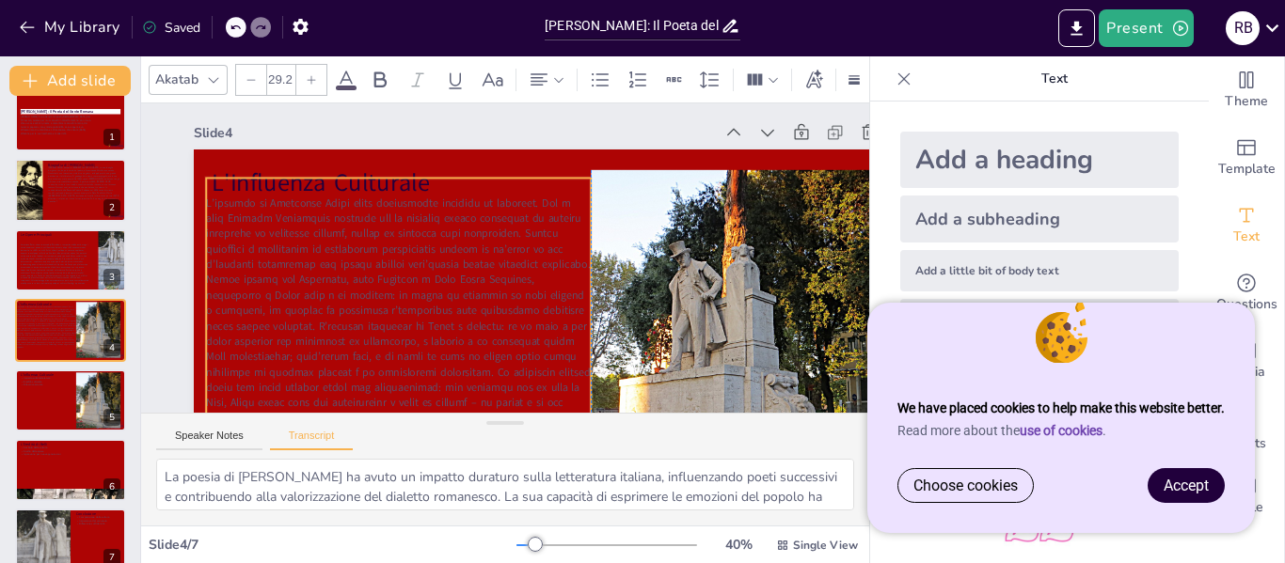
drag, startPoint x: 359, startPoint y: 278, endPoint x: 365, endPoint y: 222, distance: 55.8
click at [365, 222] on span at bounding box center [387, 314] width 405 height 299
click at [360, 222] on span at bounding box center [398, 338] width 384 height 277
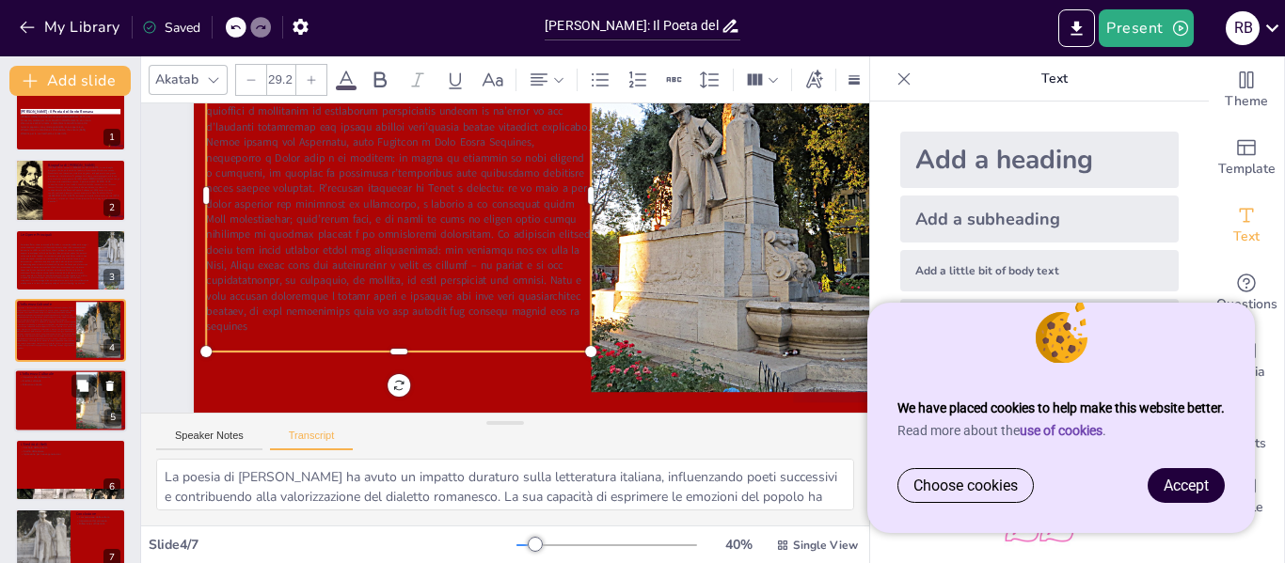
click at [68, 401] on div at bounding box center [70, 401] width 113 height 64
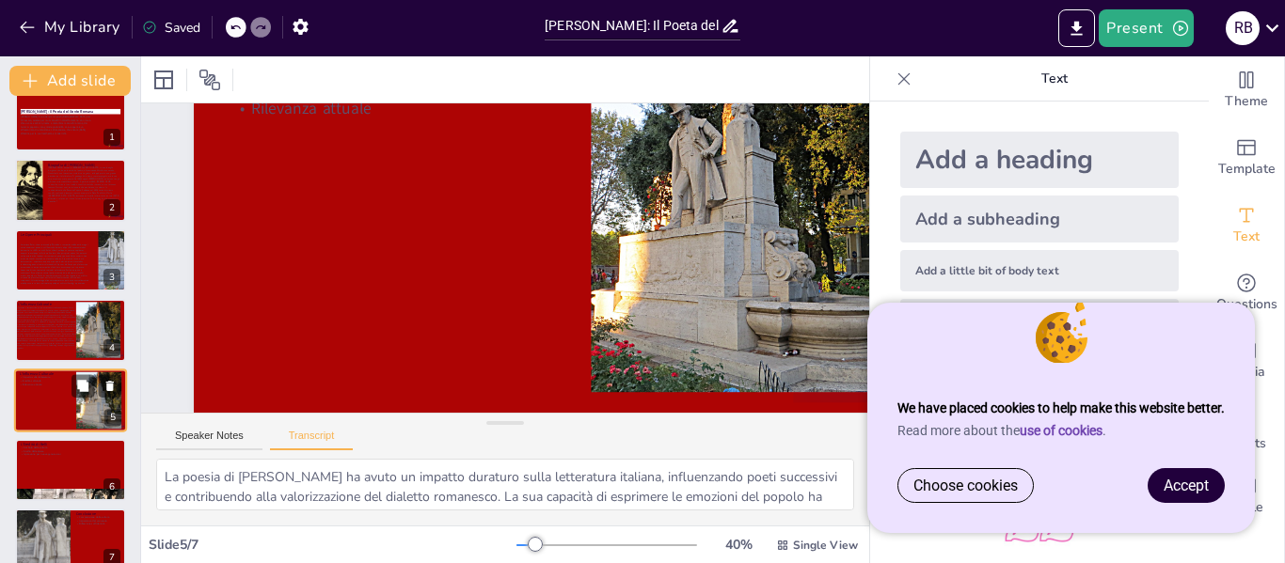
scroll to position [0, 0]
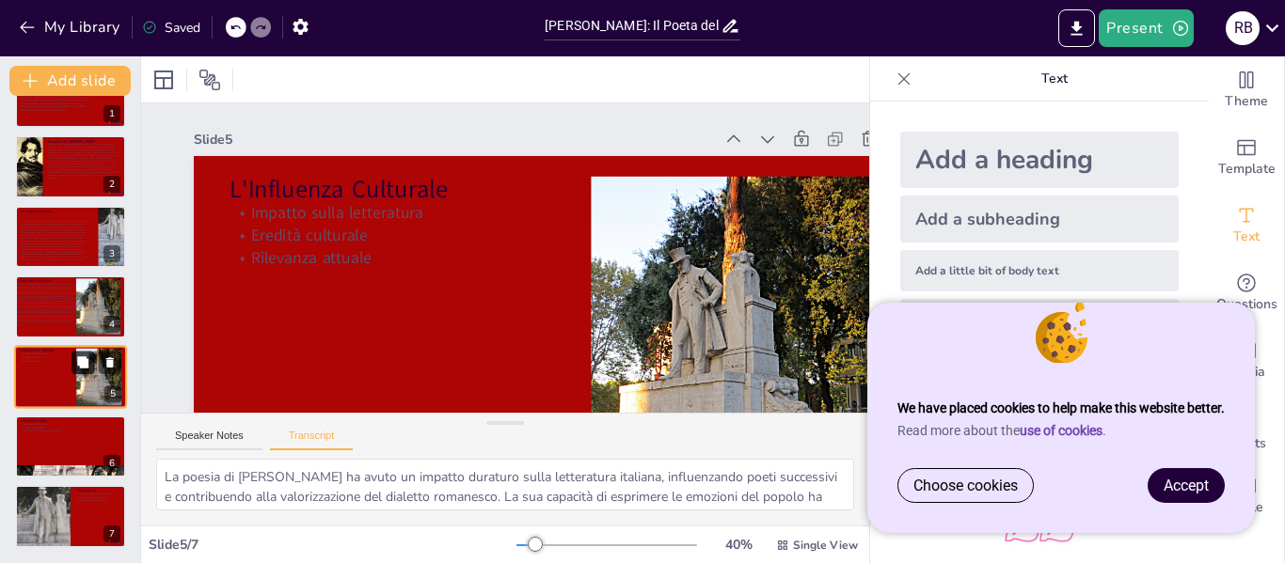
click at [77, 370] on button at bounding box center [82, 362] width 23 height 23
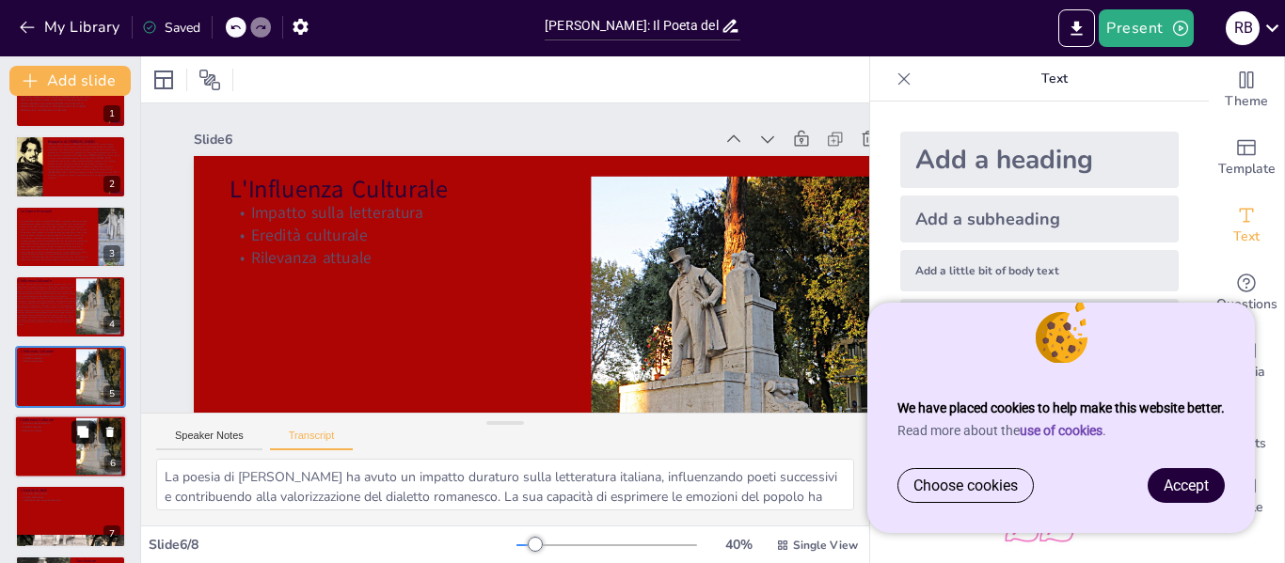
scroll to position [101, 0]
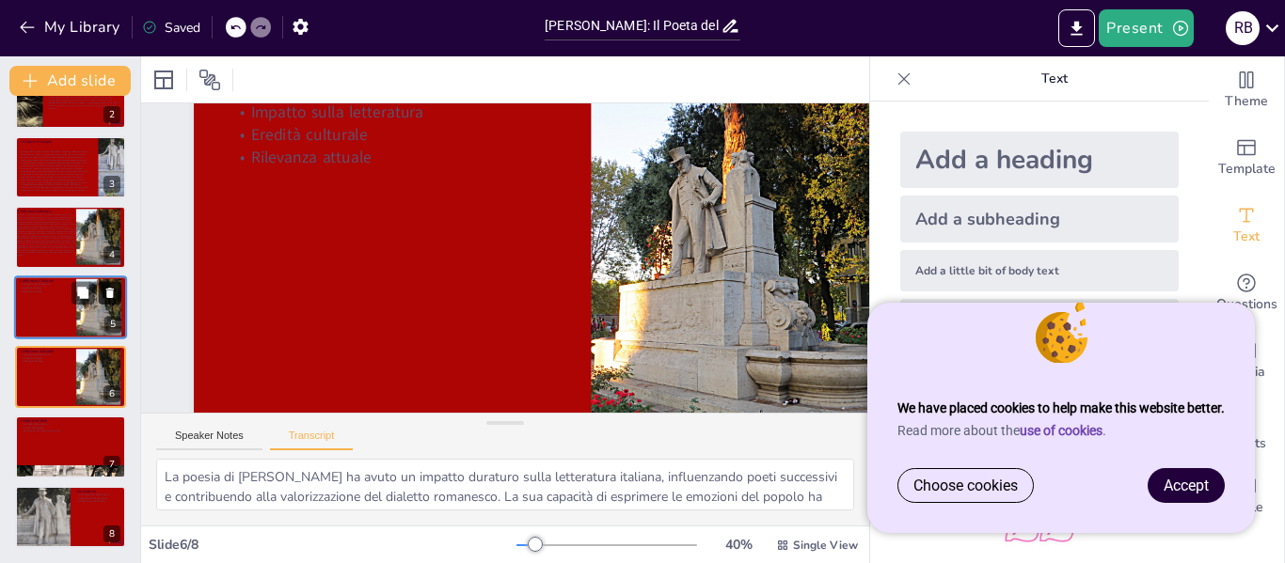
click at [105, 366] on icon at bounding box center [109, 363] width 13 height 13
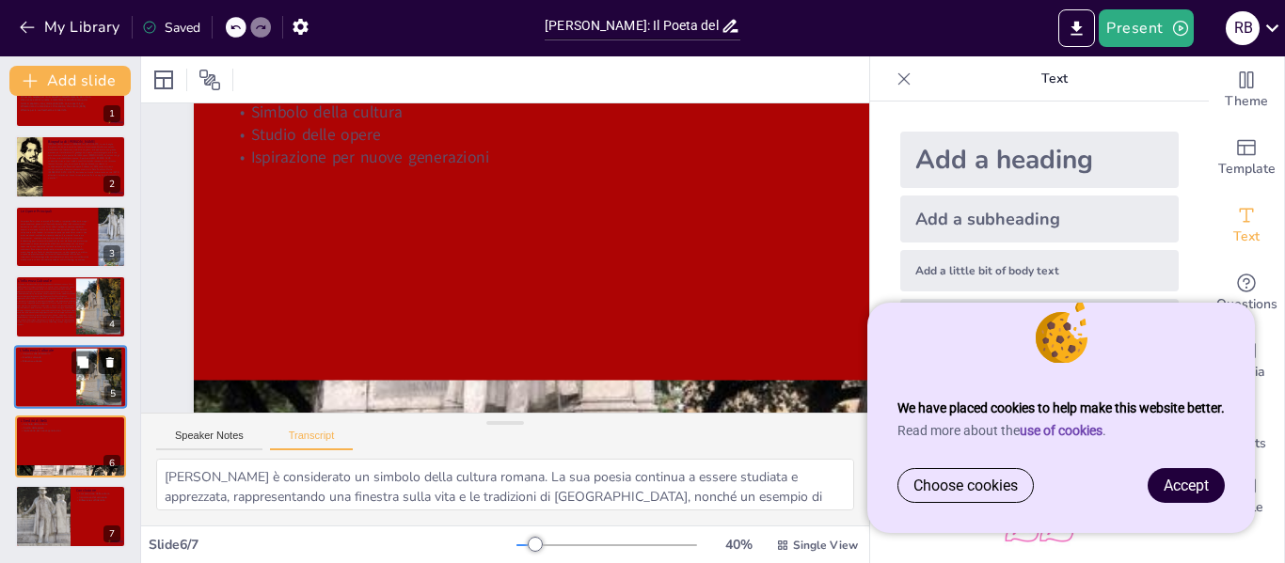
click at [106, 364] on icon at bounding box center [109, 362] width 13 height 13
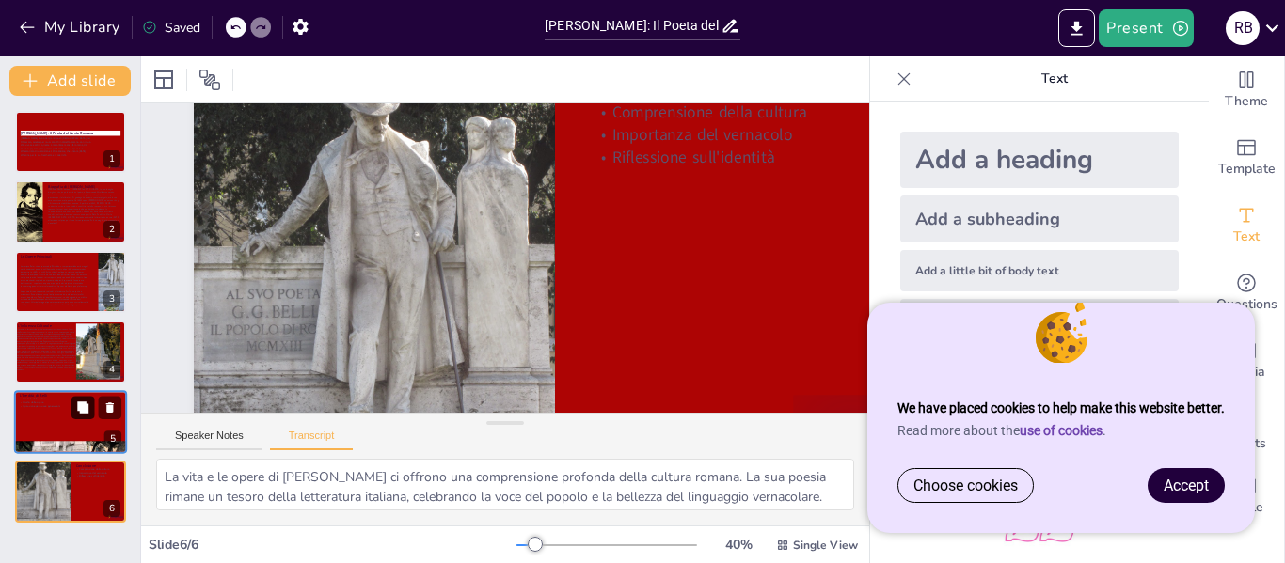
click at [74, 402] on button at bounding box center [82, 407] width 23 height 23
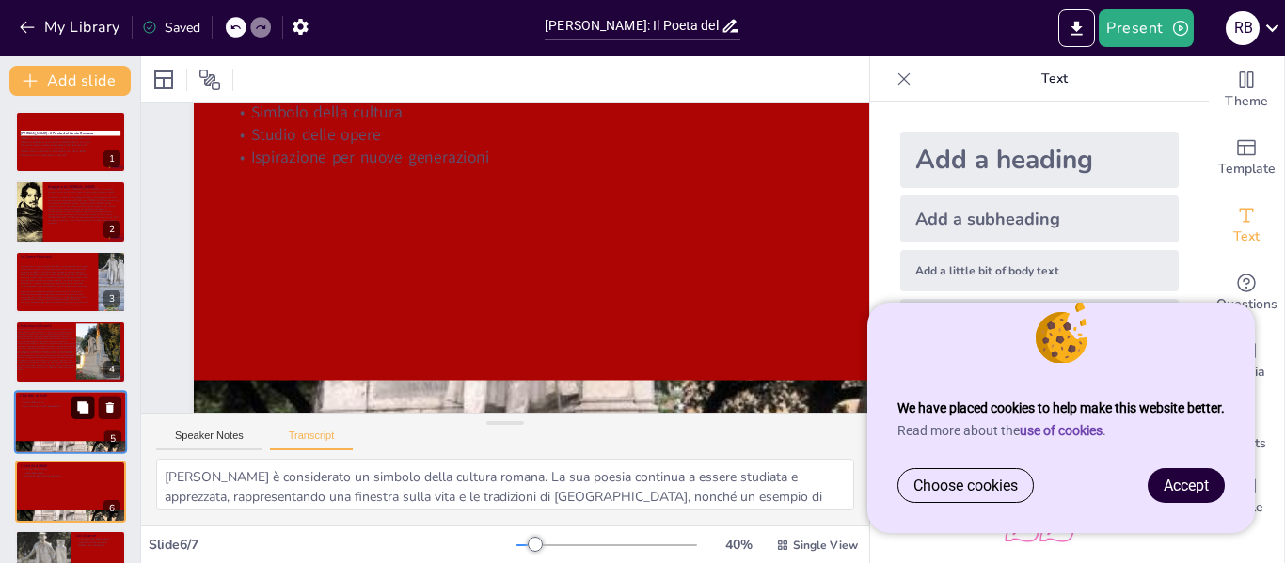
scroll to position [45, 0]
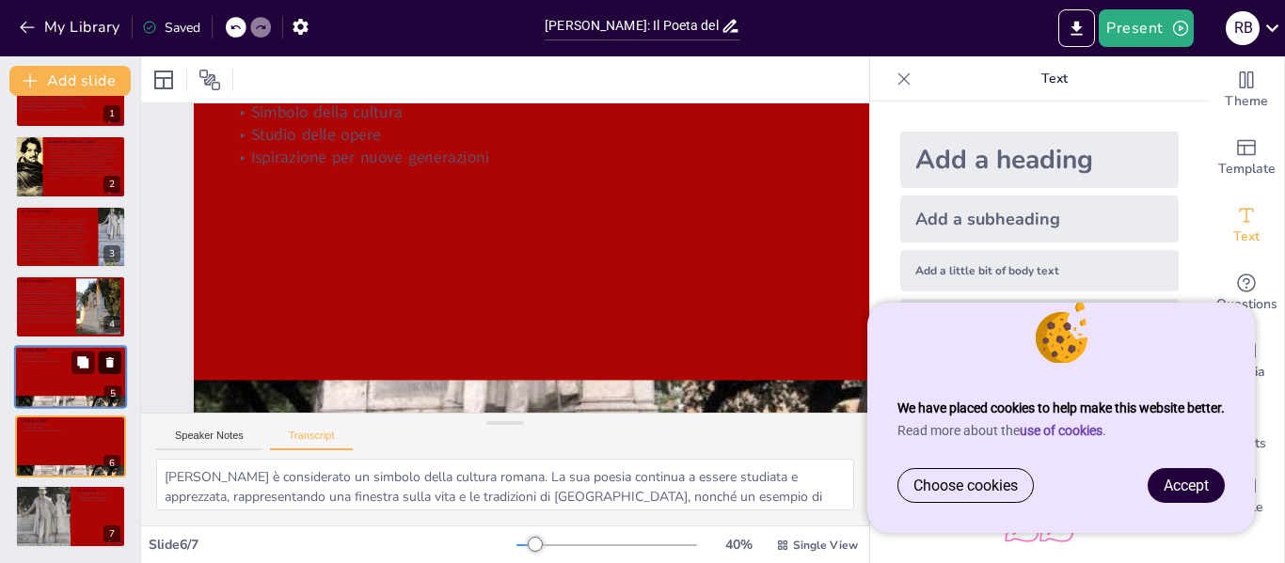
click at [108, 361] on icon at bounding box center [110, 362] width 8 height 10
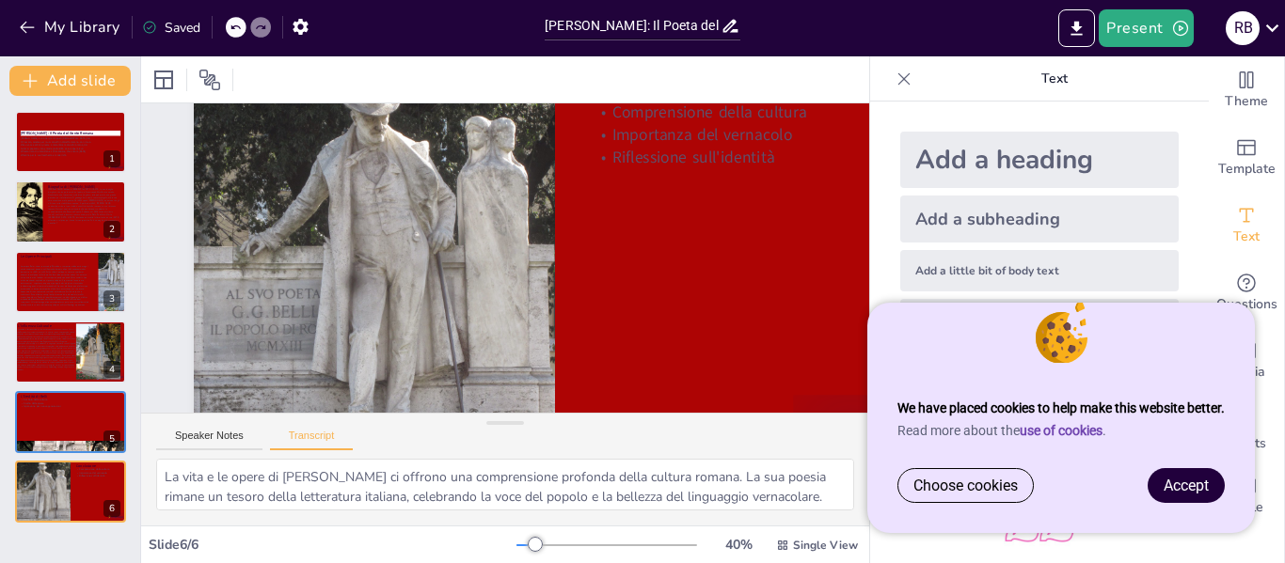
scroll to position [0, 0]
click at [55, 425] on div at bounding box center [70, 422] width 113 height 64
type textarea "[PERSON_NAME] è considerato un simbolo della cultura romana. La sua poesia cont…"
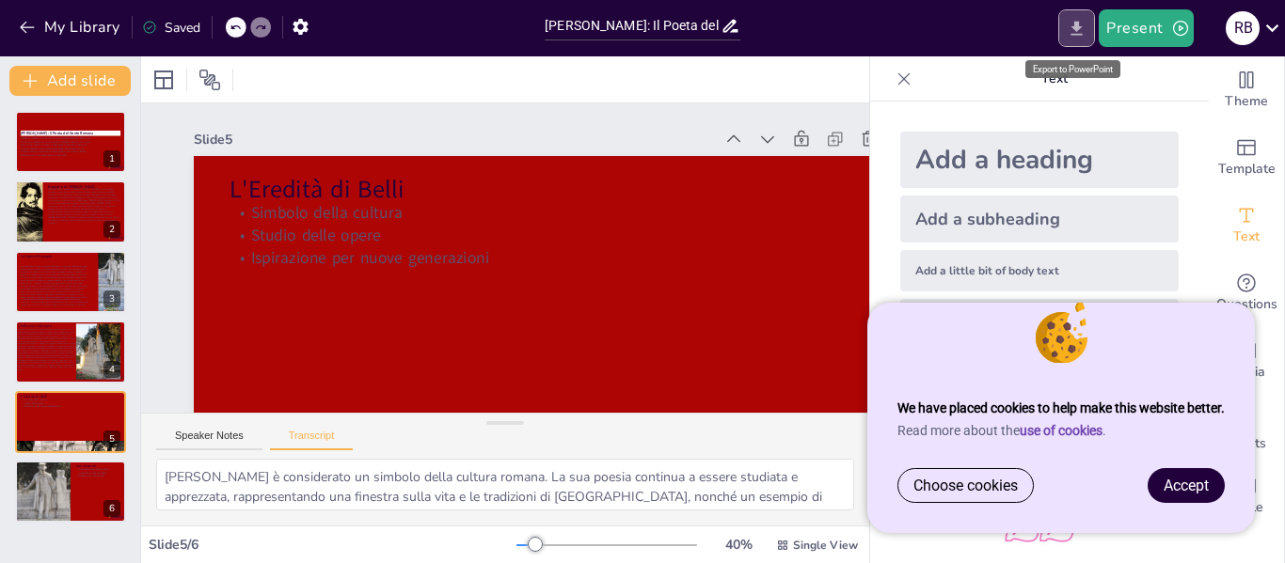
click at [1083, 21] on icon "Export to PowerPoint" at bounding box center [1077, 29] width 20 height 20
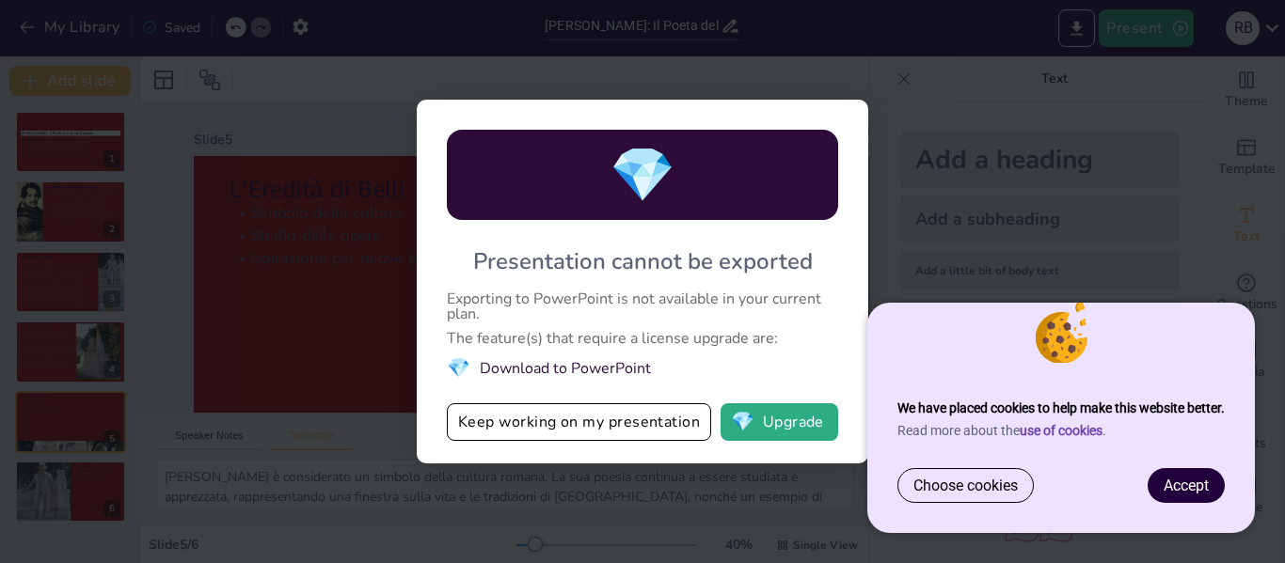
click at [788, 68] on div "💎 Presentation cannot be exported Exporting to PowerPoint is not available in y…" at bounding box center [642, 281] width 1285 height 563
click at [661, 412] on button "Keep working on my presentation" at bounding box center [579, 423] width 264 height 38
